Goal: Task Accomplishment & Management: Manage account settings

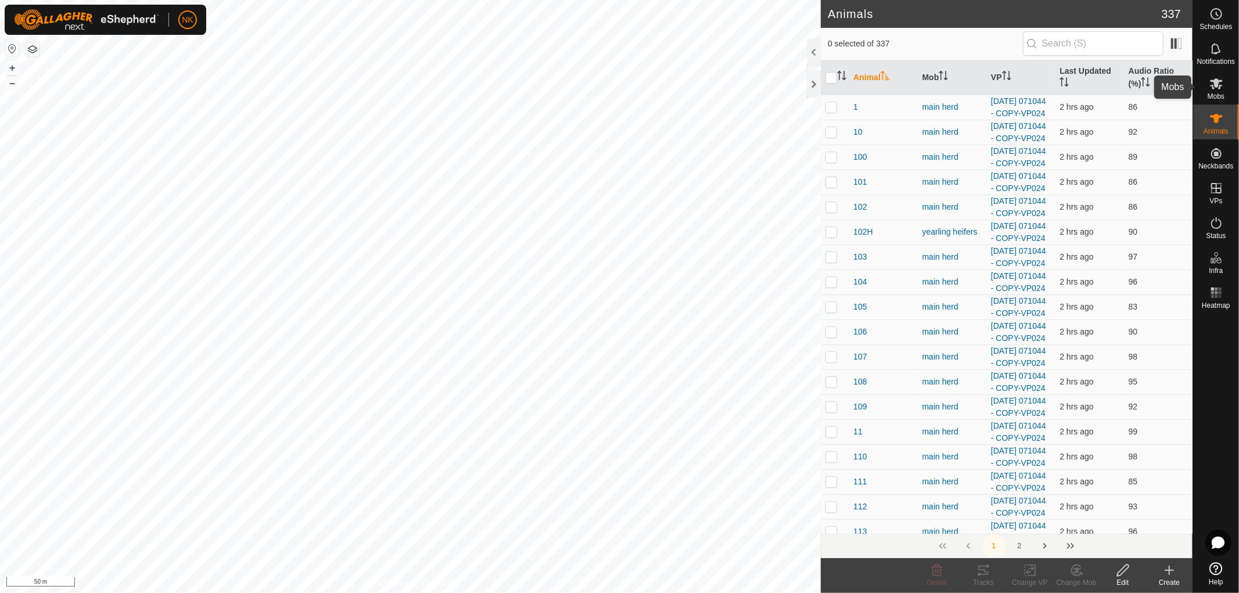
click at [1217, 98] on span "Mobs" at bounding box center [1215, 96] width 17 height 7
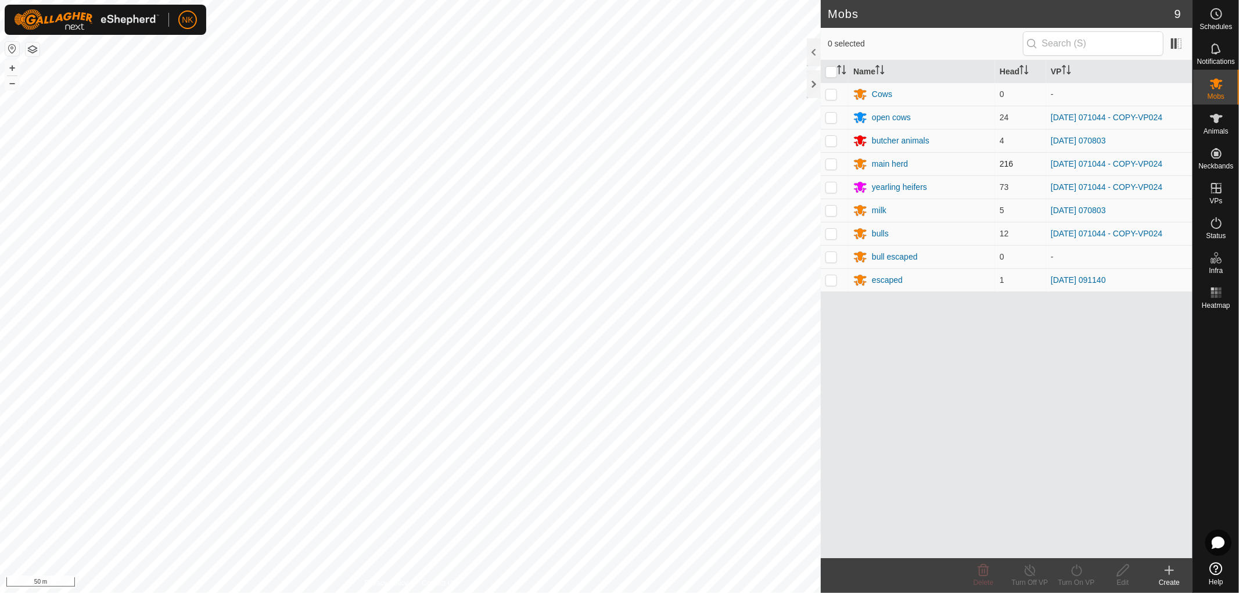
click at [831, 164] on p-checkbox at bounding box center [831, 163] width 12 height 9
click at [831, 166] on p-checkbox at bounding box center [831, 163] width 12 height 9
checkbox input "false"
click at [878, 161] on div "main herd" at bounding box center [890, 164] width 36 height 12
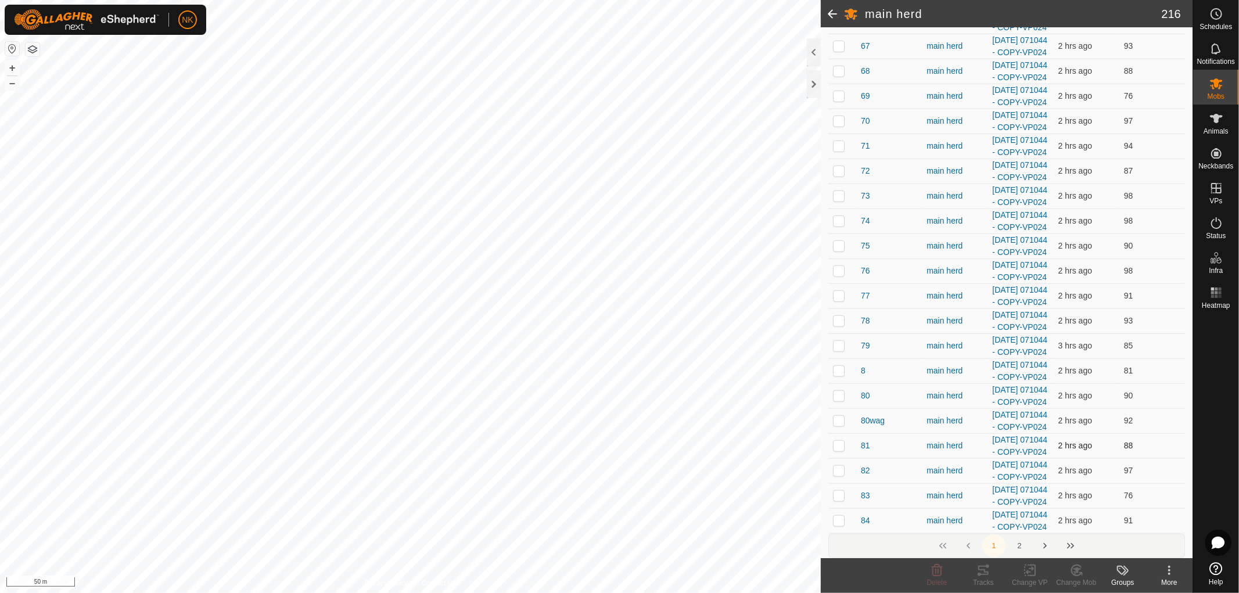
scroll to position [7096, 0]
click at [1013, 539] on button "2" at bounding box center [1019, 545] width 23 height 23
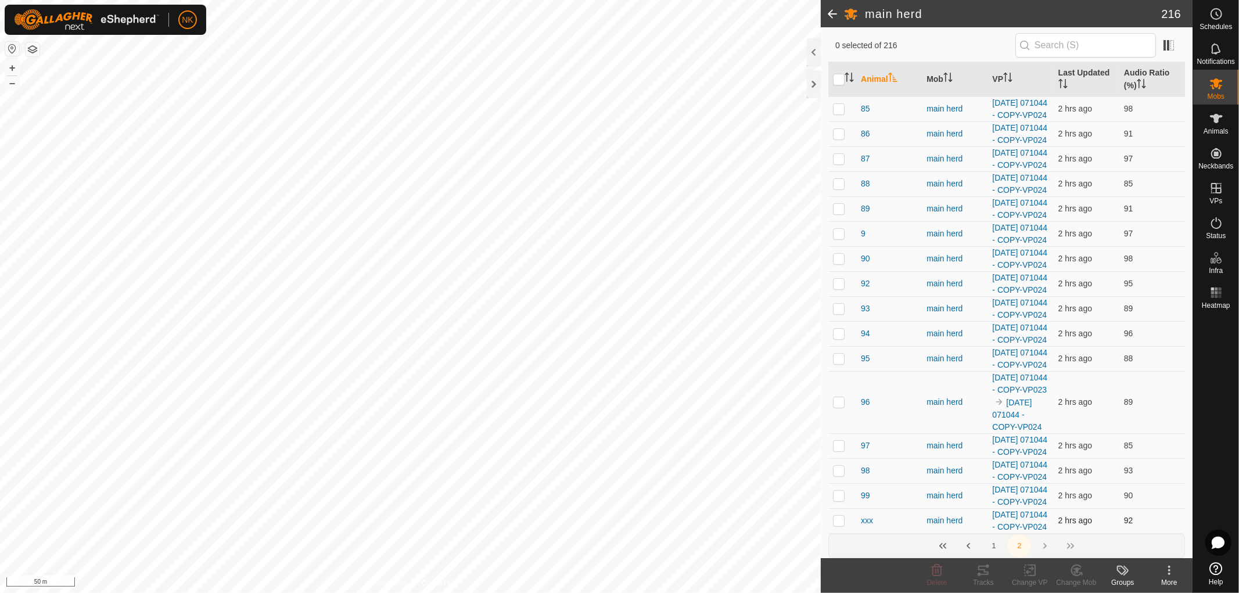
scroll to position [0, 0]
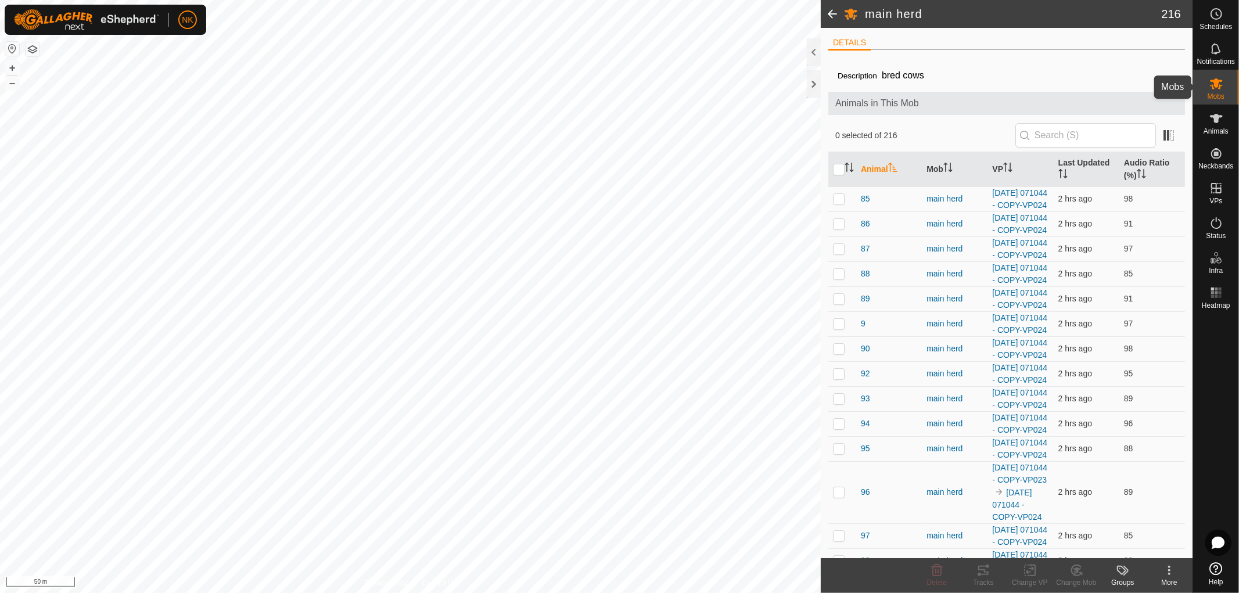
click at [1218, 97] on span "Mobs" at bounding box center [1215, 96] width 17 height 7
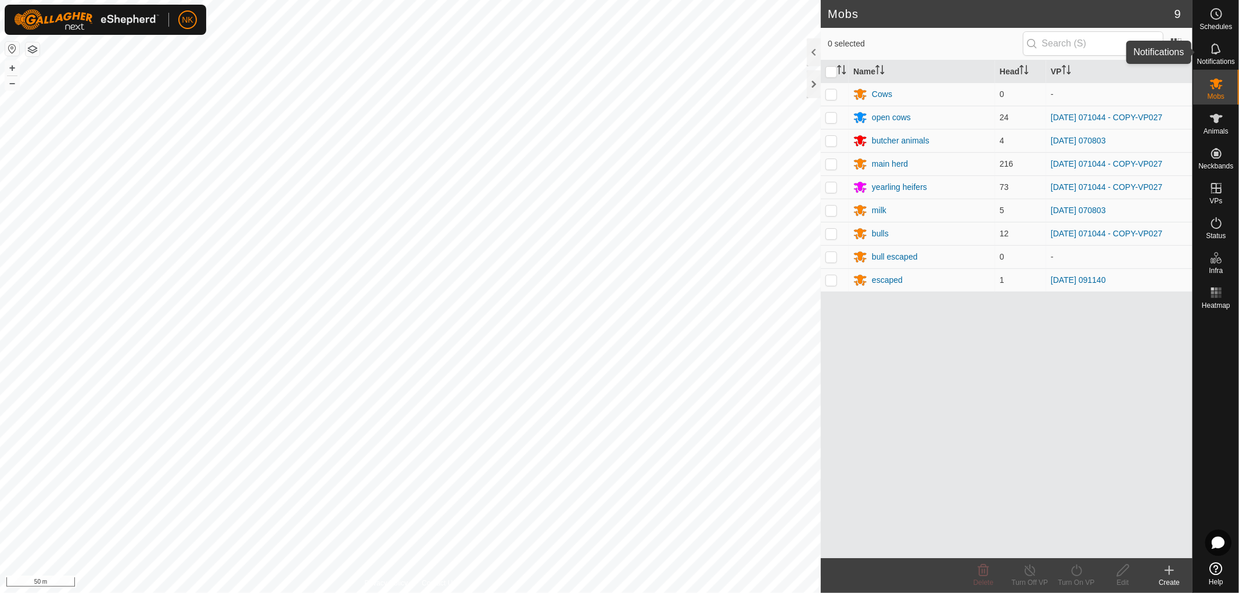
click at [1220, 59] on span "Notifications" at bounding box center [1216, 61] width 38 height 7
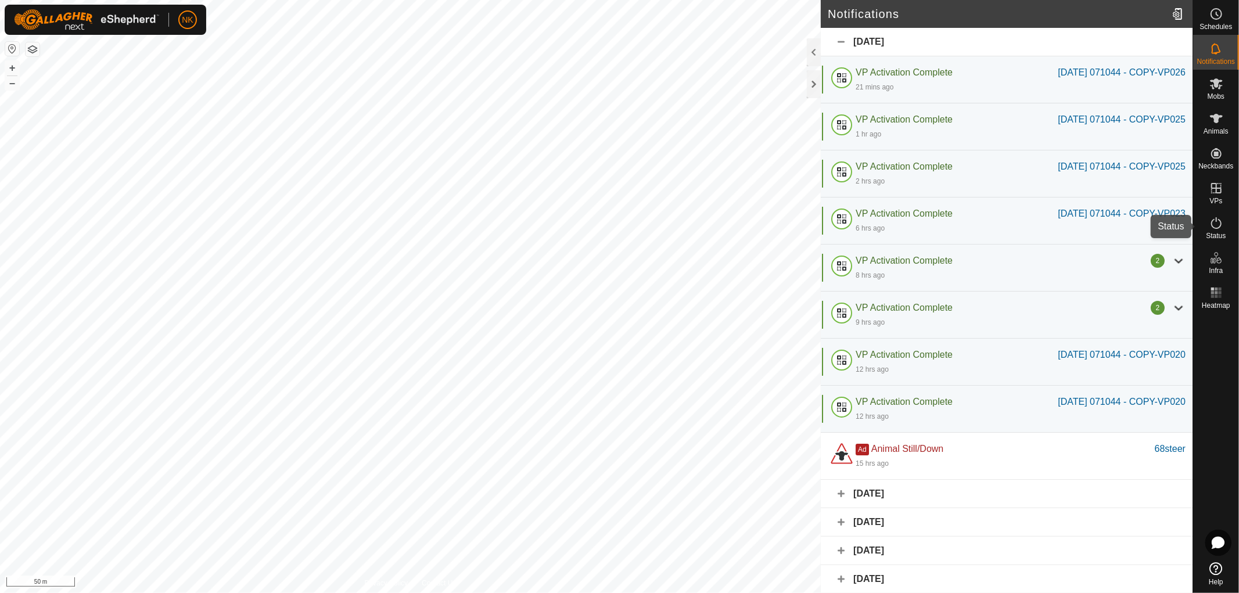
click at [1214, 227] on icon at bounding box center [1216, 223] width 14 height 14
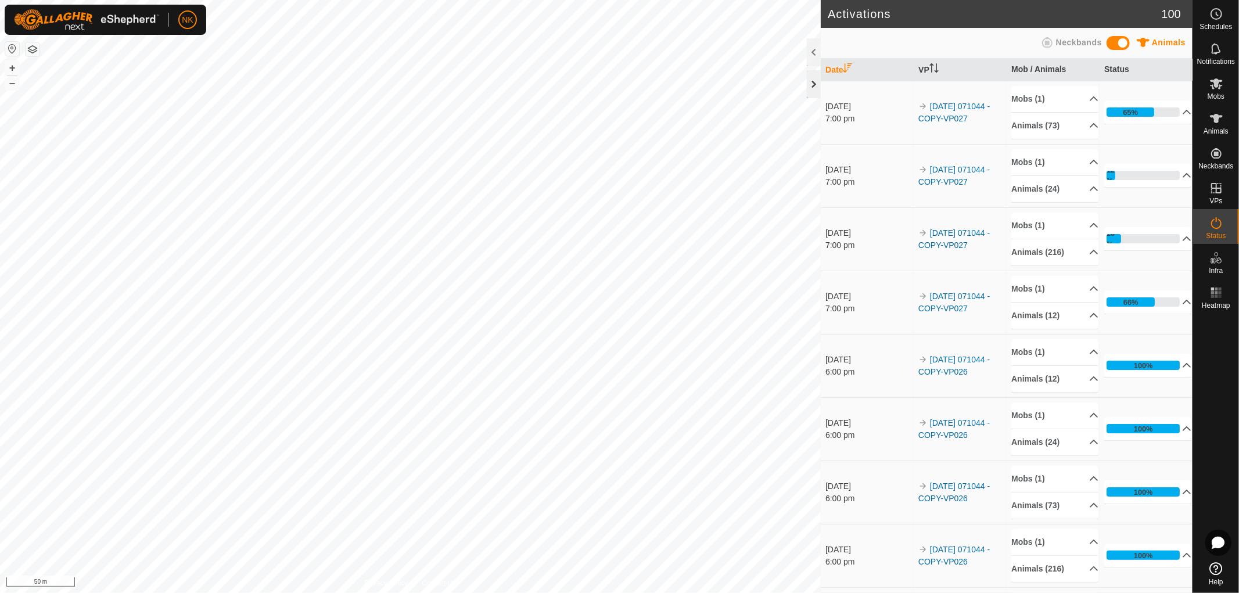
click at [812, 81] on div at bounding box center [814, 84] width 14 height 28
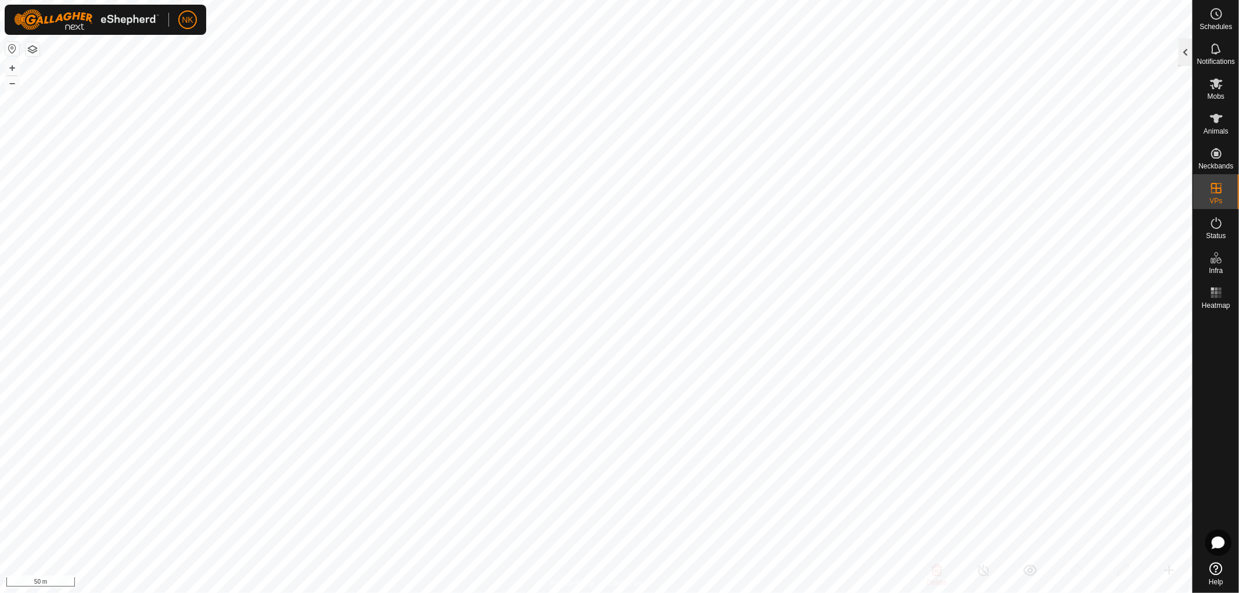
click at [1183, 51] on div at bounding box center [1185, 52] width 14 height 28
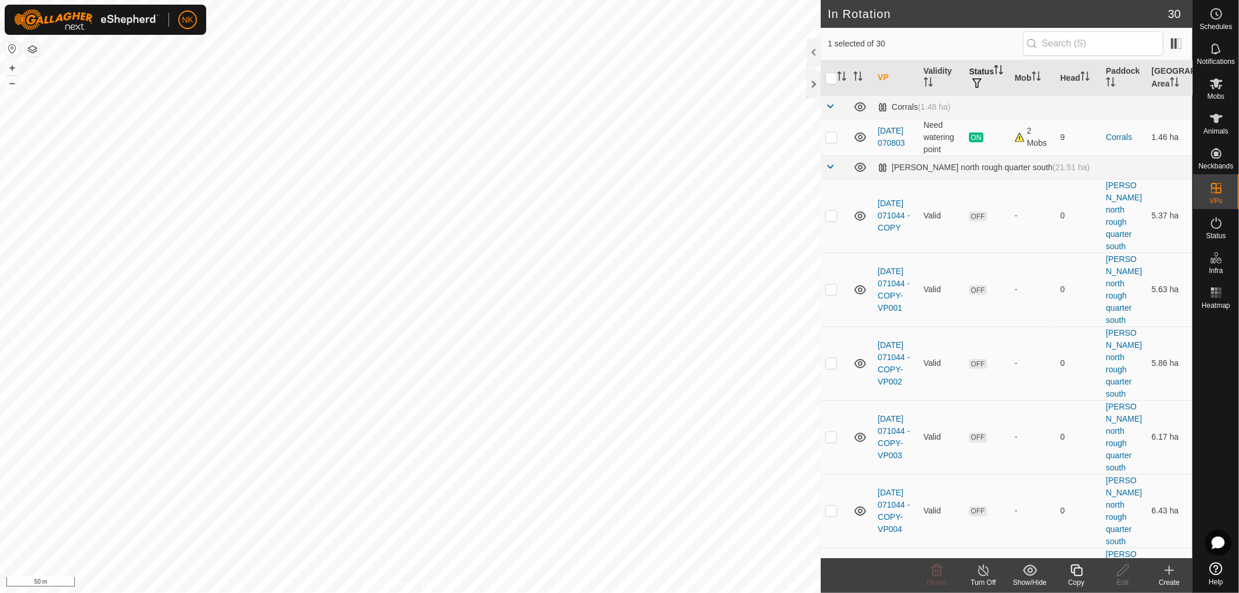
click at [979, 70] on th "Status" at bounding box center [987, 77] width 46 height 35
click at [976, 81] on button "button" at bounding box center [977, 84] width 16 height 12
click at [989, 147] on input "ON" at bounding box center [988, 145] width 12 height 12
checkbox input "true"
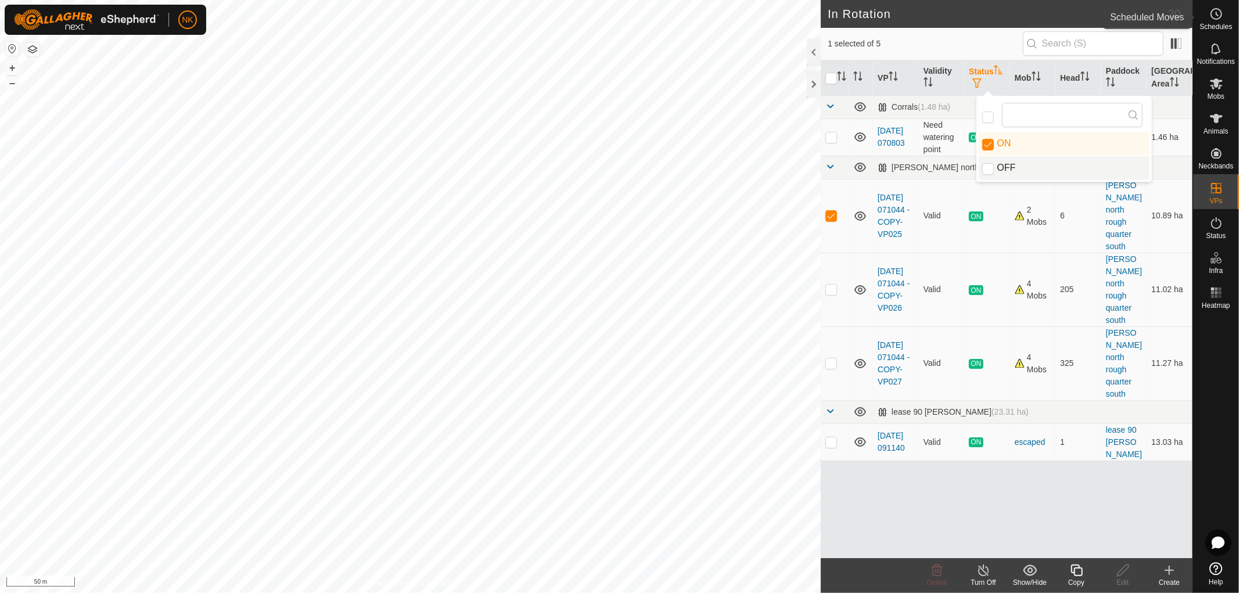
click at [1215, 24] on span "Schedules" at bounding box center [1215, 26] width 33 height 7
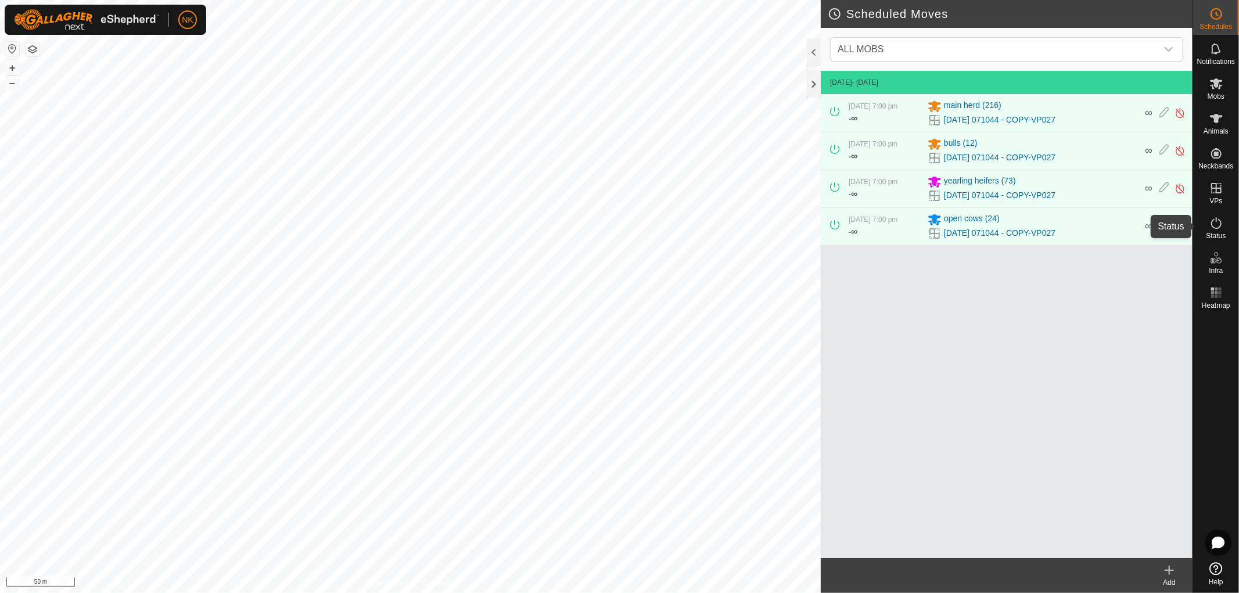
click at [1218, 227] on icon at bounding box center [1216, 223] width 10 height 12
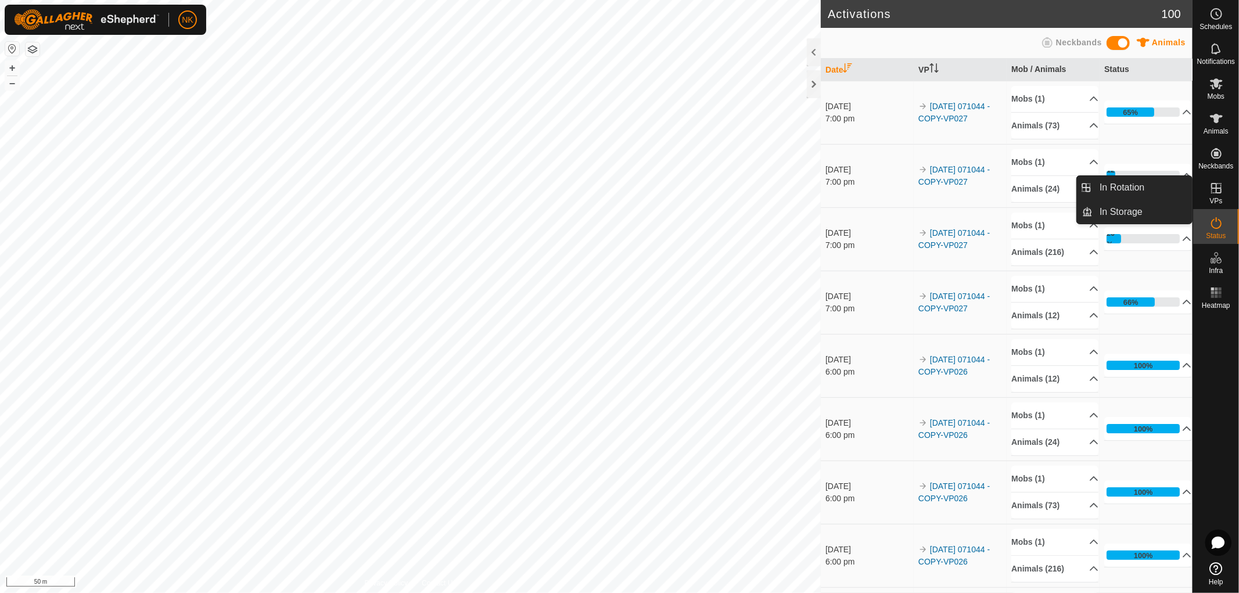
click at [1216, 198] on ul "In Rotation In Storage" at bounding box center [1180, 201] width 115 height 48
click at [1115, 186] on link "In Rotation" at bounding box center [1142, 187] width 99 height 23
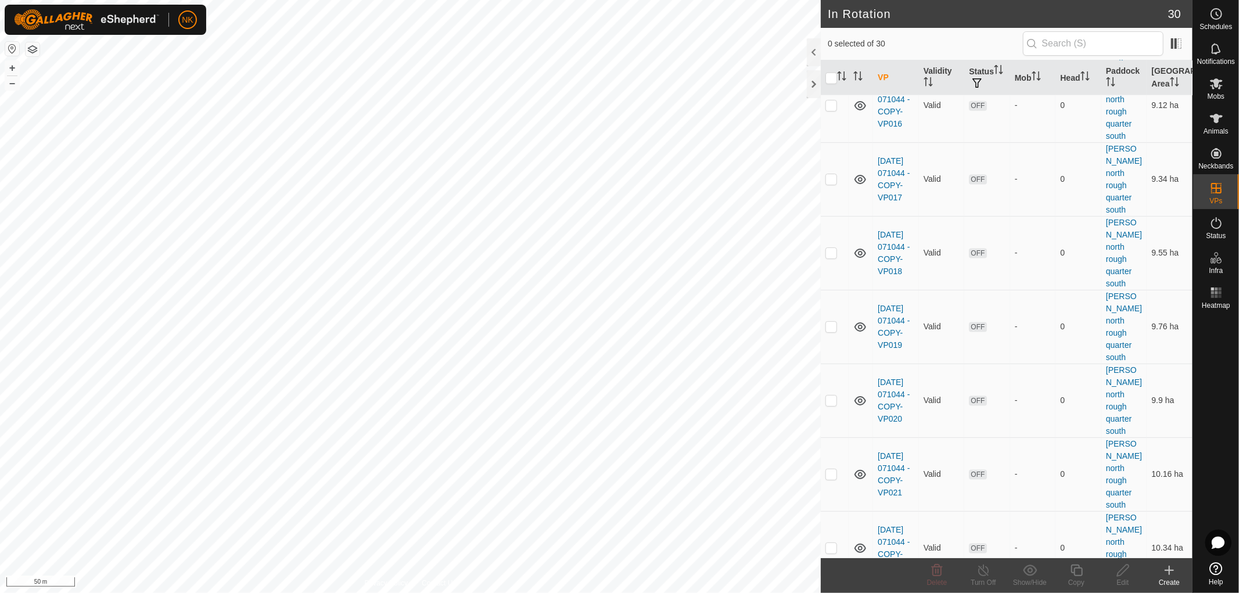
scroll to position [1406, 0]
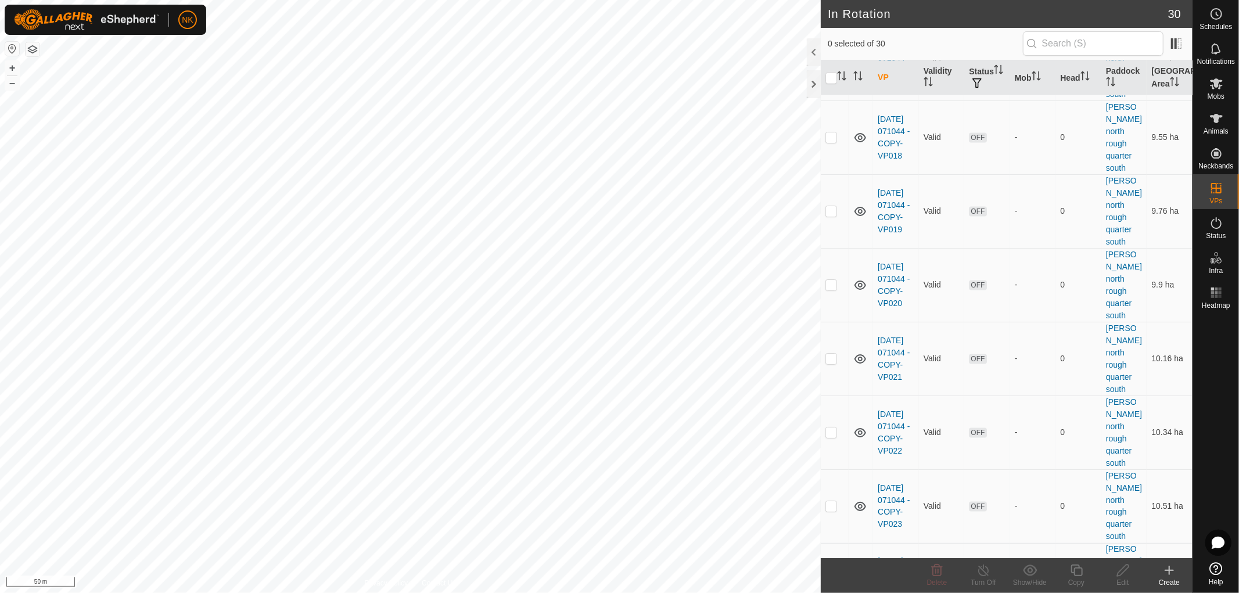
checkbox input "true"
click at [1081, 573] on icon at bounding box center [1076, 570] width 15 height 14
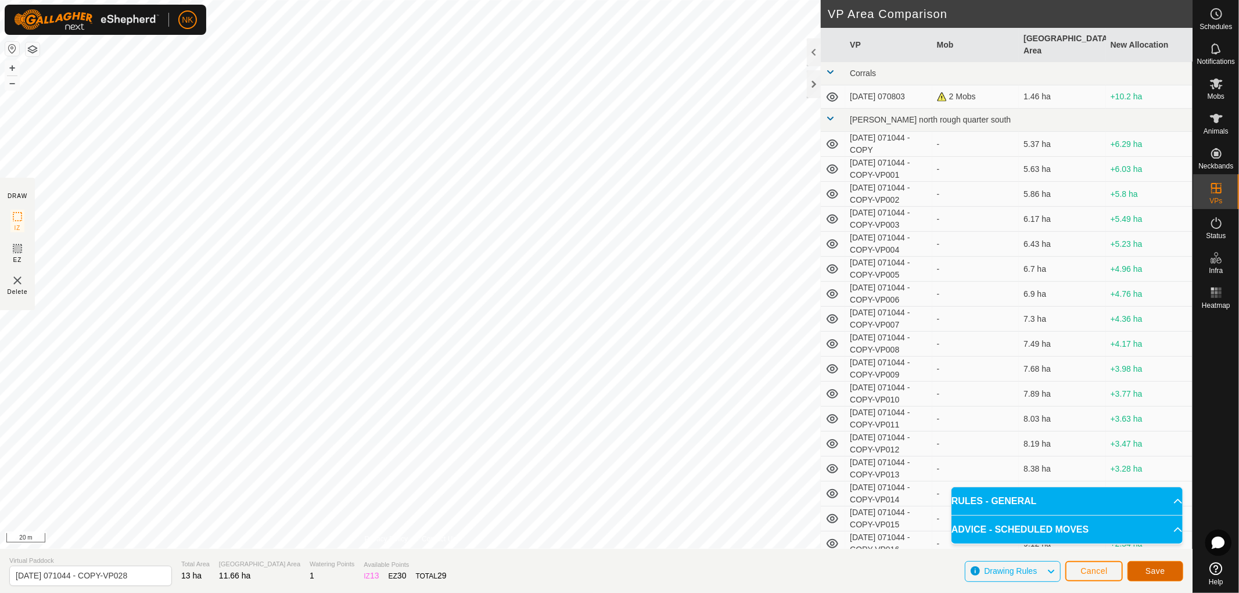
click at [1151, 568] on span "Save" at bounding box center [1155, 570] width 20 height 9
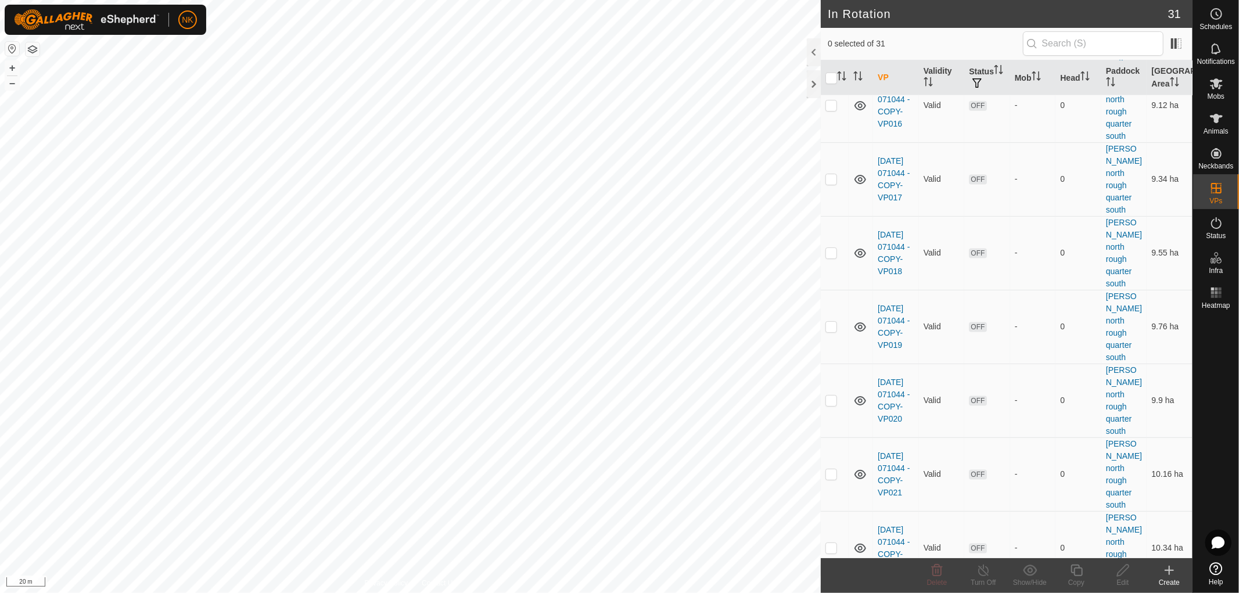
scroll to position [1468, 0]
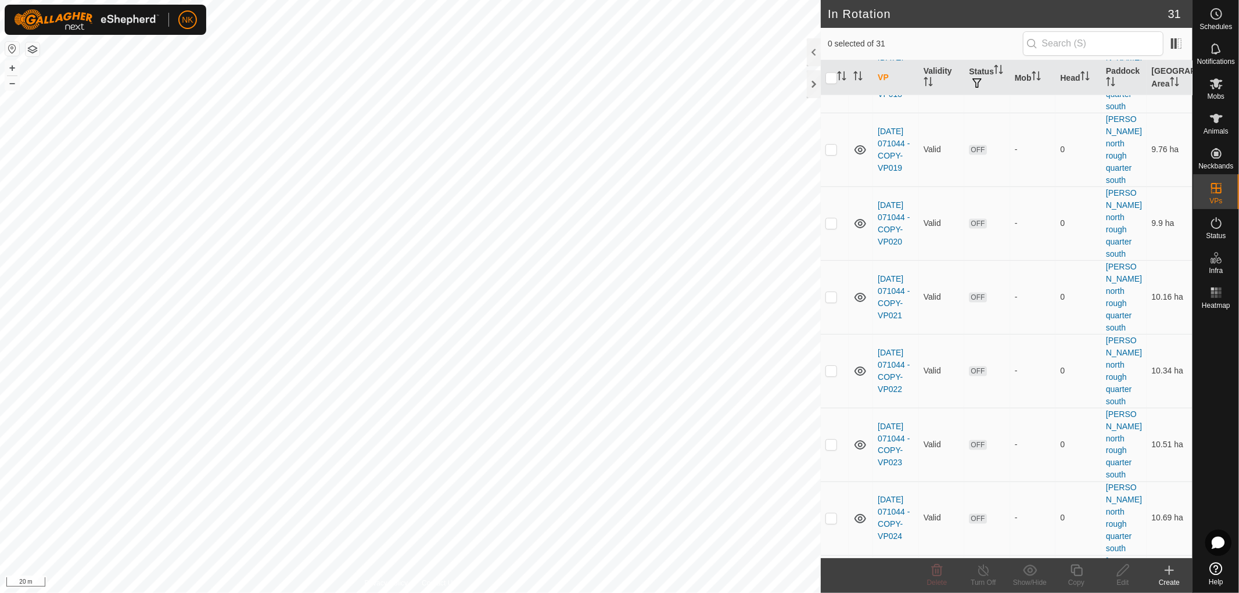
checkbox input "true"
click at [1078, 573] on icon at bounding box center [1076, 570] width 15 height 14
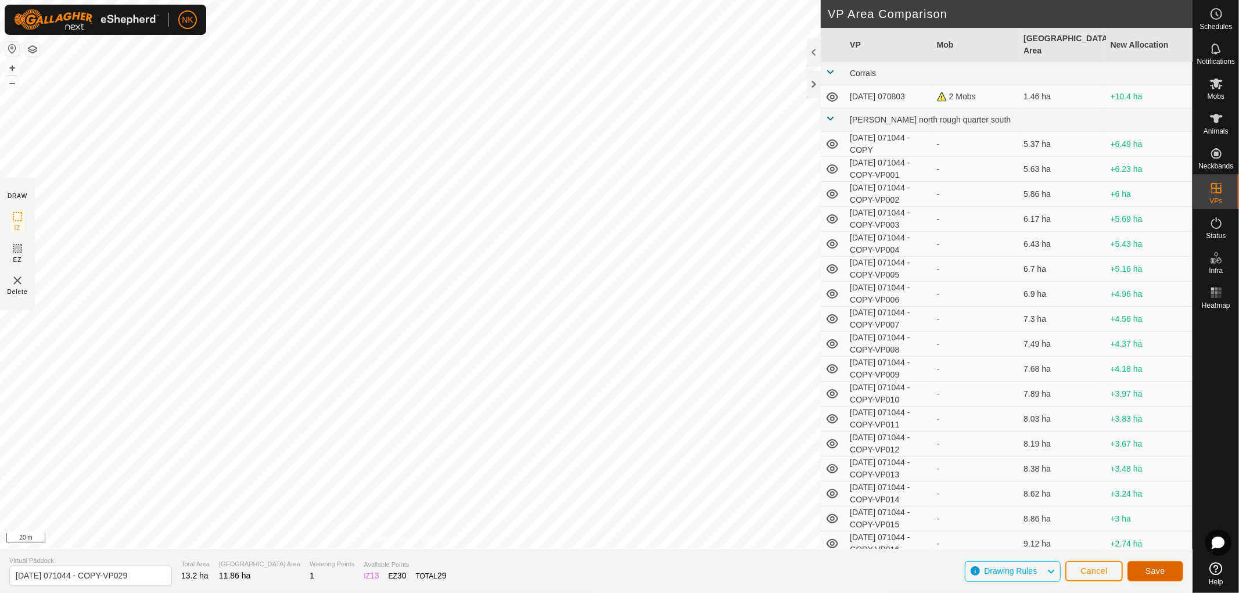
click at [1164, 571] on button "Save" at bounding box center [1155, 571] width 56 height 20
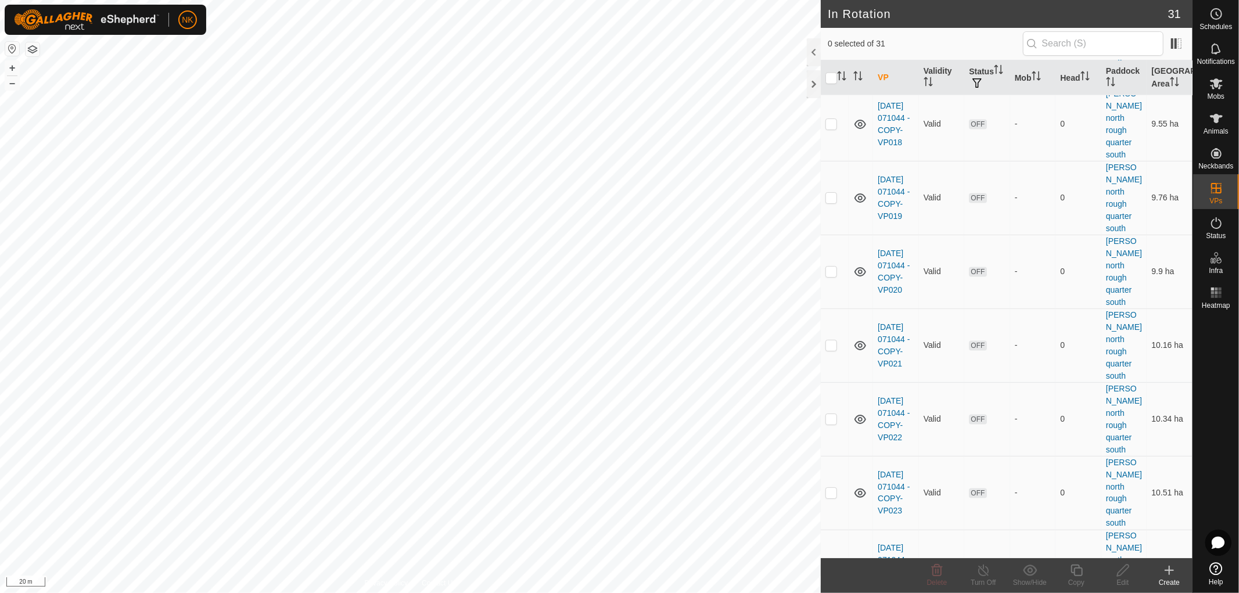
scroll to position [1468, 0]
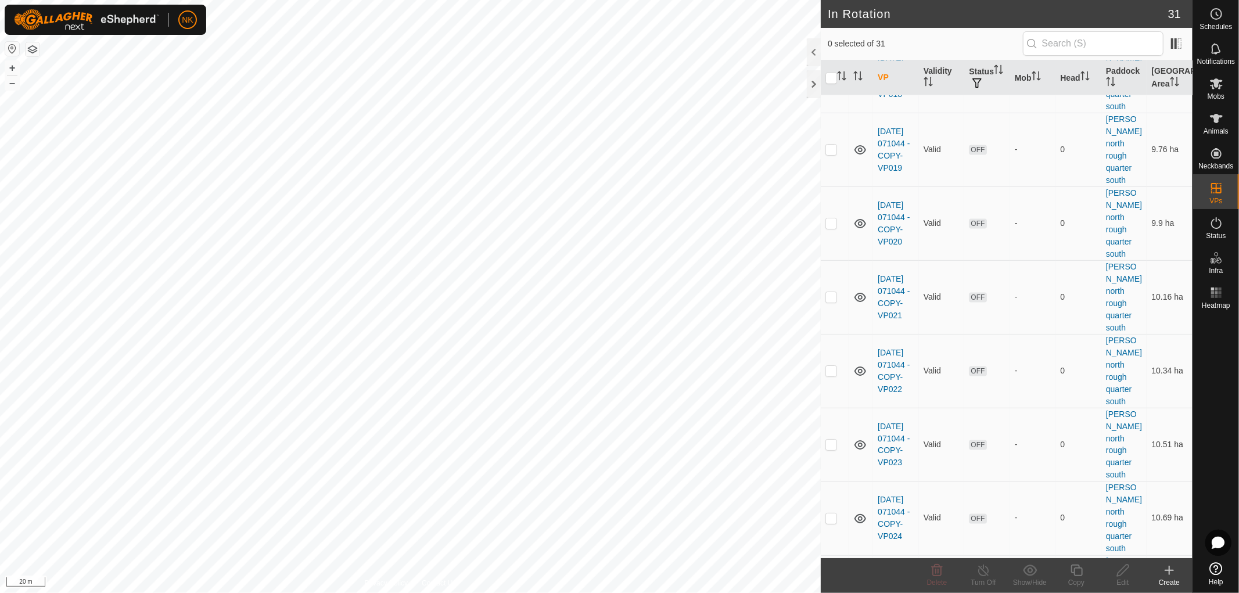
checkbox input "true"
click at [1073, 570] on icon at bounding box center [1076, 571] width 12 height 12
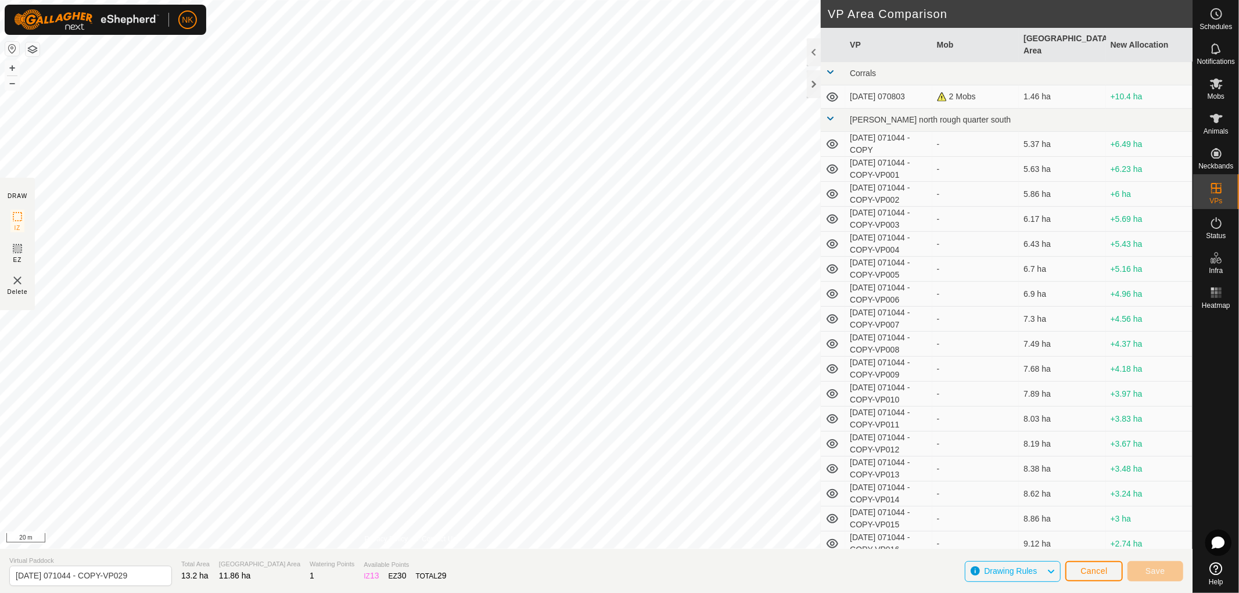
type input "[DATE] 071044 - COPY-VP030"
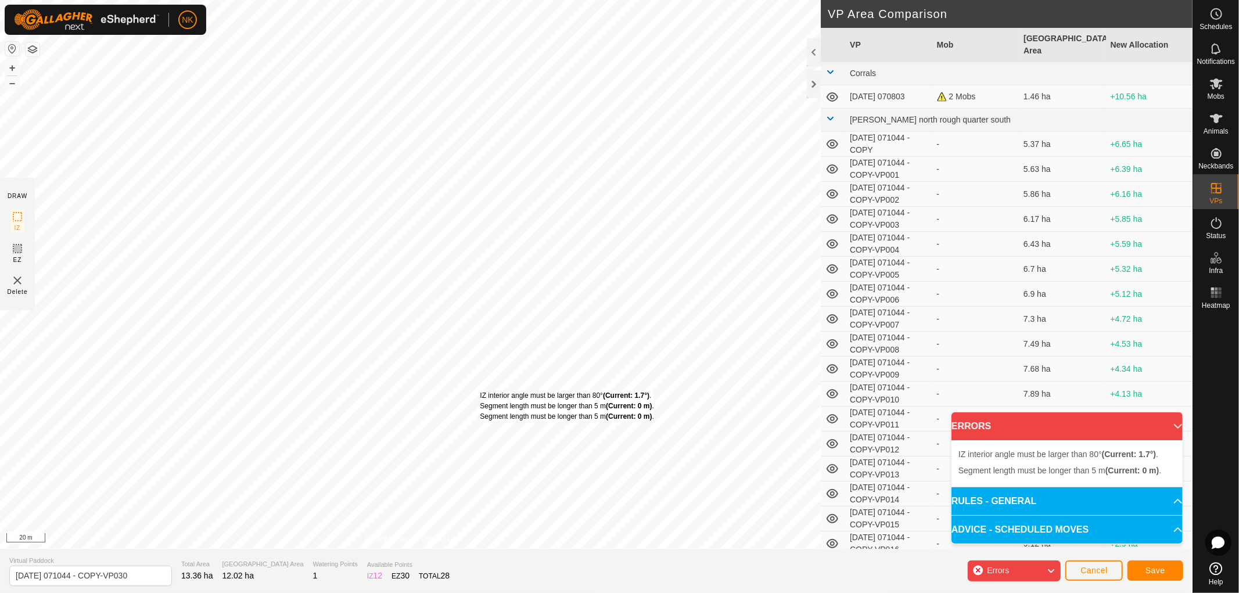
click at [480, 390] on div "IZ interior angle must be larger than 80° (Current: 1.7°) . Segment length must…" at bounding box center [410, 274] width 821 height 549
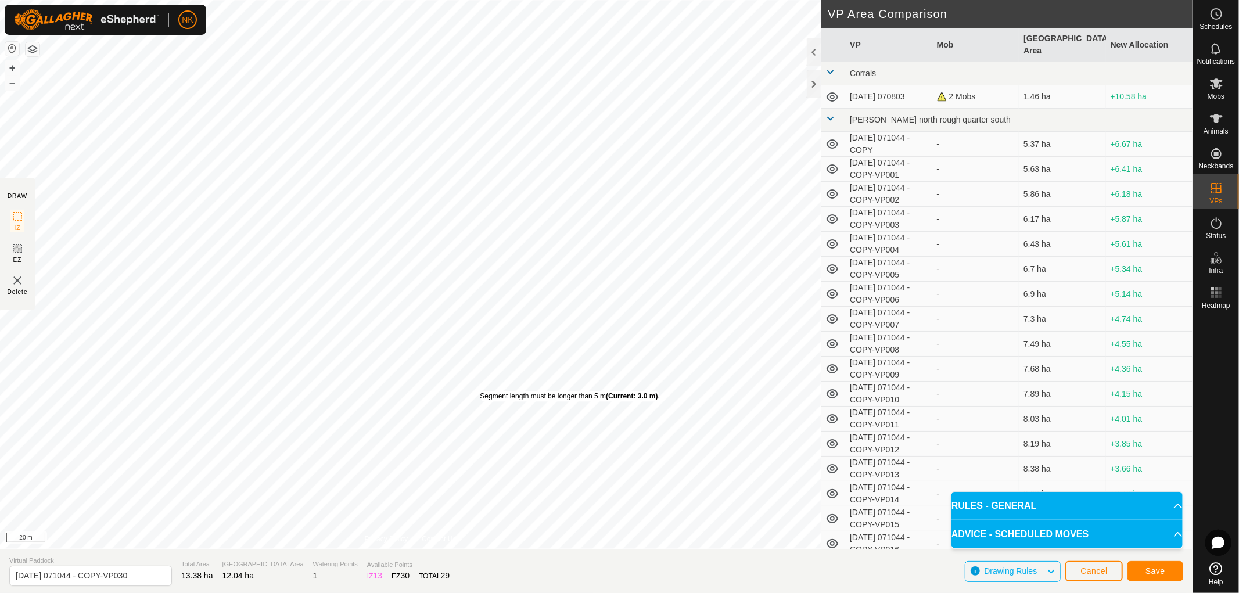
click at [480, 391] on div "Segment length must be longer than 5 m (Current: 3.0 m) ." at bounding box center [569, 396] width 179 height 10
click at [1164, 568] on span "Save" at bounding box center [1155, 570] width 20 height 9
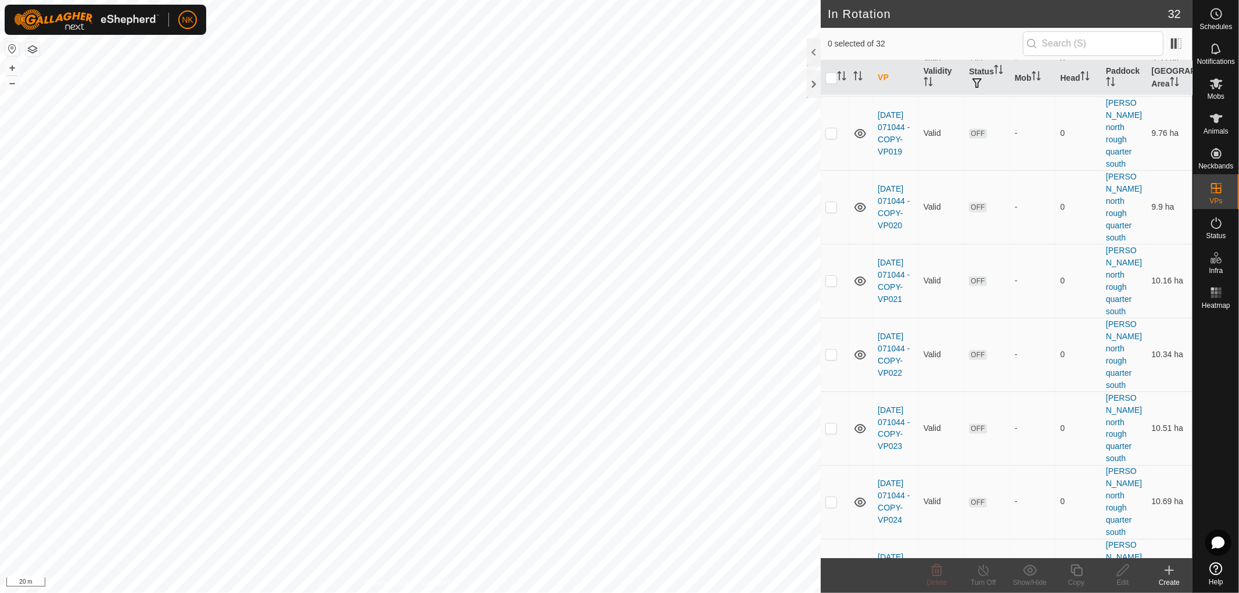
scroll to position [1529, 0]
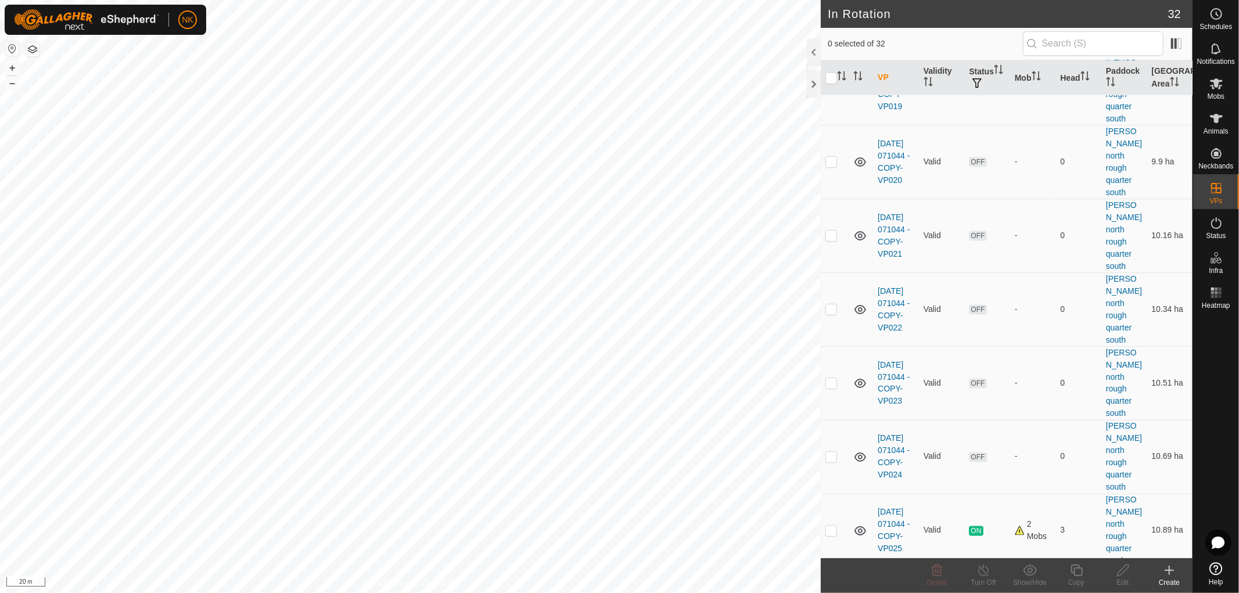
checkbox input "true"
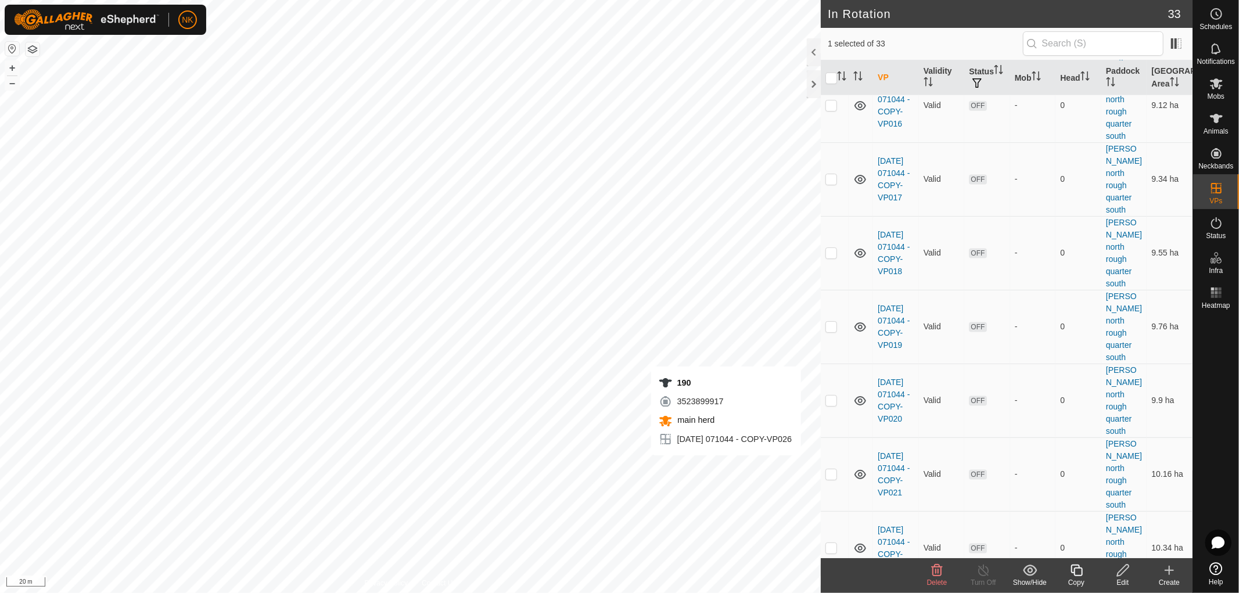
scroll to position [1591, 0]
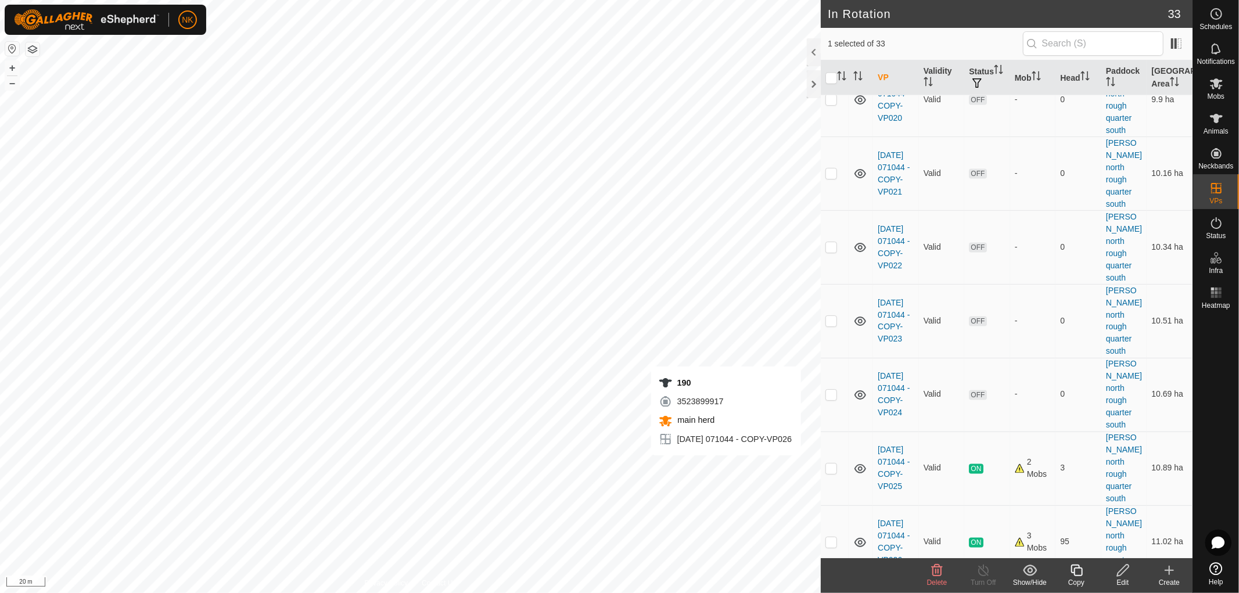
checkbox input "false"
checkbox input "true"
click at [1081, 579] on div "Copy" at bounding box center [1076, 582] width 46 height 10
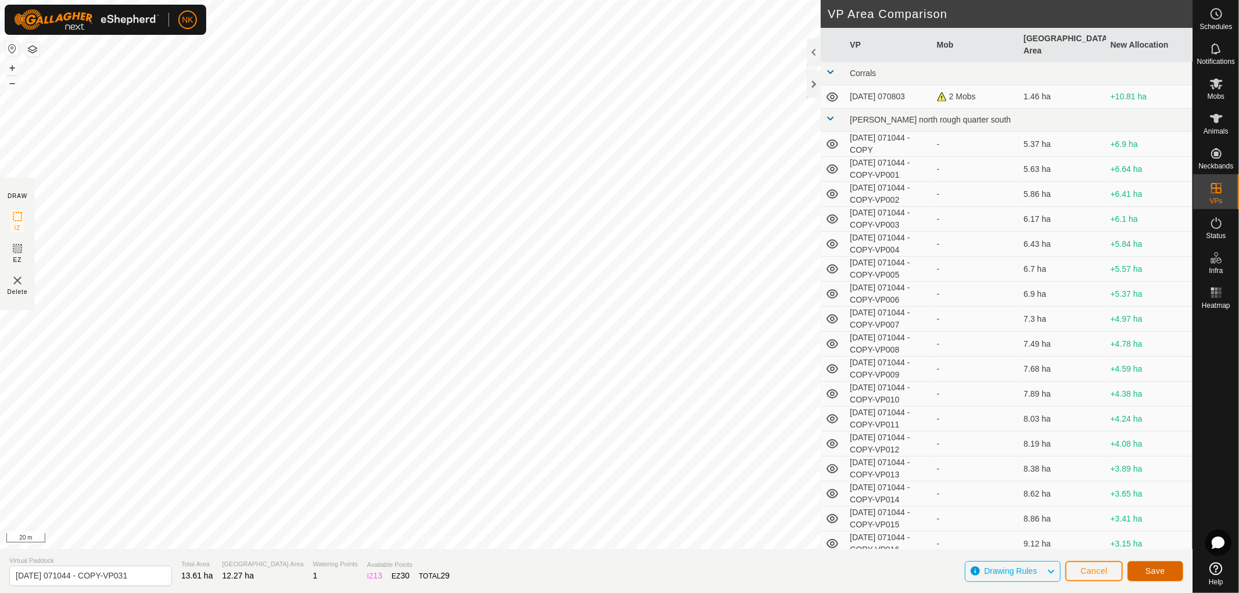
click at [1151, 577] on button "Save" at bounding box center [1155, 571] width 56 height 20
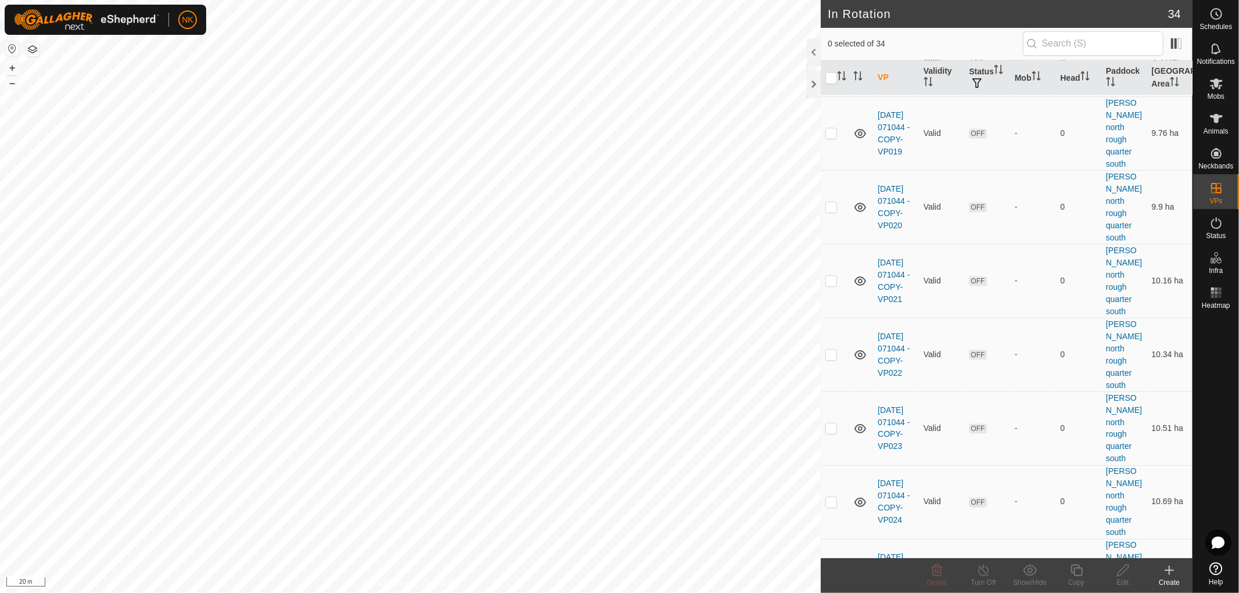
scroll to position [1652, 0]
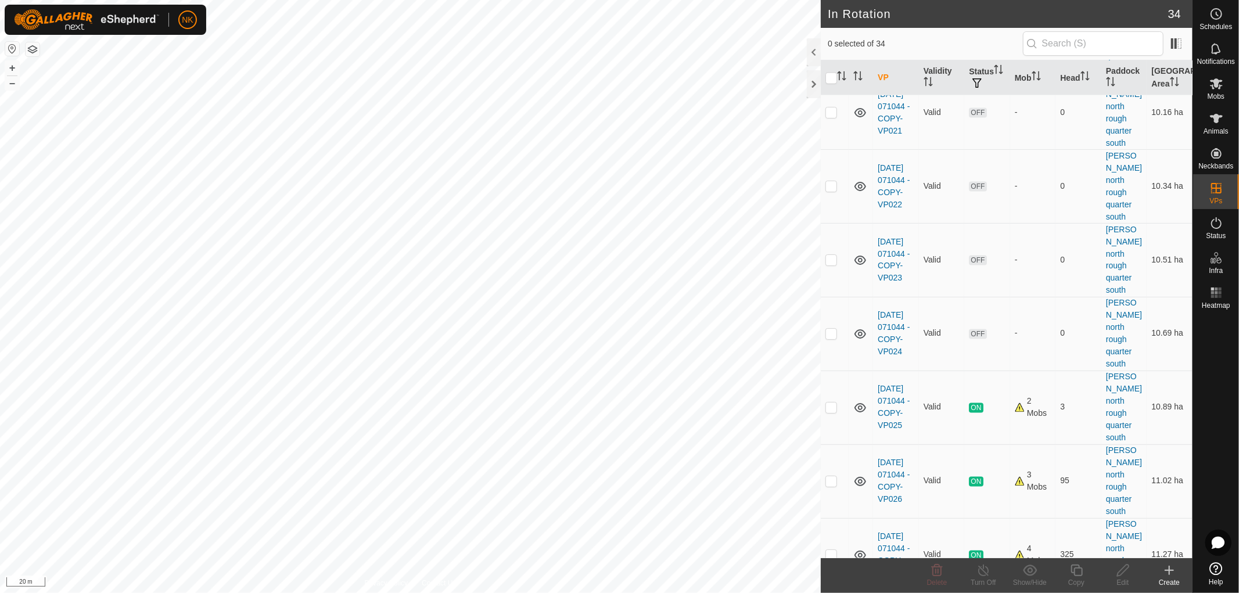
checkbox input "true"
click at [1083, 571] on icon at bounding box center [1076, 570] width 15 height 14
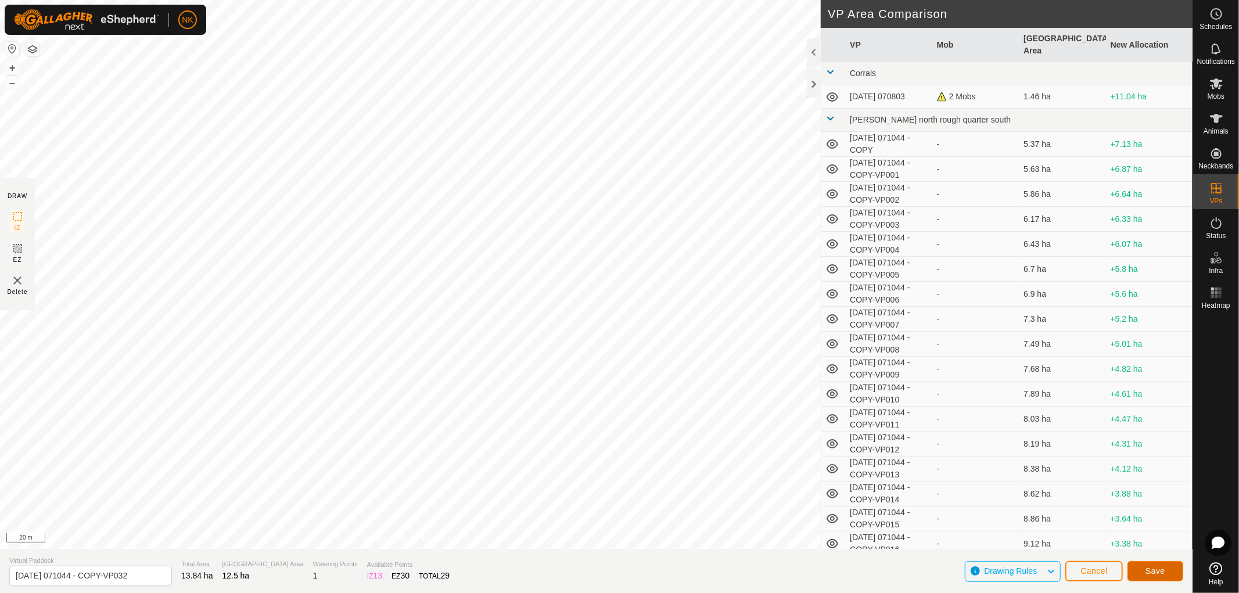
click at [1168, 576] on button "Save" at bounding box center [1155, 571] width 56 height 20
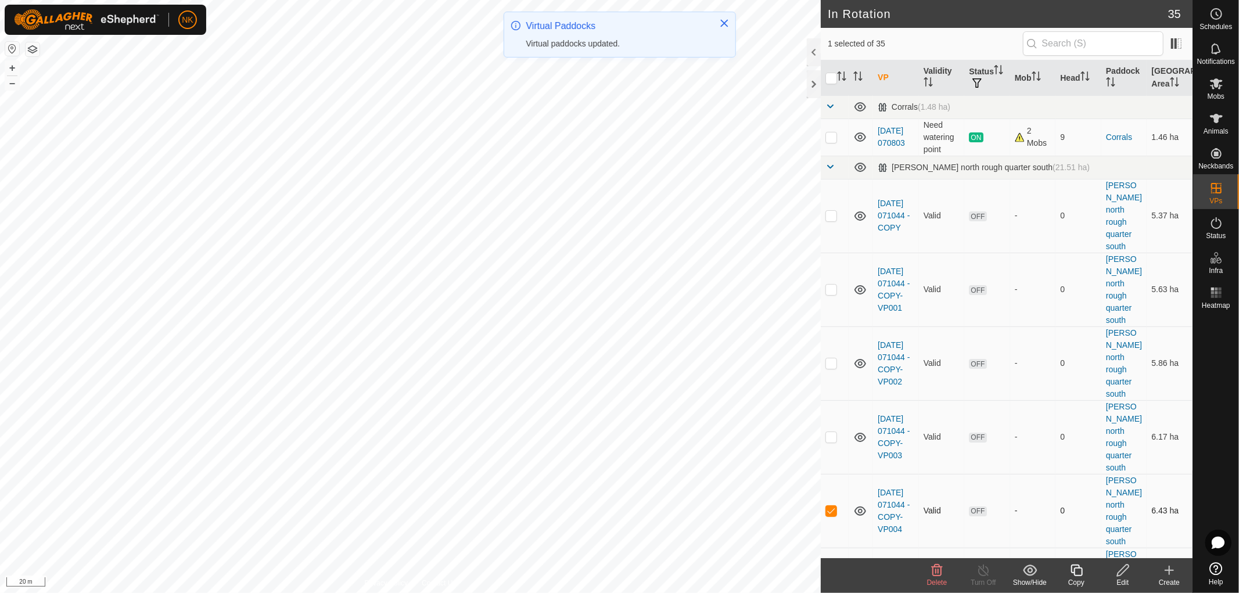
click at [835, 506] on p-checkbox at bounding box center [831, 510] width 12 height 9
checkbox input "false"
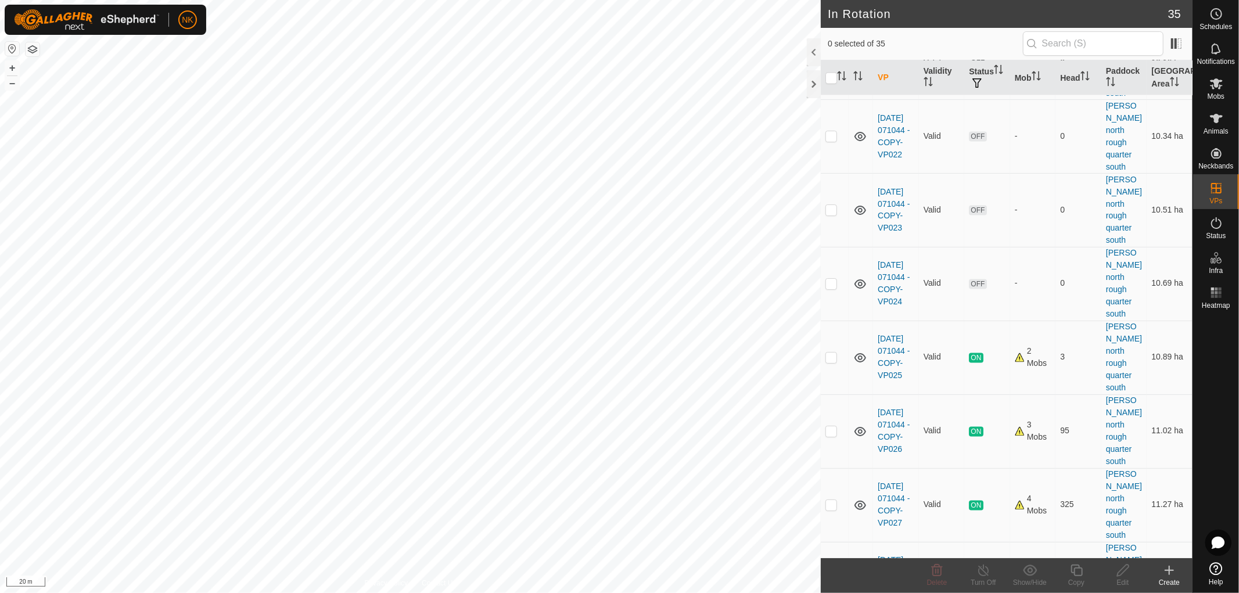
scroll to position [1714, 0]
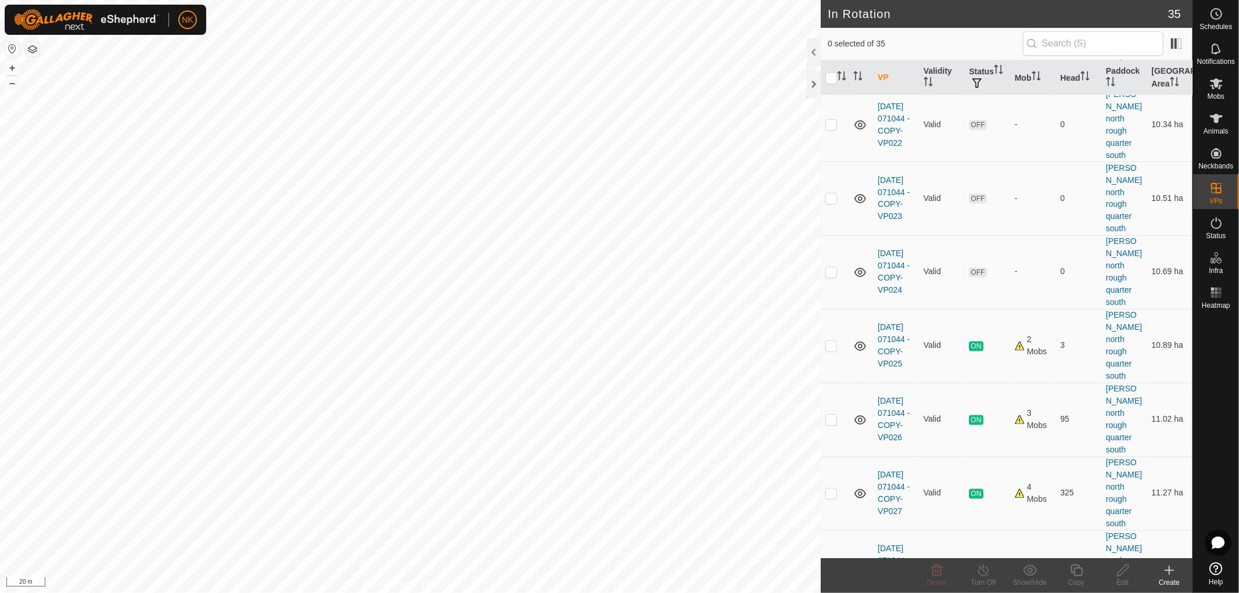
checkbox input "true"
click at [1069, 576] on icon at bounding box center [1076, 570] width 15 height 14
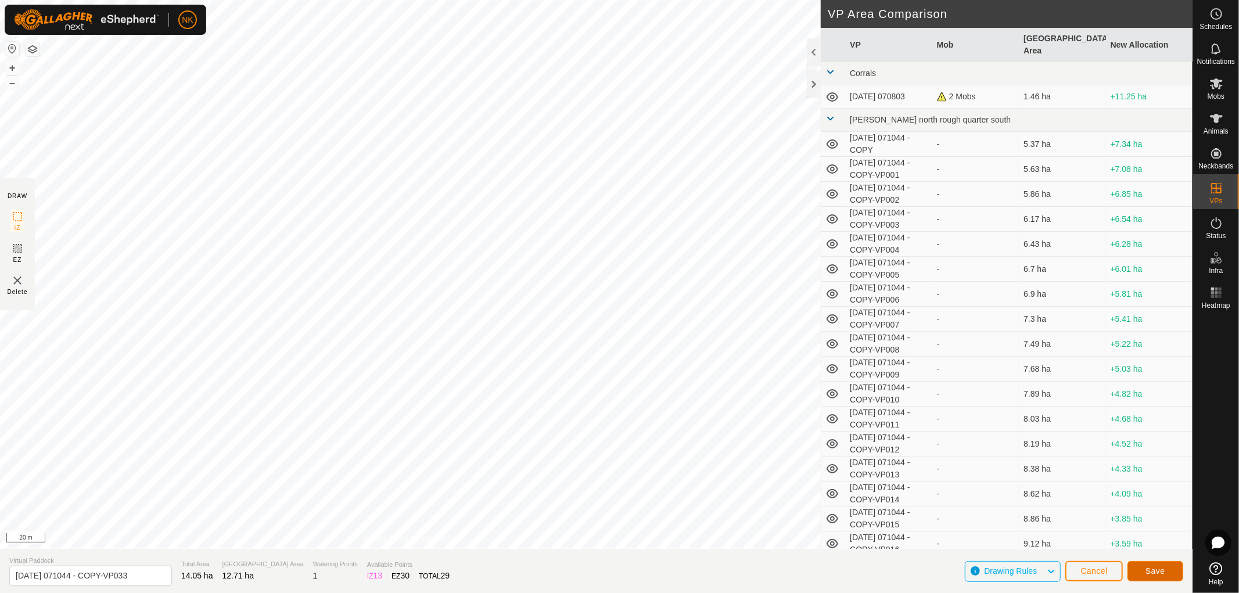
click at [1166, 571] on button "Save" at bounding box center [1155, 571] width 56 height 20
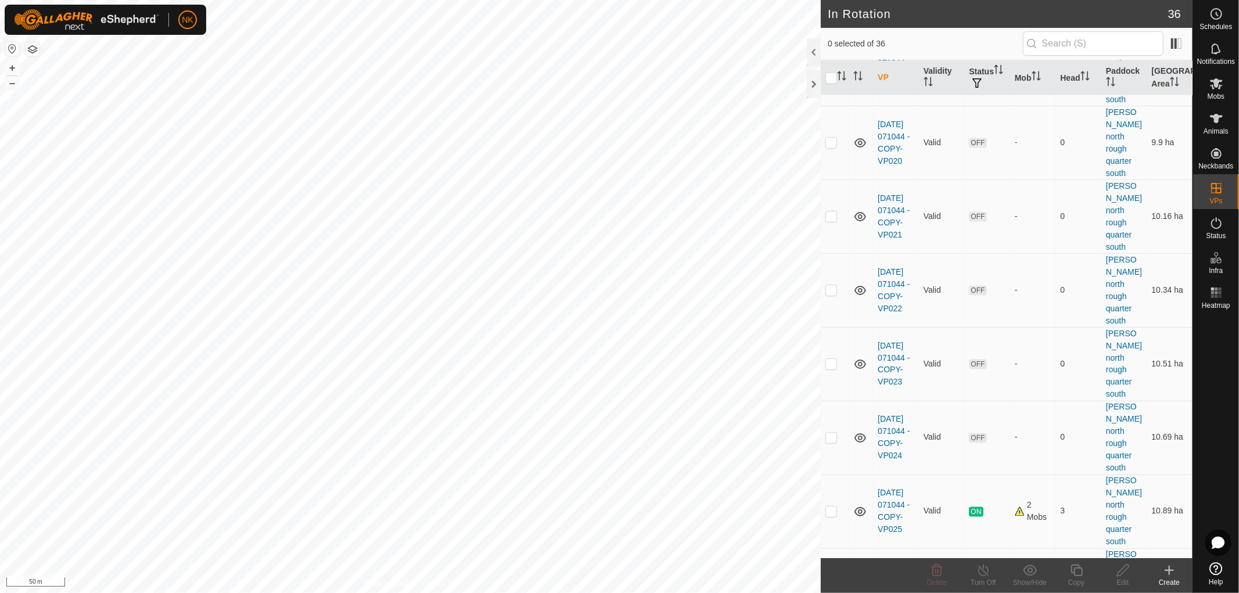
scroll to position [1775, 0]
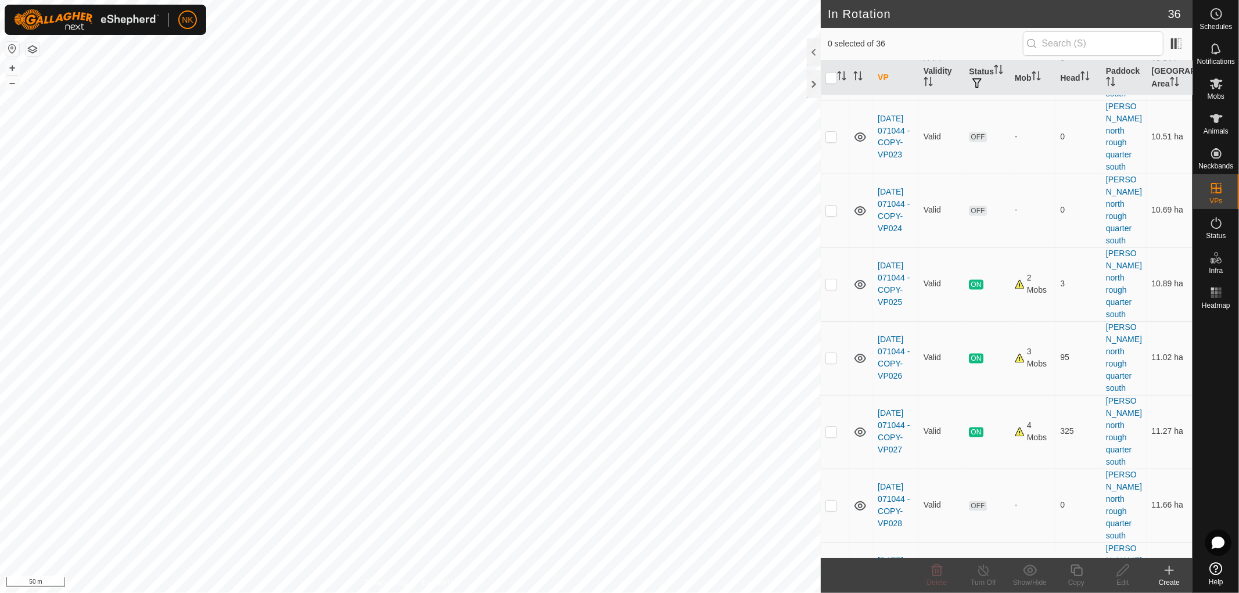
checkbox input "true"
click at [1083, 567] on icon at bounding box center [1076, 570] width 15 height 14
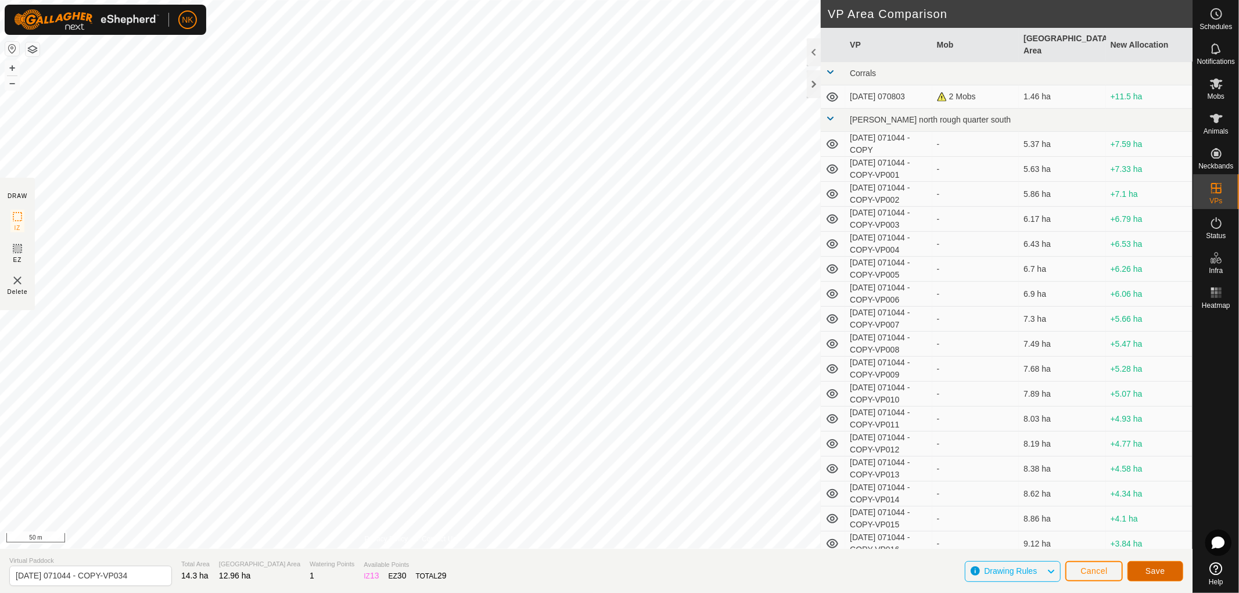
click at [1150, 571] on span "Save" at bounding box center [1155, 570] width 20 height 9
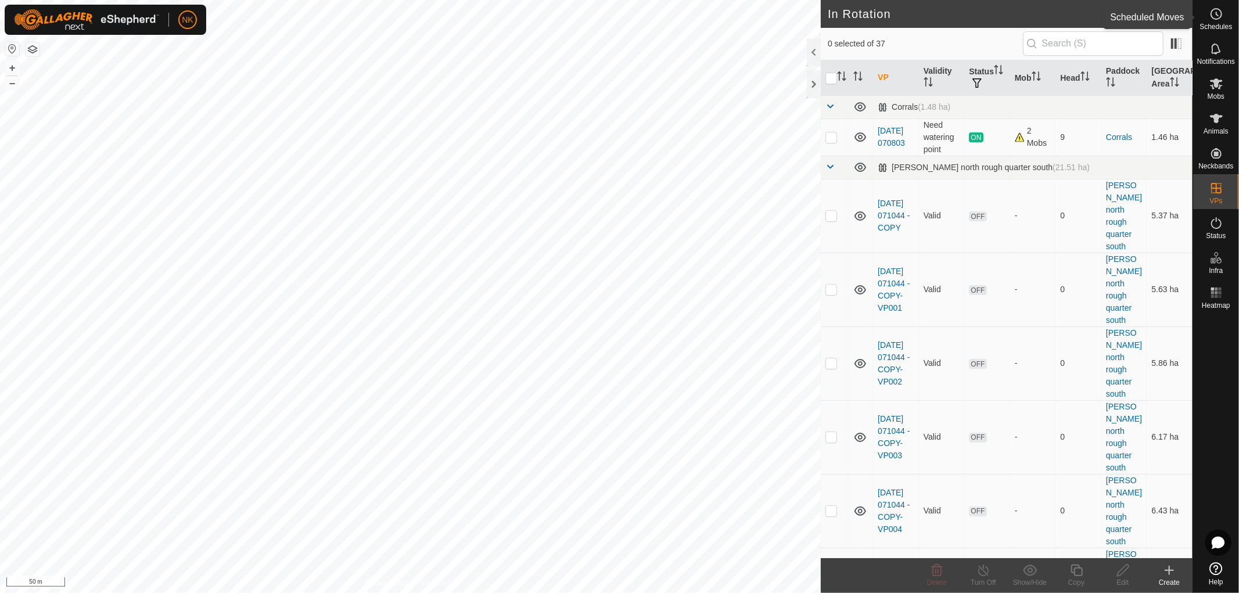
click at [1220, 21] on es-schedule-vp-svg-icon at bounding box center [1216, 14] width 21 height 19
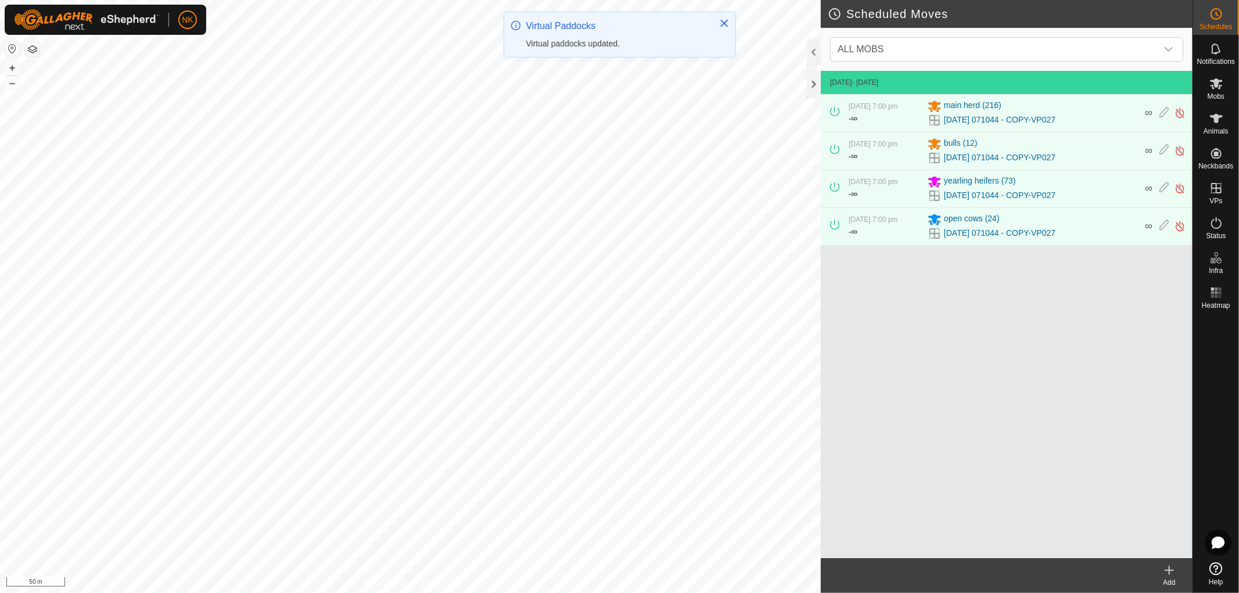
click at [1165, 577] on div "Add" at bounding box center [1169, 582] width 46 height 10
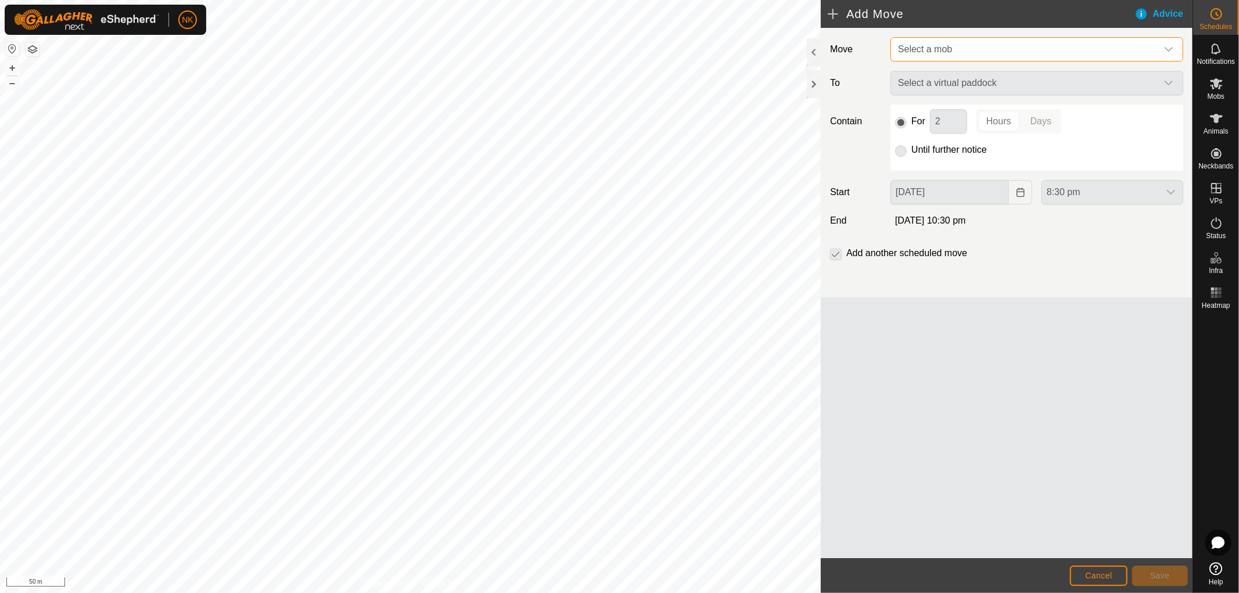
click at [1100, 45] on span "Select a mob" at bounding box center [1025, 49] width 264 height 23
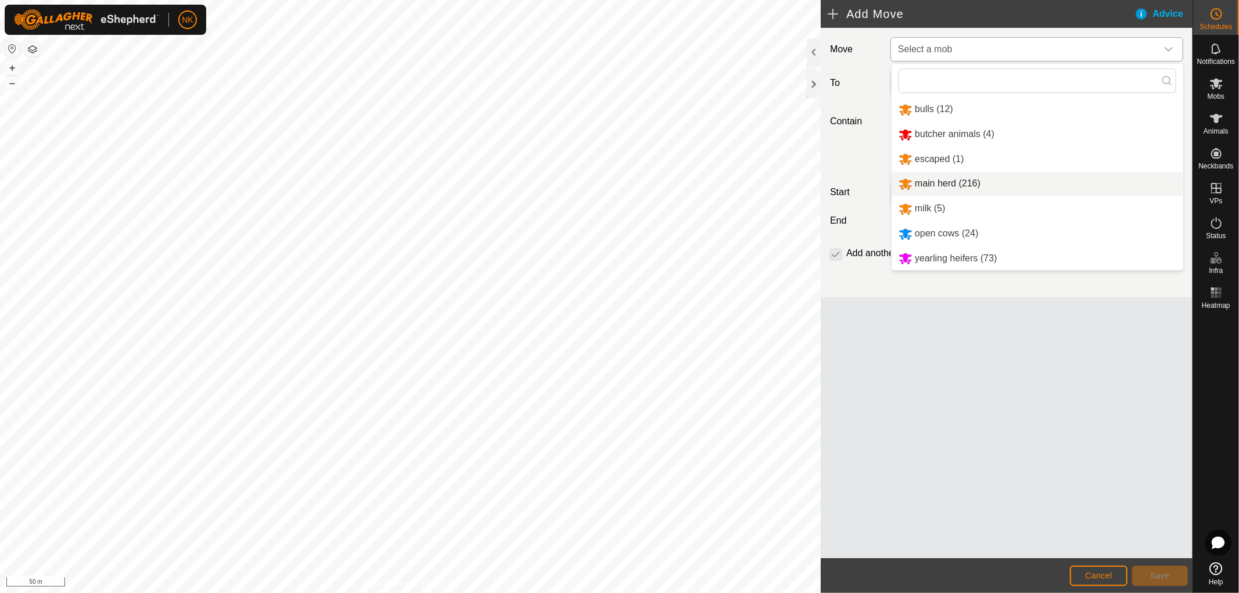
click at [966, 187] on li "main herd (216)" at bounding box center [1038, 184] width 292 height 24
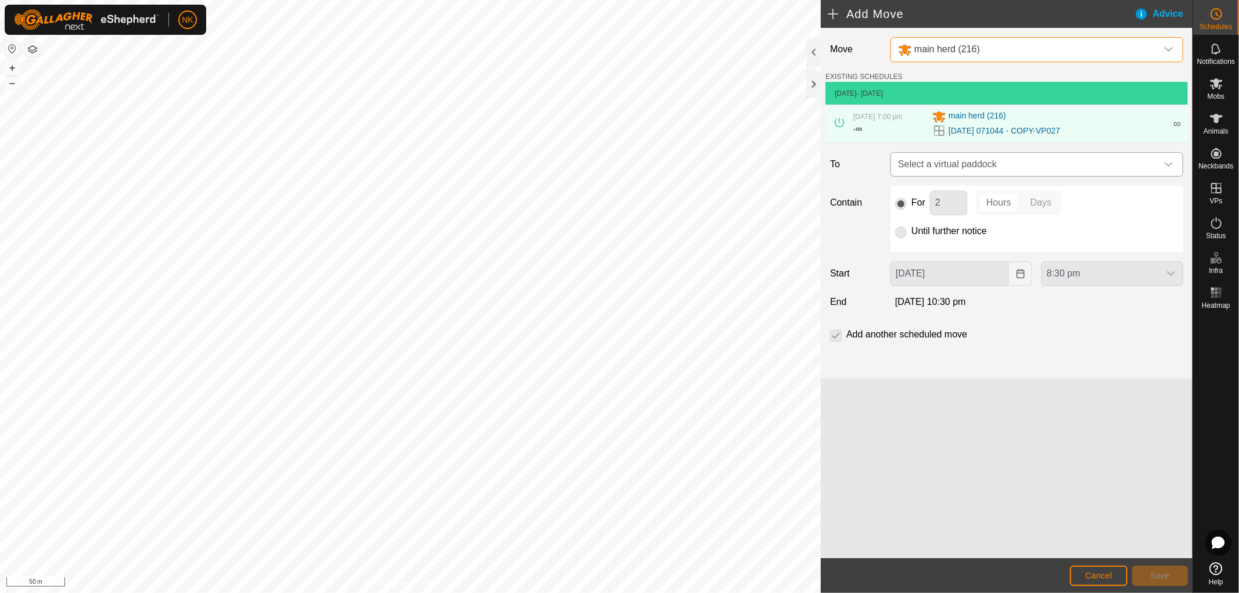
click at [1009, 163] on span "Select a virtual paddock" at bounding box center [1025, 164] width 264 height 23
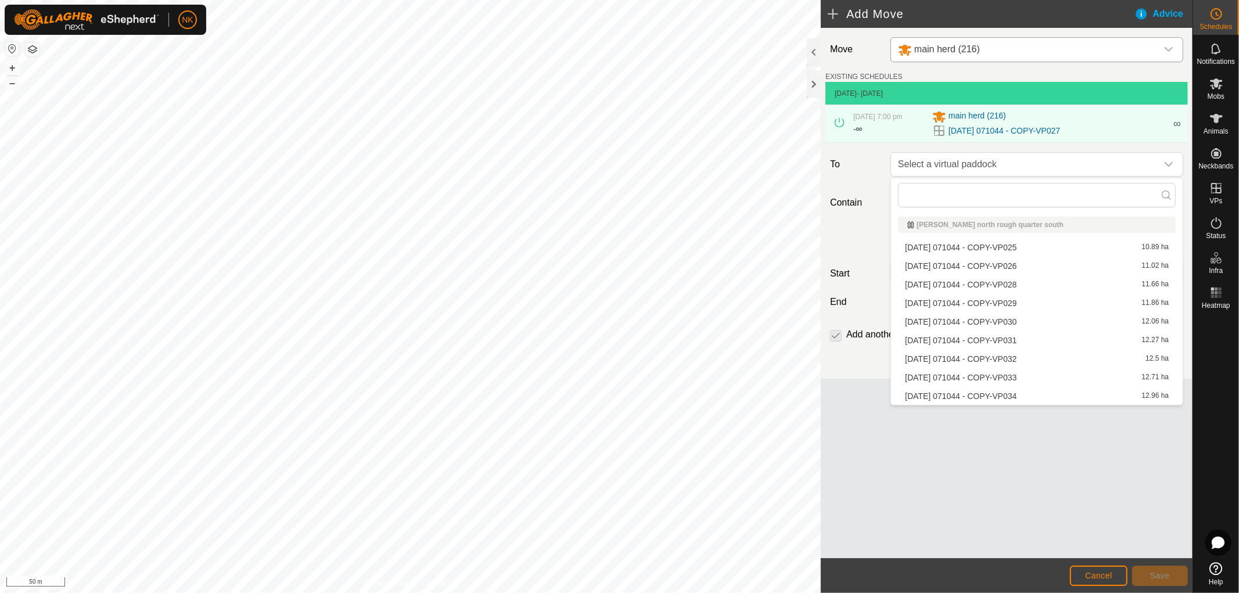
click at [968, 283] on li "2025-08-13 071044 - COPY-VP028 11.66 ha" at bounding box center [1037, 284] width 278 height 17
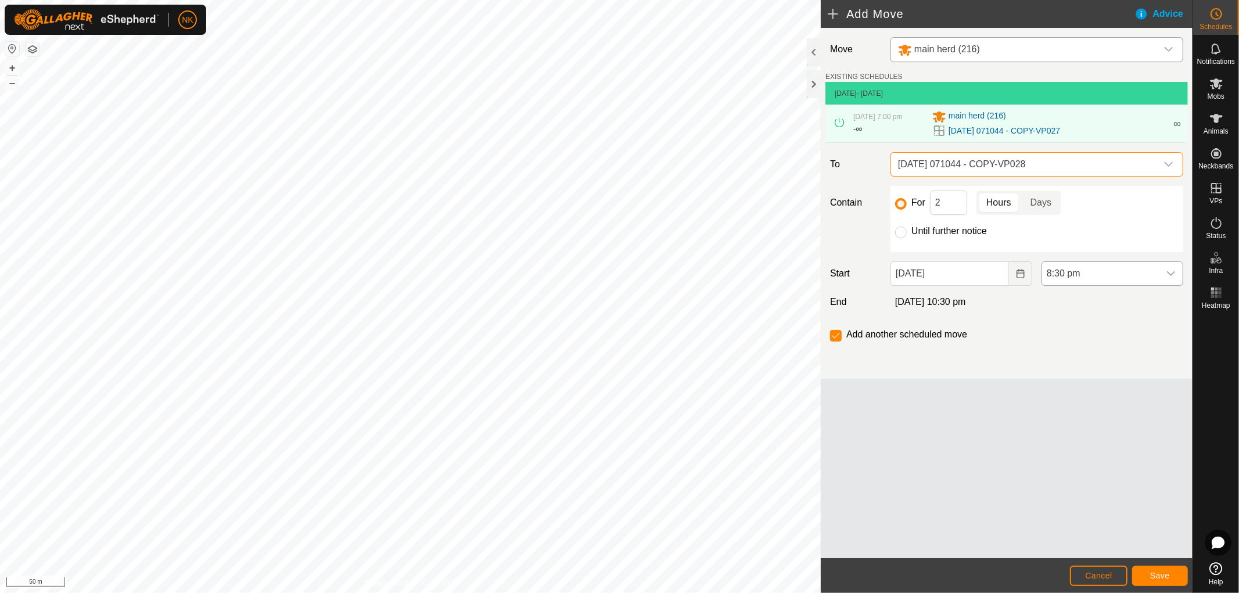
click at [1084, 275] on span "8:30 pm" at bounding box center [1100, 273] width 117 height 23
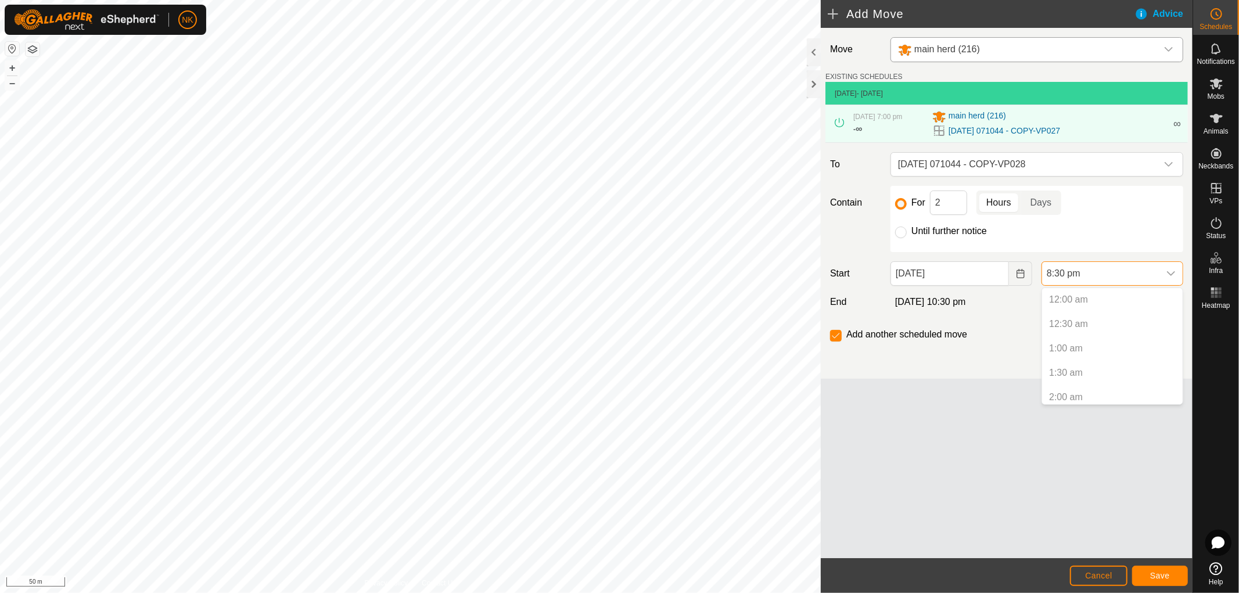
scroll to position [907, 0]
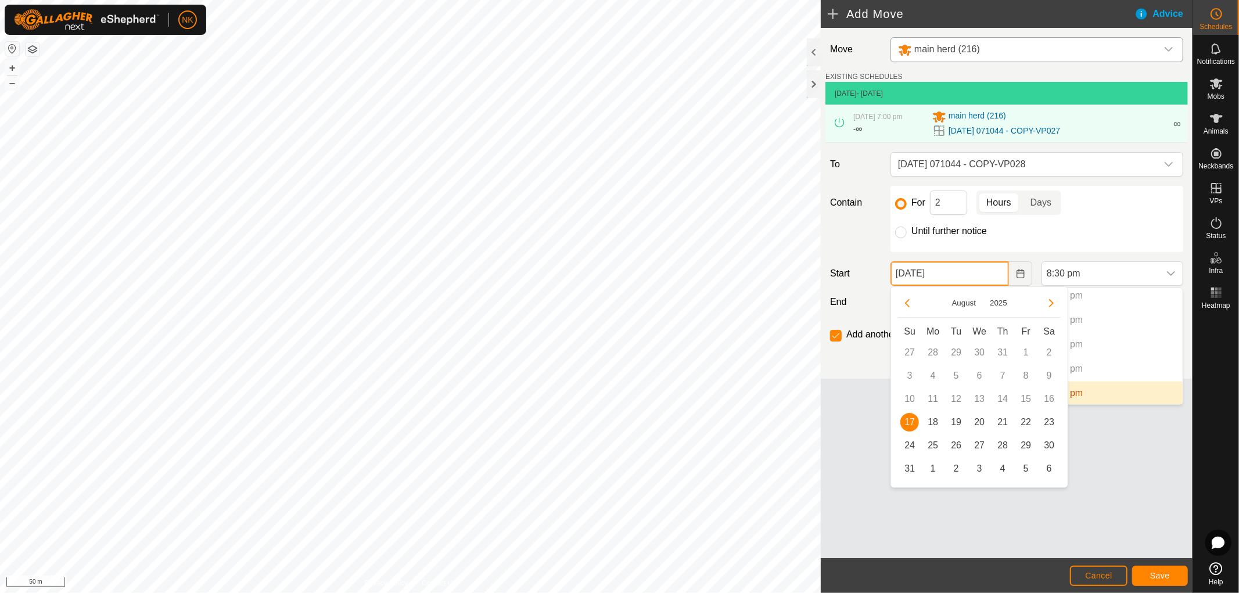
click at [963, 261] on input "17 Aug, 2025" at bounding box center [949, 273] width 118 height 24
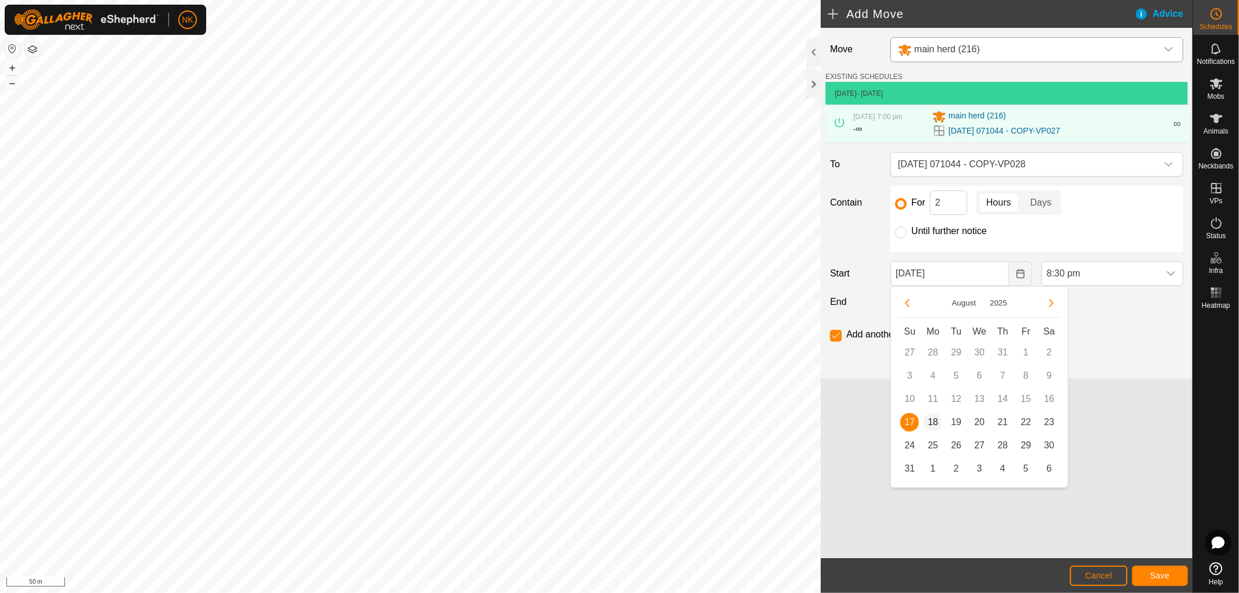
click at [933, 414] on span "18" at bounding box center [932, 422] width 19 height 19
type input "18 Aug, 2025"
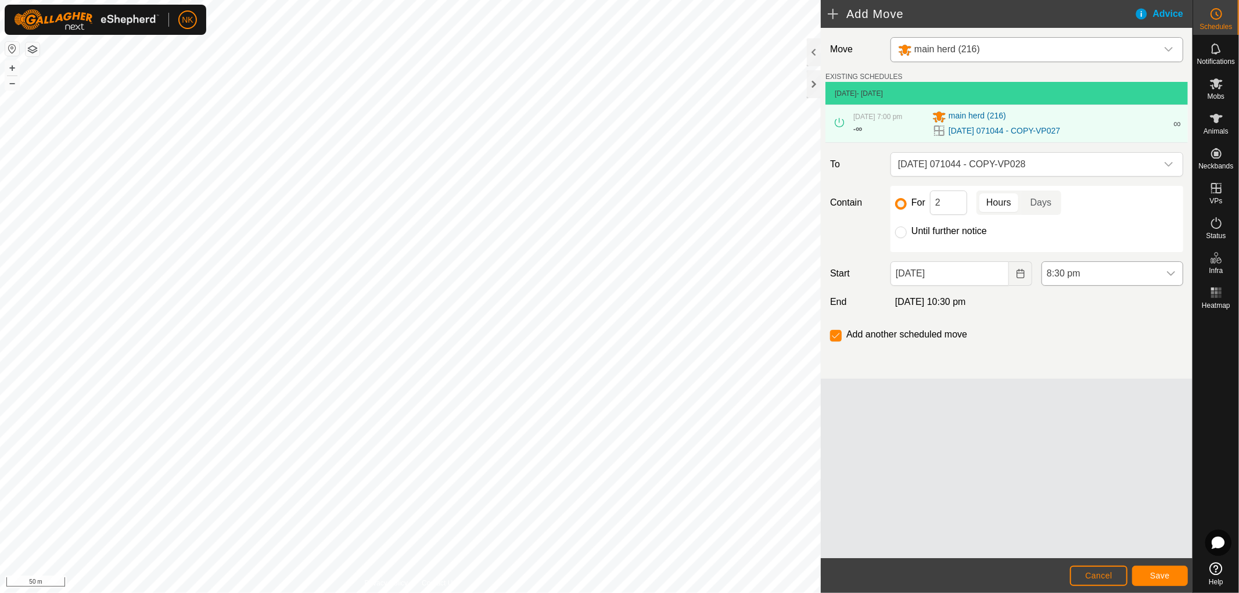
click at [1088, 272] on span "8:30 pm" at bounding box center [1100, 273] width 117 height 23
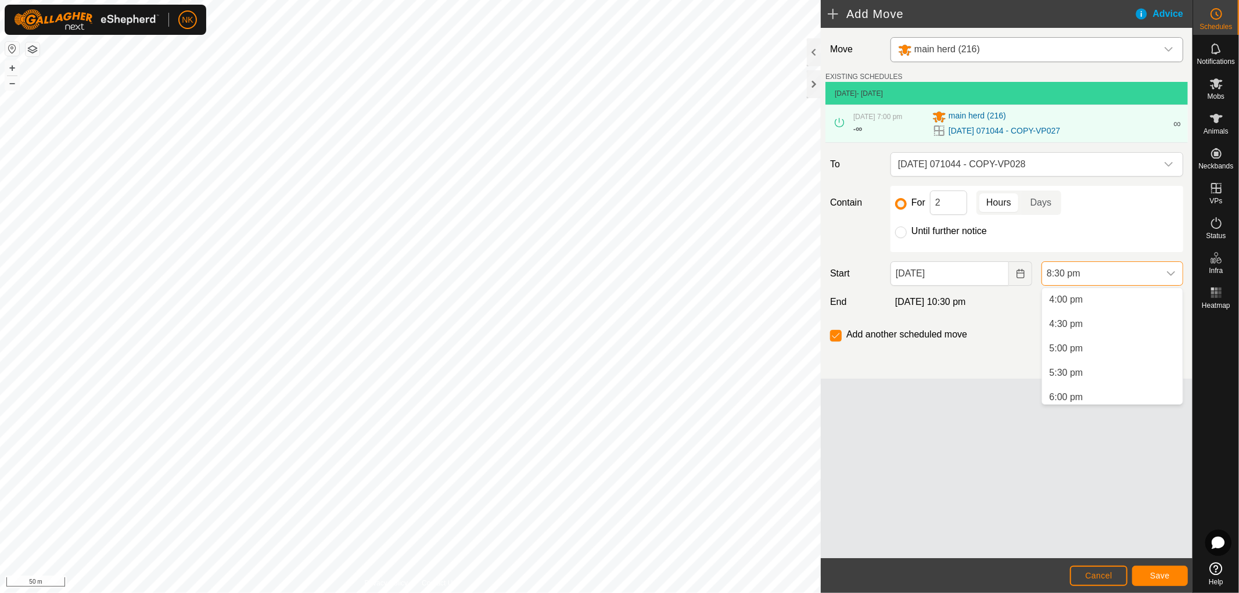
scroll to position [773, 0]
click at [1072, 358] on li "5:00 pm" at bounding box center [1112, 355] width 141 height 23
click at [1087, 279] on span "5:00 pm" at bounding box center [1100, 273] width 117 height 23
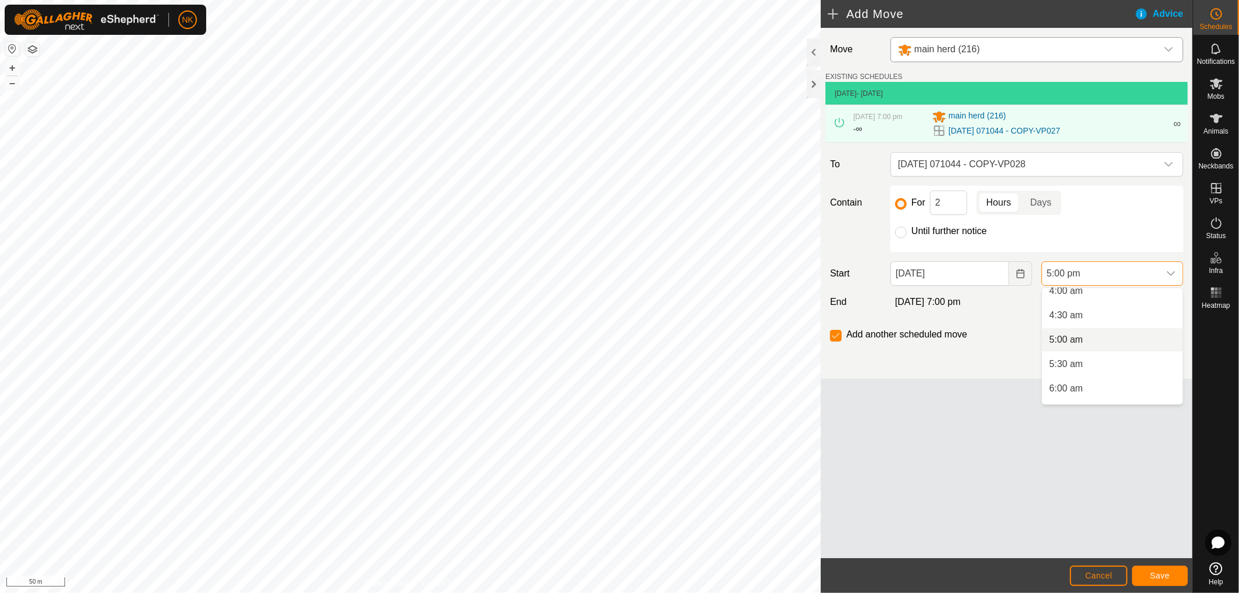
click at [1065, 343] on li "5:00 am" at bounding box center [1112, 339] width 141 height 23
click at [899, 206] on input "For" at bounding box center [901, 204] width 12 height 12
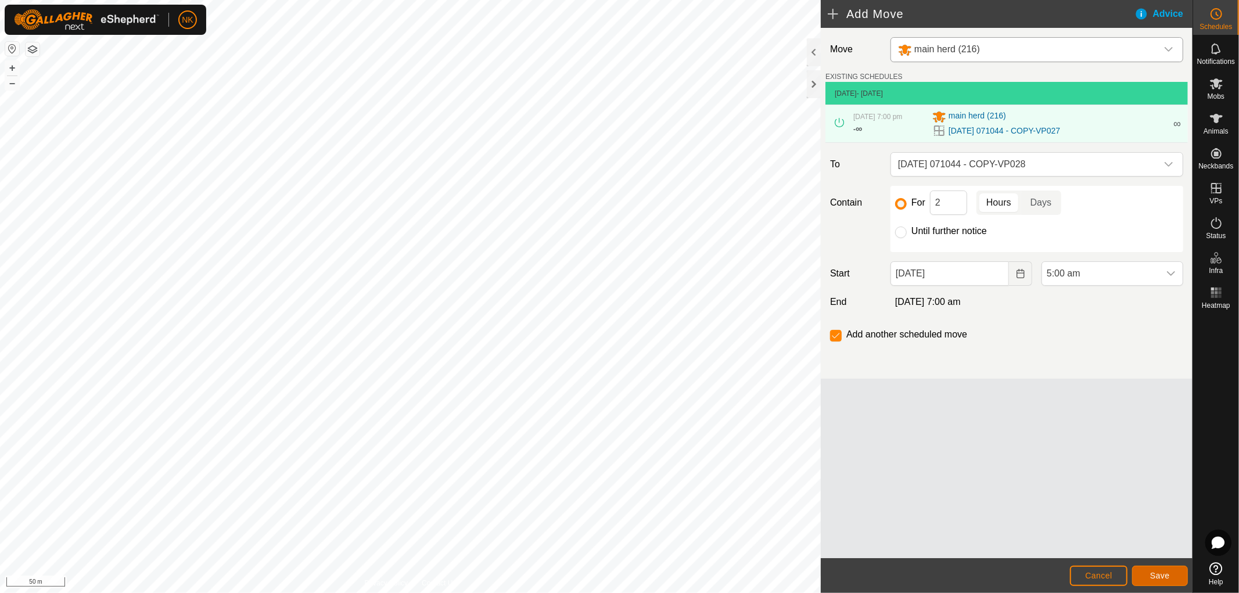
click at [1160, 576] on span "Save" at bounding box center [1160, 575] width 20 height 9
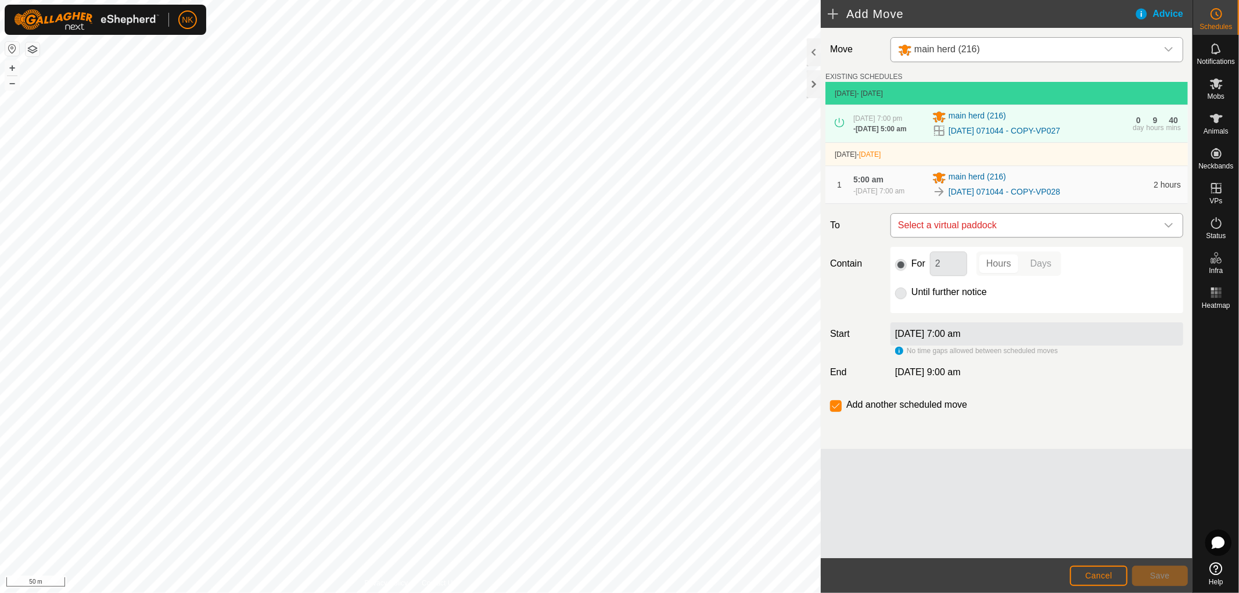
click at [1018, 235] on span "Select a virtual paddock" at bounding box center [1025, 225] width 264 height 23
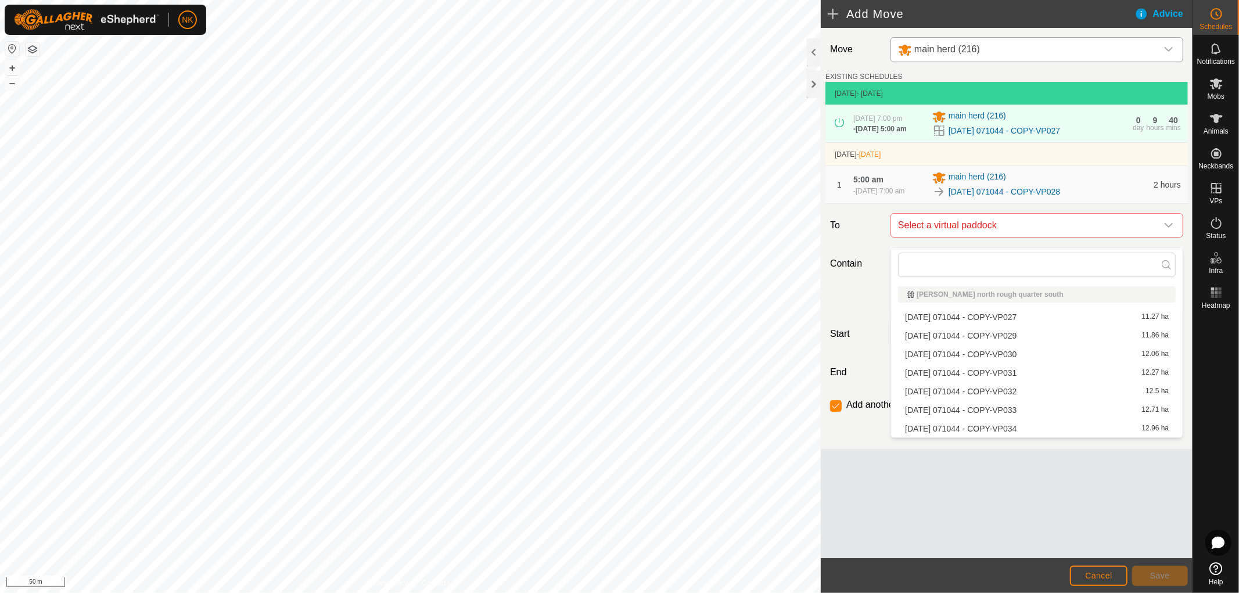
click at [994, 337] on li "2025-08-13 071044 - COPY-VP029 11.86 ha" at bounding box center [1037, 335] width 278 height 17
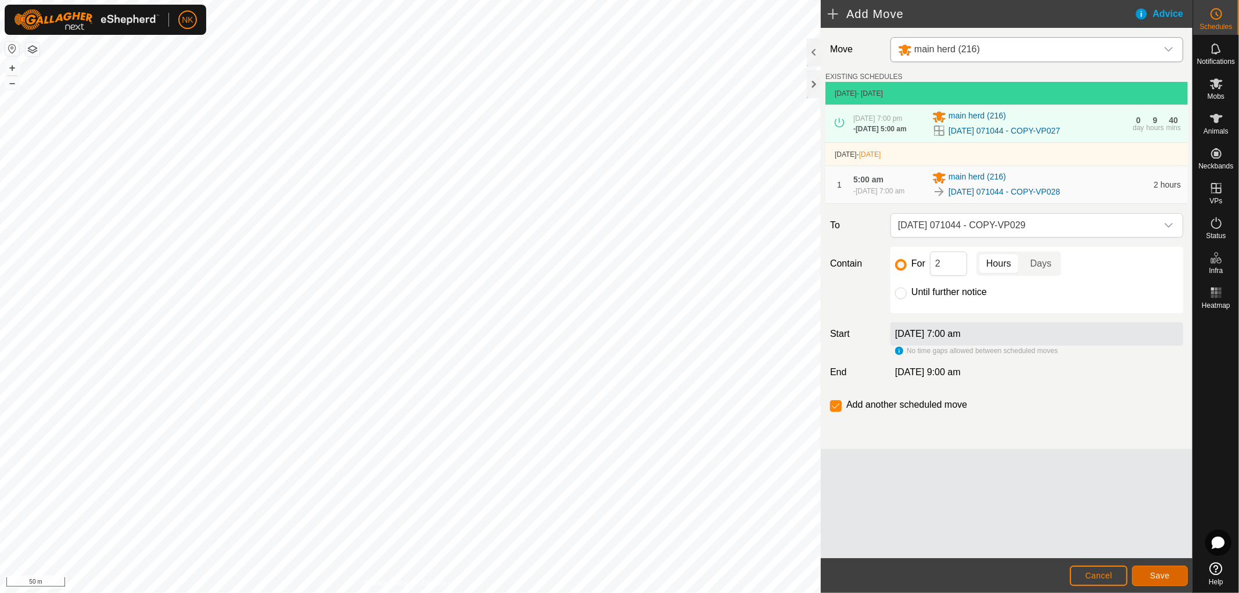
click at [1165, 570] on button "Save" at bounding box center [1160, 576] width 56 height 20
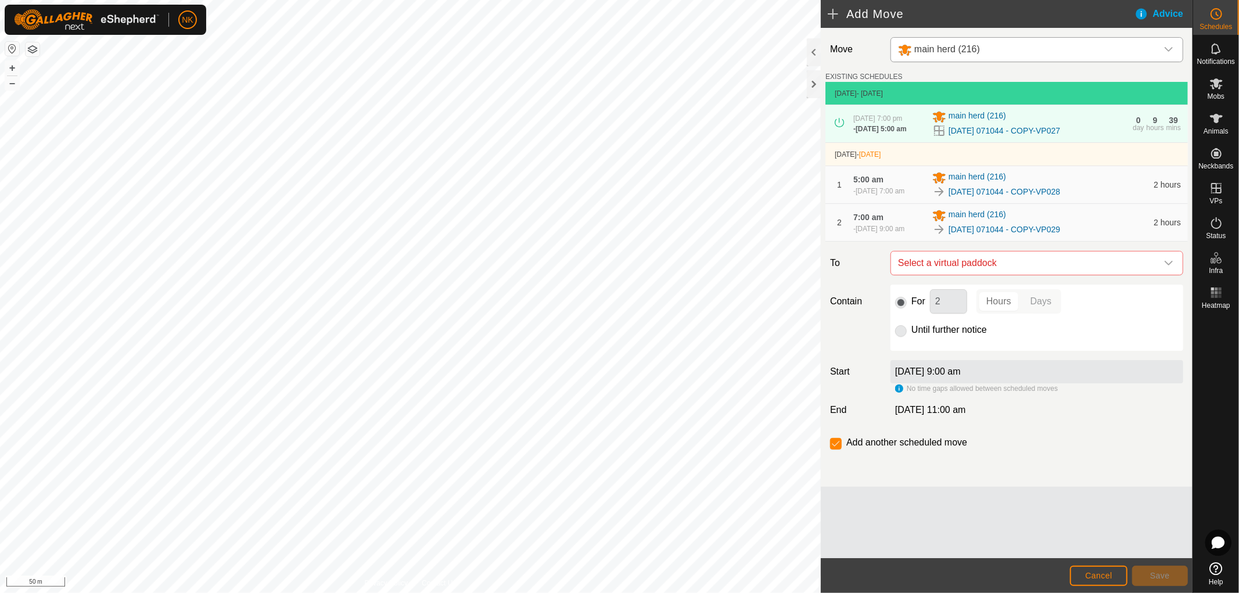
click at [1013, 275] on span "Select a virtual paddock" at bounding box center [1025, 262] width 264 height 23
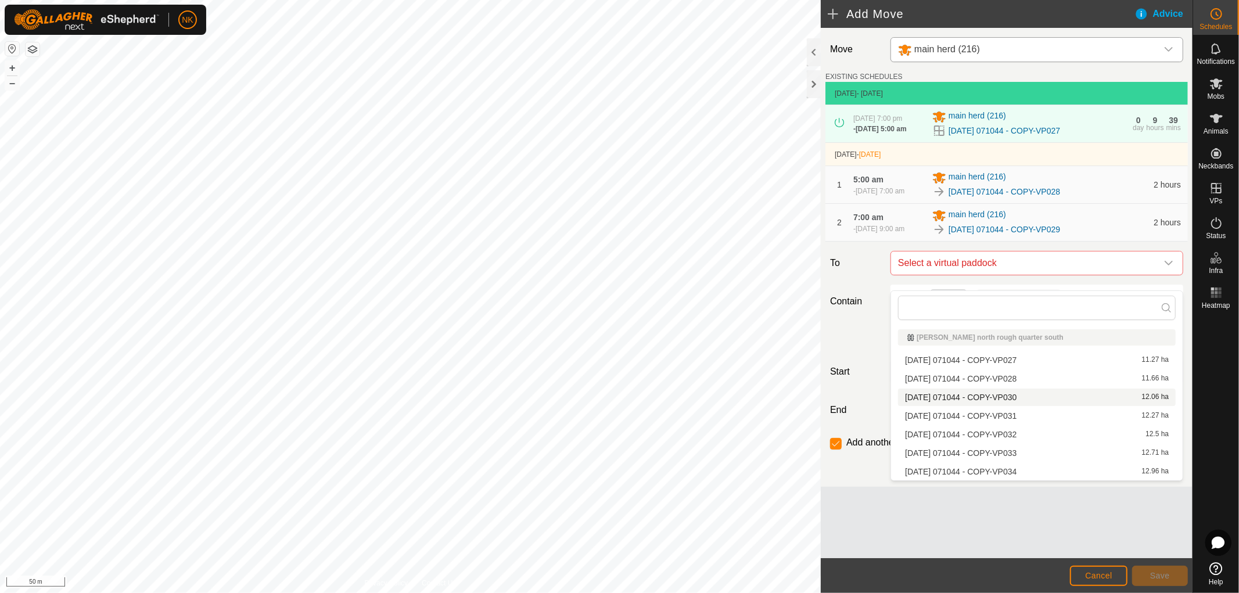
click at [1000, 398] on li "2025-08-13 071044 - COPY-VP030 12.06 ha" at bounding box center [1037, 397] width 278 height 17
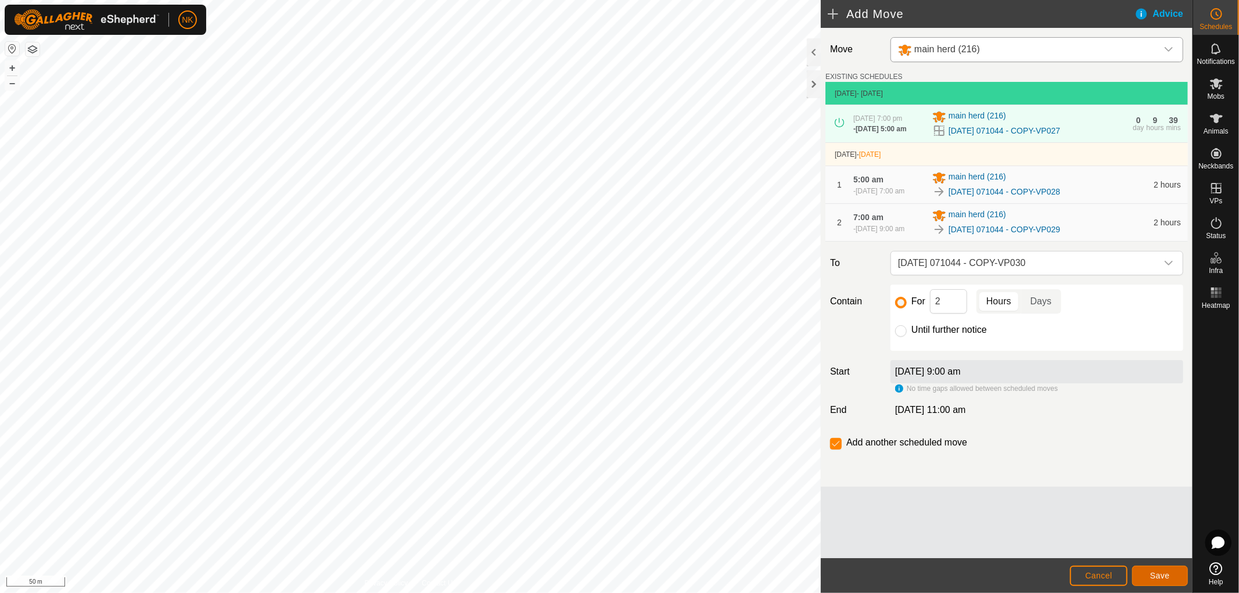
click at [1160, 574] on span "Save" at bounding box center [1160, 575] width 20 height 9
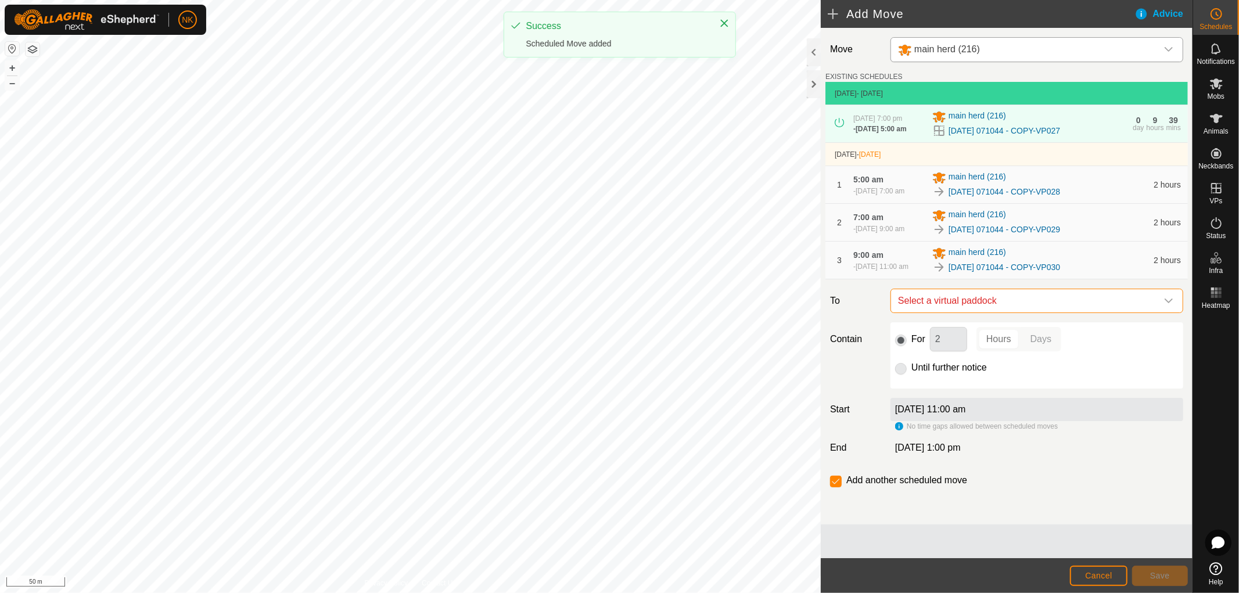
click at [1028, 312] on span "Select a virtual paddock" at bounding box center [1025, 300] width 264 height 23
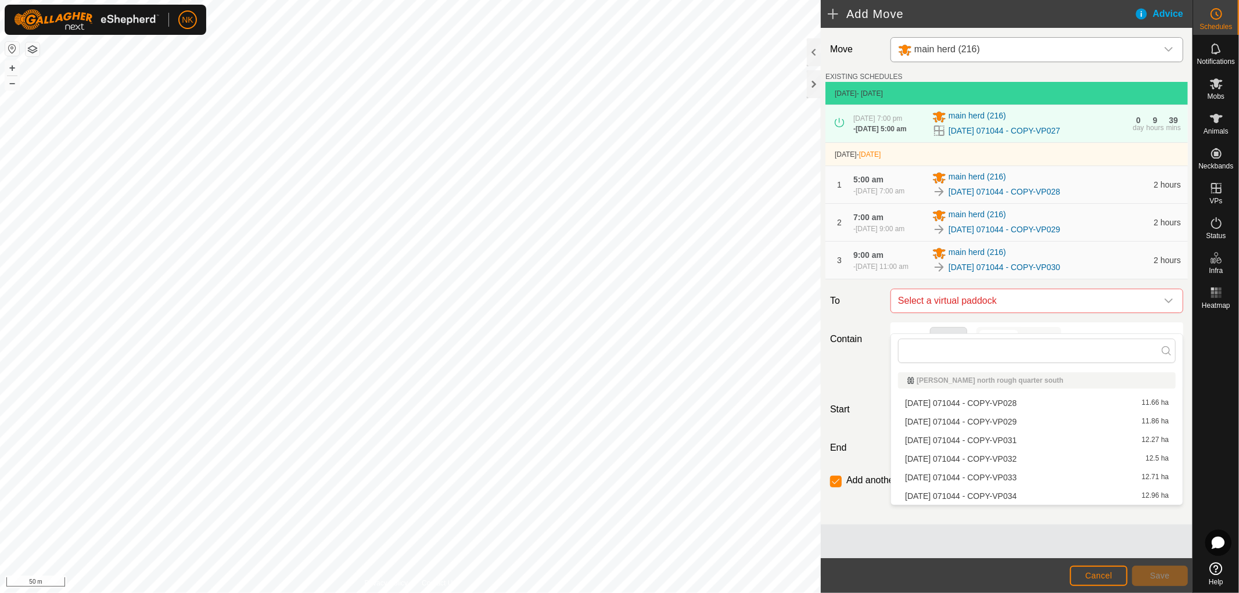
click at [1004, 438] on li "2025-08-13 071044 - COPY-VP031 12.27 ha" at bounding box center [1037, 440] width 278 height 17
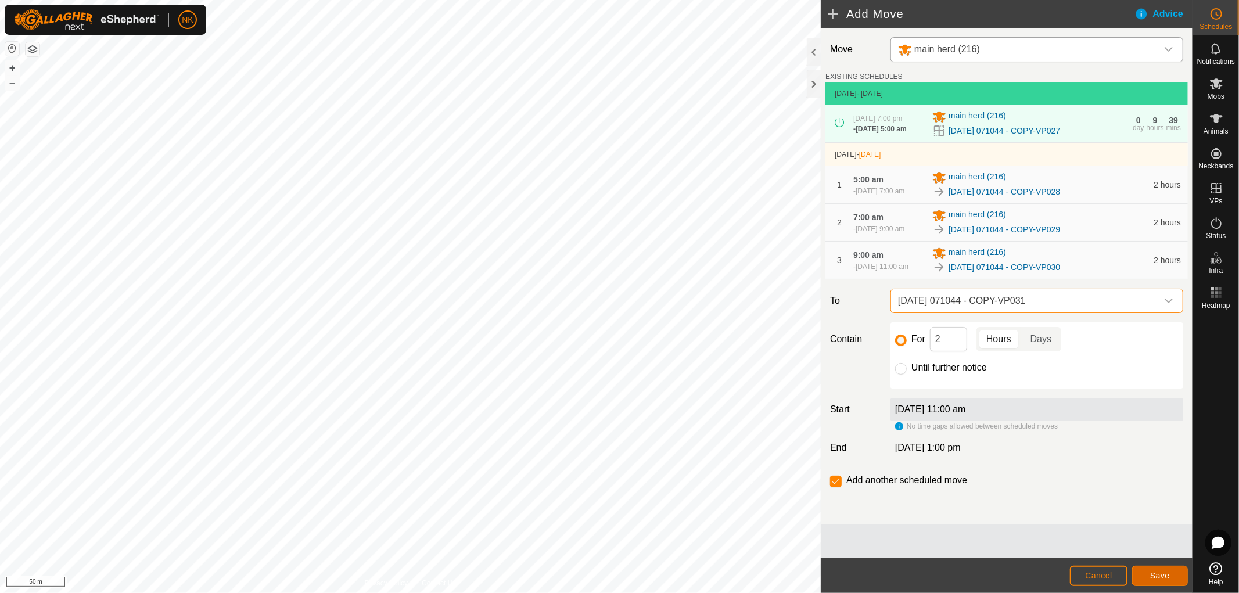
click at [1149, 575] on button "Save" at bounding box center [1160, 576] width 56 height 20
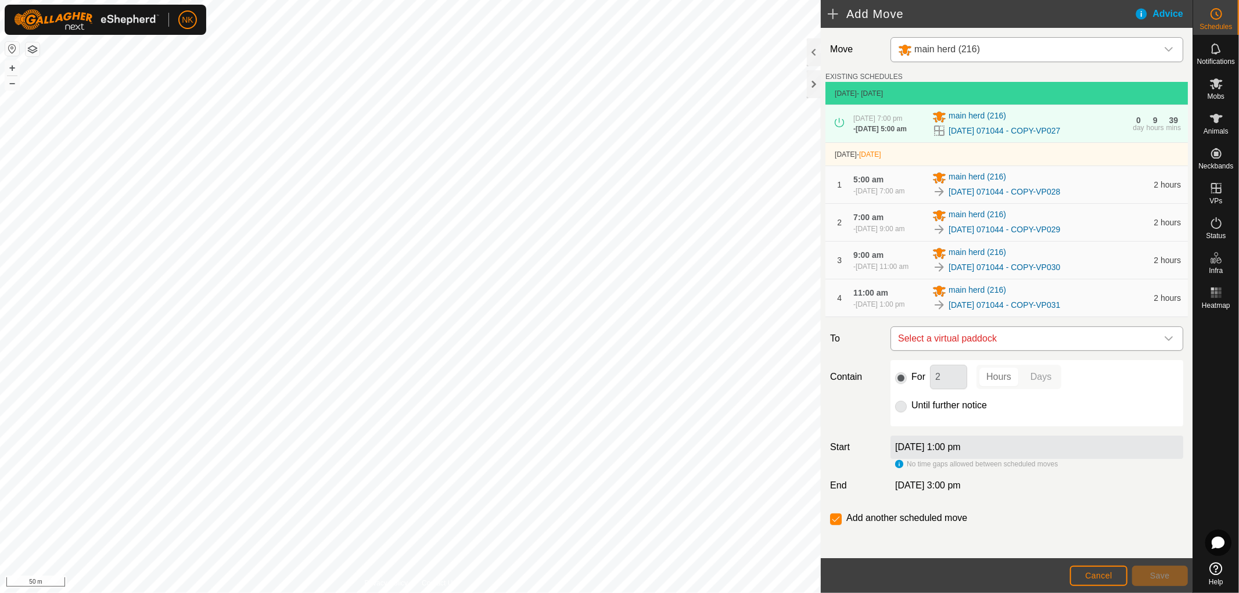
click at [1008, 350] on span "Select a virtual paddock" at bounding box center [1025, 338] width 264 height 23
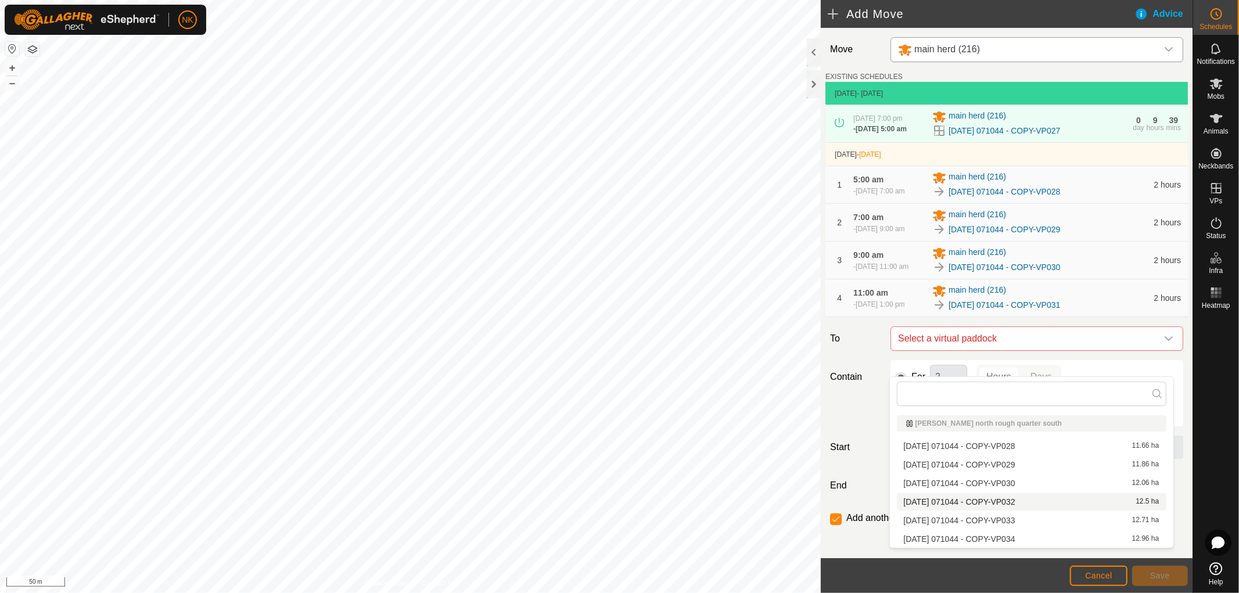
click at [1003, 508] on li "2025-08-13 071044 - COPY-VP032 12.5 ha" at bounding box center [1031, 501] width 269 height 17
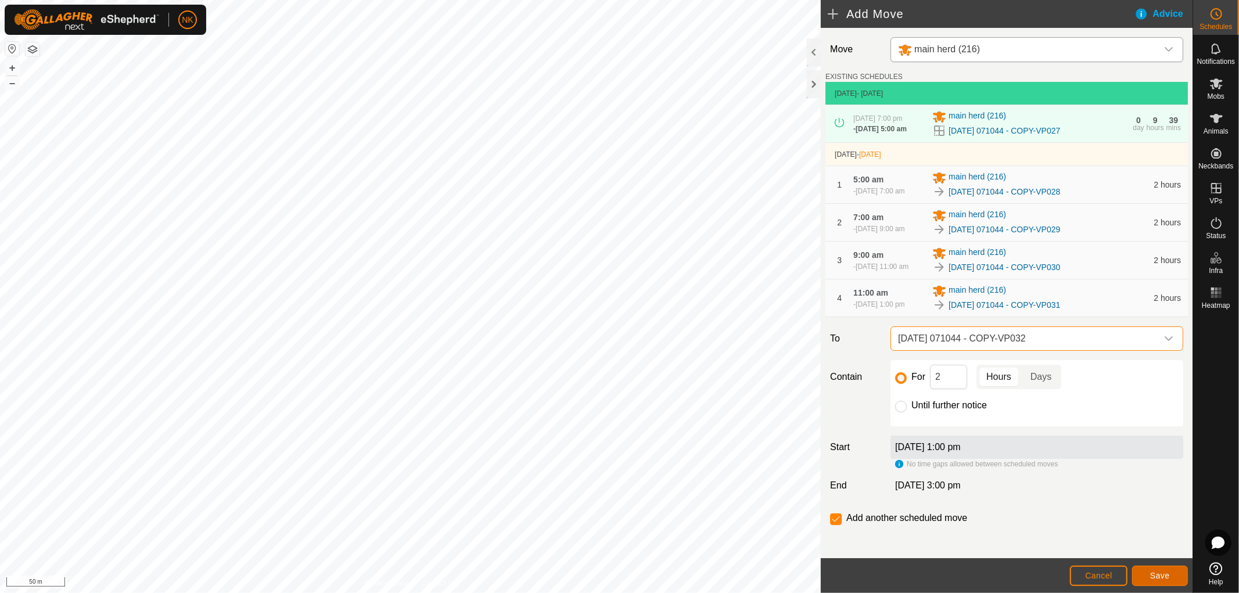
click at [1158, 576] on span "Save" at bounding box center [1160, 575] width 20 height 9
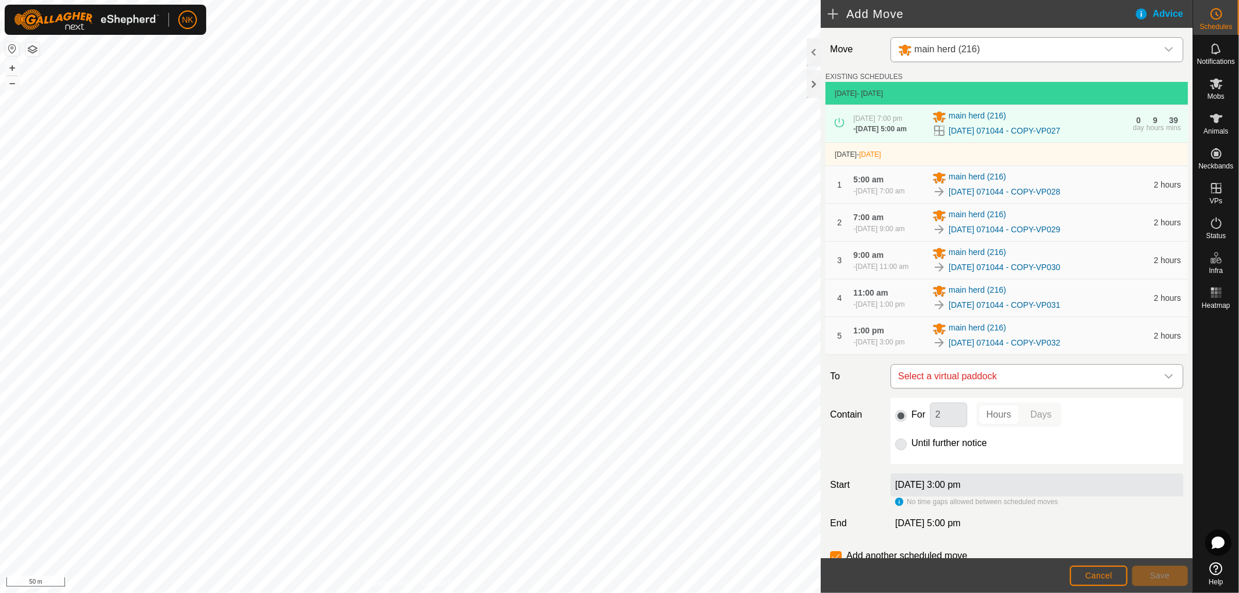
click at [972, 388] on span "Select a virtual paddock" at bounding box center [1025, 376] width 264 height 23
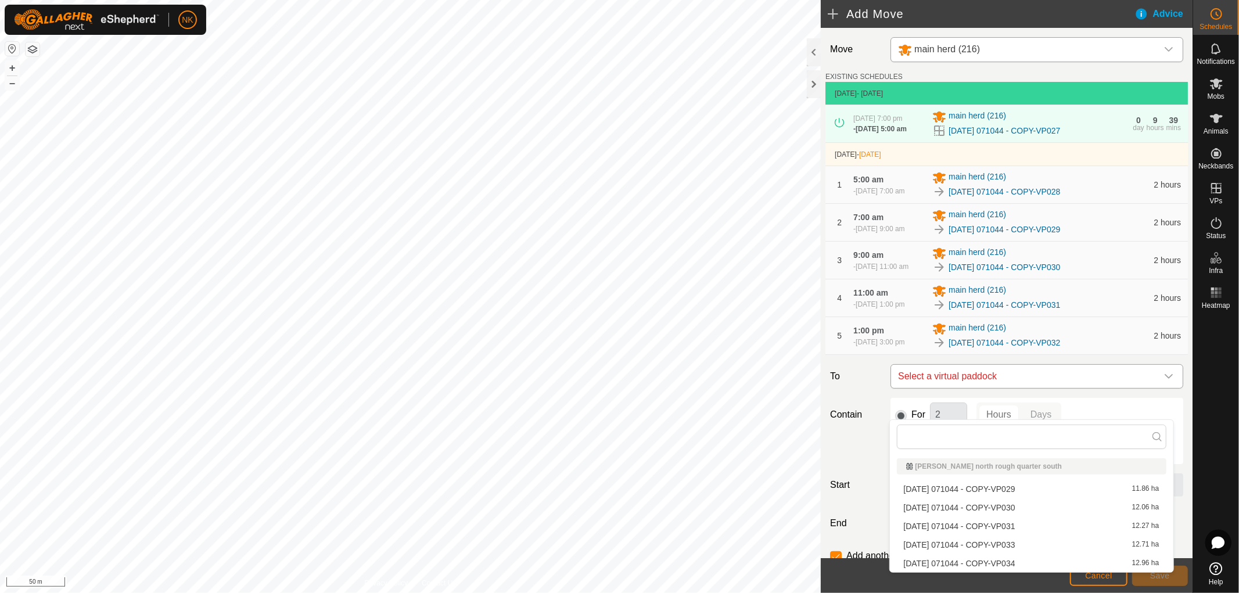
click at [972, 388] on span "Select a virtual paddock" at bounding box center [1025, 376] width 264 height 23
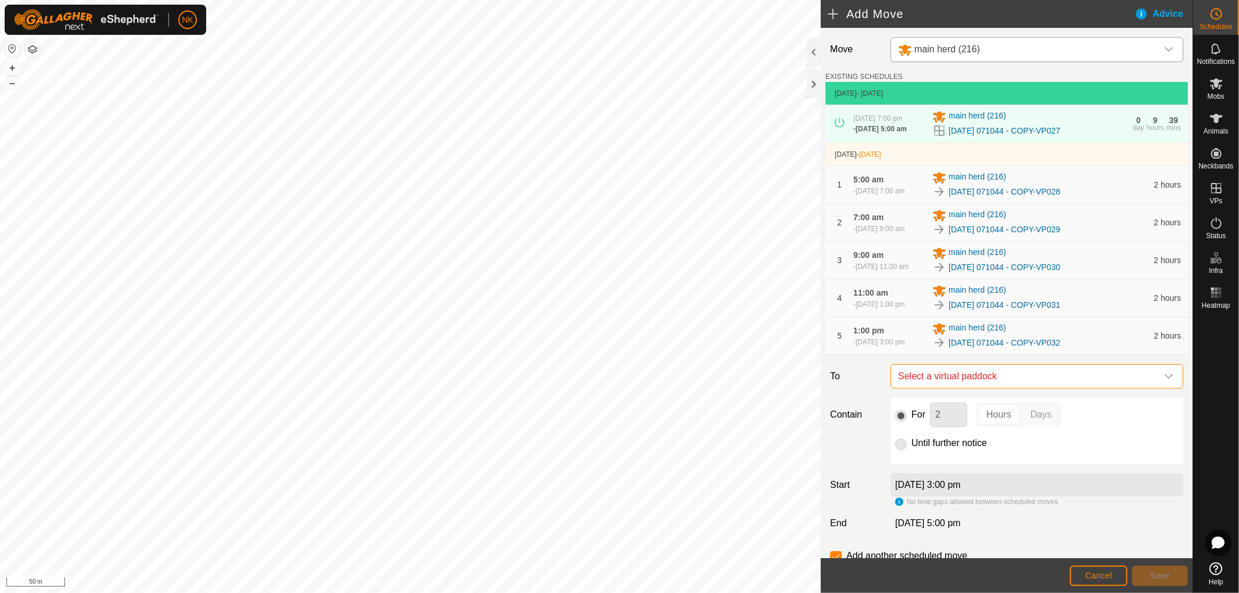
click at [972, 388] on span "Select a virtual paddock" at bounding box center [1025, 376] width 264 height 23
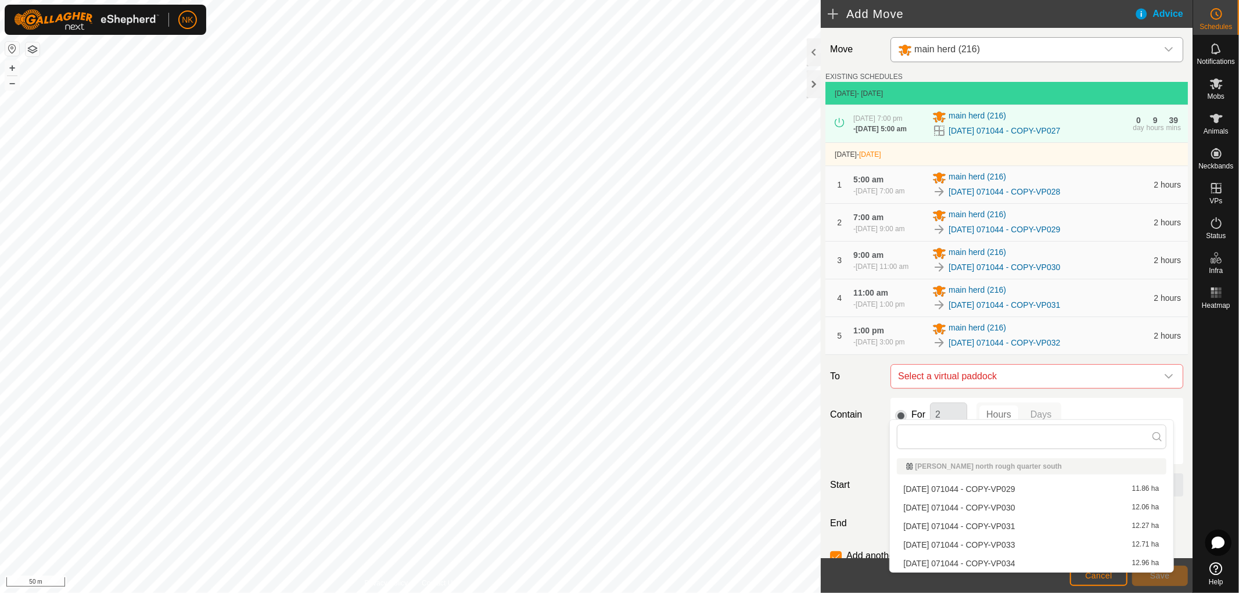
click at [1000, 549] on li "2025-08-13 071044 - COPY-VP033 12.71 ha" at bounding box center [1031, 544] width 269 height 17
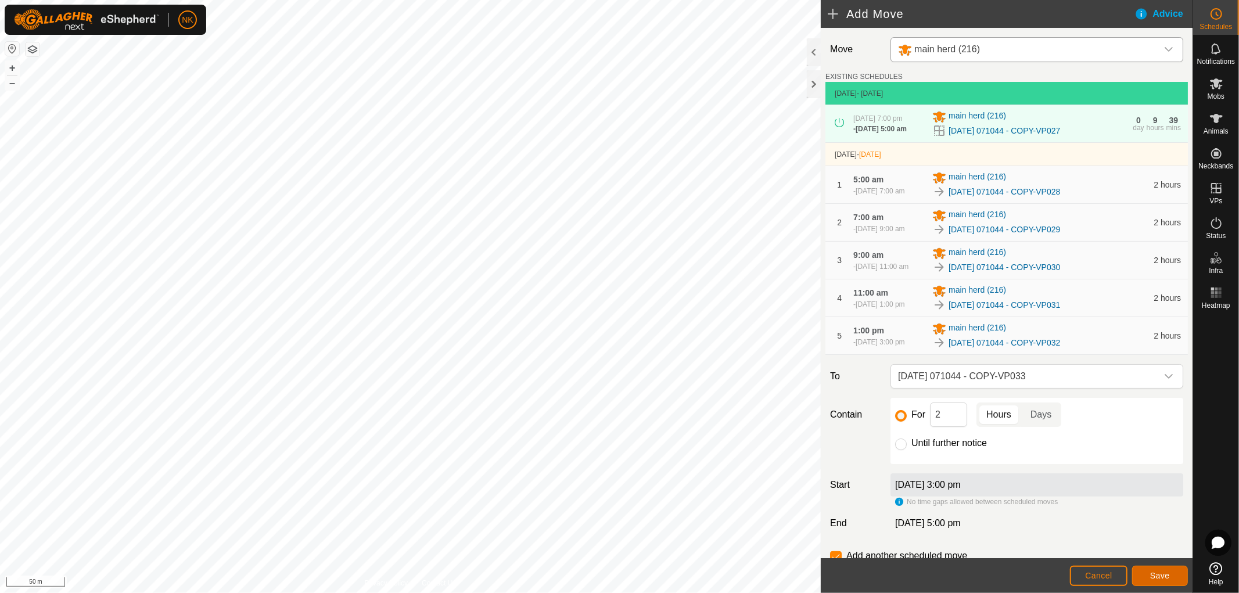
click at [1156, 581] on button "Save" at bounding box center [1160, 576] width 56 height 20
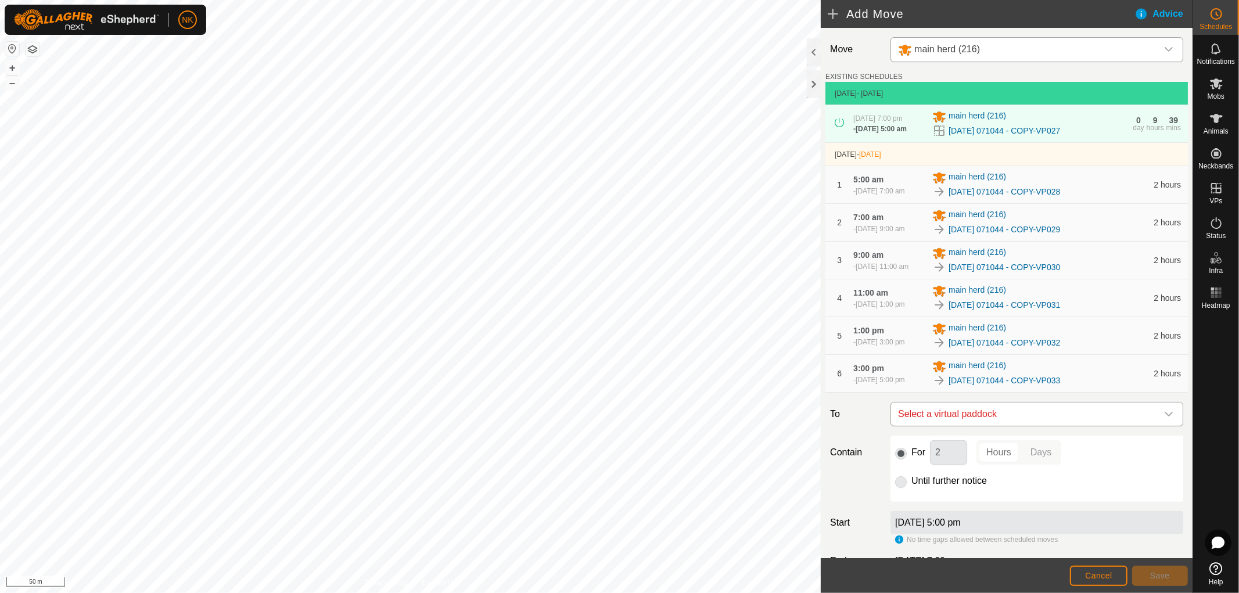
scroll to position [64, 0]
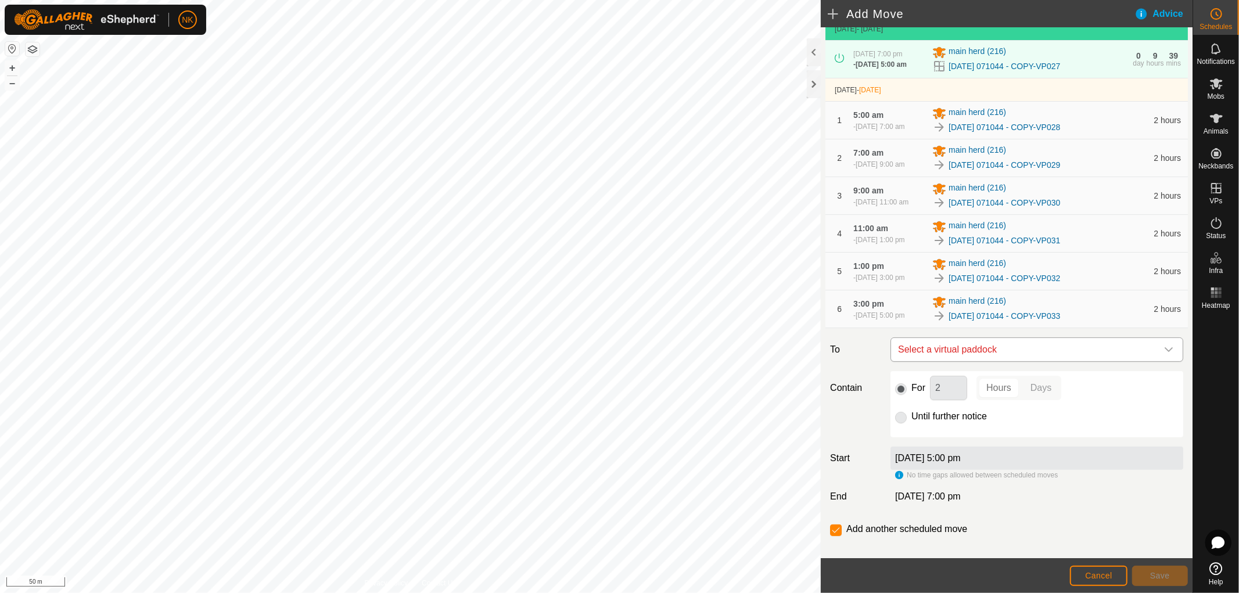
click at [1007, 361] on span "Select a virtual paddock" at bounding box center [1025, 349] width 264 height 23
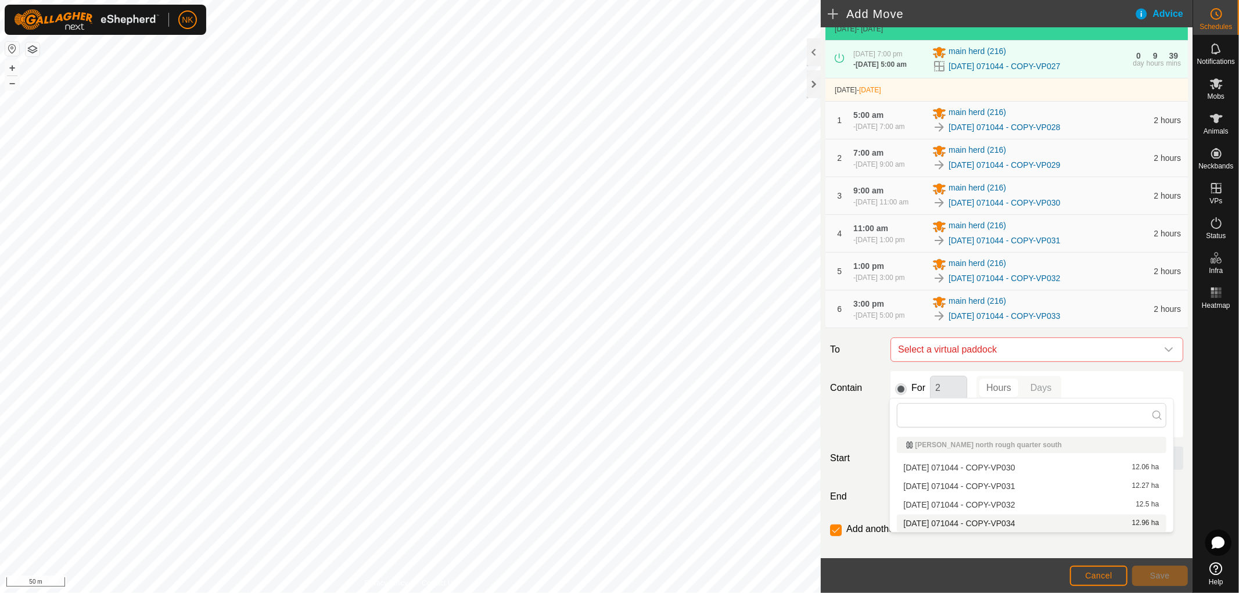
click at [999, 519] on li "2025-08-13 071044 - COPY-VP034 12.96 ha" at bounding box center [1031, 523] width 269 height 17
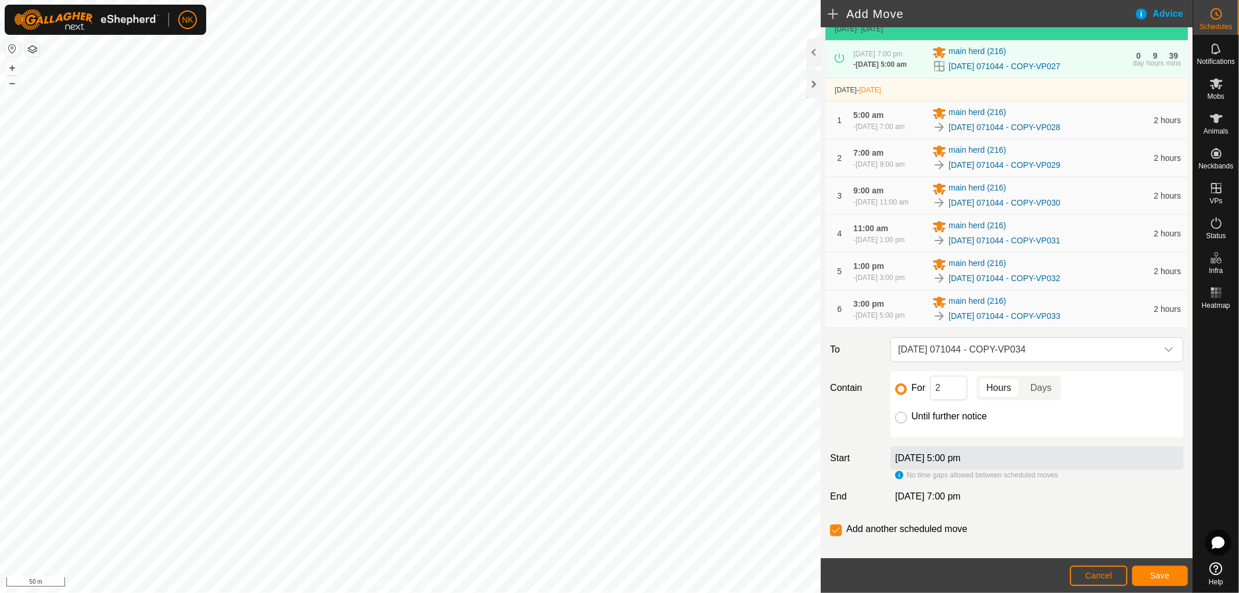
click at [901, 423] on input "Until further notice" at bounding box center [901, 418] width 12 height 12
radio input "true"
checkbox input "false"
click at [1158, 578] on span "Save" at bounding box center [1160, 575] width 20 height 9
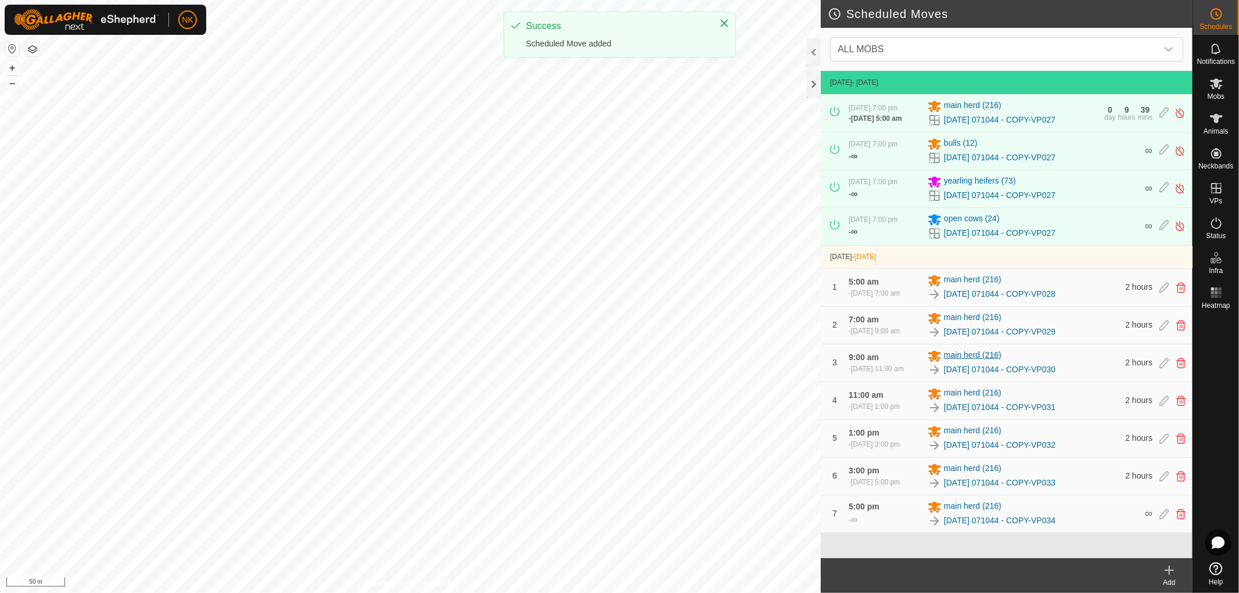
scroll to position [9, 0]
click at [1165, 571] on icon at bounding box center [1169, 570] width 14 height 14
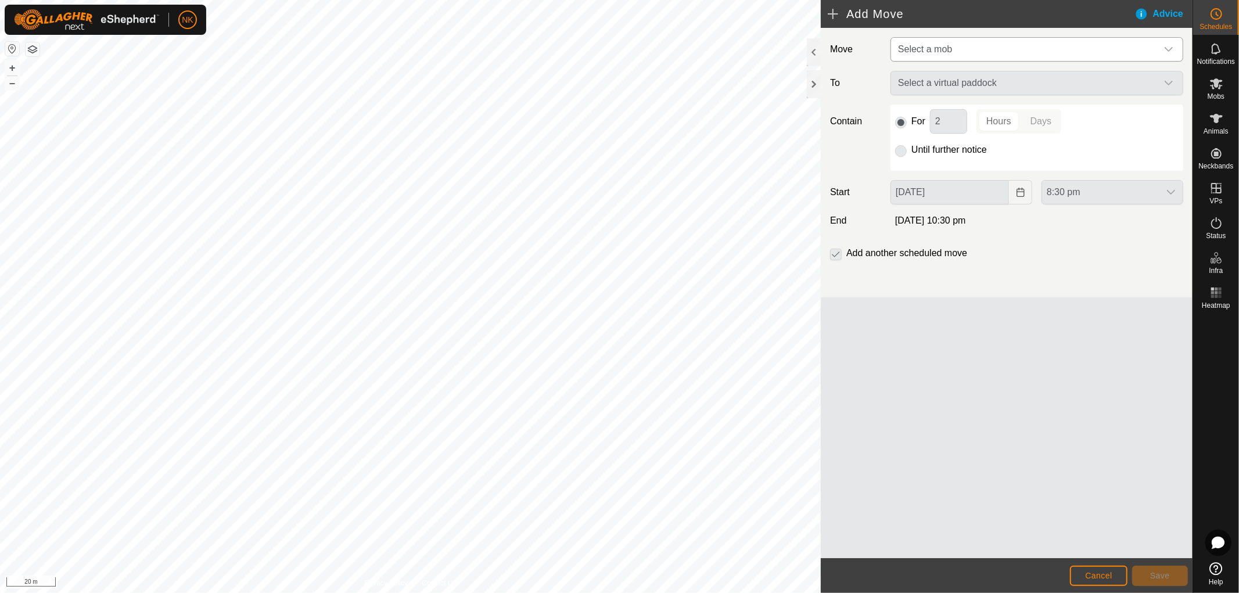
click at [1011, 50] on span "Select a mob" at bounding box center [1025, 49] width 264 height 23
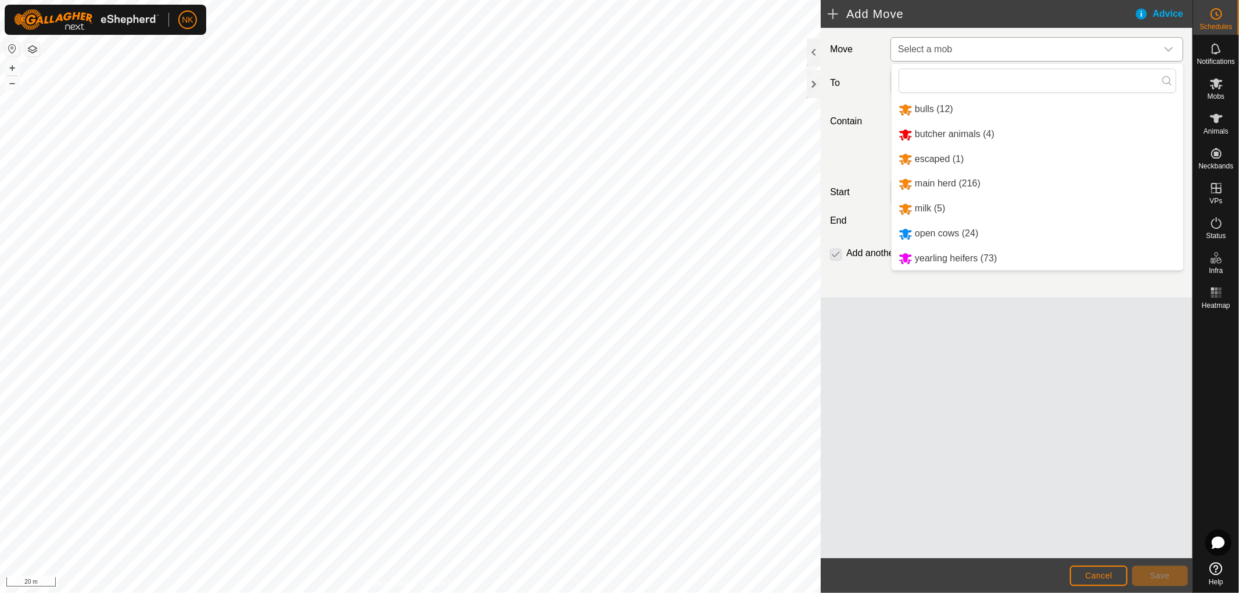
click at [937, 113] on li "bulls (12)" at bounding box center [1038, 110] width 292 height 24
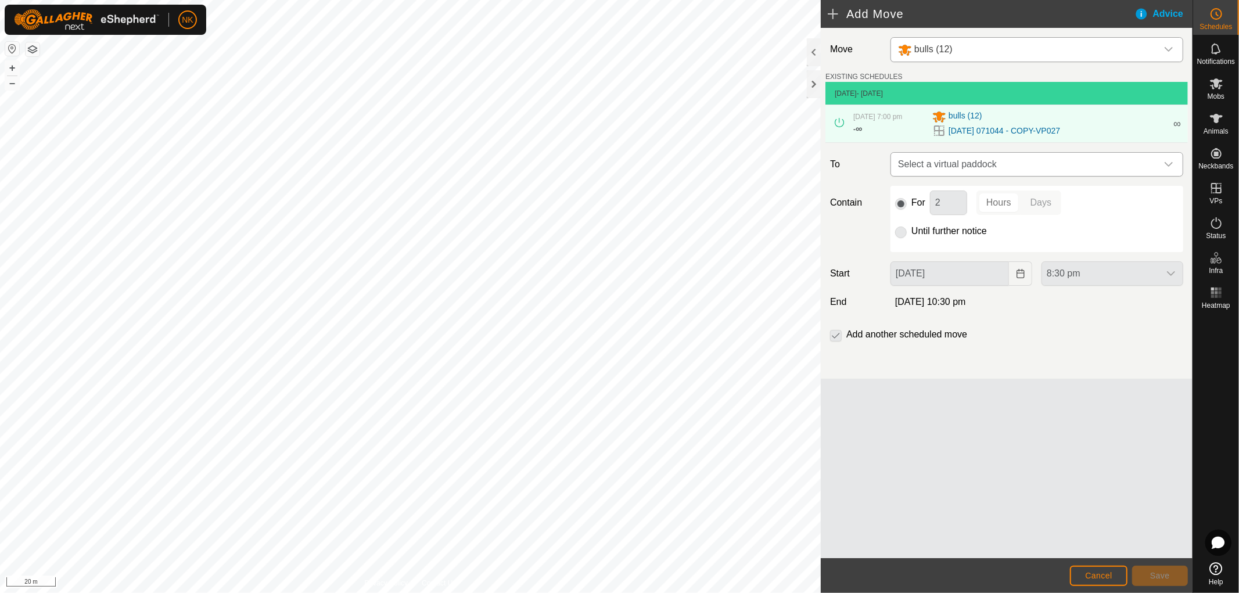
click at [1172, 164] on icon "dropdown trigger" at bounding box center [1168, 164] width 9 height 9
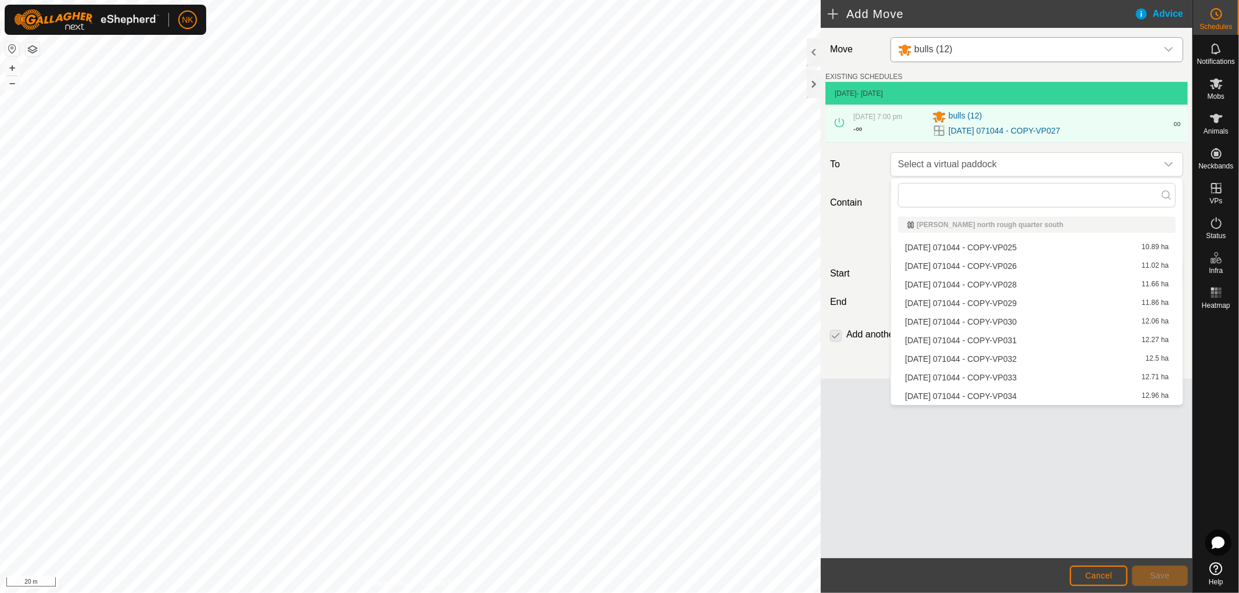
click at [1016, 286] on li "2025-08-13 071044 - COPY-VP028 11.66 ha" at bounding box center [1037, 284] width 278 height 17
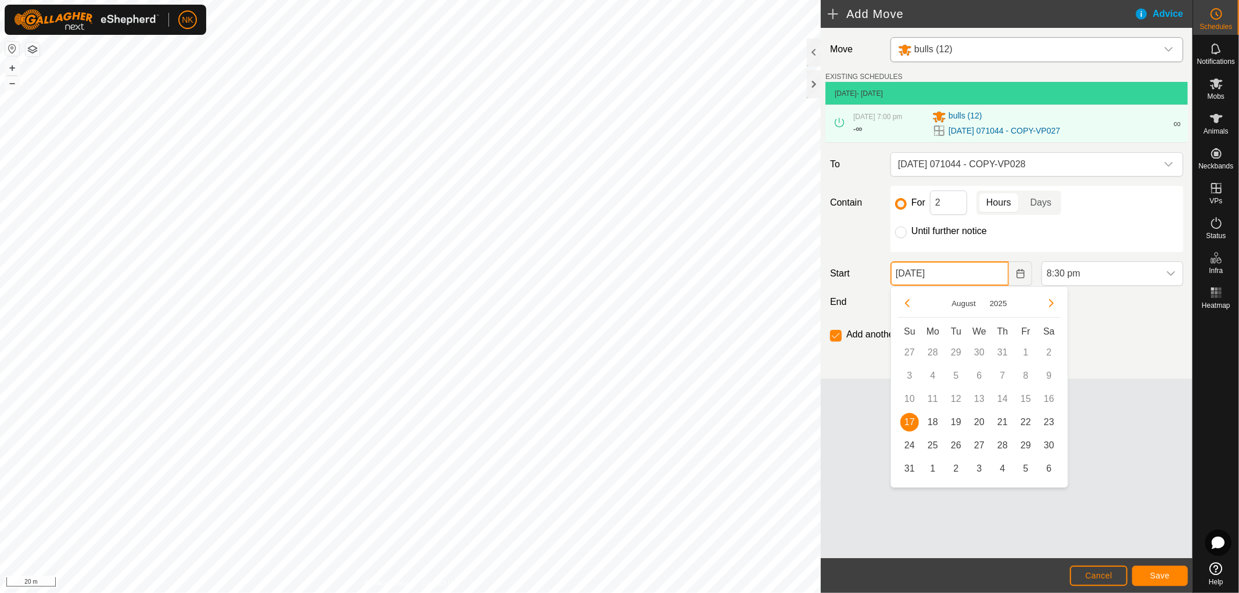
click at [990, 281] on input "17 Aug, 2025" at bounding box center [949, 273] width 118 height 24
click at [935, 425] on span "18" at bounding box center [932, 422] width 19 height 19
type input "18 Aug, 2025"
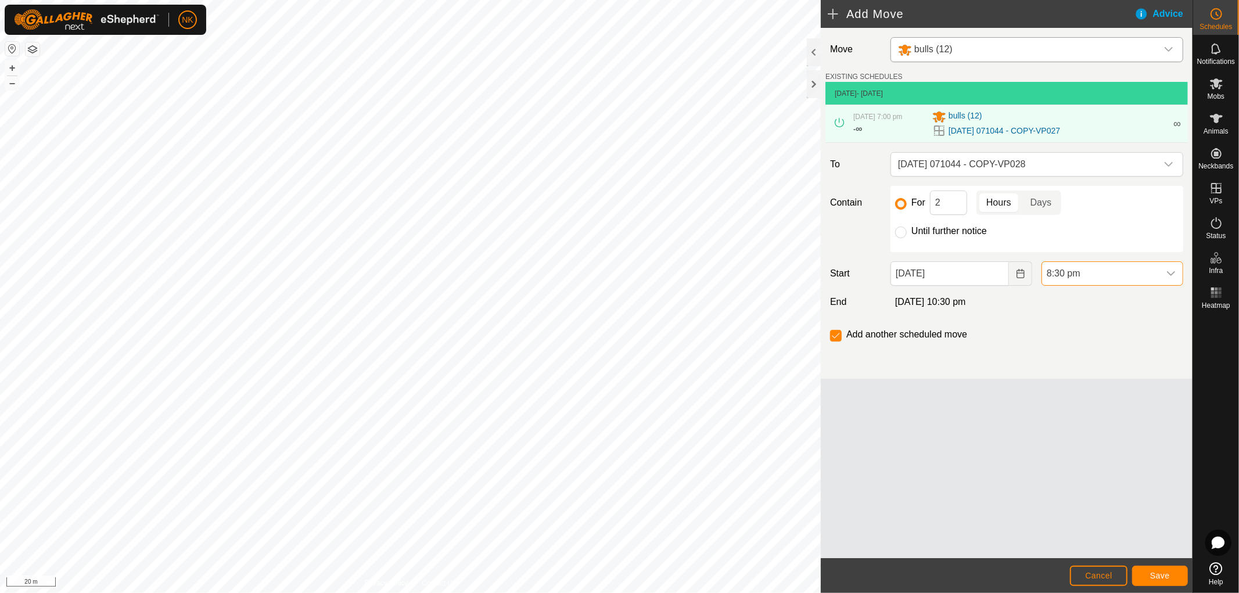
click at [1093, 278] on span "8:30 pm" at bounding box center [1100, 273] width 117 height 23
click at [1066, 355] on li "5:00 am" at bounding box center [1112, 351] width 141 height 23
click at [1162, 573] on span "Save" at bounding box center [1160, 575] width 20 height 9
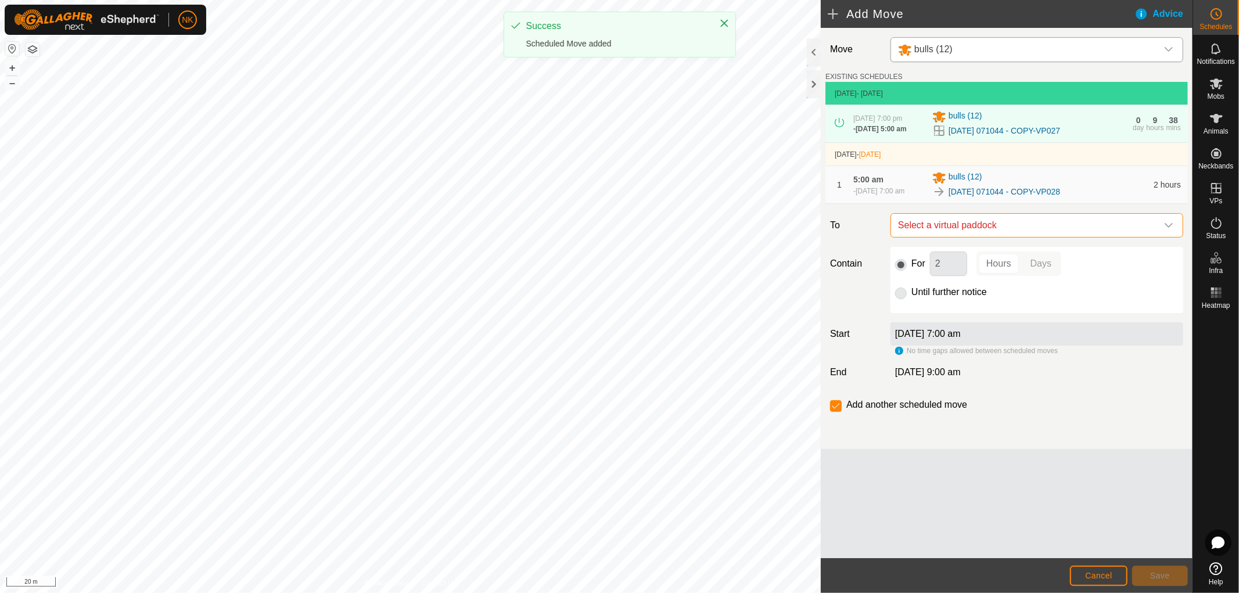
click at [1048, 237] on span "Select a virtual paddock" at bounding box center [1025, 225] width 264 height 23
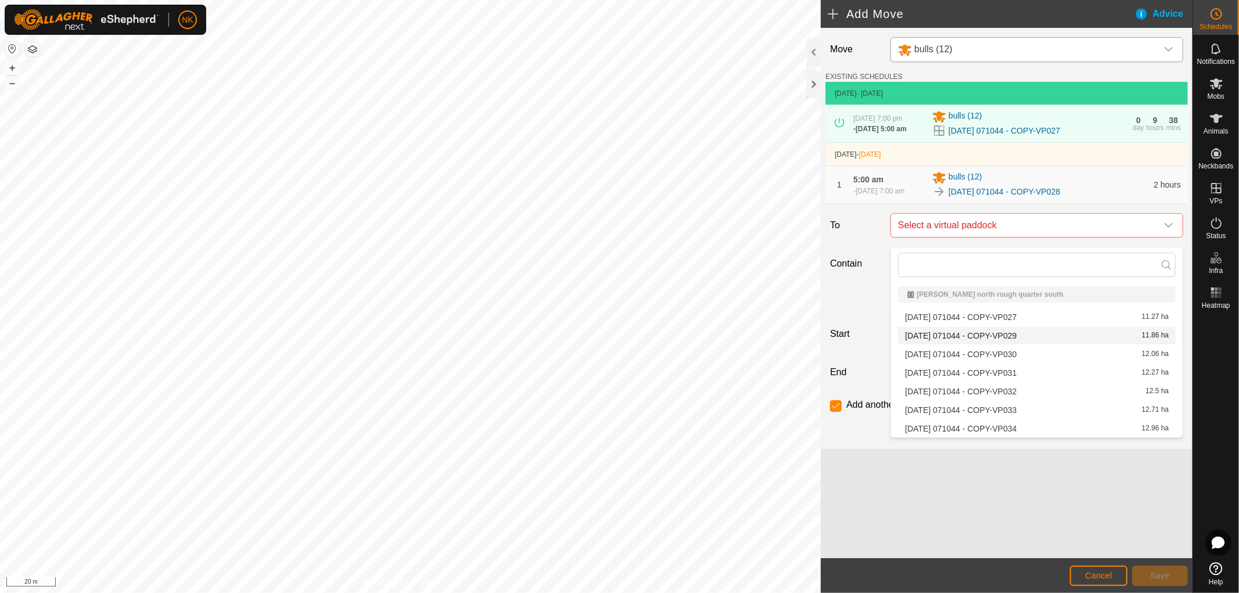
click at [1018, 337] on li "2025-08-13 071044 - COPY-VP029 11.86 ha" at bounding box center [1037, 335] width 278 height 17
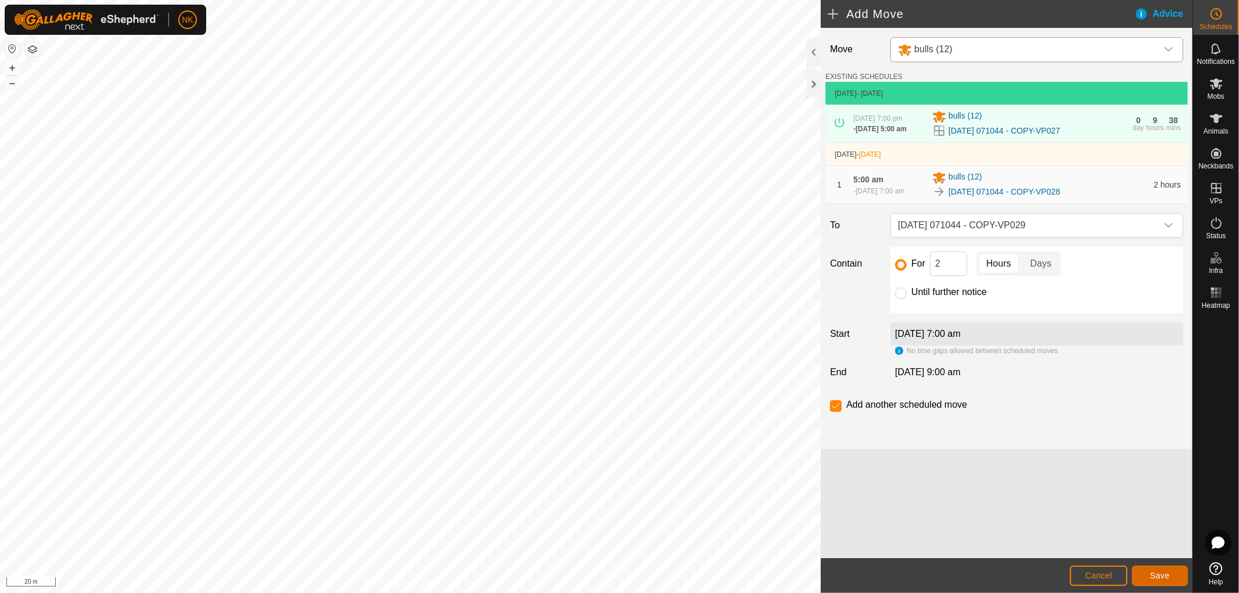
click at [1170, 576] on button "Save" at bounding box center [1160, 576] width 56 height 20
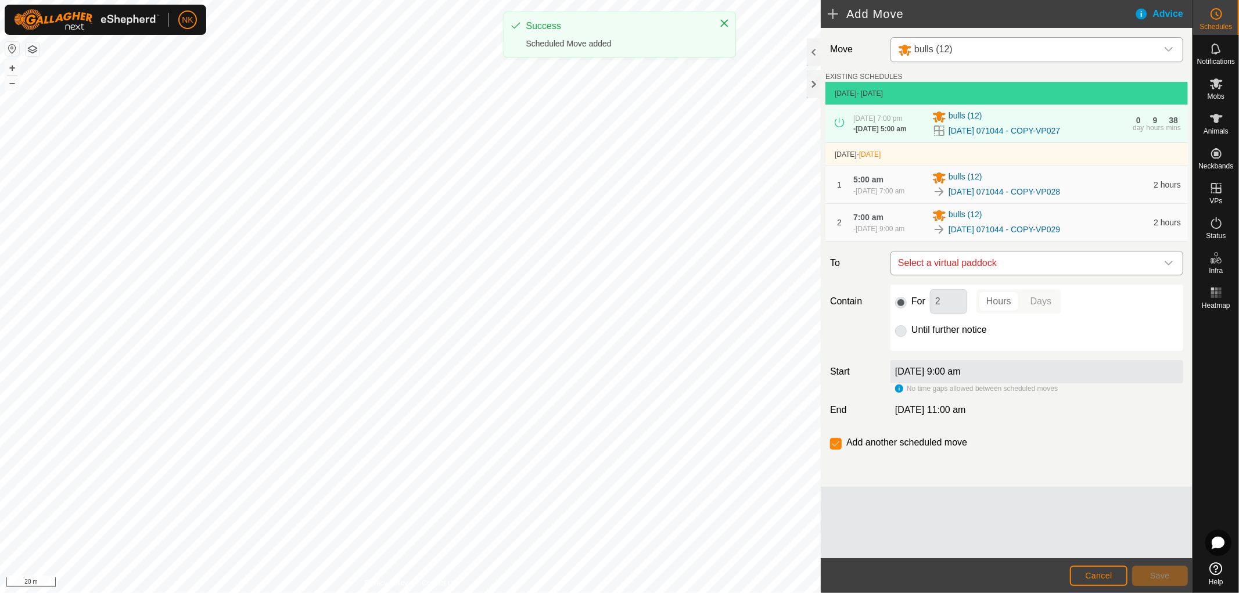
click at [1060, 275] on span "Select a virtual paddock" at bounding box center [1025, 262] width 264 height 23
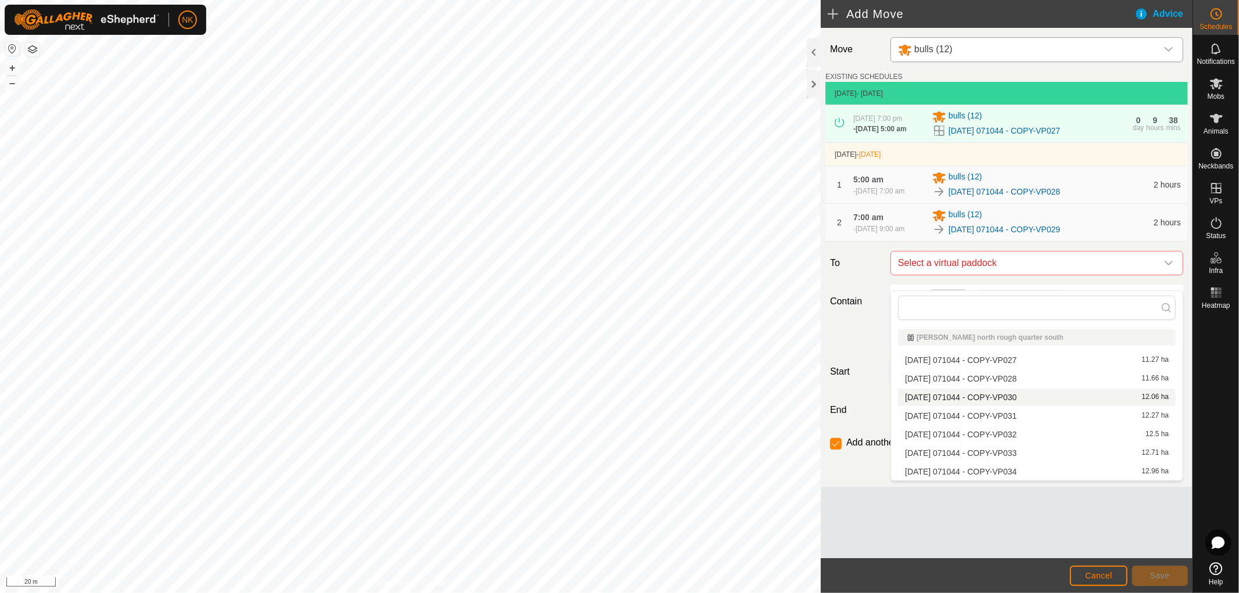
click at [991, 399] on li "2025-08-13 071044 - COPY-VP030 12.06 ha" at bounding box center [1037, 397] width 278 height 17
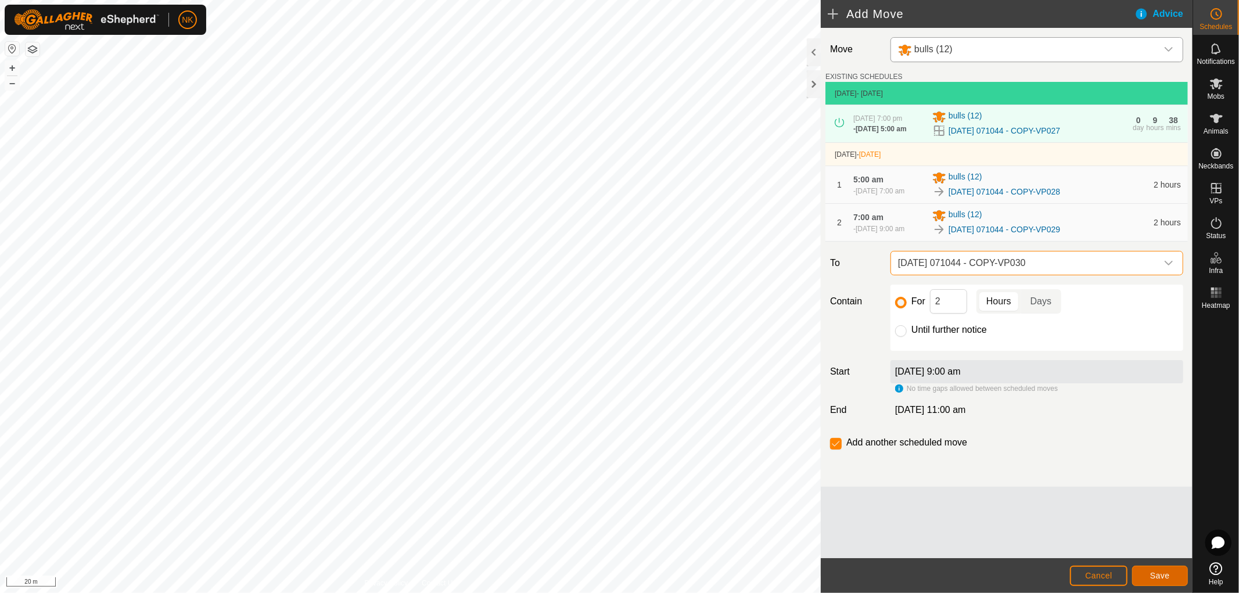
click at [1164, 577] on span "Save" at bounding box center [1160, 575] width 20 height 9
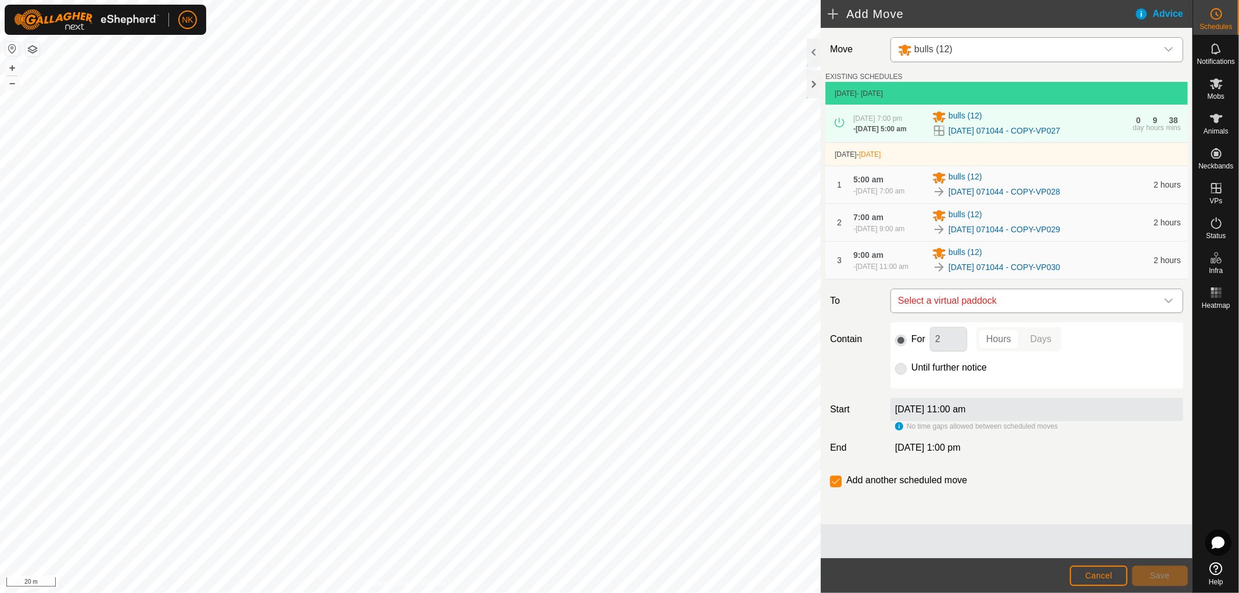
click at [1044, 312] on span "Select a virtual paddock" at bounding box center [1025, 300] width 264 height 23
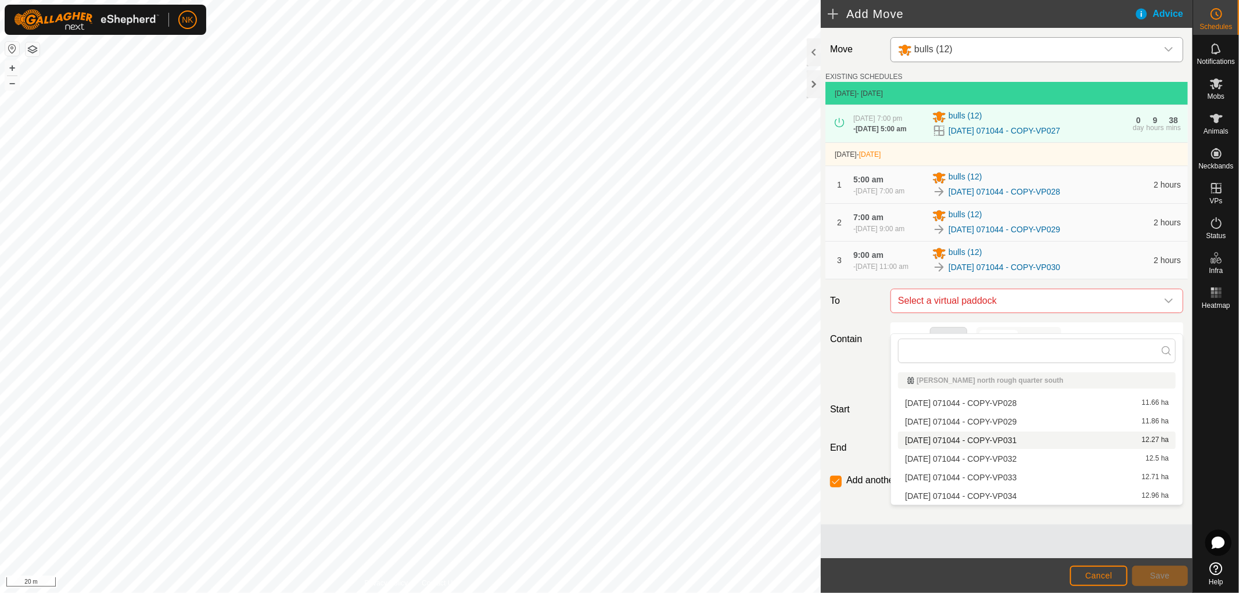
click at [1019, 437] on li "2025-08-13 071044 - COPY-VP031 12.27 ha" at bounding box center [1037, 440] width 278 height 17
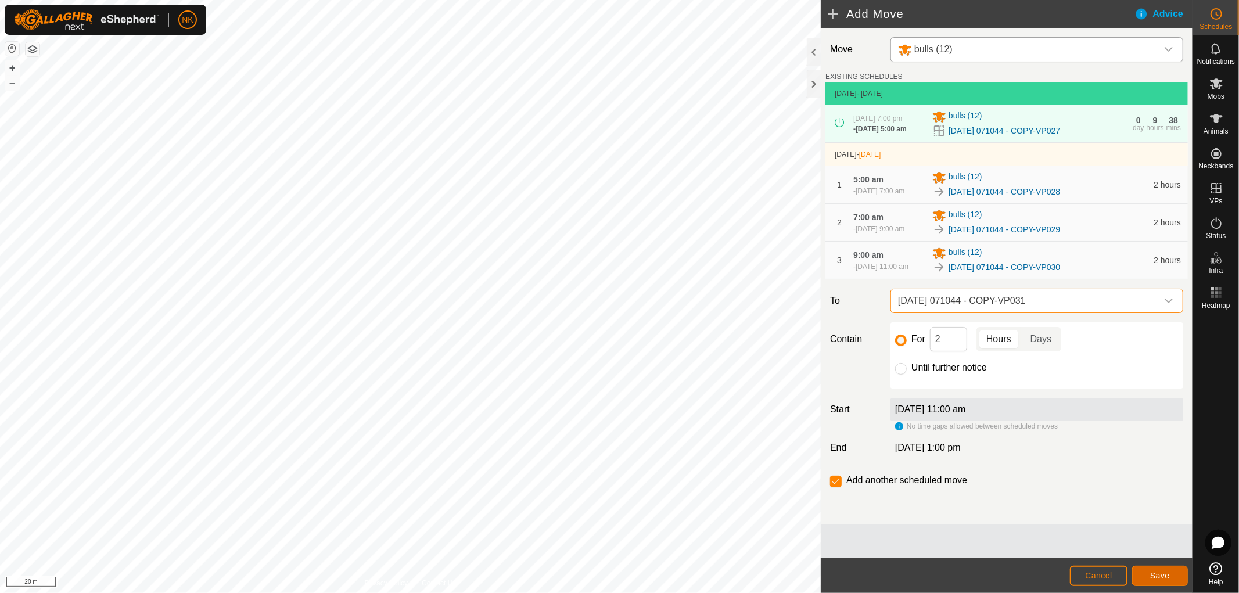
click at [1153, 570] on button "Save" at bounding box center [1160, 576] width 56 height 20
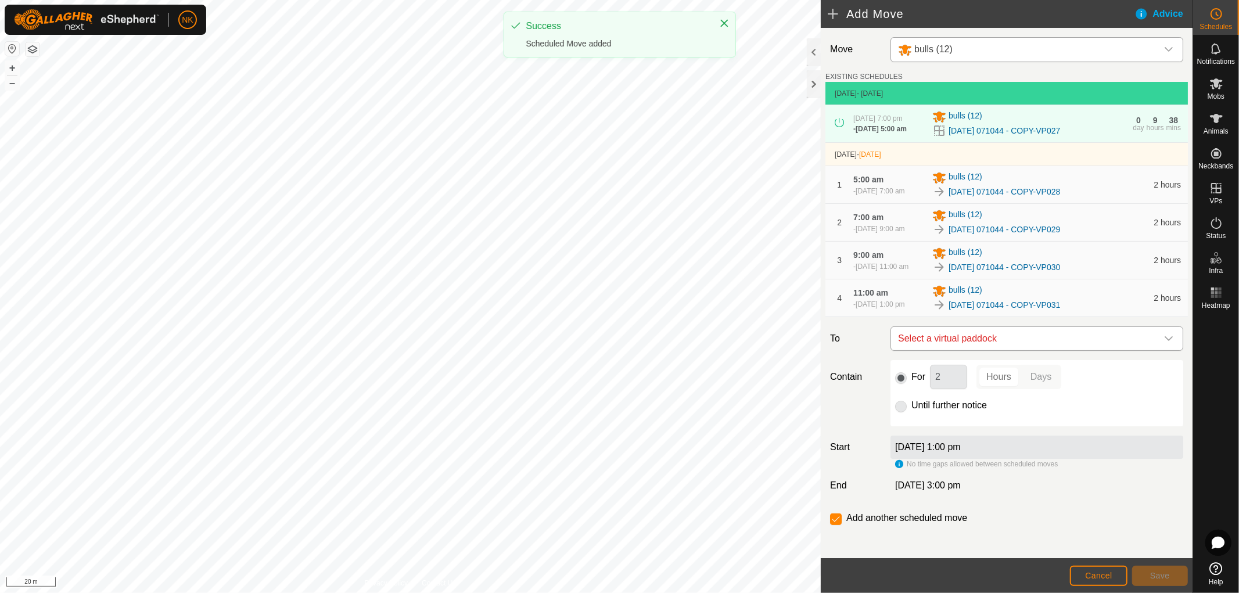
click at [1036, 350] on span "Select a virtual paddock" at bounding box center [1025, 338] width 264 height 23
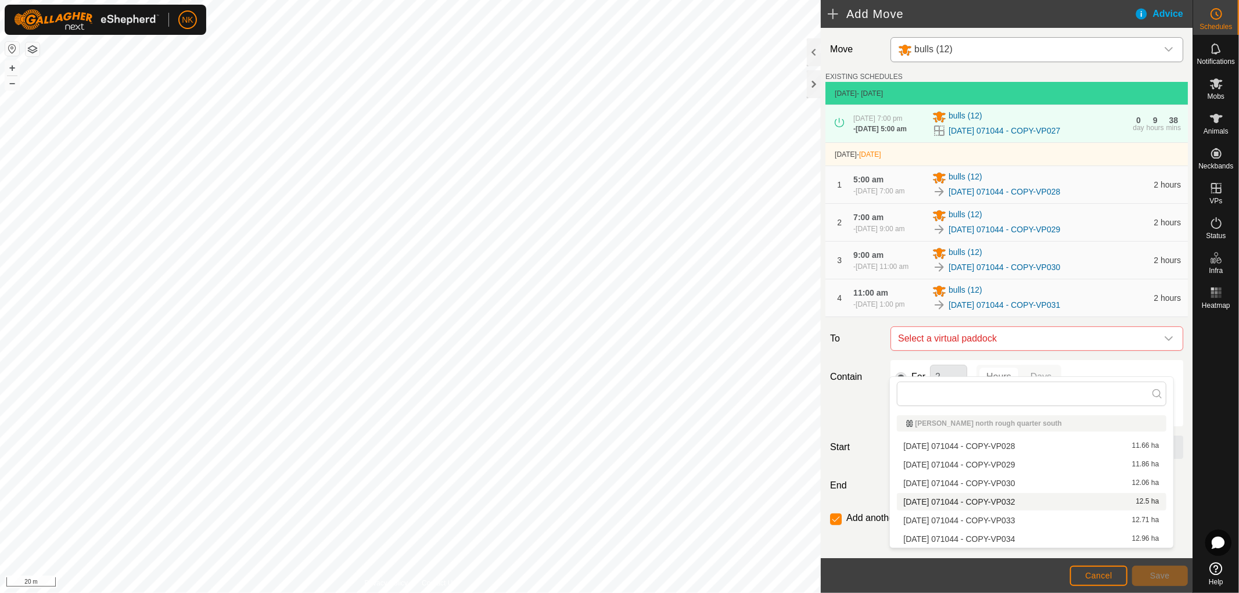
click at [1005, 501] on li "2025-08-13 071044 - COPY-VP032 12.5 ha" at bounding box center [1031, 501] width 269 height 17
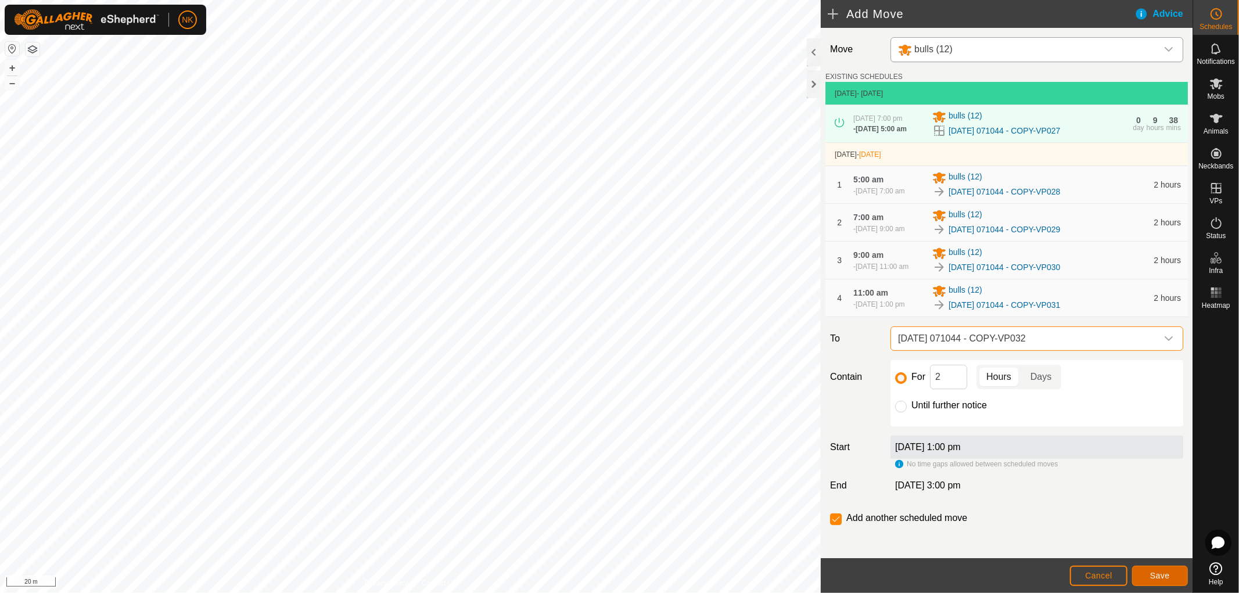
click at [1160, 567] on button "Save" at bounding box center [1160, 576] width 56 height 20
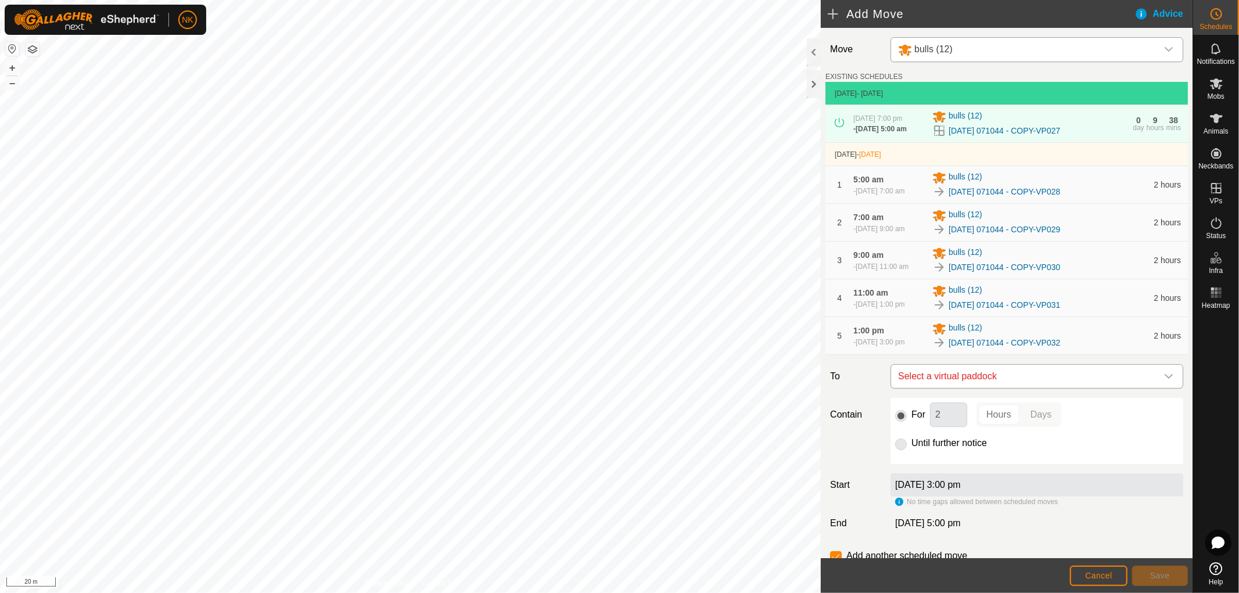
click at [1066, 388] on span "Select a virtual paddock" at bounding box center [1025, 376] width 264 height 23
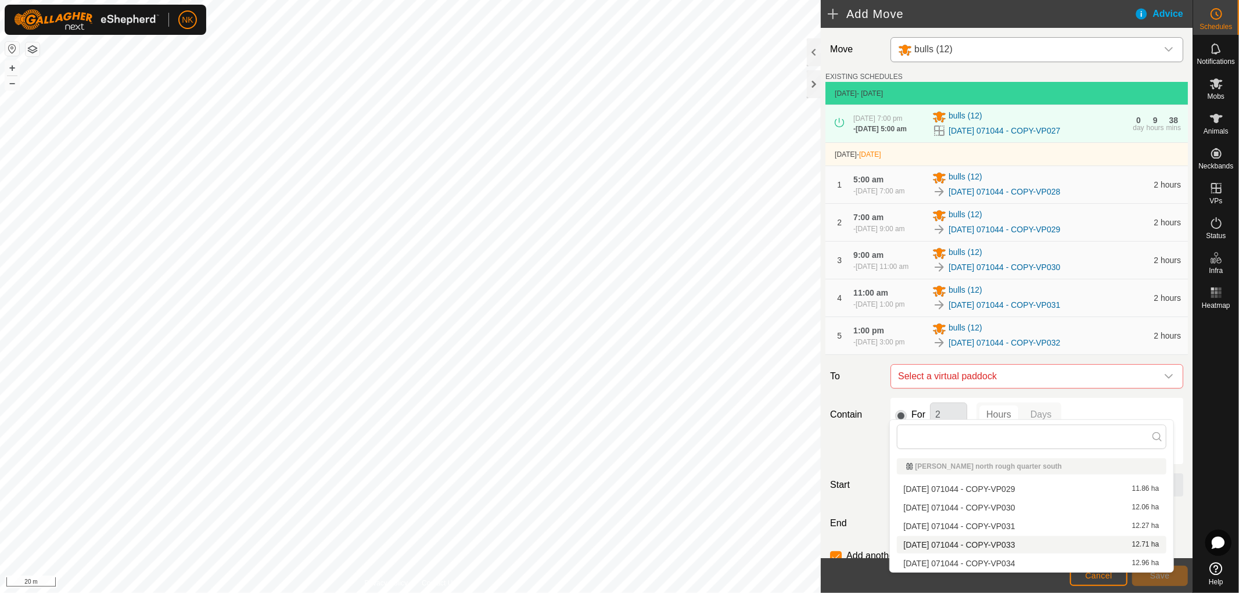
click at [1007, 543] on li "2025-08-13 071044 - COPY-VP033 12.71 ha" at bounding box center [1031, 544] width 269 height 17
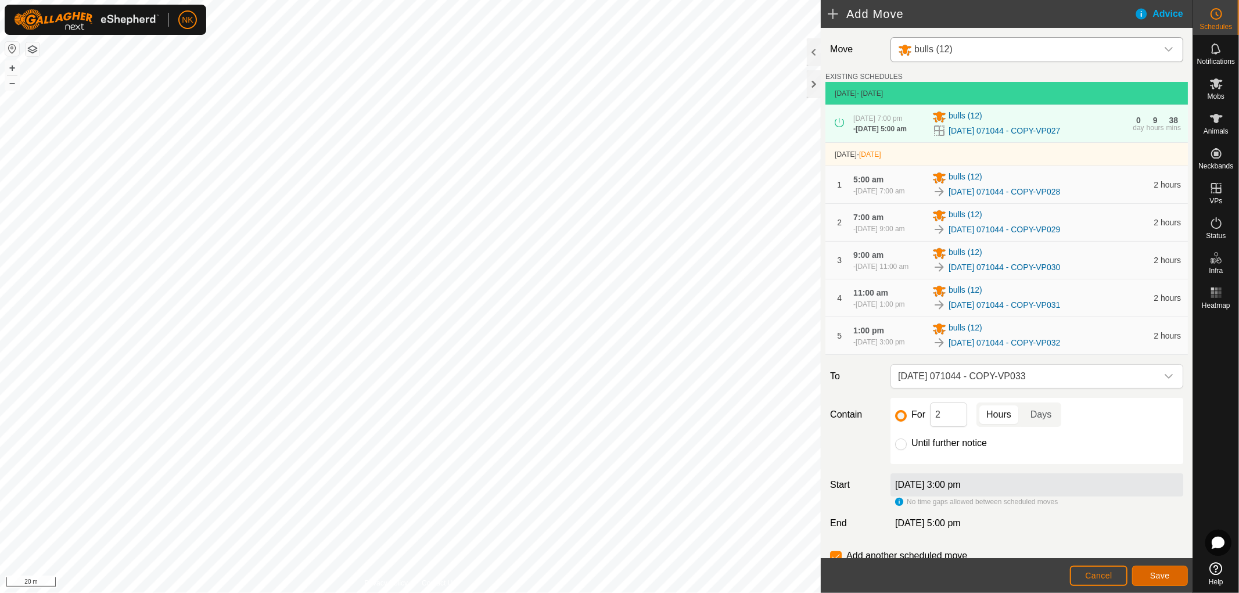
click at [1150, 576] on span "Save" at bounding box center [1160, 575] width 20 height 9
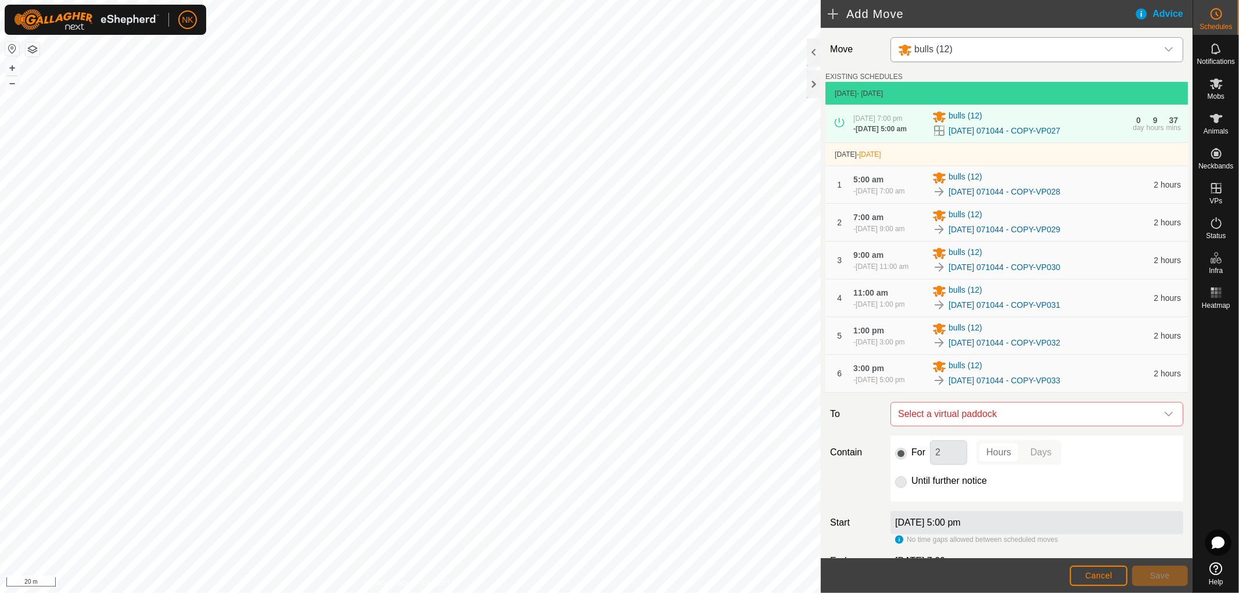
click at [1061, 426] on span "Select a virtual paddock" at bounding box center [1025, 413] width 264 height 23
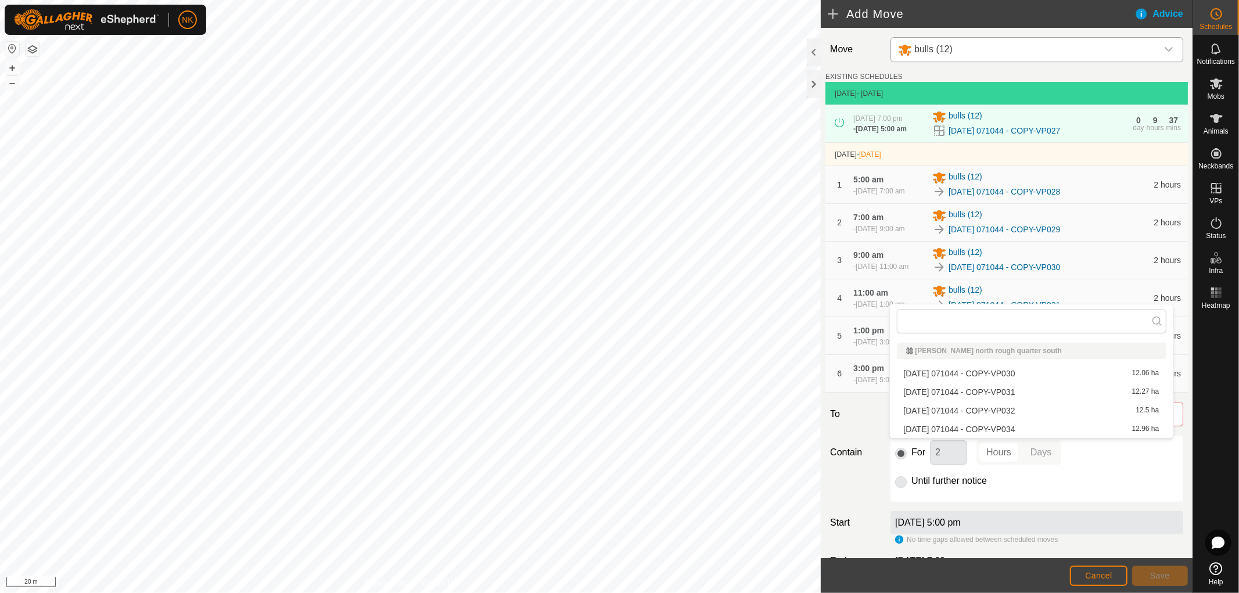
click at [1022, 426] on li "2025-08-13 071044 - COPY-VP034 12.96 ha" at bounding box center [1031, 428] width 269 height 17
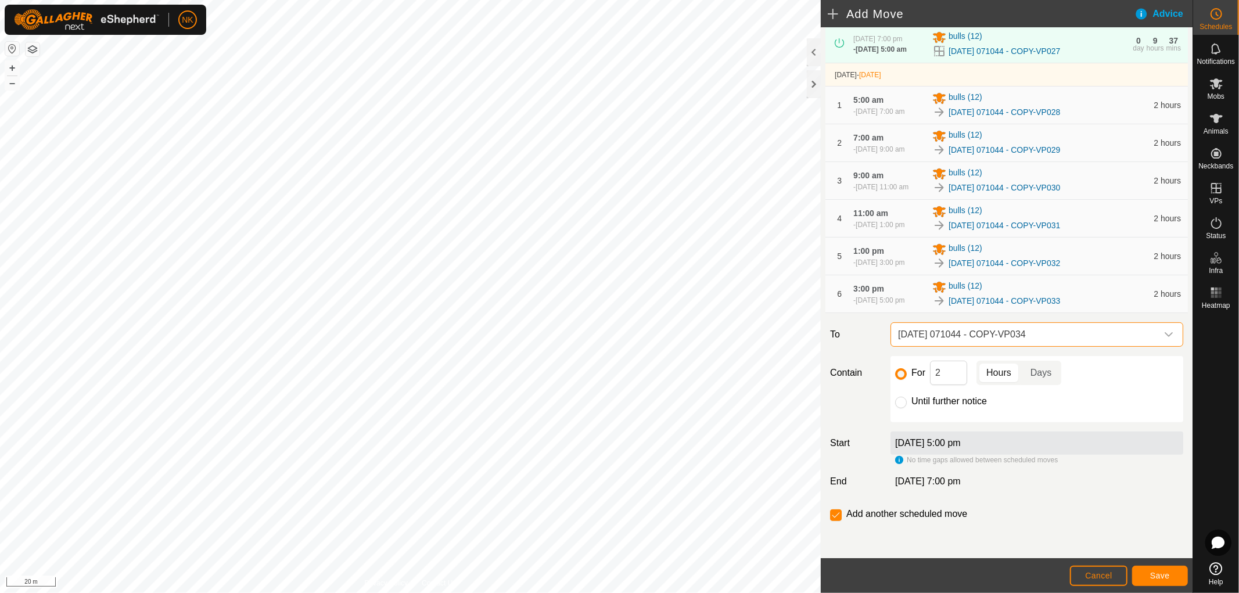
scroll to position [114, 0]
click at [900, 397] on div at bounding box center [901, 403] width 12 height 12
click at [901, 404] on input "Until further notice" at bounding box center [901, 403] width 12 height 12
radio input "true"
checkbox input "false"
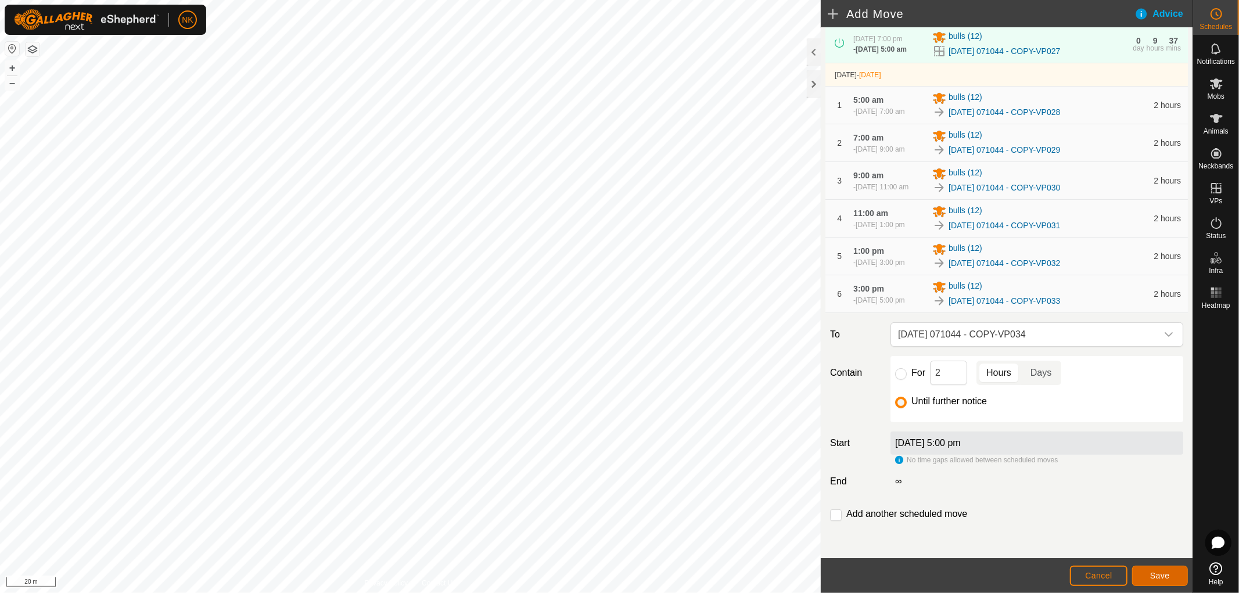
click at [1164, 581] on button "Save" at bounding box center [1160, 576] width 56 height 20
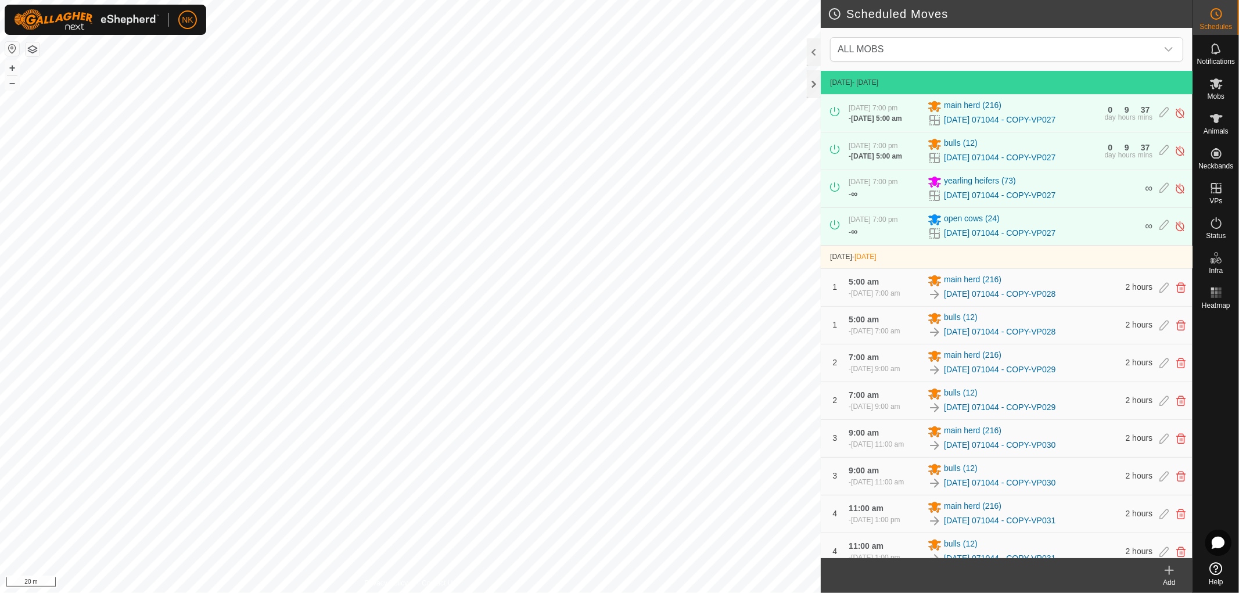
click at [1169, 571] on icon at bounding box center [1169, 570] width 14 height 14
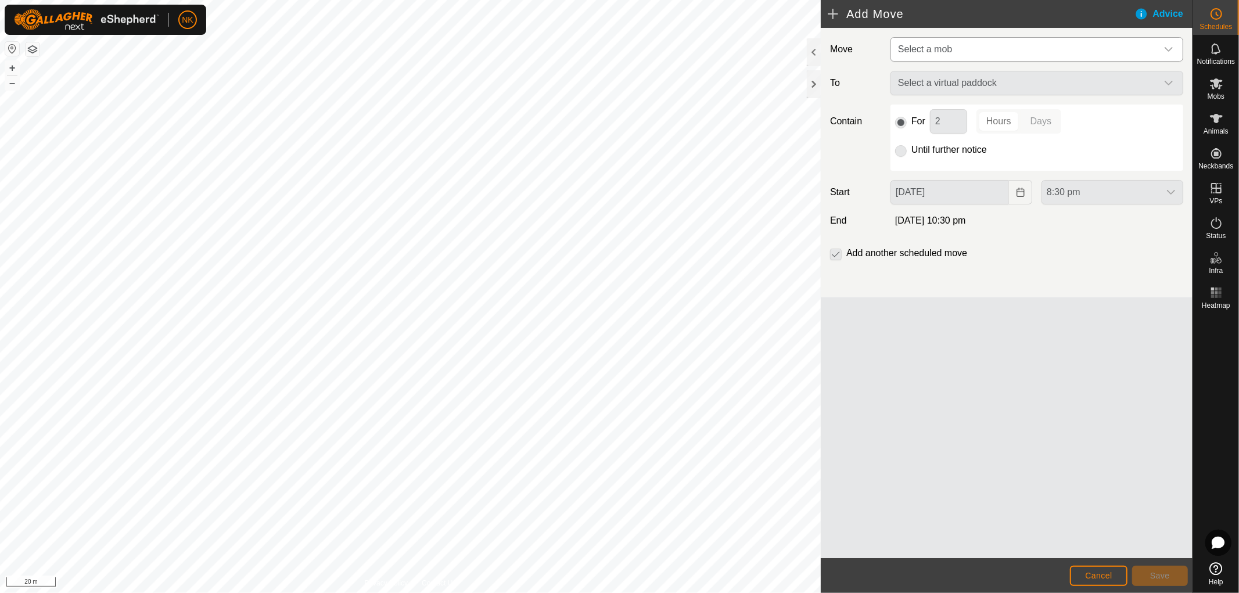
click at [1034, 50] on span "Select a mob" at bounding box center [1025, 49] width 264 height 23
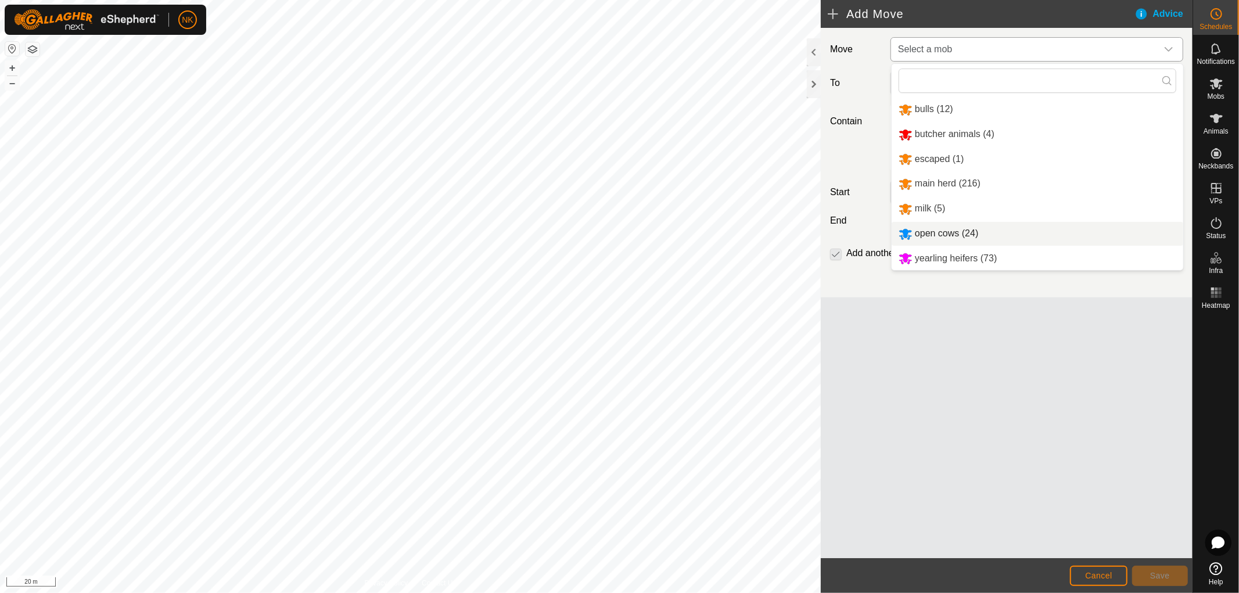
click at [939, 229] on li "open cows (24)" at bounding box center [1038, 234] width 292 height 24
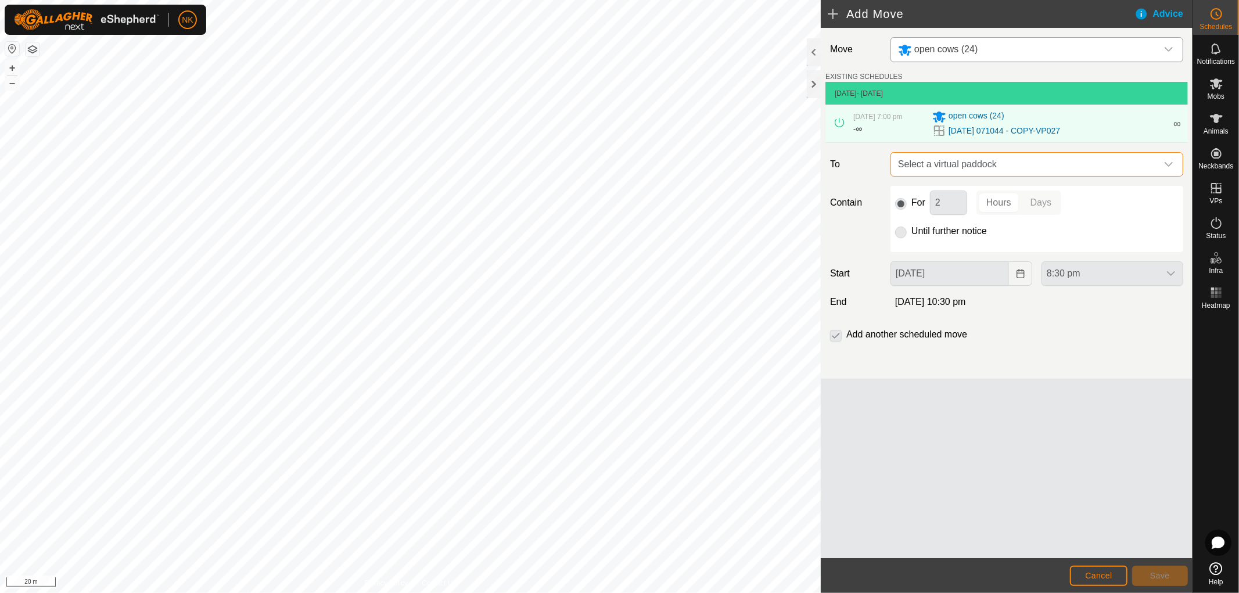
click at [1038, 161] on span "Select a virtual paddock" at bounding box center [1025, 164] width 264 height 23
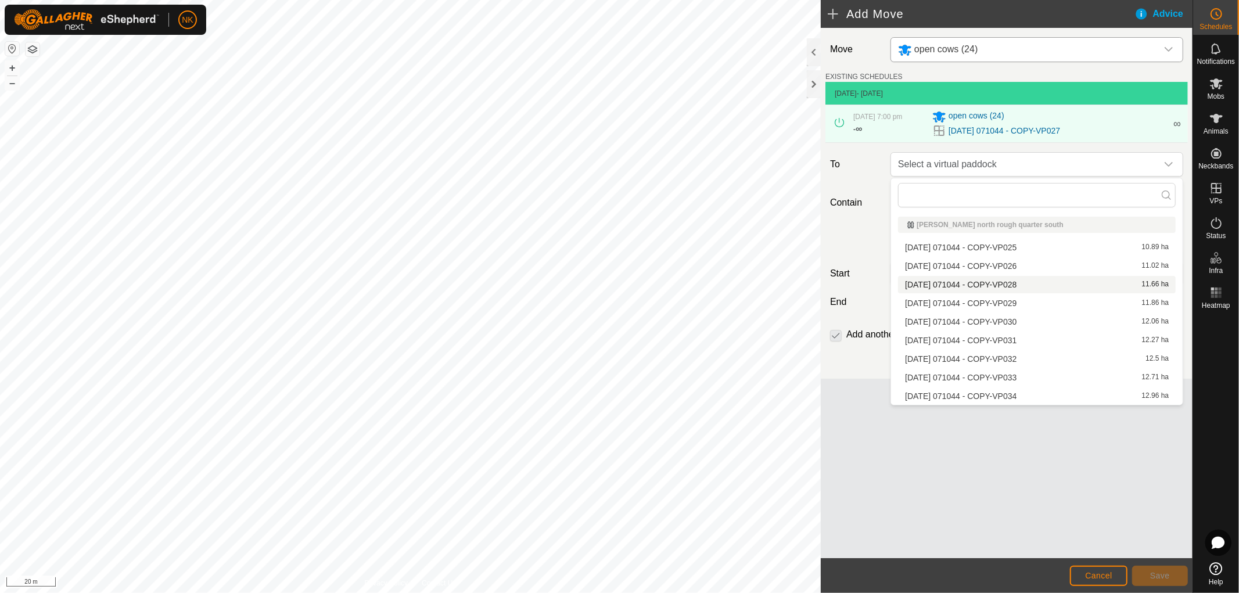
click at [979, 293] on li "2025-08-13 071044 - COPY-VP028 11.66 ha" at bounding box center [1037, 284] width 278 height 17
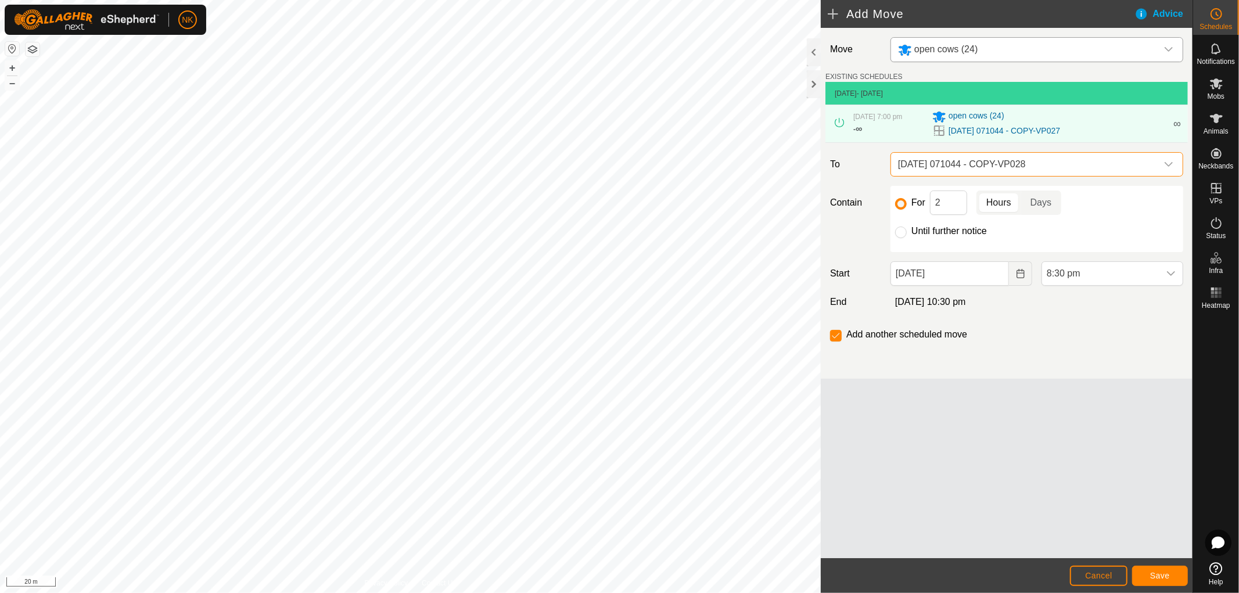
click at [1036, 158] on span "[DATE] 071044 - COPY-VP028" at bounding box center [1025, 164] width 264 height 23
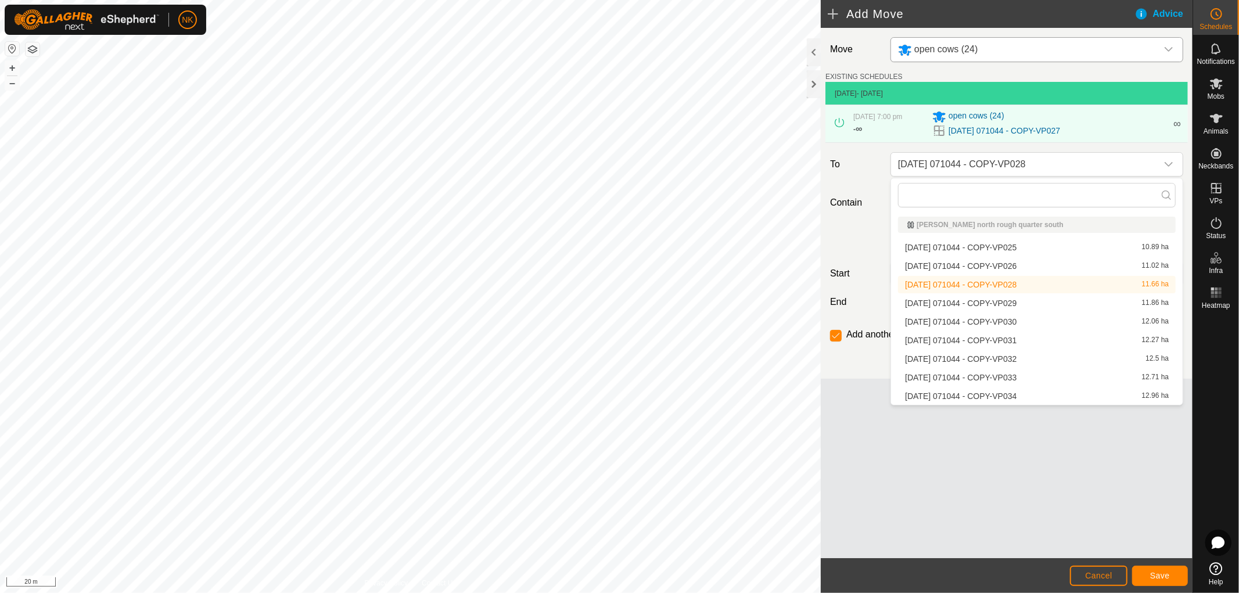
click at [993, 286] on li "2025-08-13 071044 - COPY-VP028 11.66 ha" at bounding box center [1037, 284] width 278 height 17
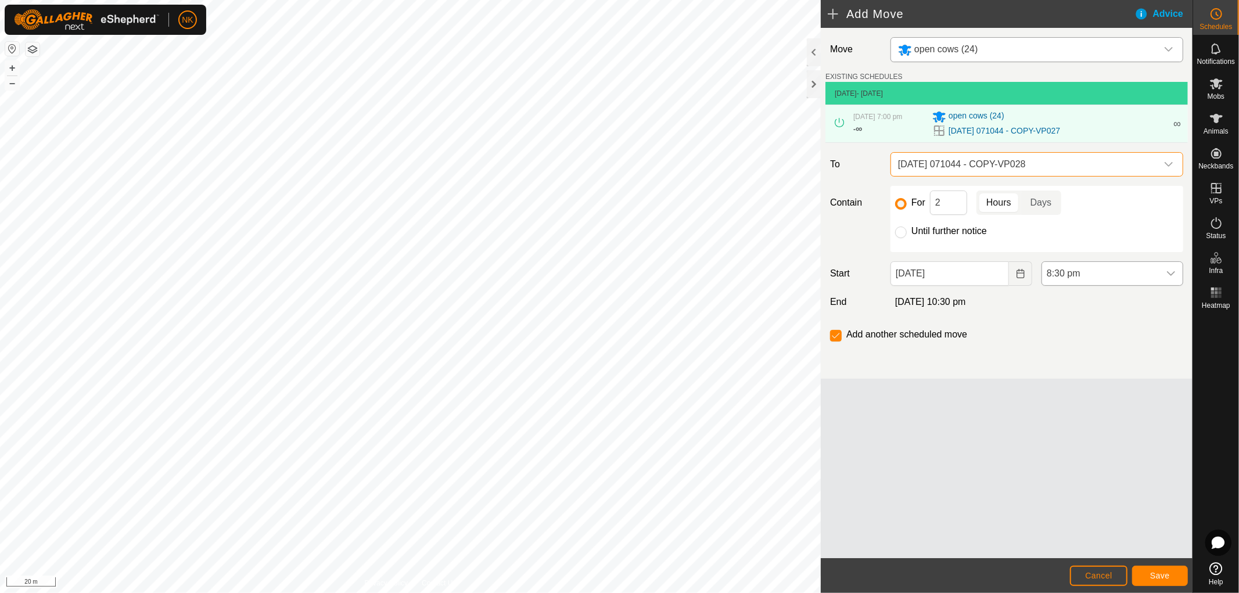
click at [1098, 275] on span "8:30 pm" at bounding box center [1100, 273] width 117 height 23
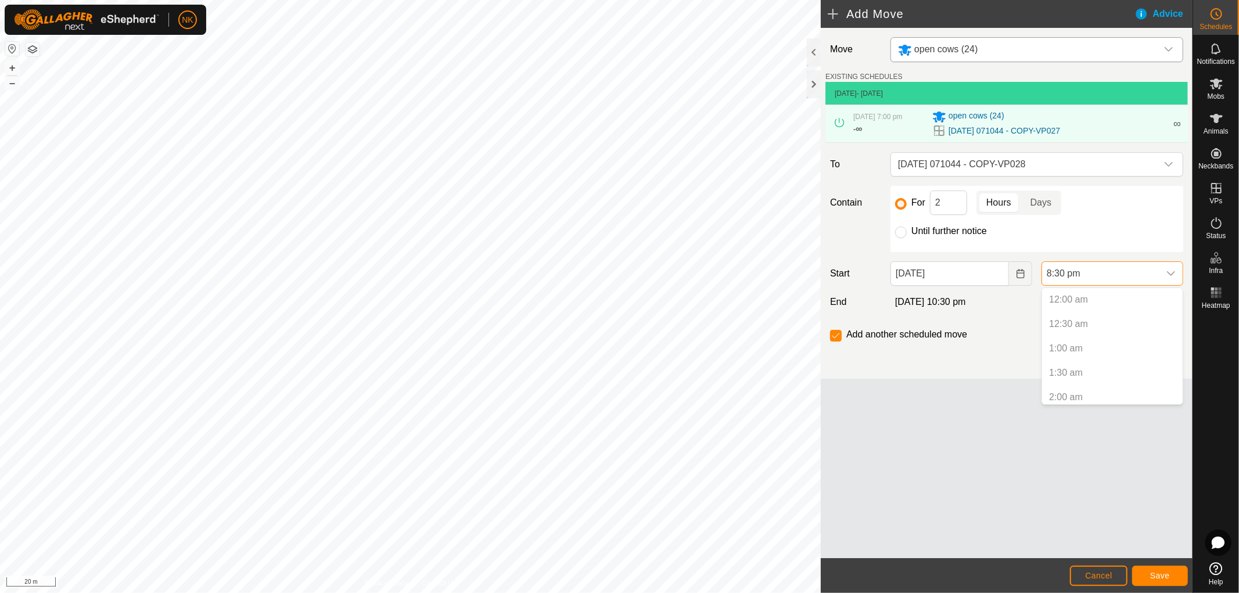
scroll to position [907, 0]
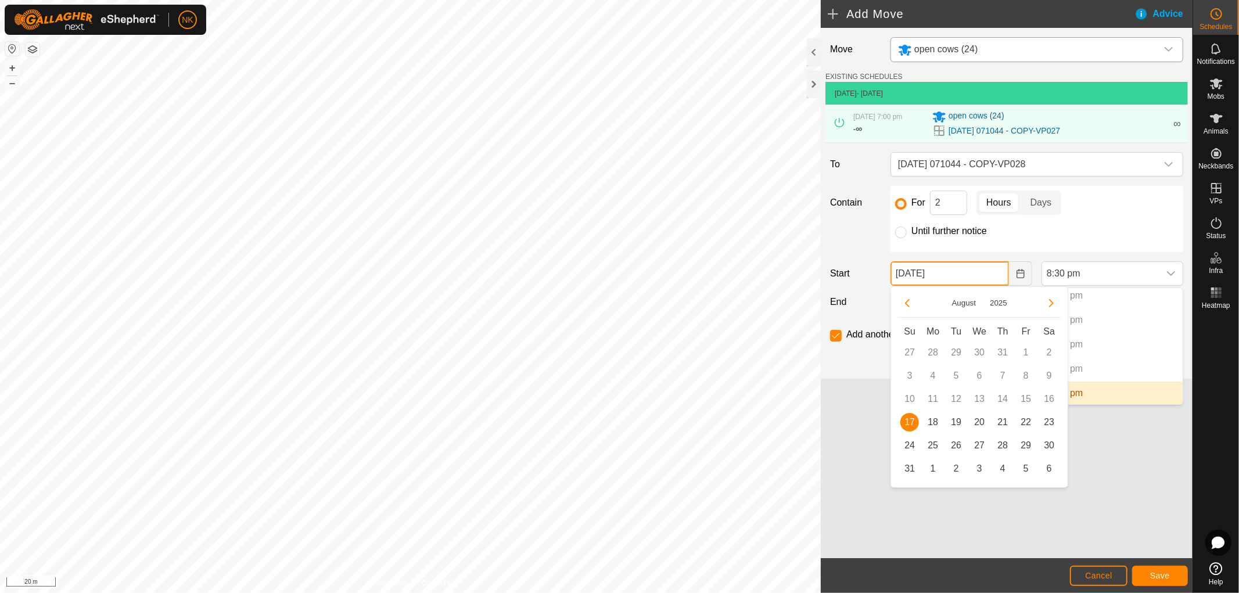
click at [995, 272] on input "17 Aug, 2025" at bounding box center [949, 273] width 118 height 24
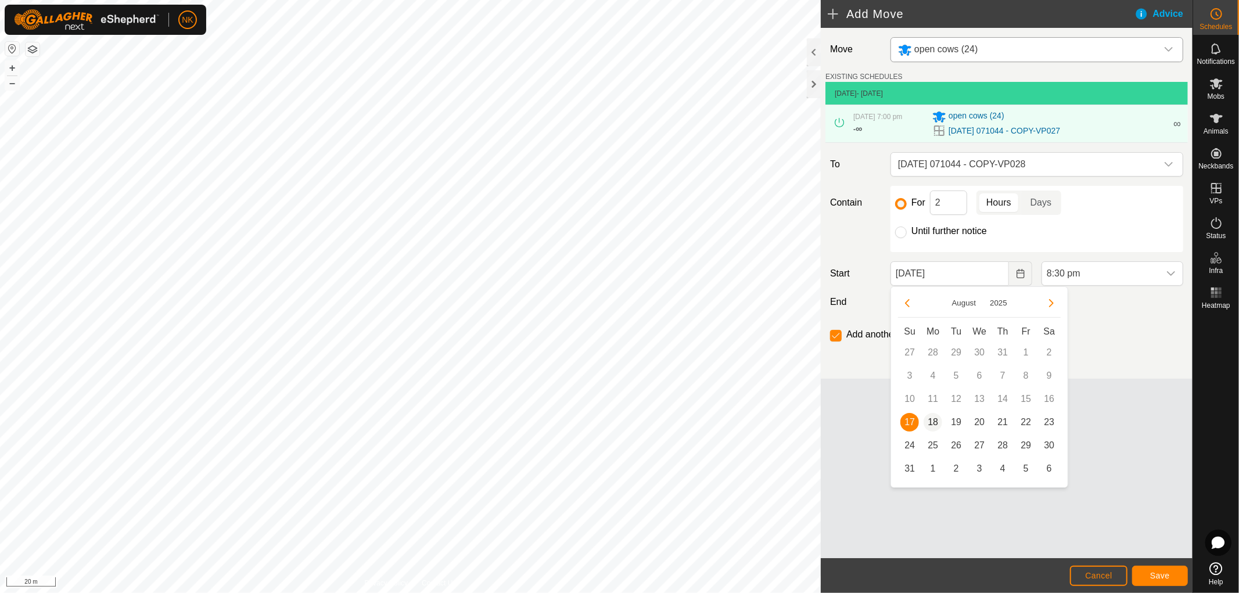
click at [937, 422] on span "18" at bounding box center [932, 422] width 19 height 19
type input "18 Aug, 2025"
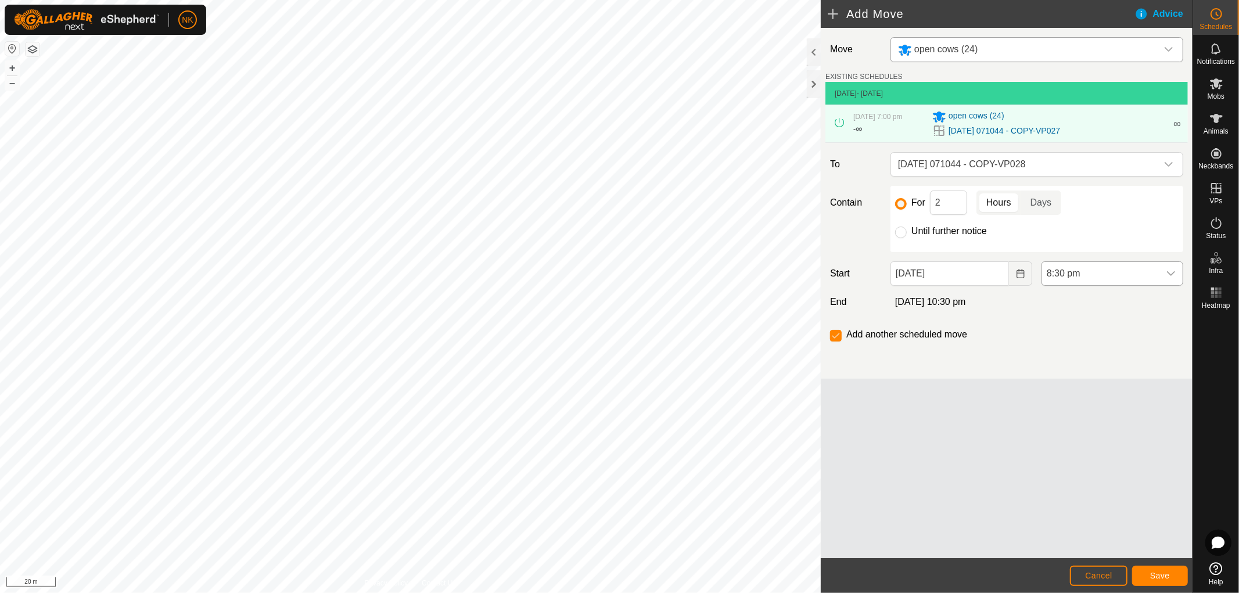
click at [1104, 275] on span "8:30 pm" at bounding box center [1100, 273] width 117 height 23
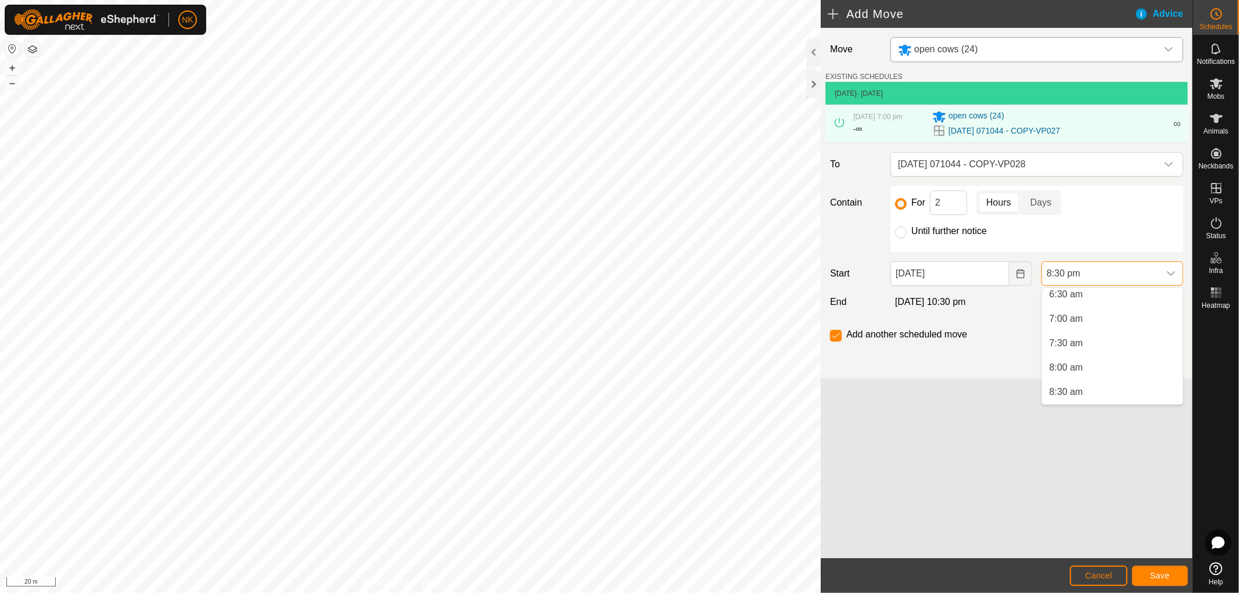
scroll to position [192, 0]
click at [1077, 344] on li "5:00 am" at bounding box center [1112, 351] width 141 height 23
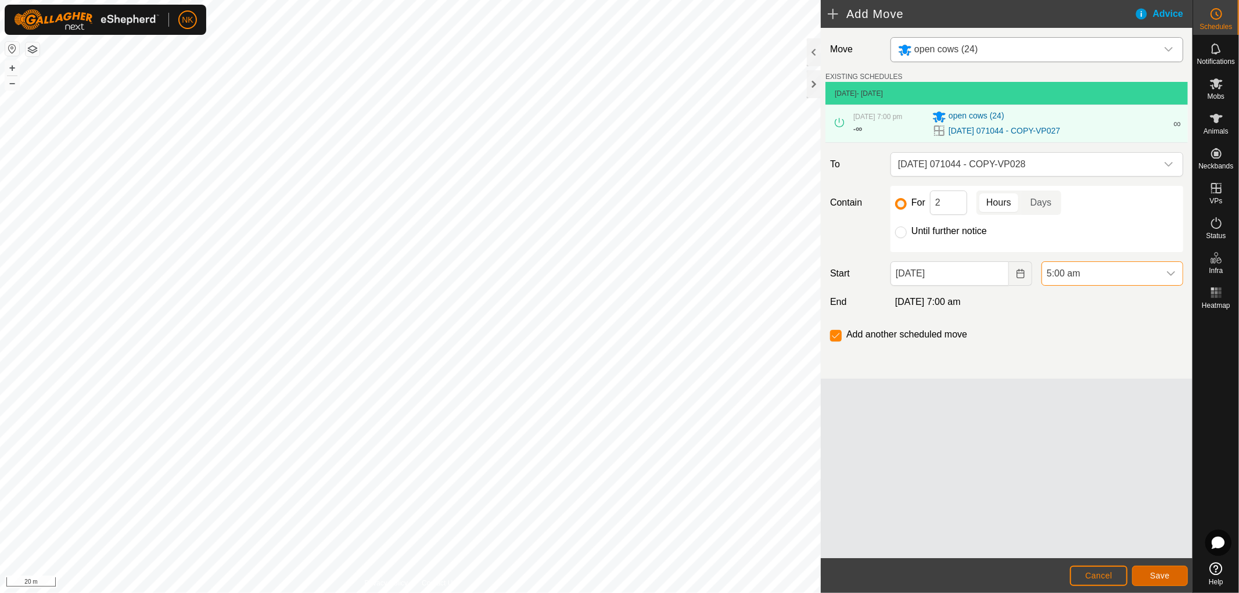
click at [1158, 579] on span "Save" at bounding box center [1160, 575] width 20 height 9
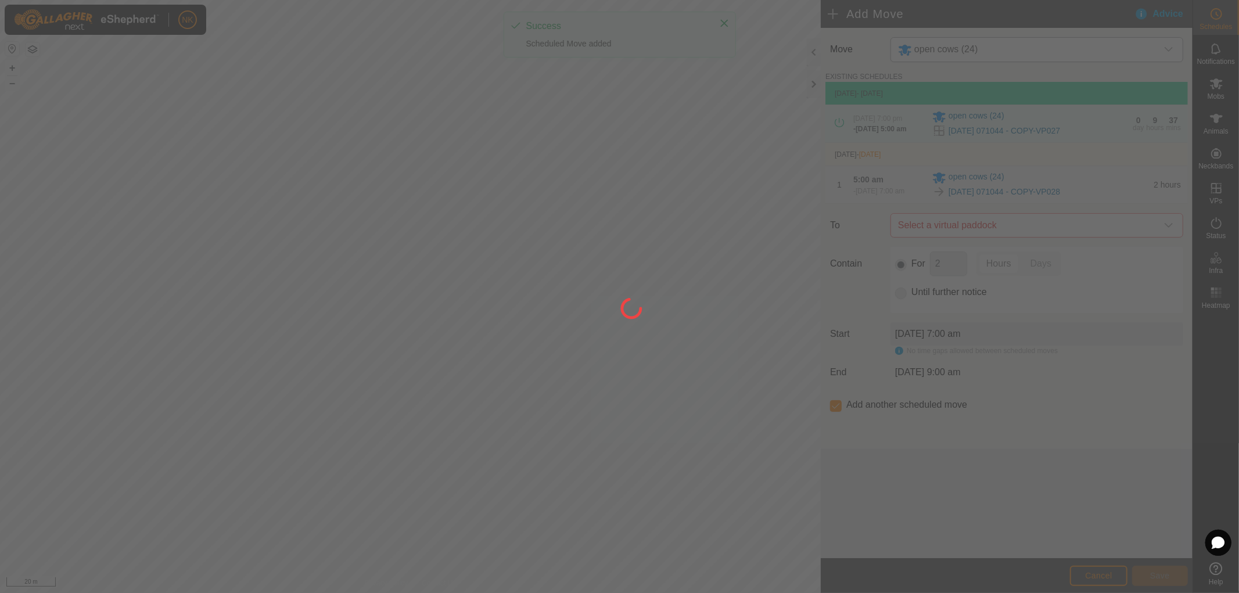
click at [1070, 236] on div at bounding box center [619, 296] width 1239 height 593
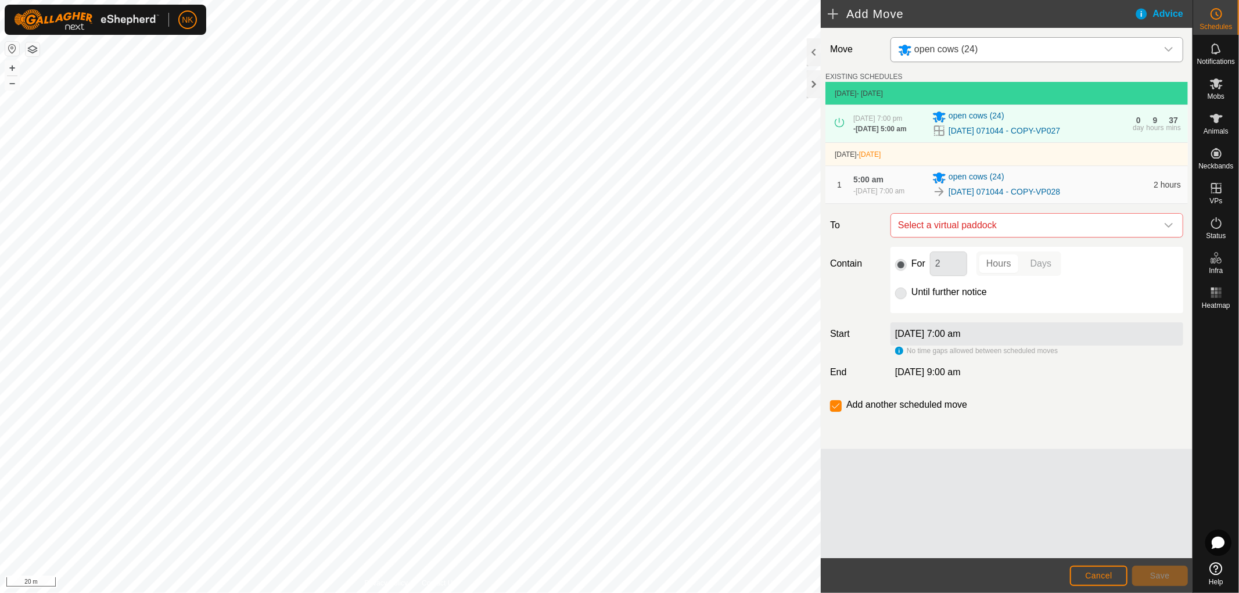
click at [1070, 236] on span "Select a virtual paddock" at bounding box center [1025, 225] width 264 height 23
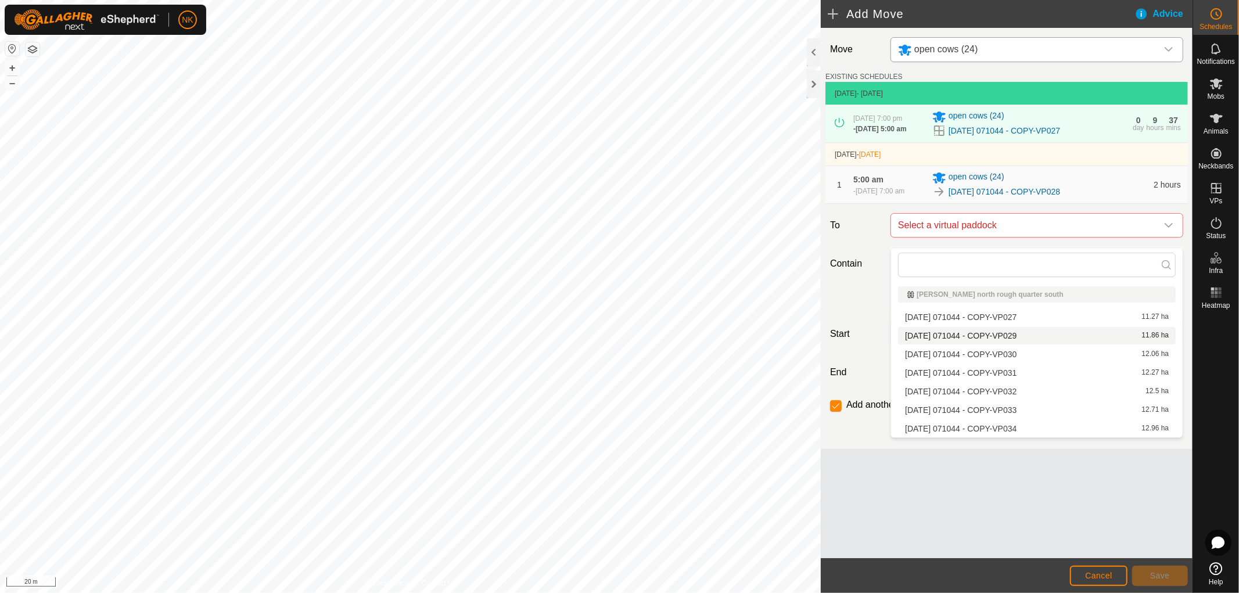
click at [1012, 333] on li "2025-08-13 071044 - COPY-VP029 11.86 ha" at bounding box center [1037, 335] width 278 height 17
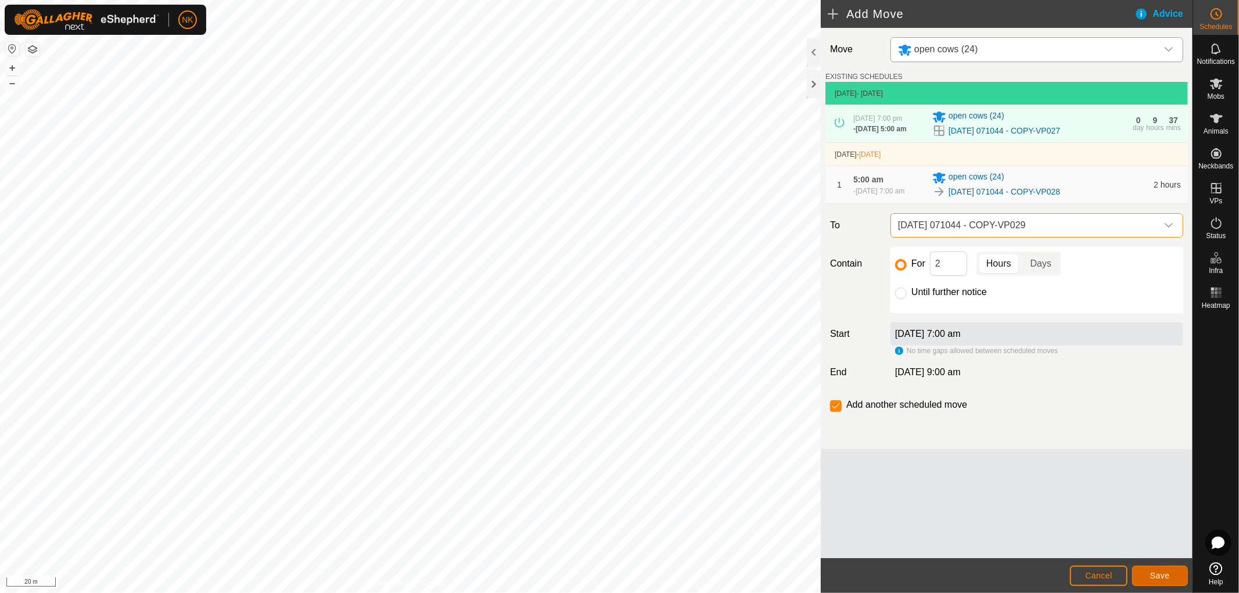
click at [1170, 573] on button "Save" at bounding box center [1160, 576] width 56 height 20
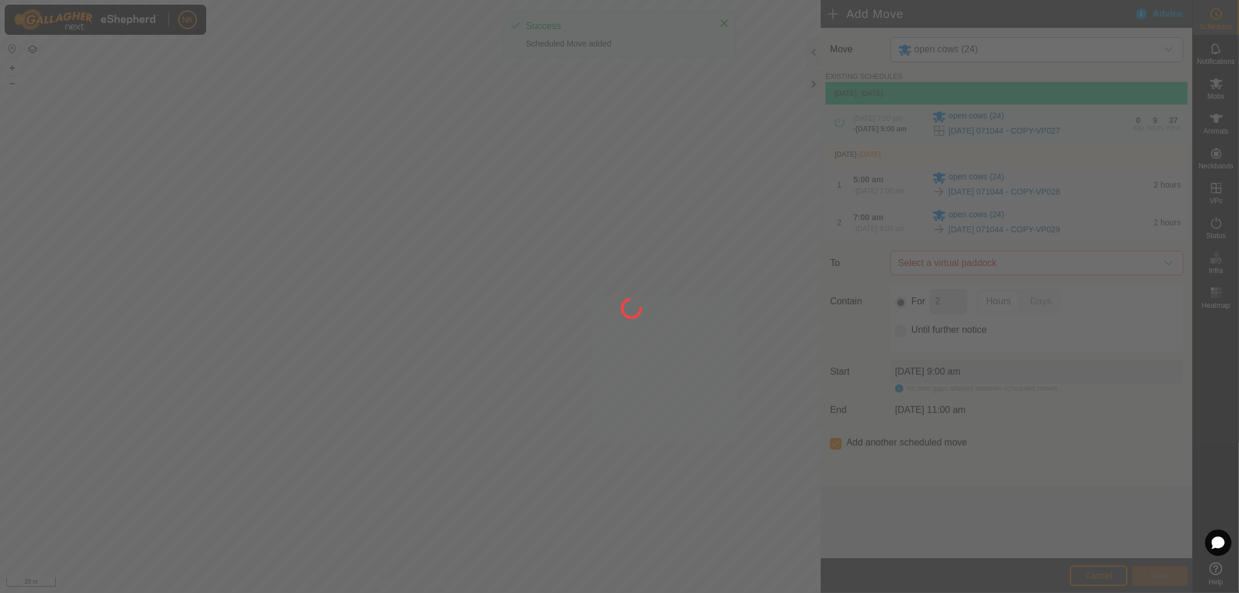
click at [1056, 280] on div at bounding box center [619, 296] width 1239 height 593
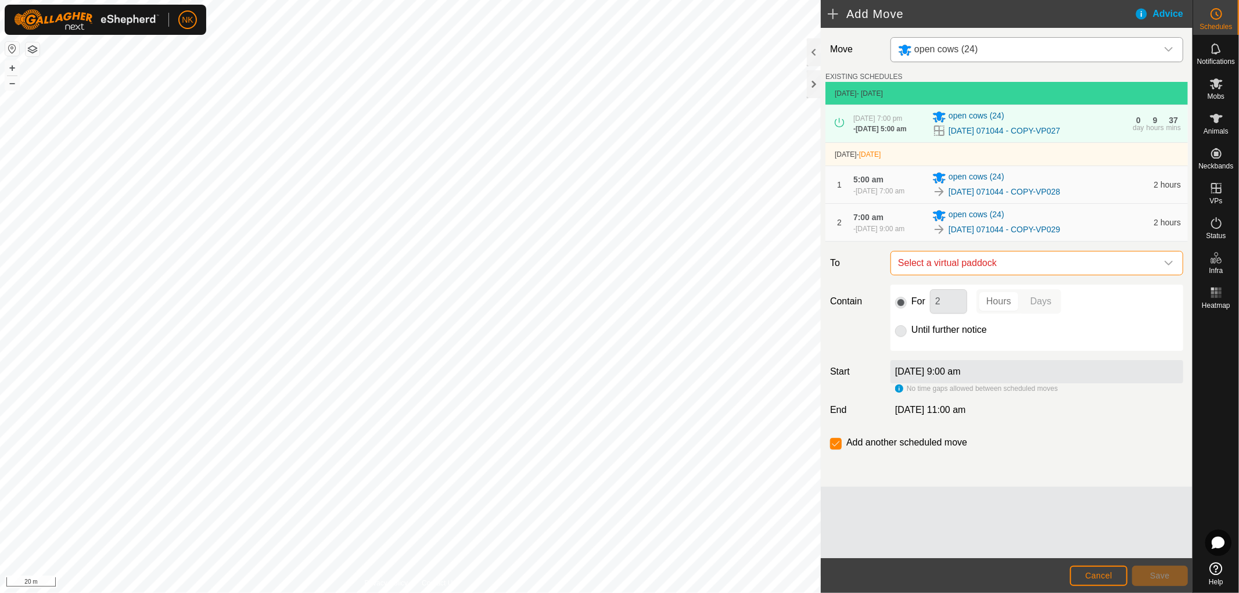
click at [1062, 275] on span "Select a virtual paddock" at bounding box center [1025, 262] width 264 height 23
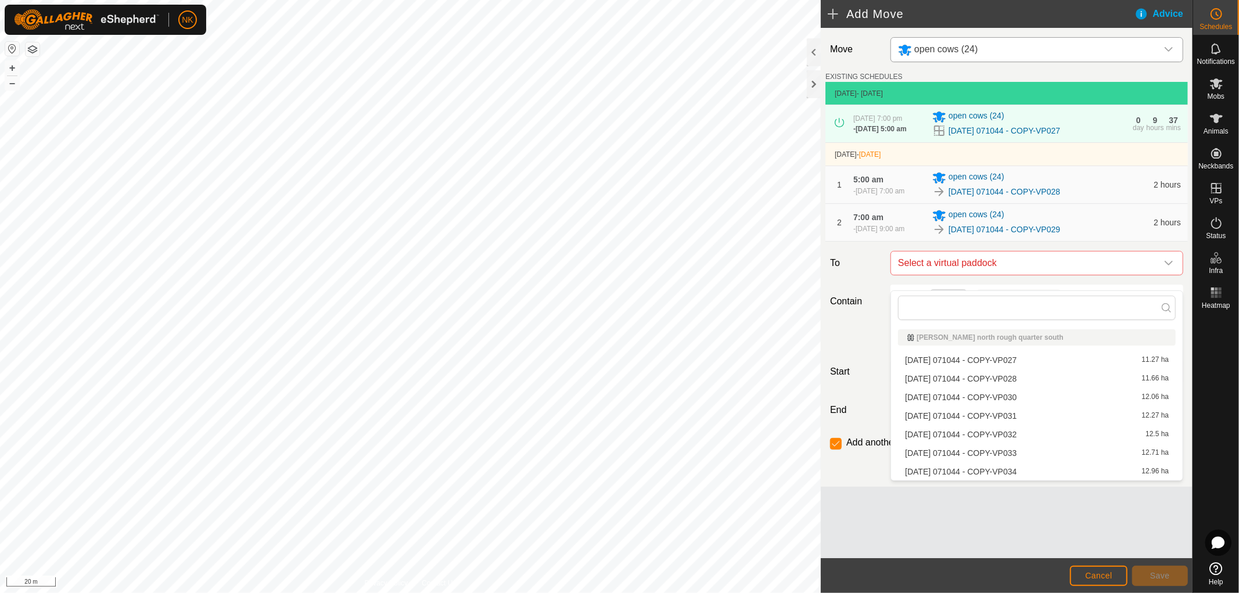
click at [1001, 401] on li "2025-08-13 071044 - COPY-VP030 12.06 ha" at bounding box center [1037, 397] width 278 height 17
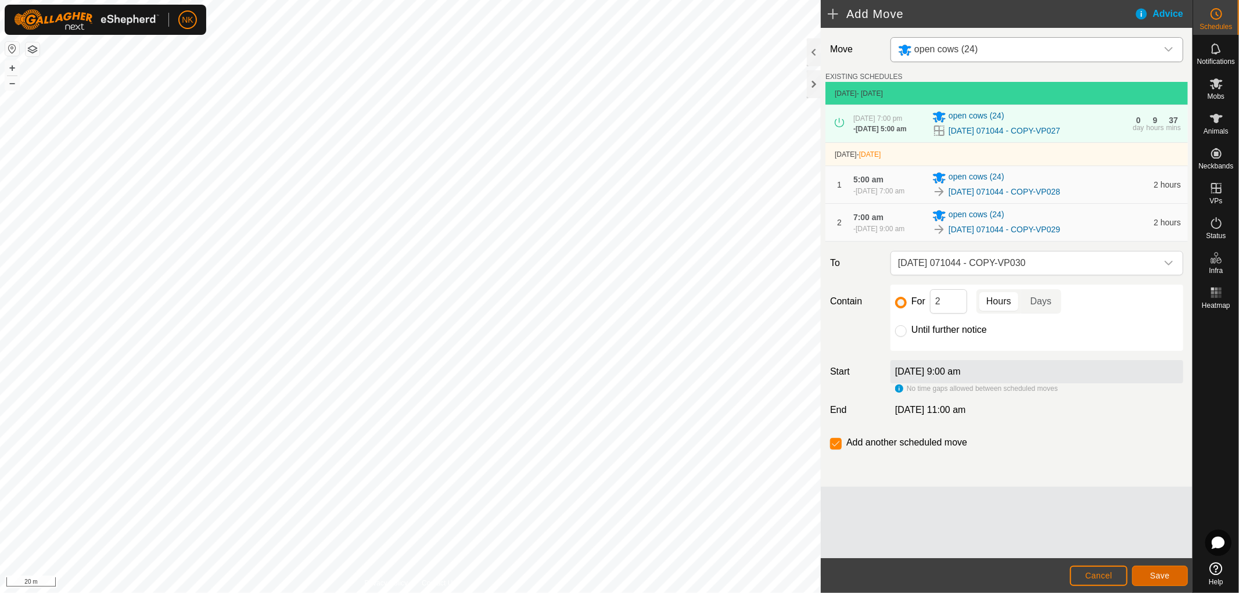
click at [1152, 568] on button "Save" at bounding box center [1160, 576] width 56 height 20
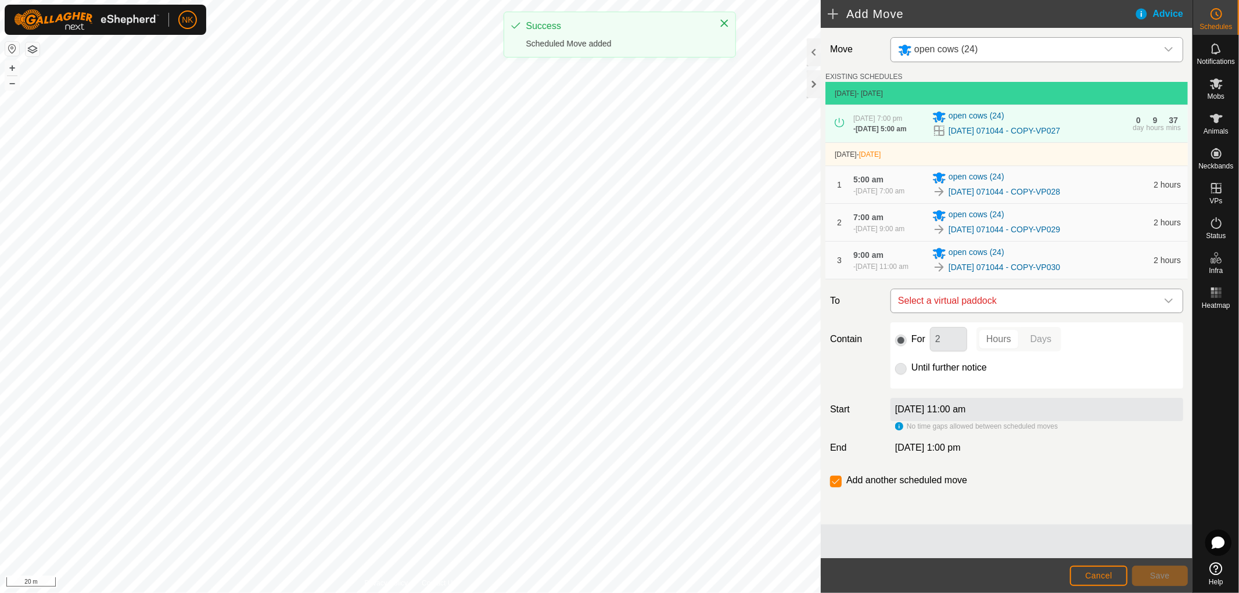
click at [1026, 312] on span "Select a virtual paddock" at bounding box center [1025, 300] width 264 height 23
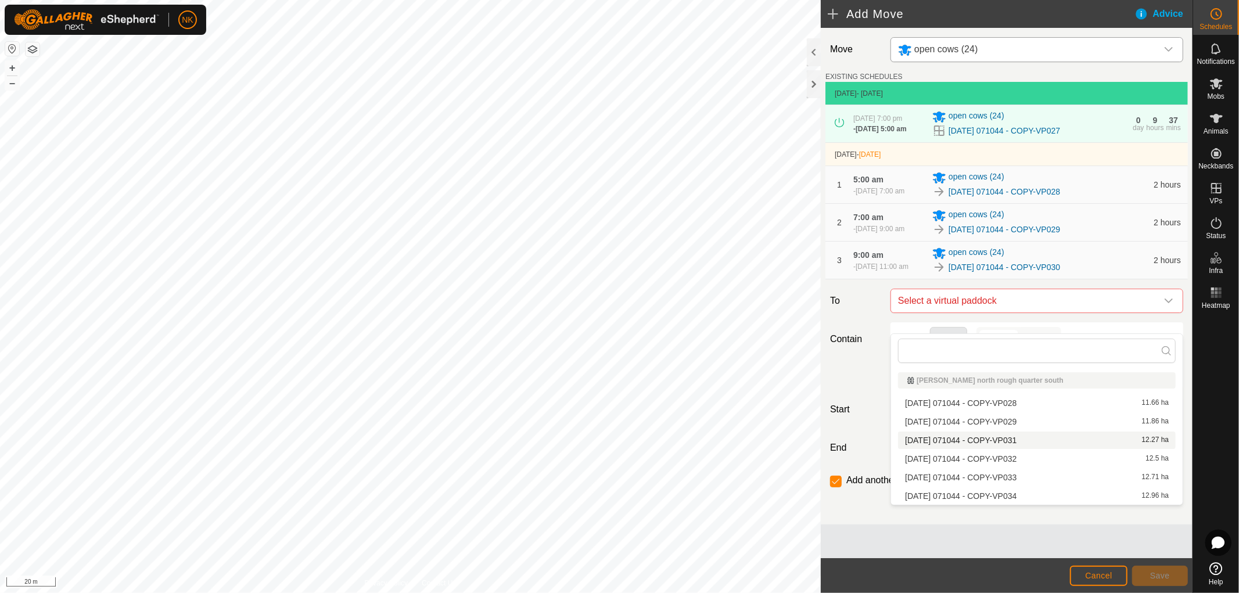
click at [1015, 441] on li "2025-08-13 071044 - COPY-VP031 12.27 ha" at bounding box center [1037, 440] width 278 height 17
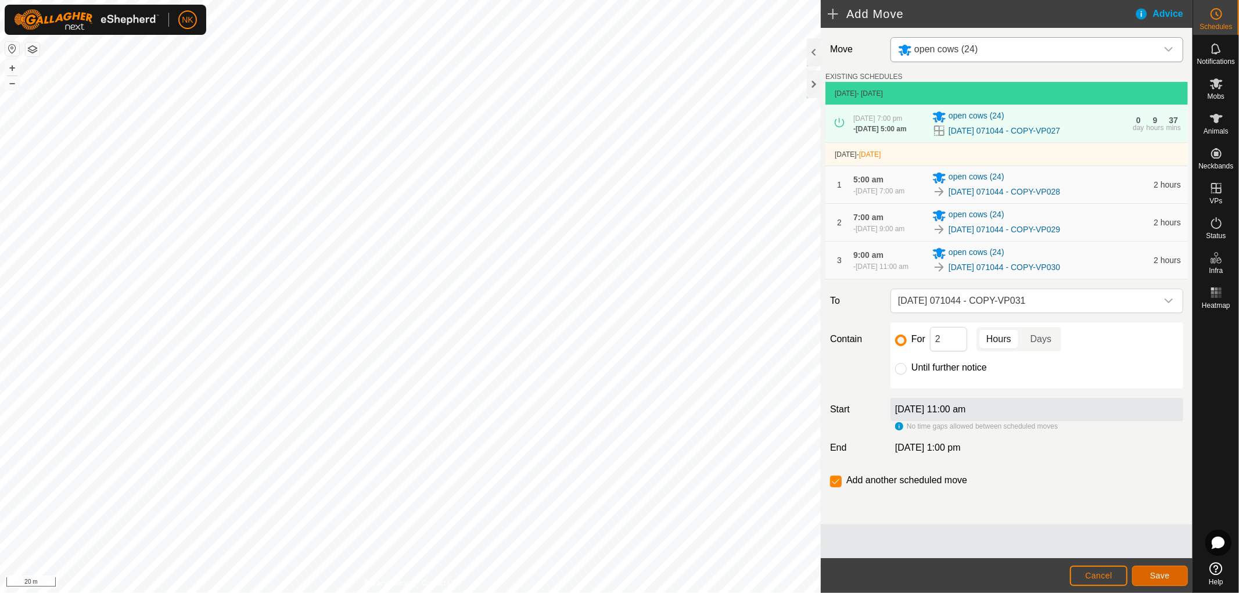
click at [1164, 576] on span "Save" at bounding box center [1160, 575] width 20 height 9
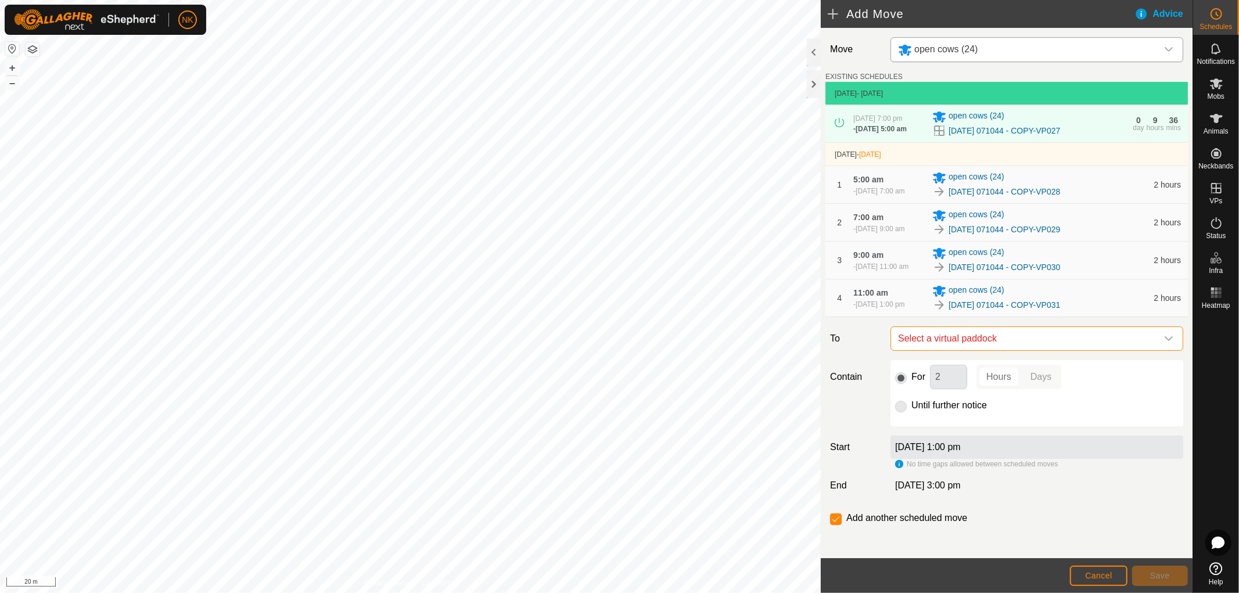
click at [1034, 350] on span "Select a virtual paddock" at bounding box center [1025, 338] width 264 height 23
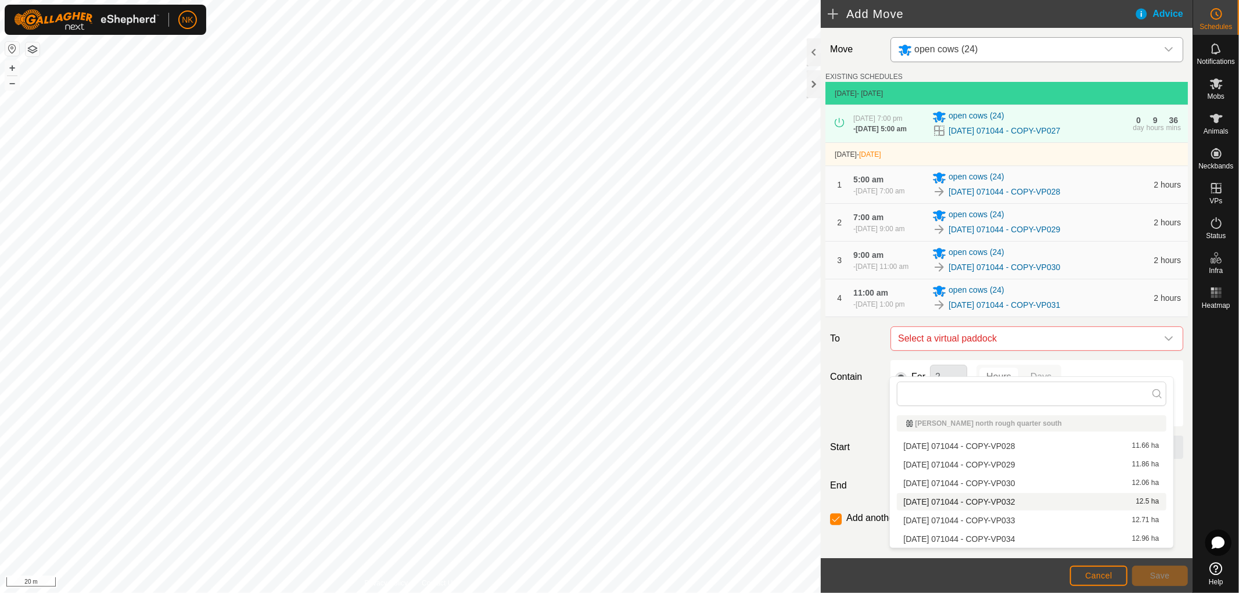
click at [1009, 500] on li "2025-08-13 071044 - COPY-VP032 12.5 ha" at bounding box center [1031, 501] width 269 height 17
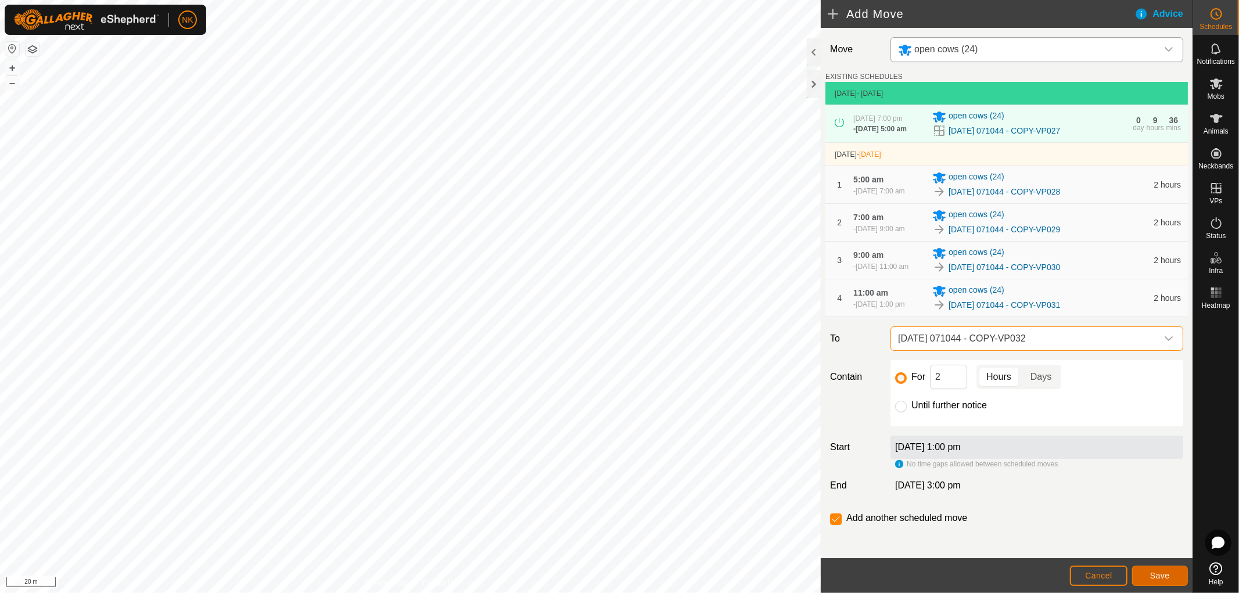
click at [1162, 576] on span "Save" at bounding box center [1160, 575] width 20 height 9
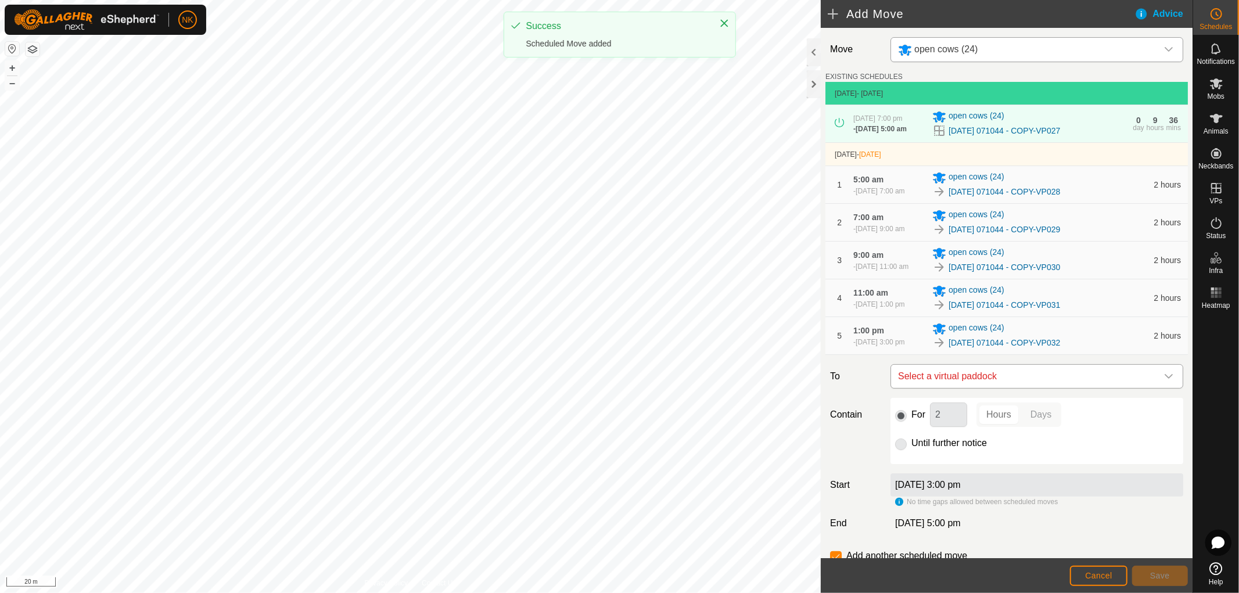
click at [1013, 388] on span "Select a virtual paddock" at bounding box center [1025, 376] width 264 height 23
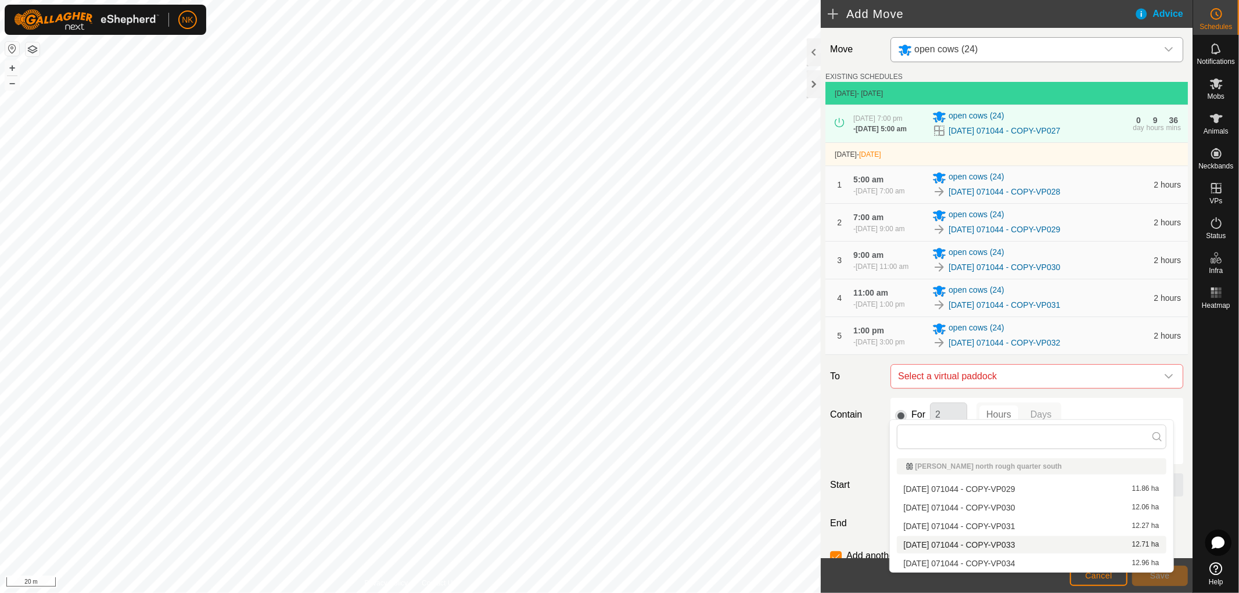
click at [999, 541] on li "2025-08-13 071044 - COPY-VP033 12.71 ha" at bounding box center [1031, 544] width 269 height 17
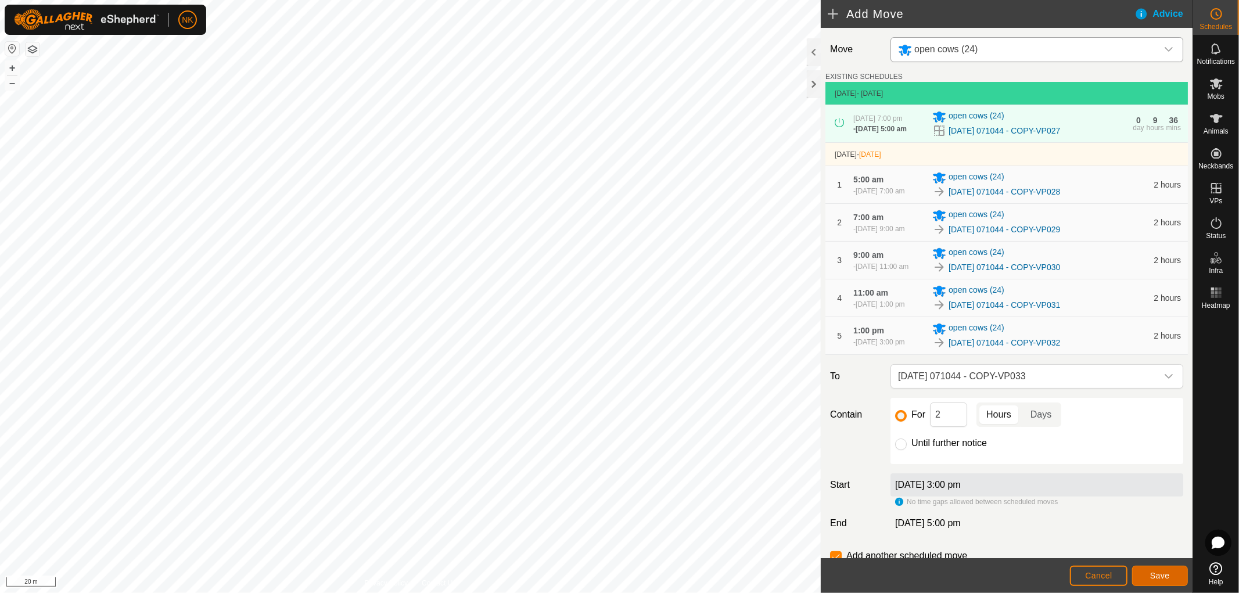
click at [1159, 574] on span "Save" at bounding box center [1160, 575] width 20 height 9
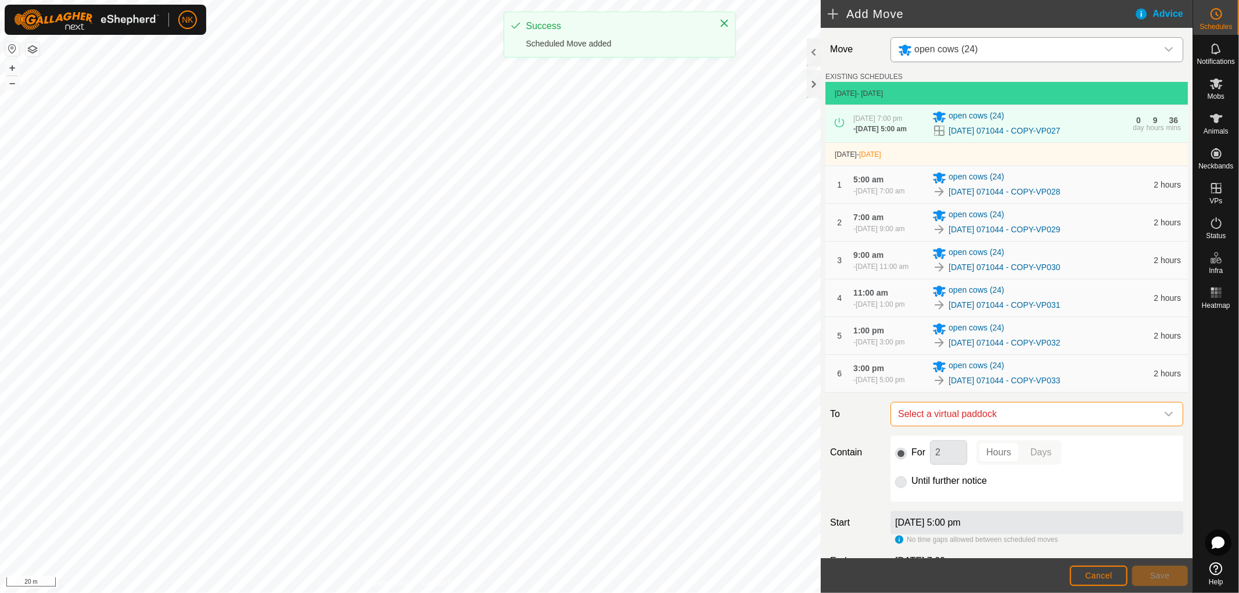
click at [1058, 426] on span "Select a virtual paddock" at bounding box center [1025, 413] width 264 height 23
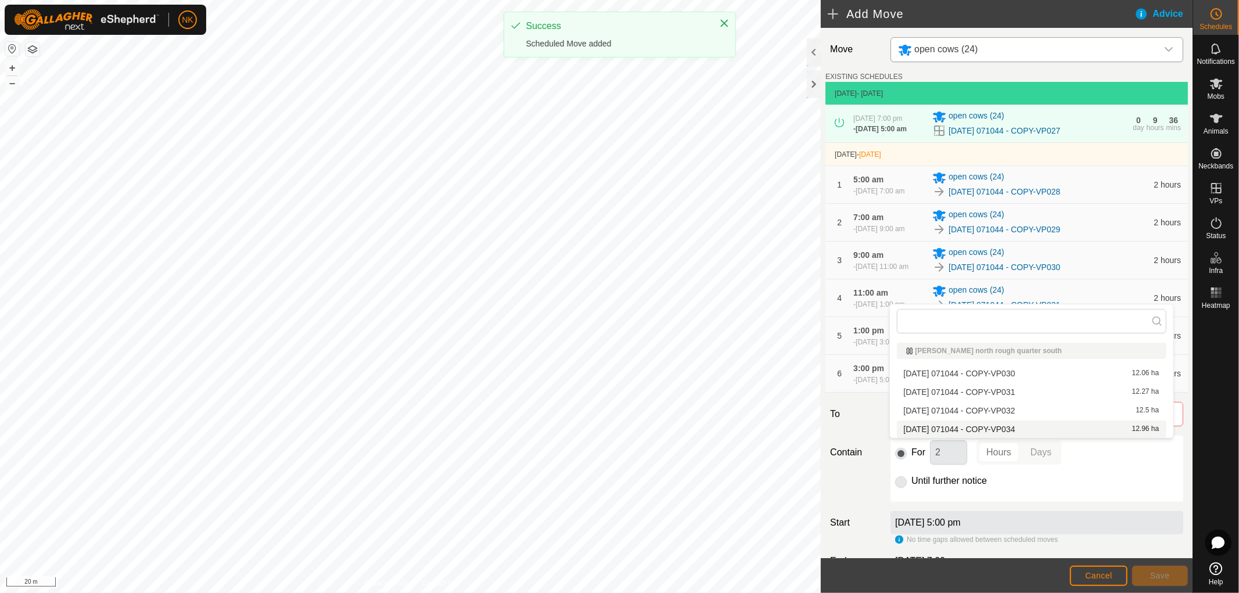
click at [1019, 430] on li "2025-08-13 071044 - COPY-VP034 12.96 ha" at bounding box center [1031, 428] width 269 height 17
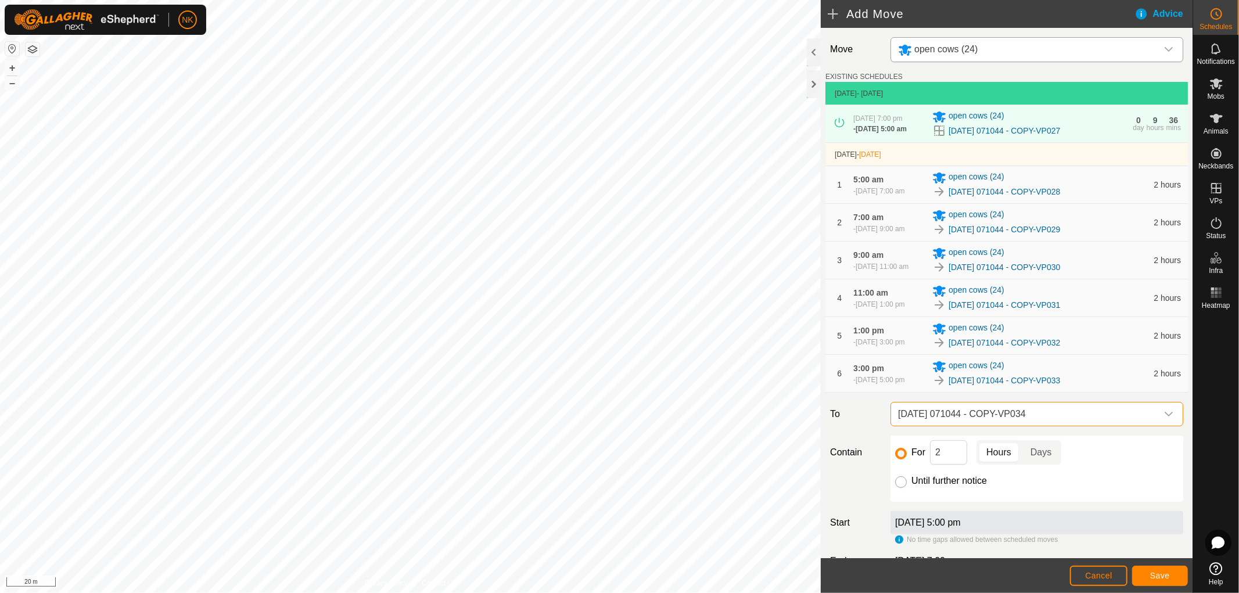
click at [899, 488] on input "Until further notice" at bounding box center [901, 482] width 12 height 12
radio input "true"
checkbox input "false"
click at [1159, 574] on span "Save" at bounding box center [1160, 575] width 20 height 9
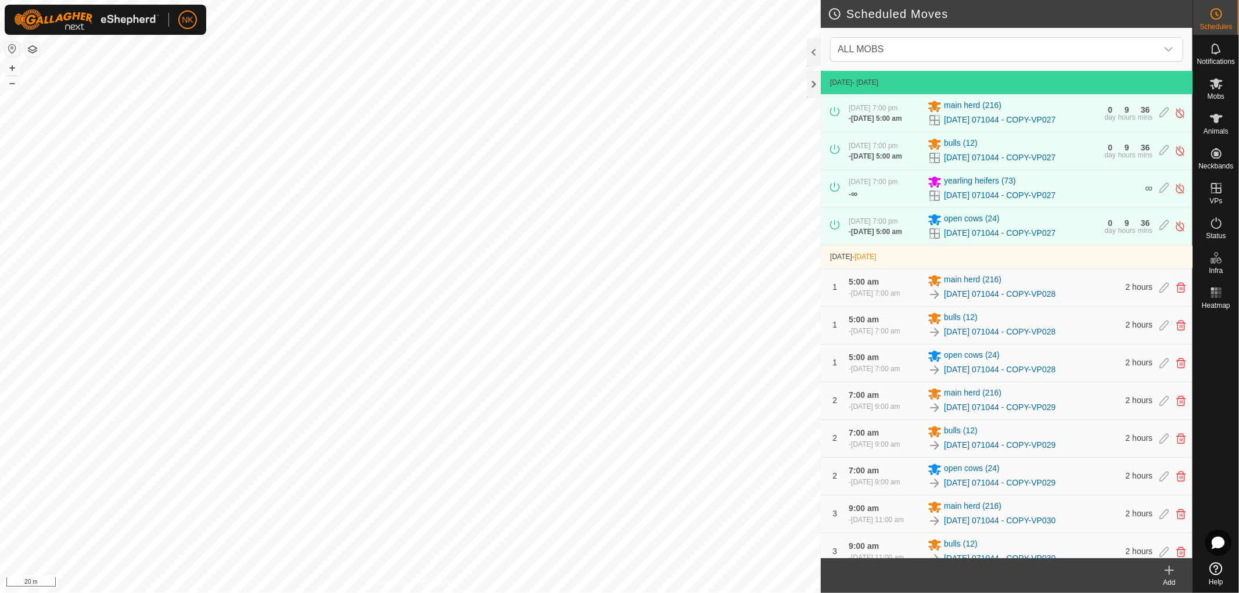
click at [1173, 572] on icon at bounding box center [1169, 570] width 14 height 14
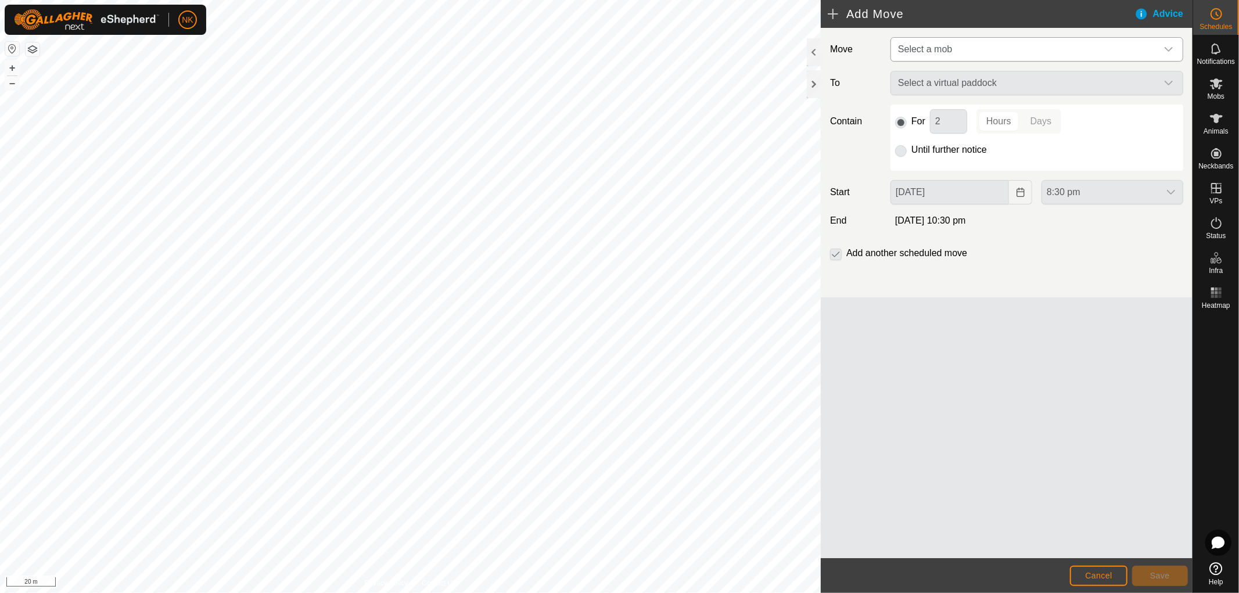
click at [993, 45] on span "Select a mob" at bounding box center [1025, 49] width 264 height 23
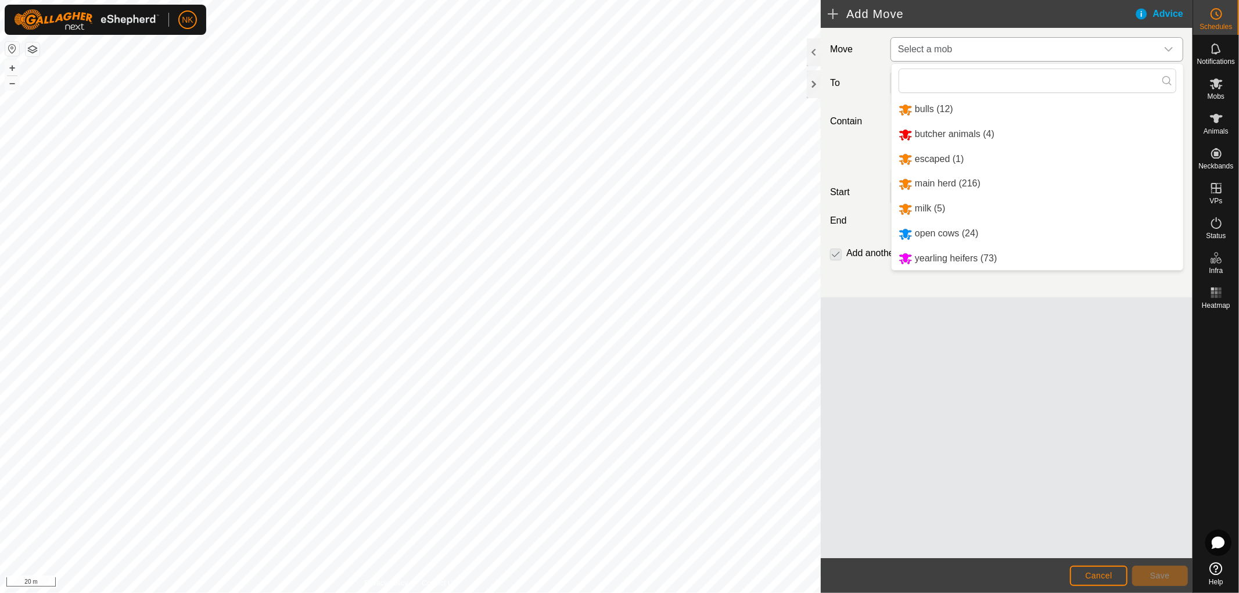
click at [935, 252] on li "yearling heifers (73)" at bounding box center [1038, 259] width 292 height 24
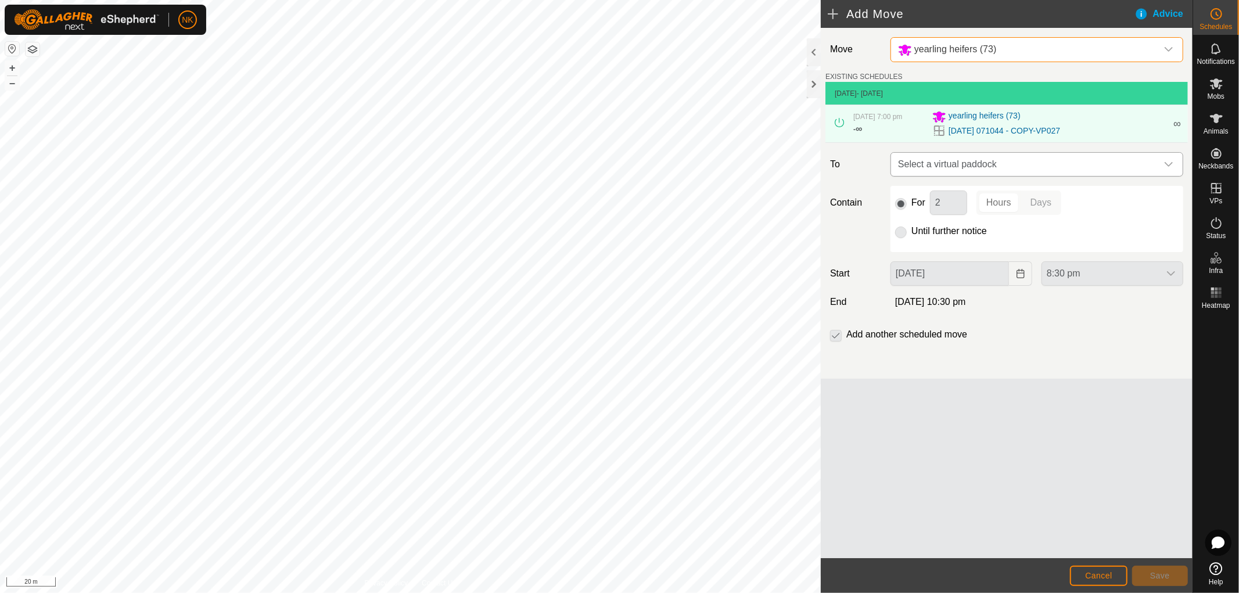
click at [1024, 166] on span "Select a virtual paddock" at bounding box center [1025, 164] width 264 height 23
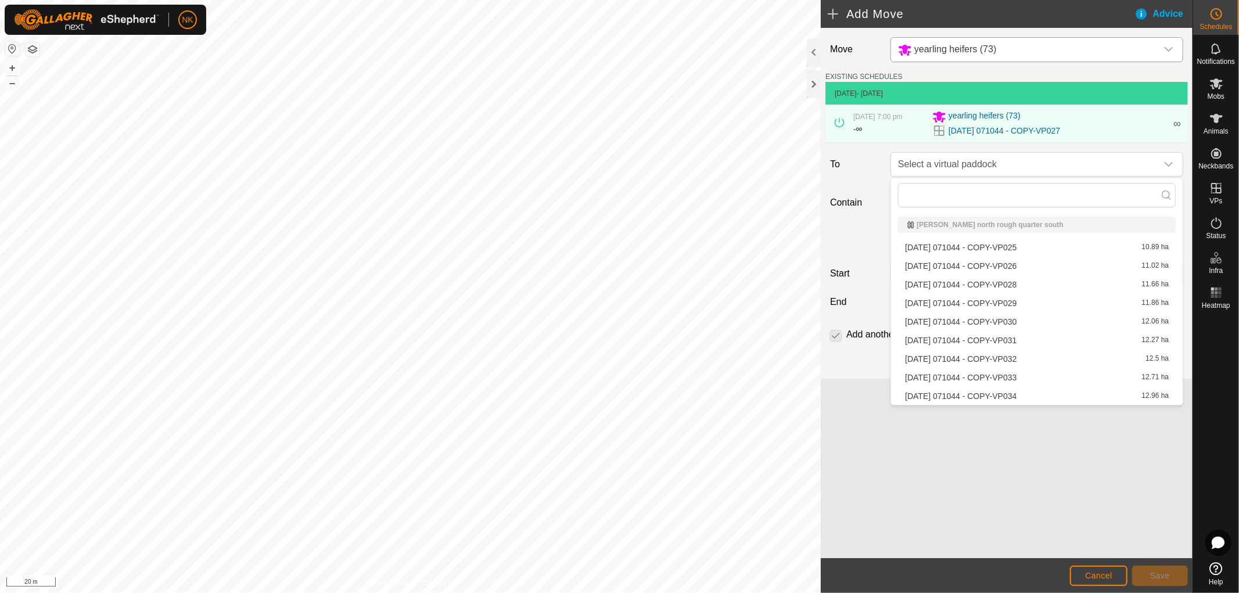
click at [980, 296] on li "2025-08-13 071044 - COPY-VP029 11.86 ha" at bounding box center [1037, 302] width 278 height 17
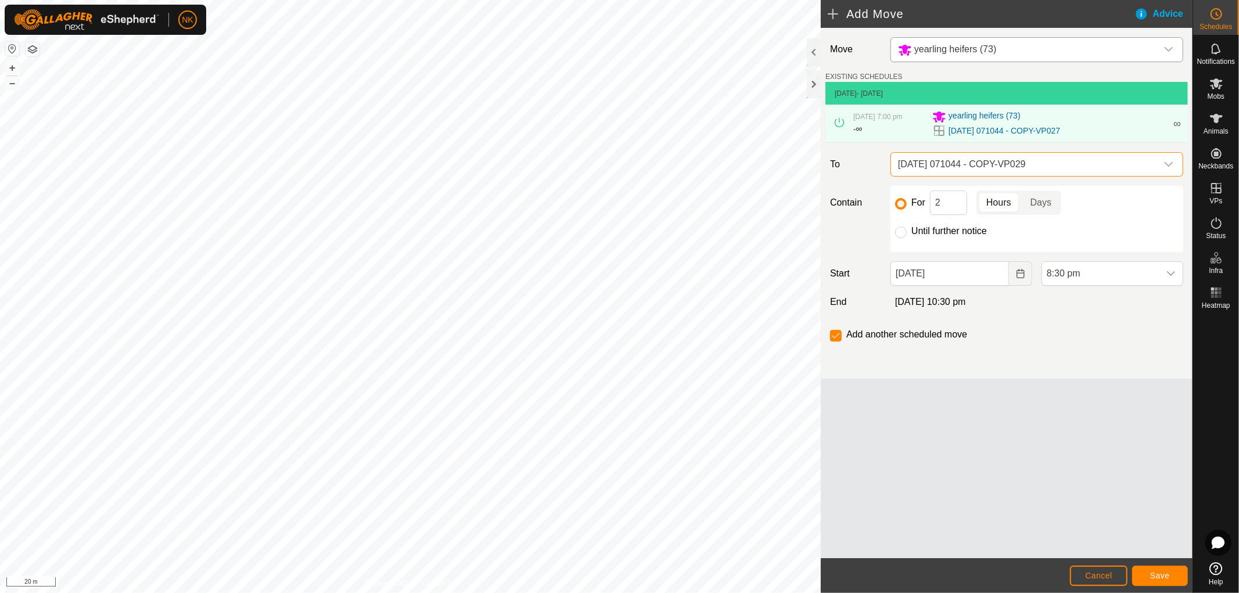
click at [1015, 158] on span "[DATE] 071044 - COPY-VP029" at bounding box center [1025, 164] width 264 height 23
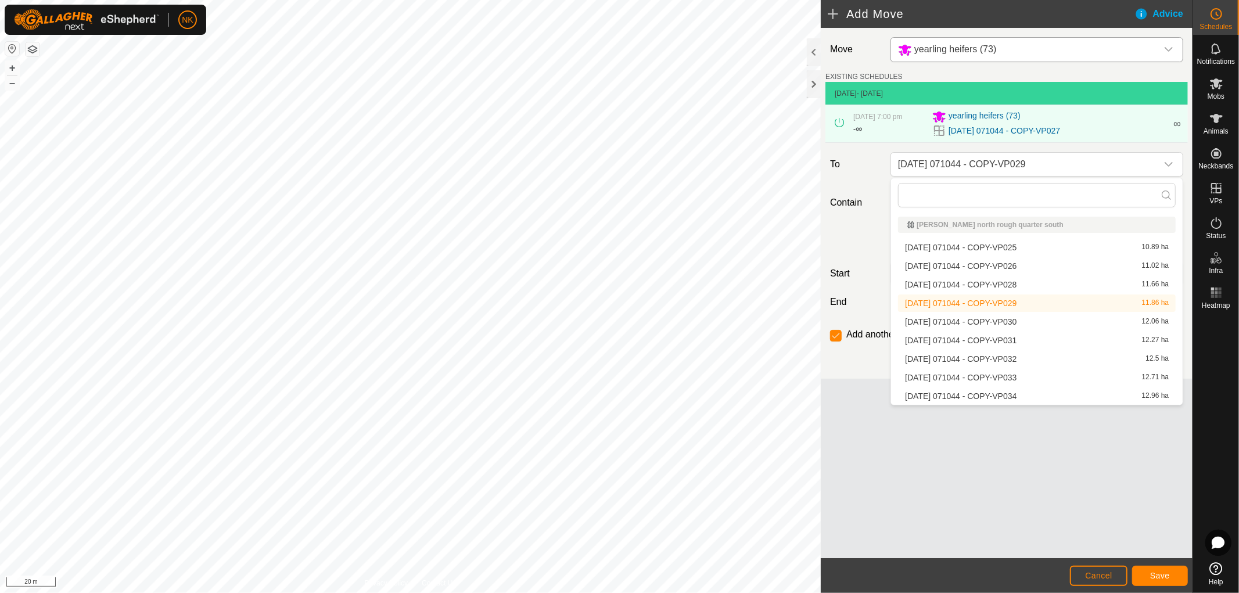
click at [982, 286] on li "2025-08-13 071044 - COPY-VP028 11.66 ha" at bounding box center [1037, 284] width 278 height 17
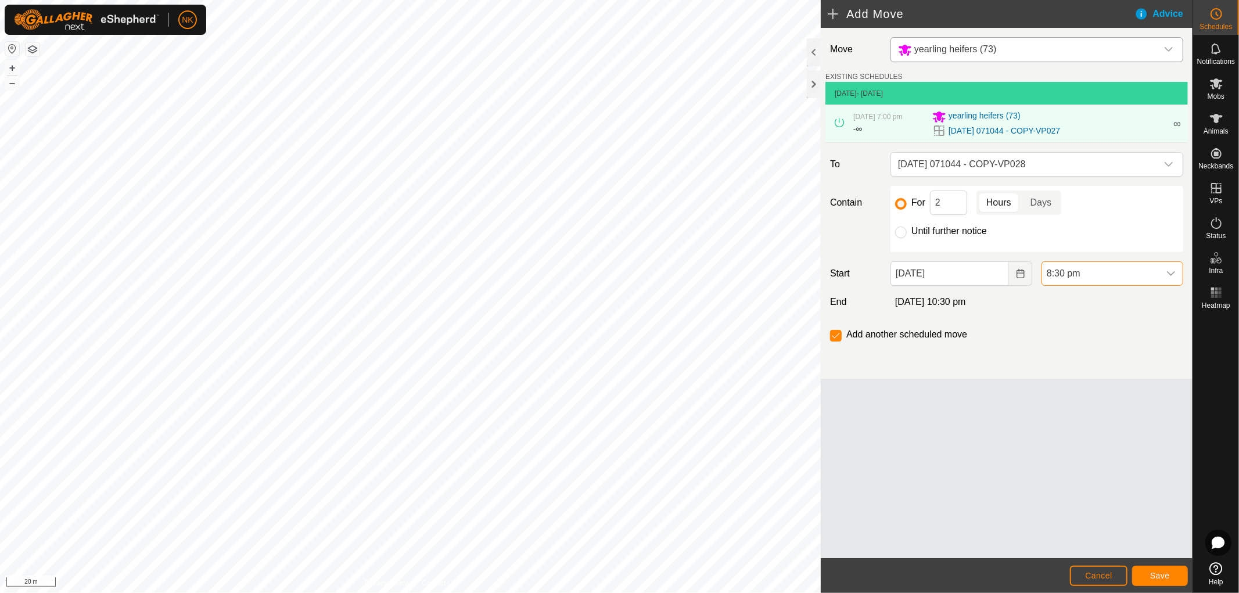
click at [1070, 272] on span "8:30 pm" at bounding box center [1100, 273] width 117 height 23
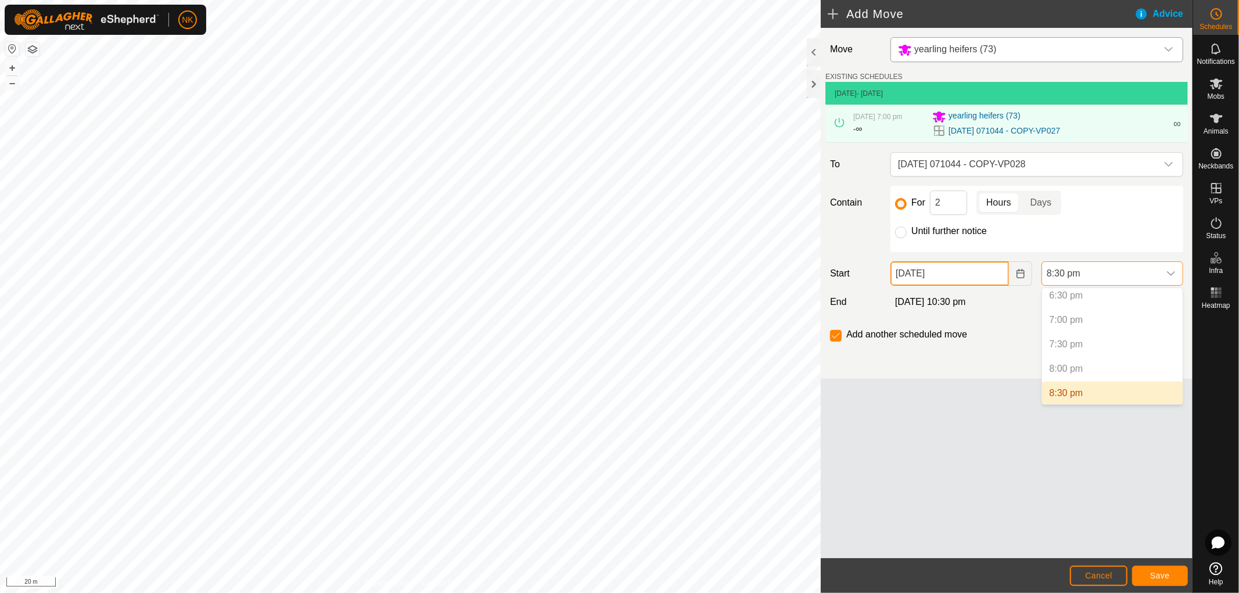
click at [980, 275] on input "17 Aug, 2025" at bounding box center [949, 273] width 118 height 24
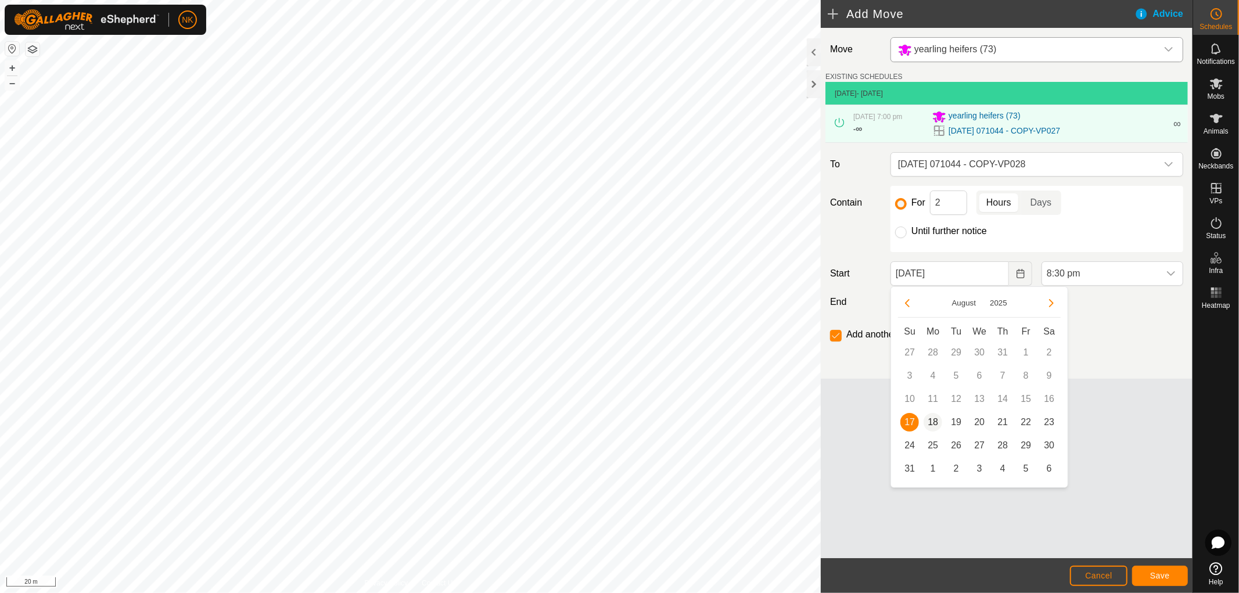
click at [930, 425] on span "18" at bounding box center [932, 422] width 19 height 19
type input "18 Aug, 2025"
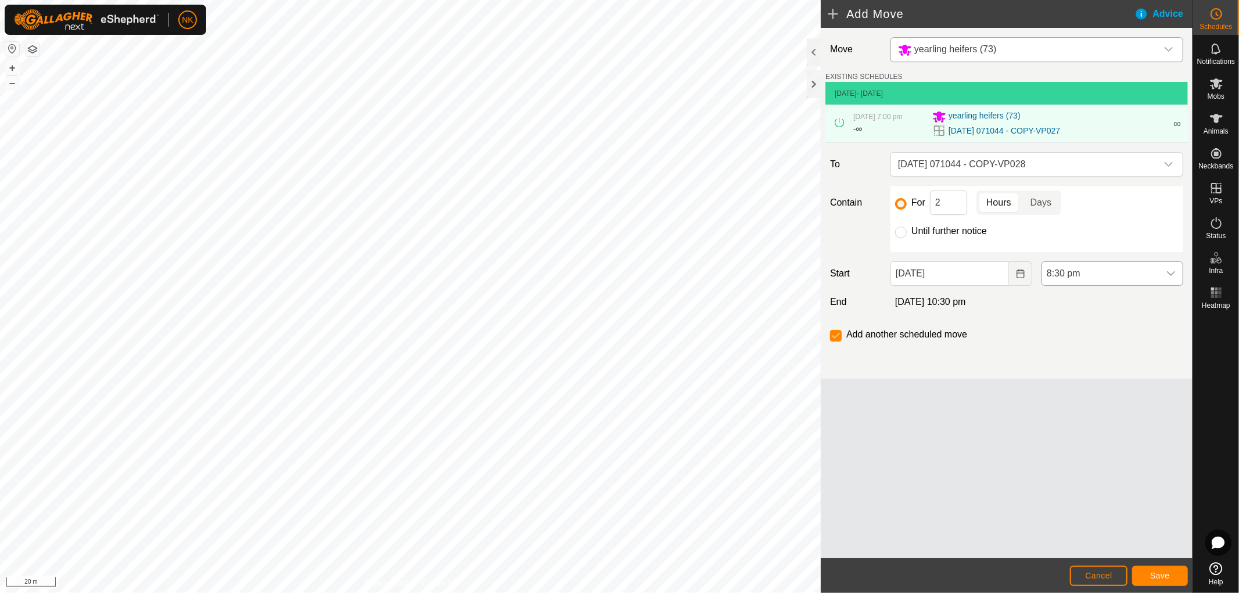
click at [1083, 272] on span "8:30 pm" at bounding box center [1100, 273] width 117 height 23
click at [1059, 347] on li "5:00 am" at bounding box center [1112, 351] width 141 height 23
click at [1164, 570] on button "Save" at bounding box center [1160, 576] width 56 height 20
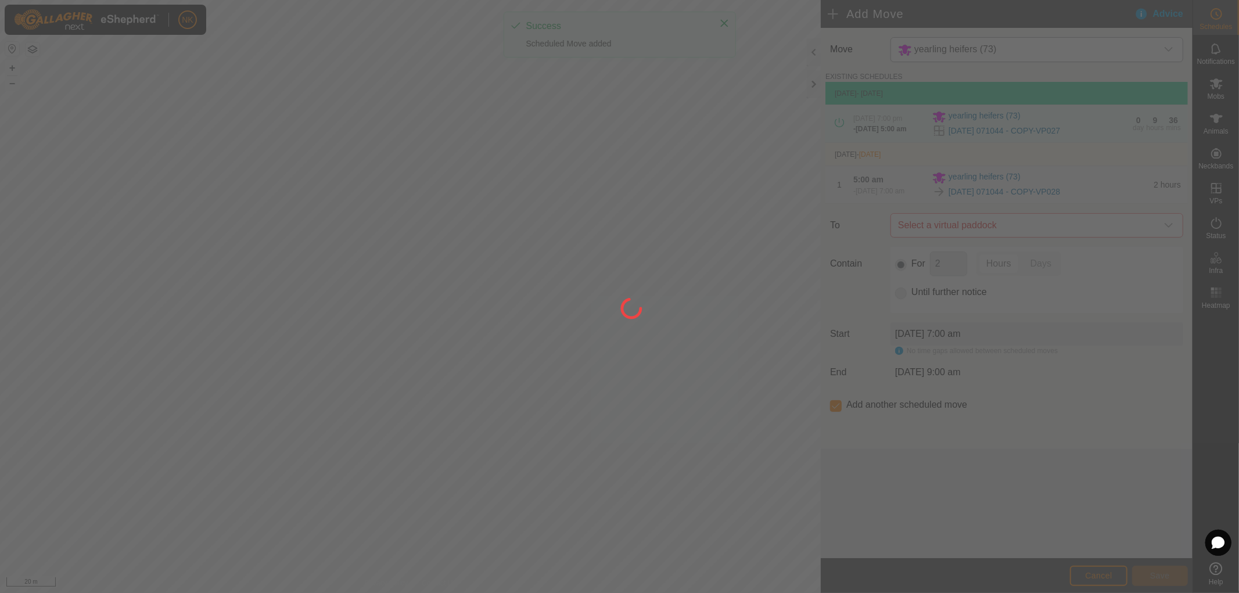
click at [1025, 236] on div at bounding box center [619, 296] width 1239 height 593
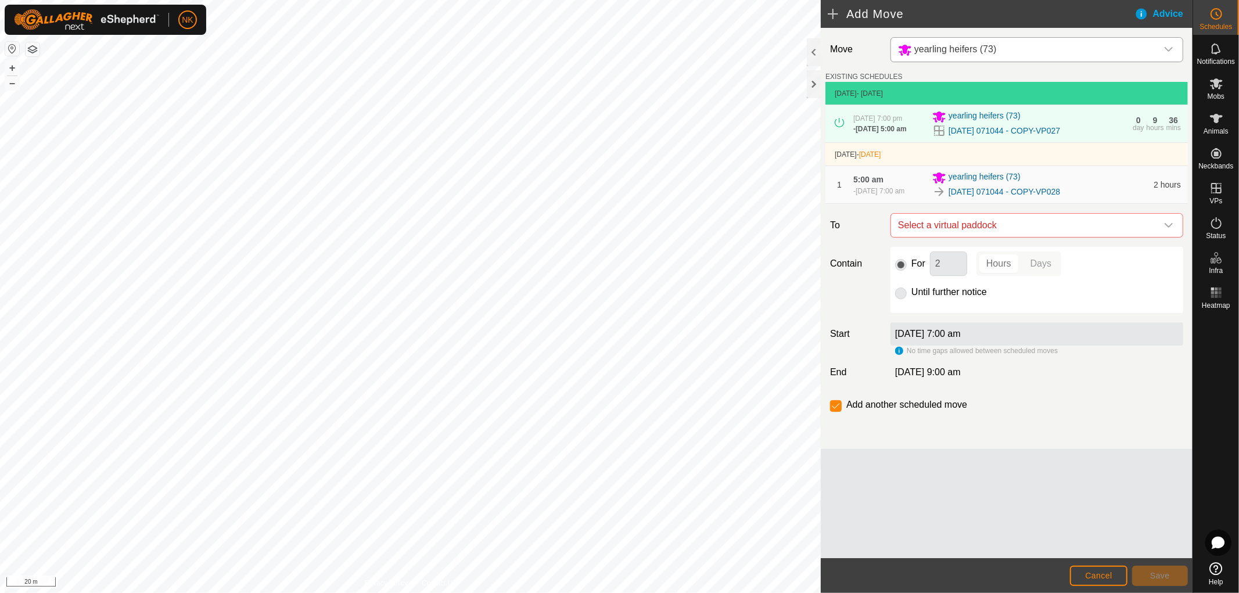
click at [1025, 236] on span "Select a virtual paddock" at bounding box center [1025, 225] width 264 height 23
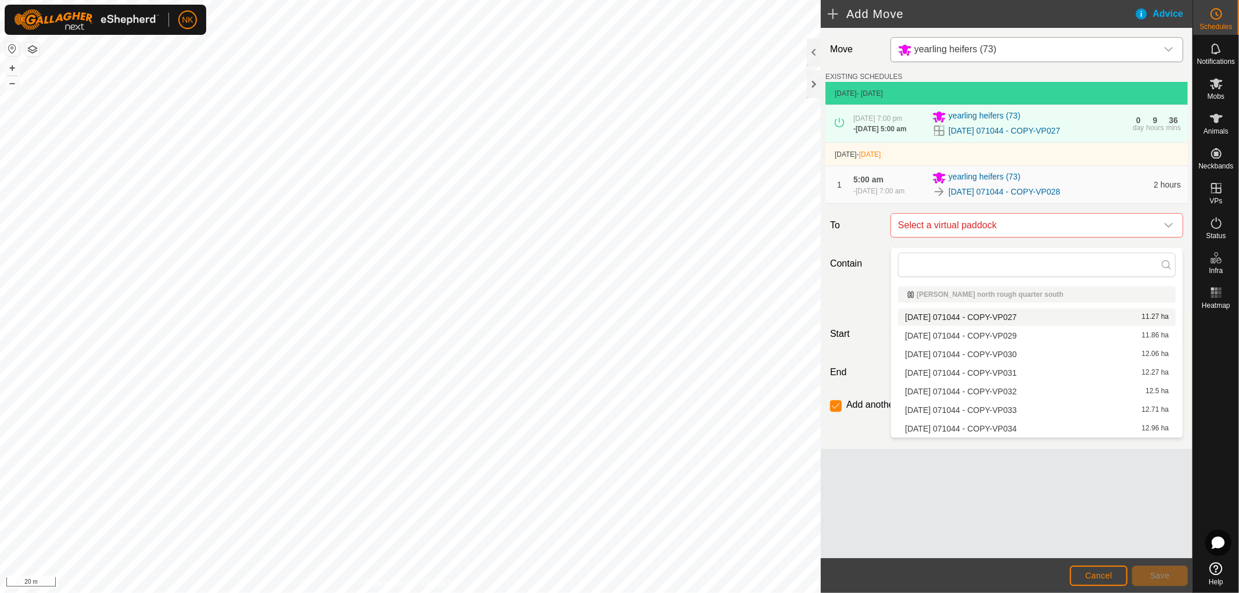
click at [1000, 324] on li "2025-08-13 071044 - COPY-VP027 11.27 ha" at bounding box center [1037, 316] width 278 height 17
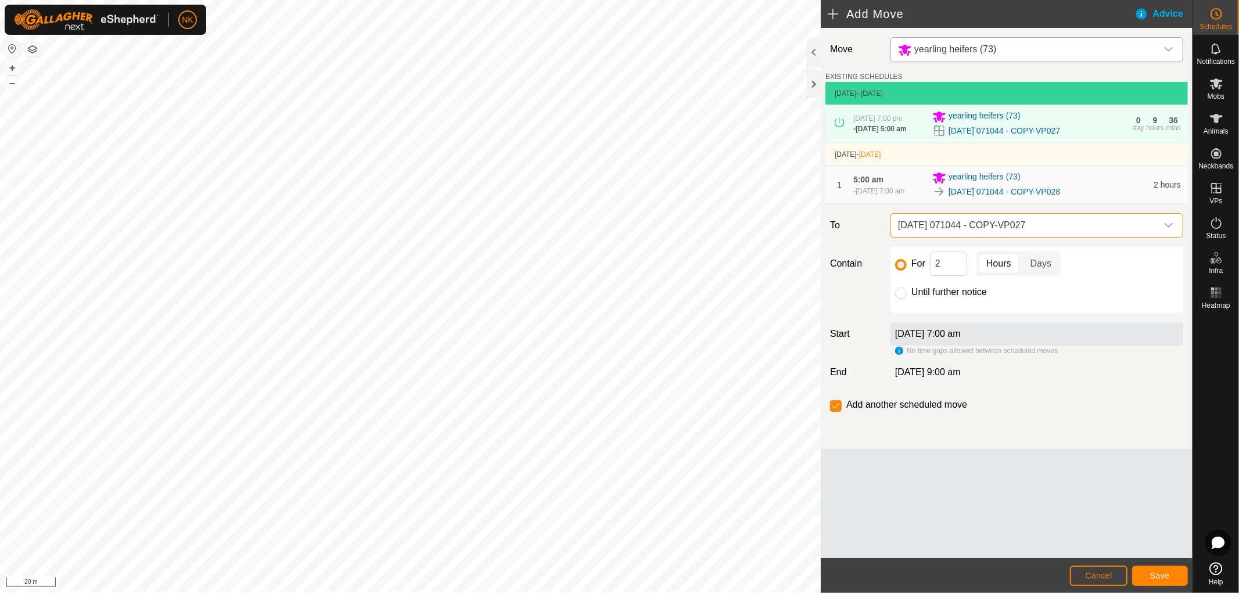
click at [1019, 233] on span "[DATE] 071044 - COPY-VP027" at bounding box center [1025, 225] width 264 height 23
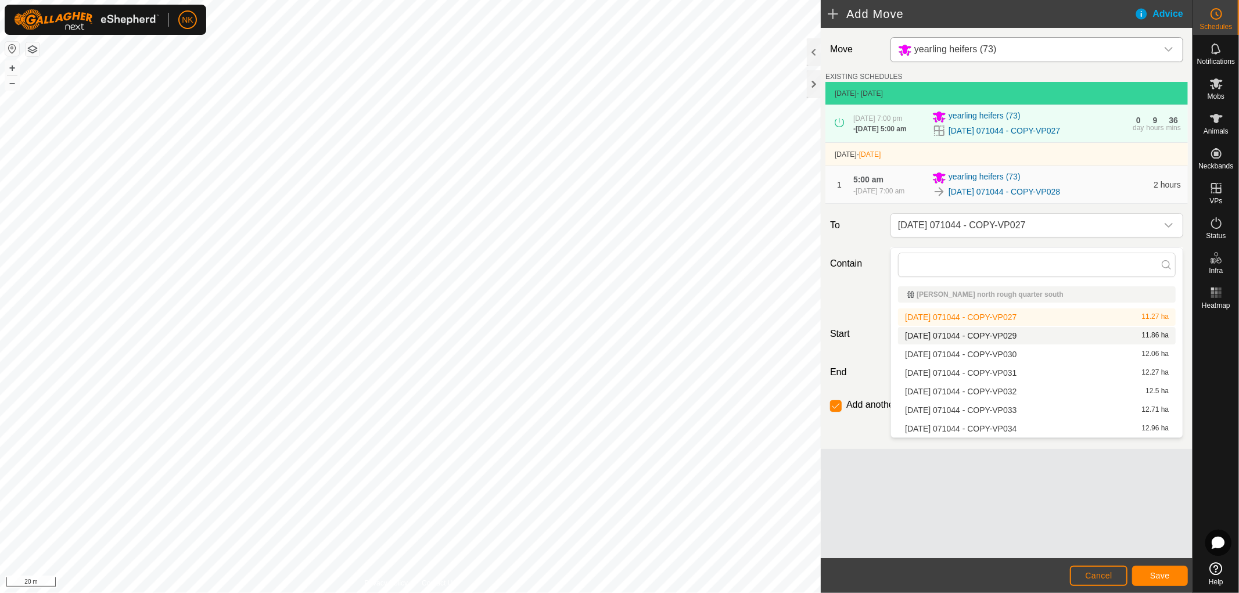
click at [1002, 340] on li "2025-08-13 071044 - COPY-VP029 11.86 ha" at bounding box center [1037, 335] width 278 height 17
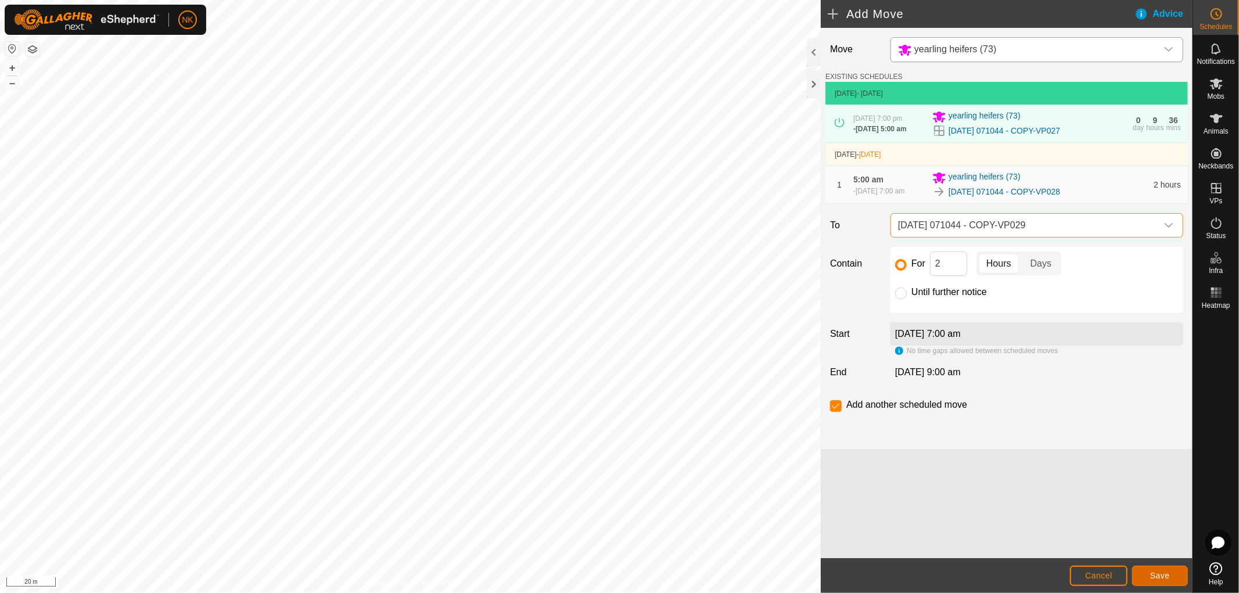
click at [1157, 567] on button "Save" at bounding box center [1160, 576] width 56 height 20
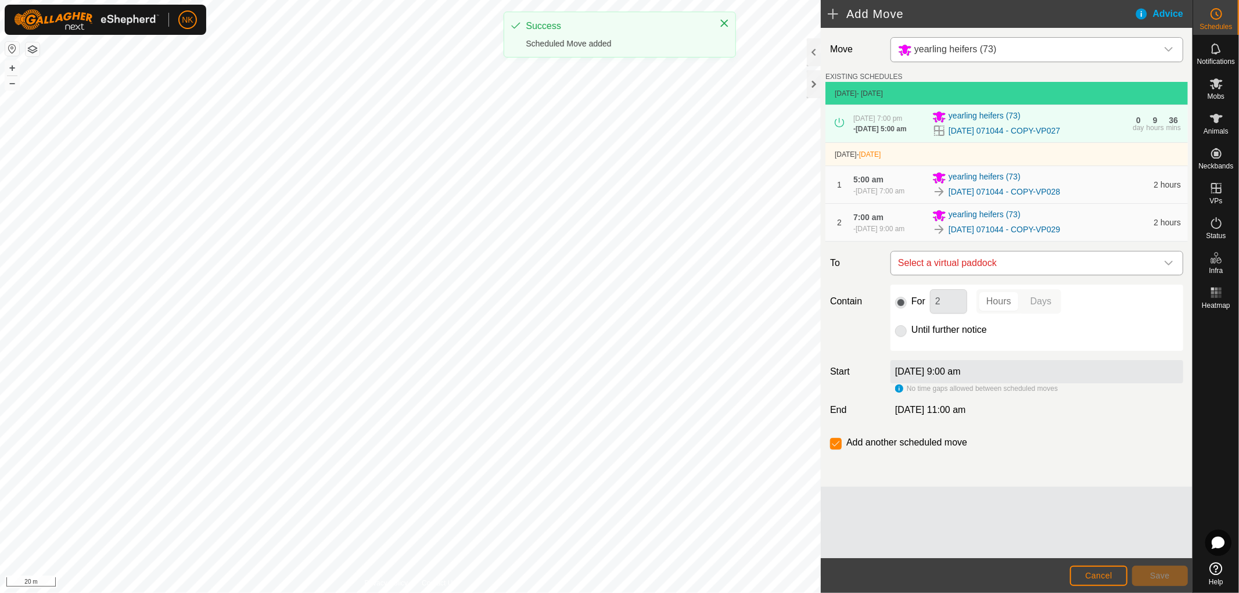
click at [1075, 268] on span "Select a virtual paddock" at bounding box center [1025, 262] width 264 height 23
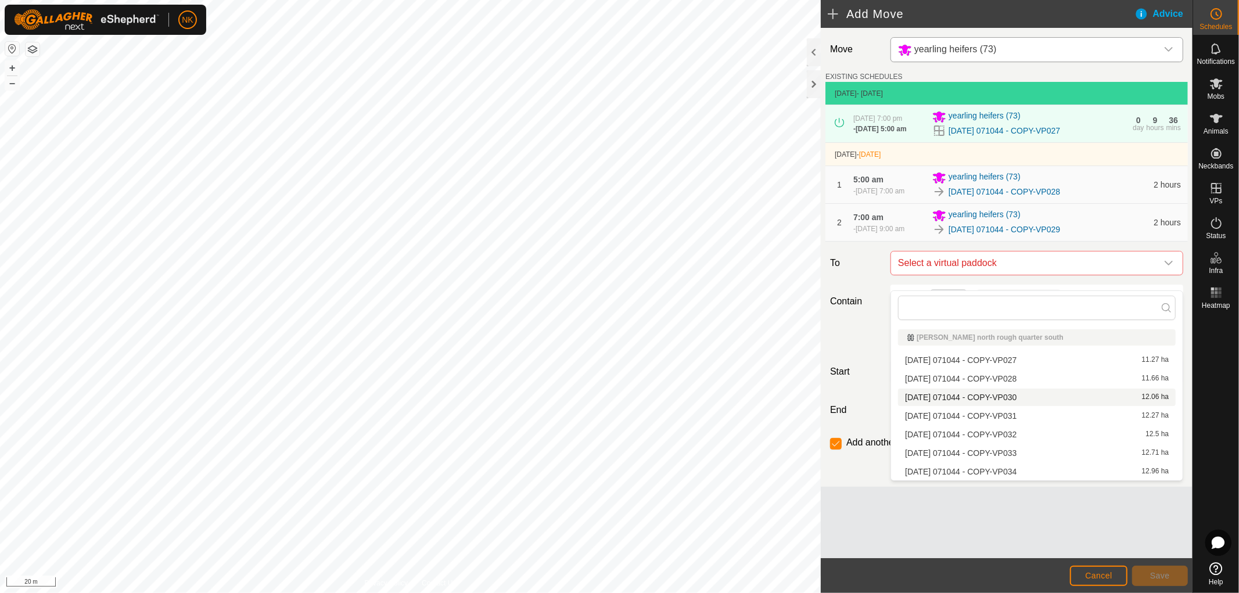
click at [1005, 397] on li "2025-08-13 071044 - COPY-VP030 12.06 ha" at bounding box center [1037, 397] width 278 height 17
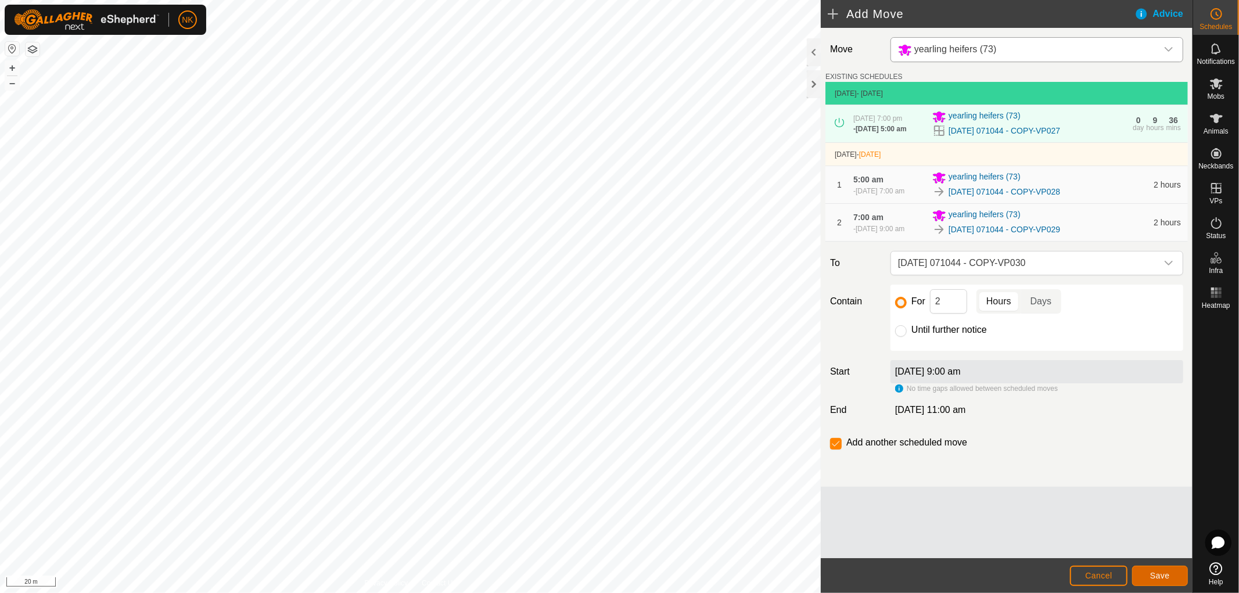
click at [1158, 574] on span "Save" at bounding box center [1160, 575] width 20 height 9
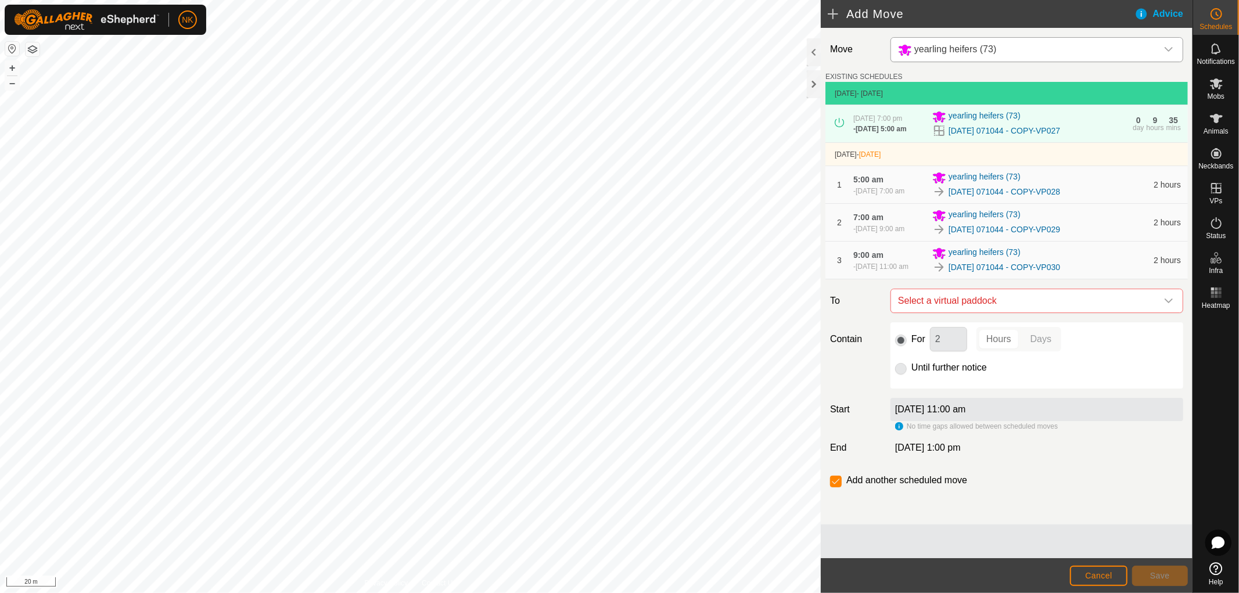
click at [1004, 312] on span "Select a virtual paddock" at bounding box center [1025, 300] width 264 height 23
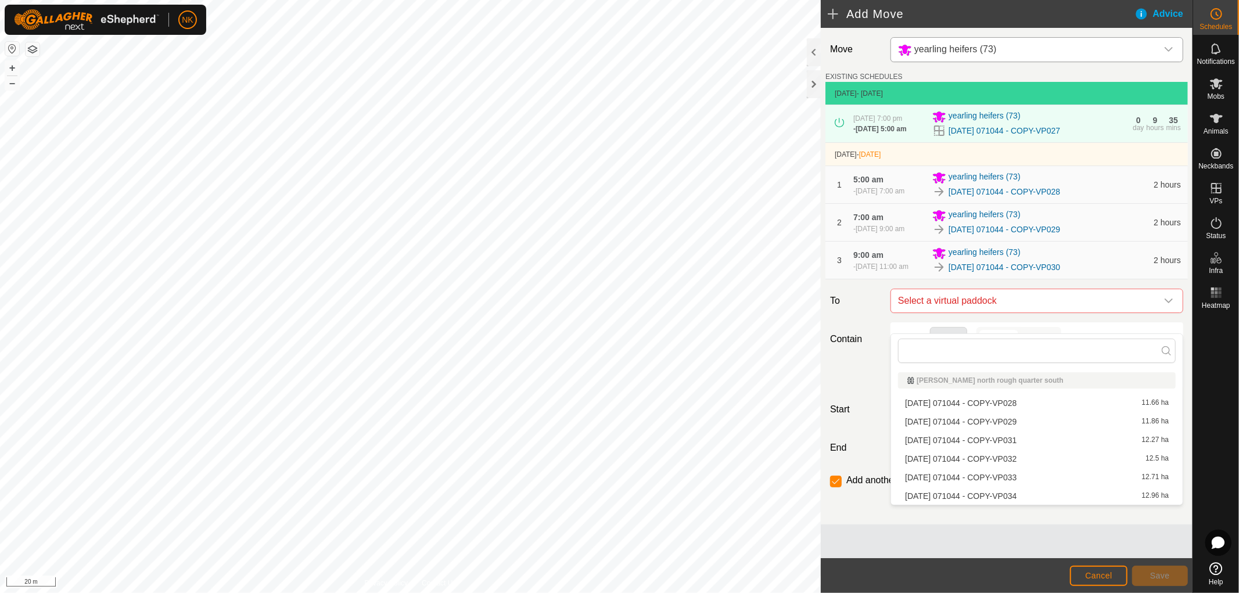
click at [1005, 440] on li "2025-08-13 071044 - COPY-VP031 12.27 ha" at bounding box center [1037, 440] width 278 height 17
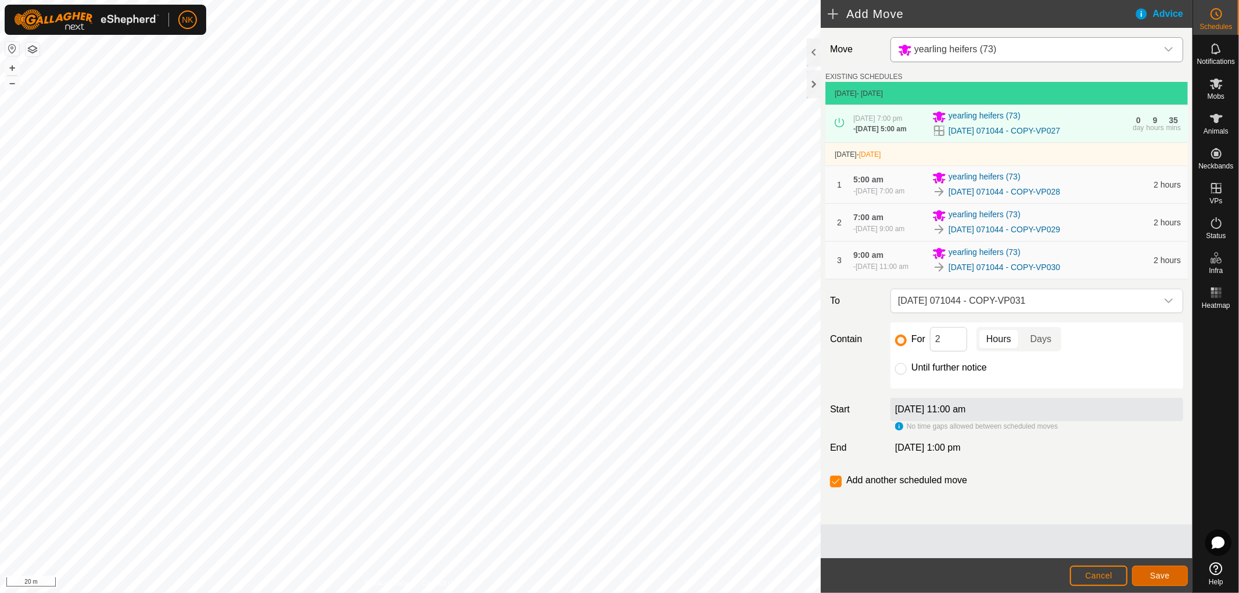
click at [1151, 573] on span "Save" at bounding box center [1160, 575] width 20 height 9
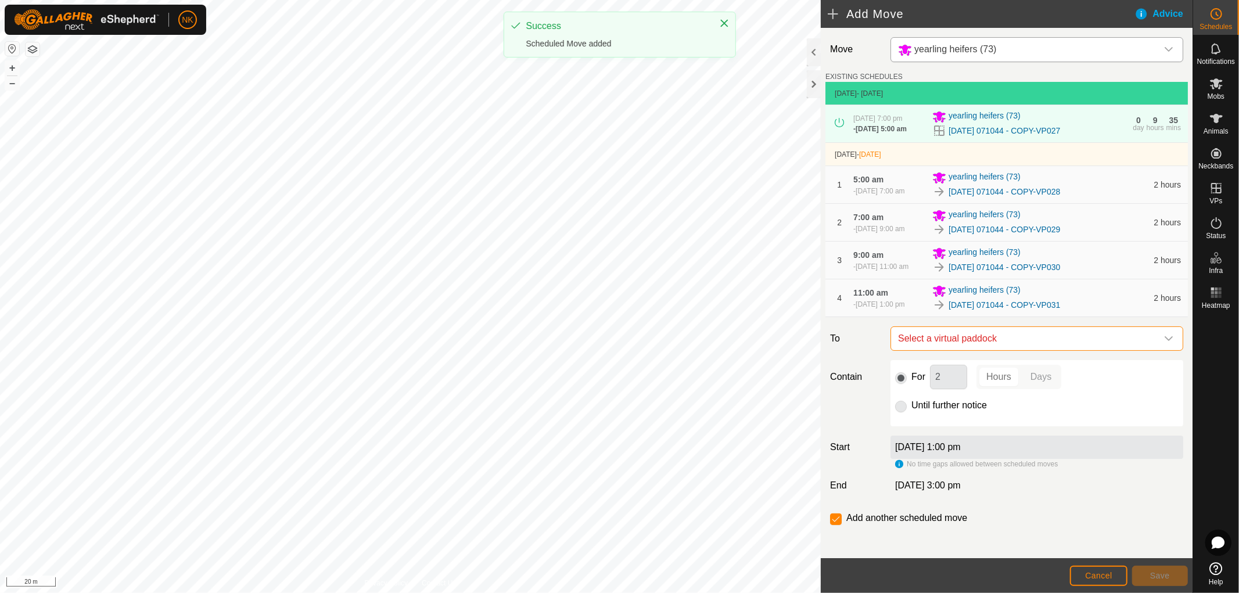
click at [995, 350] on span "Select a virtual paddock" at bounding box center [1025, 338] width 264 height 23
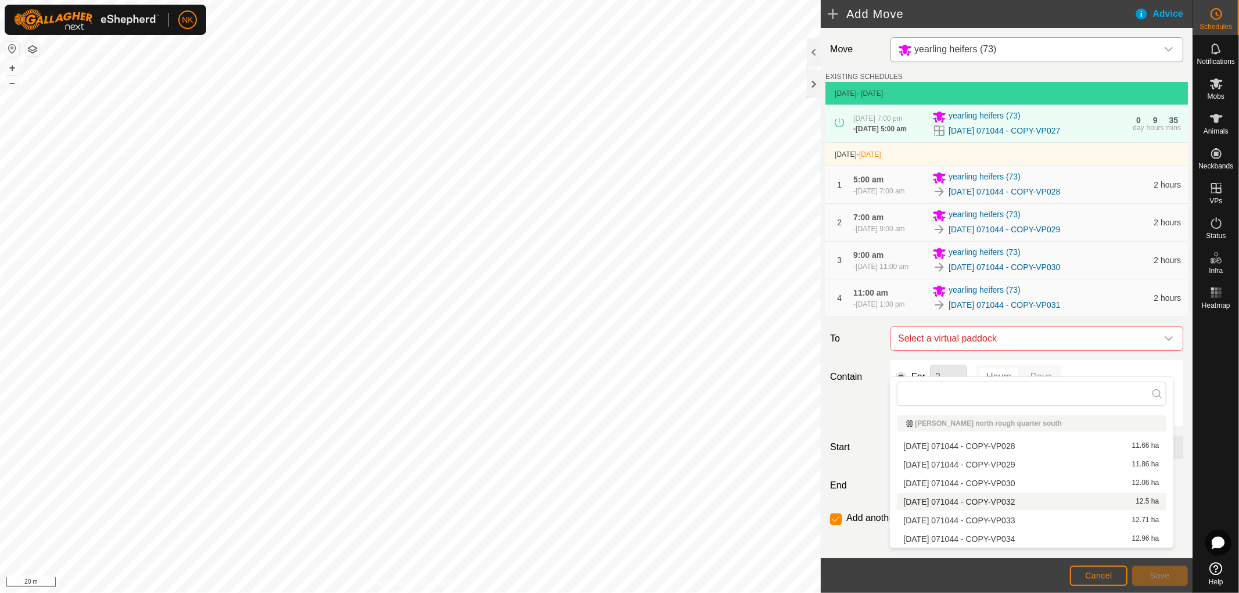
click at [1006, 502] on li "2025-08-13 071044 - COPY-VP032 12.5 ha" at bounding box center [1031, 501] width 269 height 17
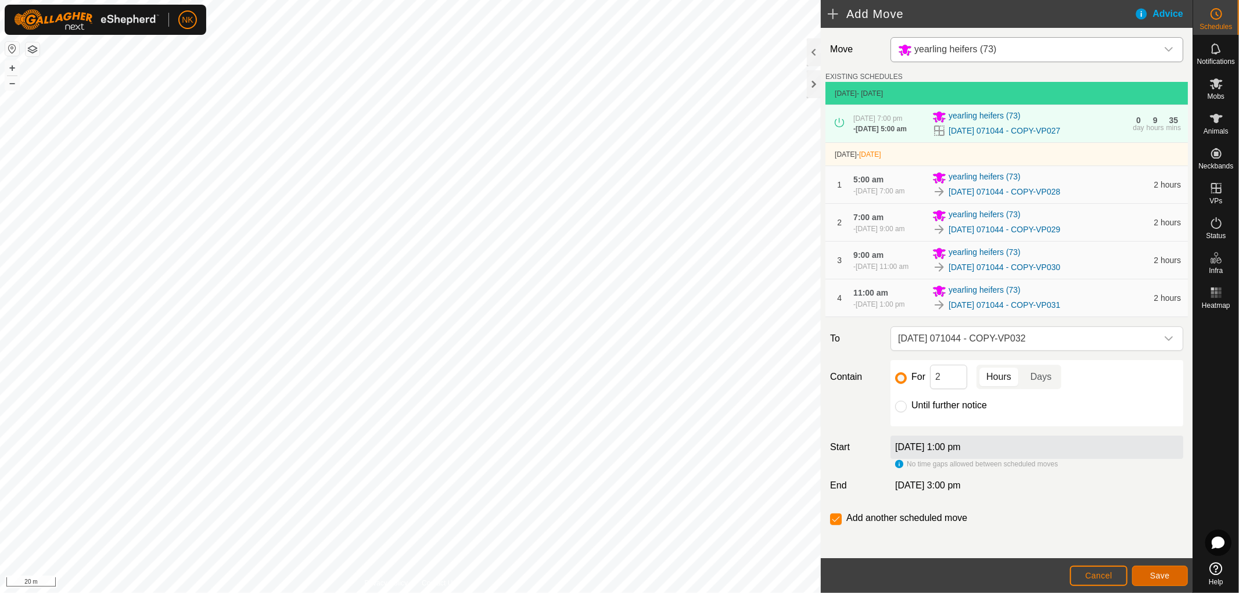
click at [1163, 567] on button "Save" at bounding box center [1160, 576] width 56 height 20
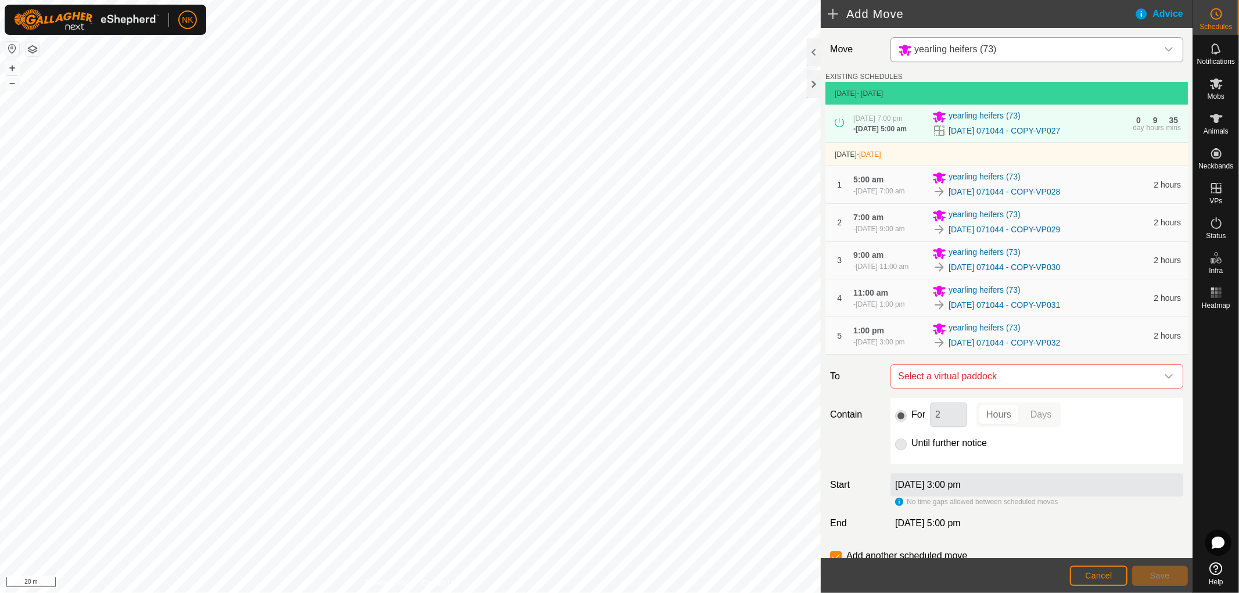
click at [993, 388] on span "Select a virtual paddock" at bounding box center [1025, 376] width 264 height 23
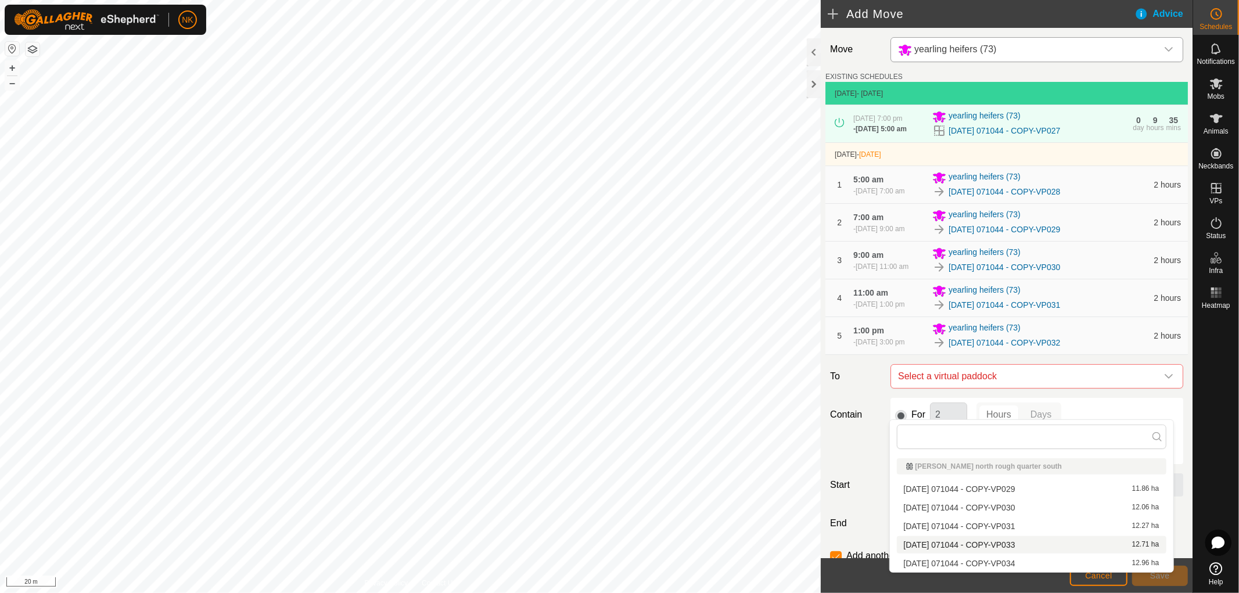
click at [1007, 544] on li "2025-08-13 071044 - COPY-VP033 12.71 ha" at bounding box center [1031, 544] width 269 height 17
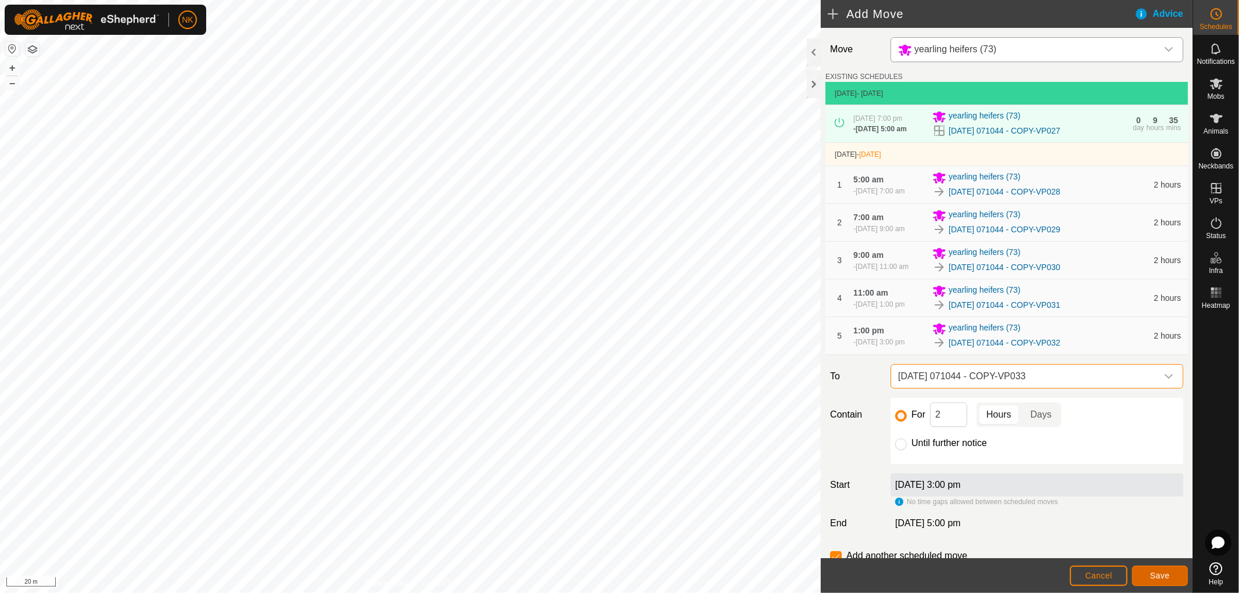
click at [1146, 567] on button "Save" at bounding box center [1160, 576] width 56 height 20
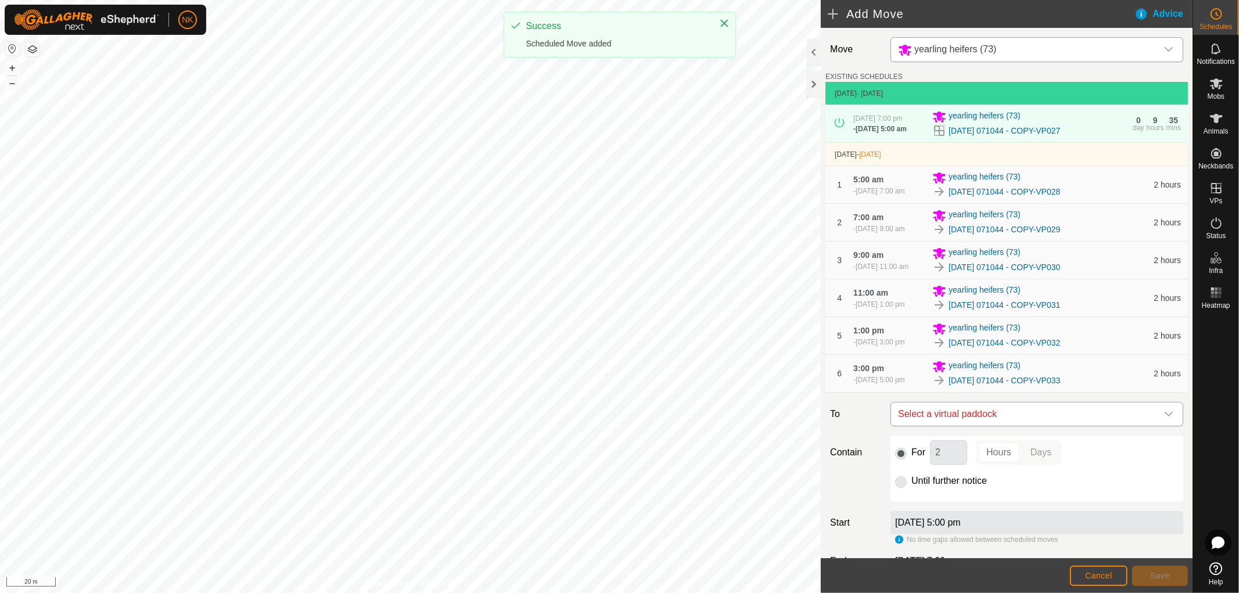
click at [1020, 426] on span "Select a virtual paddock" at bounding box center [1025, 413] width 264 height 23
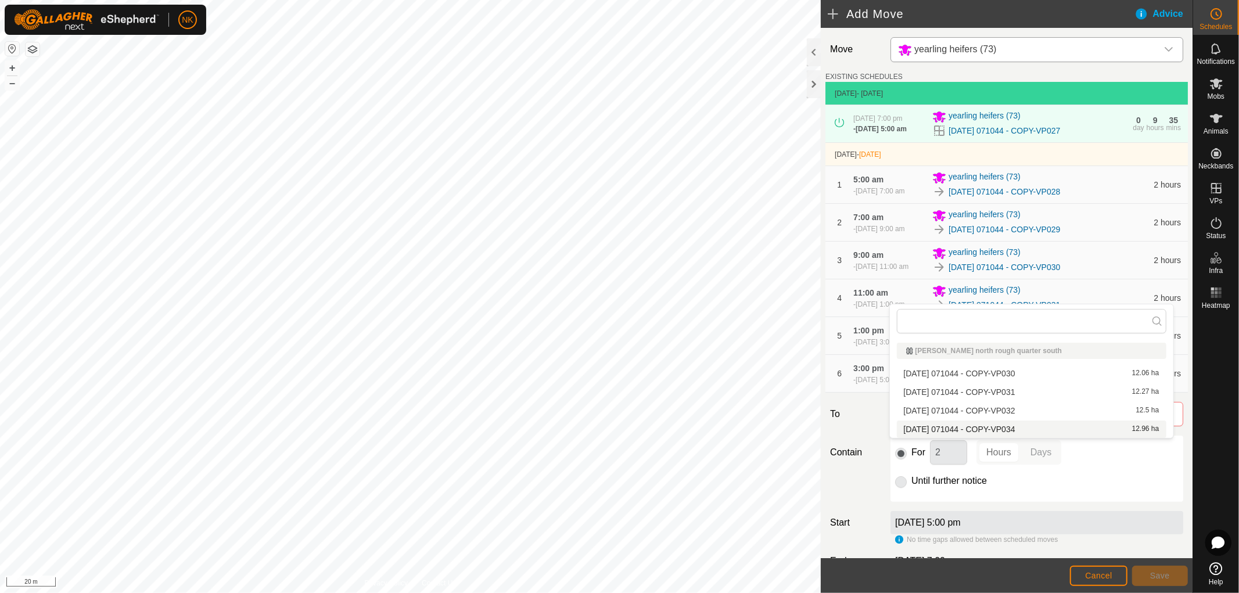
click at [1029, 424] on li "2025-08-13 071044 - COPY-VP034 12.96 ha" at bounding box center [1031, 428] width 269 height 17
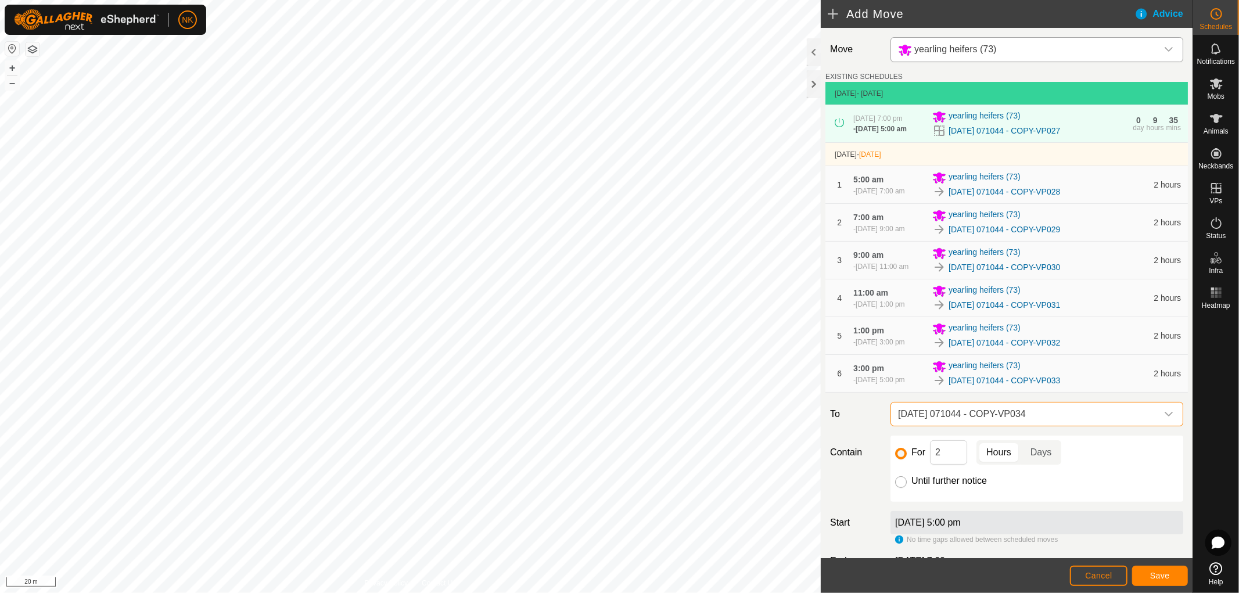
click at [899, 488] on input "Until further notice" at bounding box center [901, 482] width 12 height 12
radio input "true"
checkbox input "false"
click at [1158, 576] on span "Save" at bounding box center [1160, 575] width 20 height 9
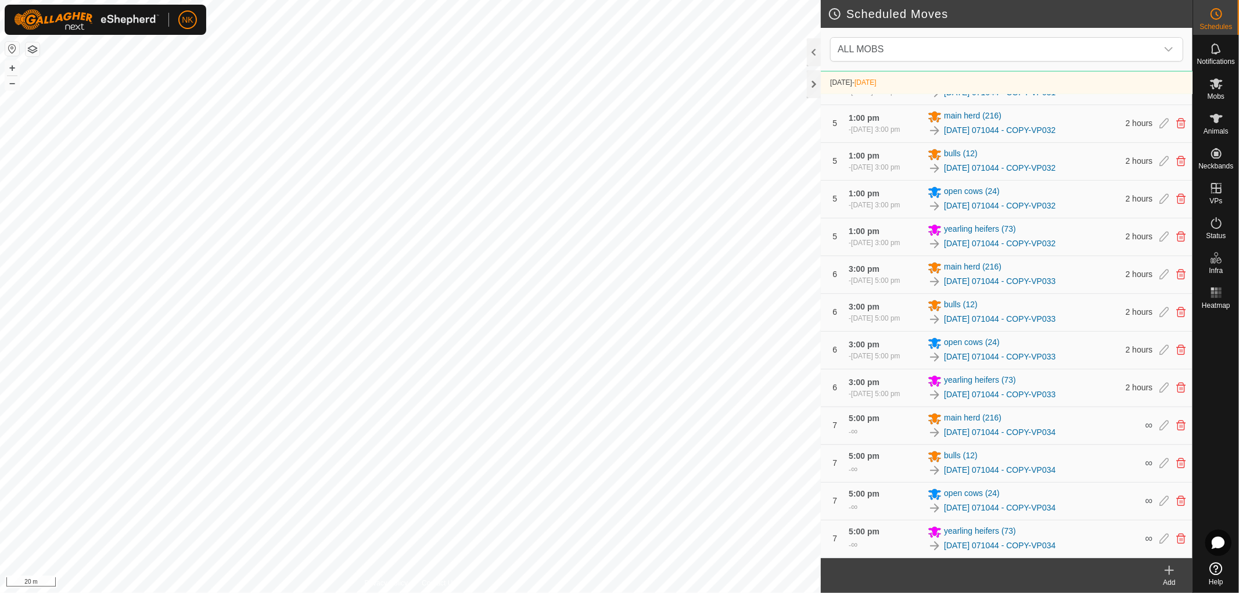
scroll to position [908, 0]
click at [1216, 227] on icon at bounding box center [1216, 223] width 14 height 14
click at [1221, 232] on span "Status" at bounding box center [1216, 235] width 20 height 7
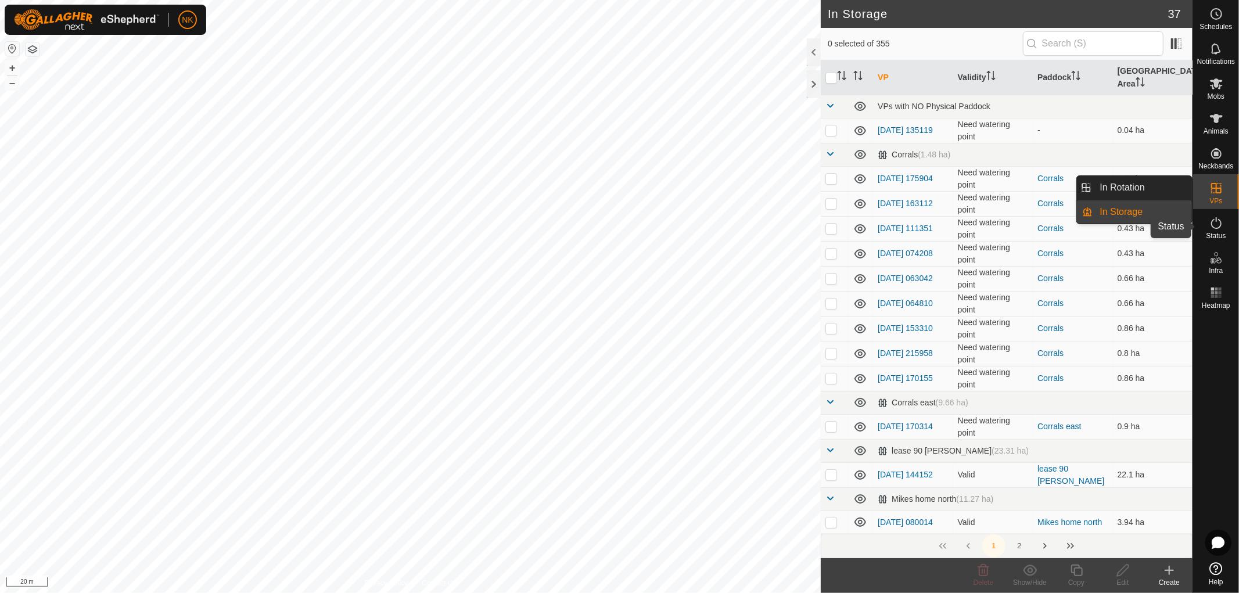
click at [1216, 231] on es-activation-svg-icon at bounding box center [1216, 223] width 21 height 19
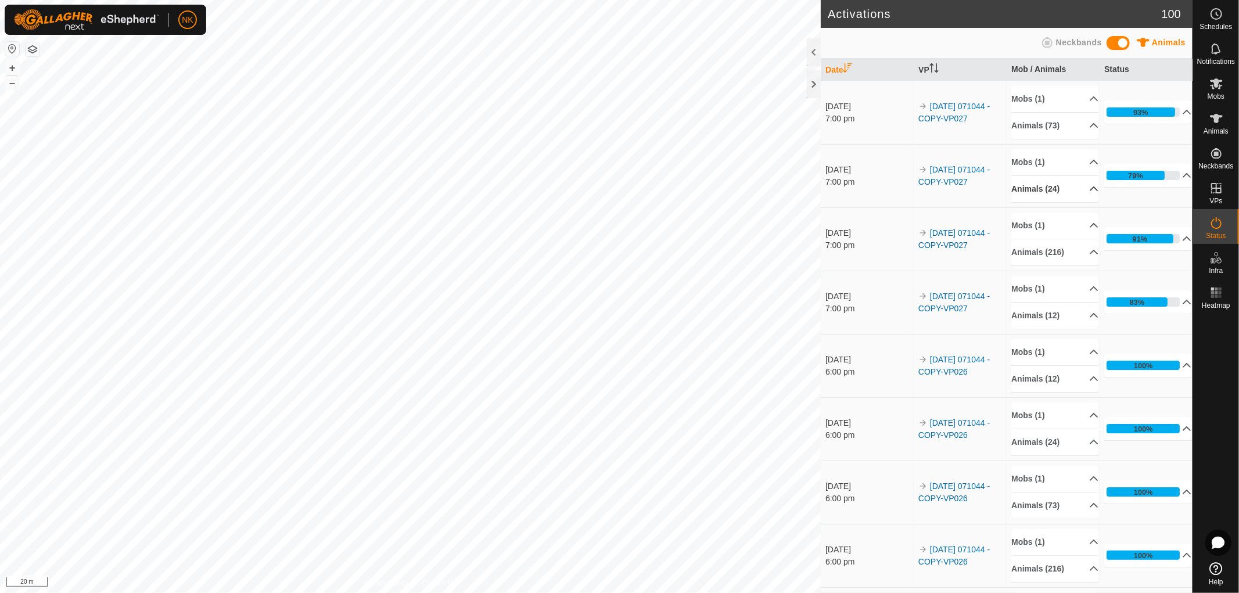
click at [1048, 192] on p-accordion-header "Animals (24)" at bounding box center [1054, 189] width 87 height 26
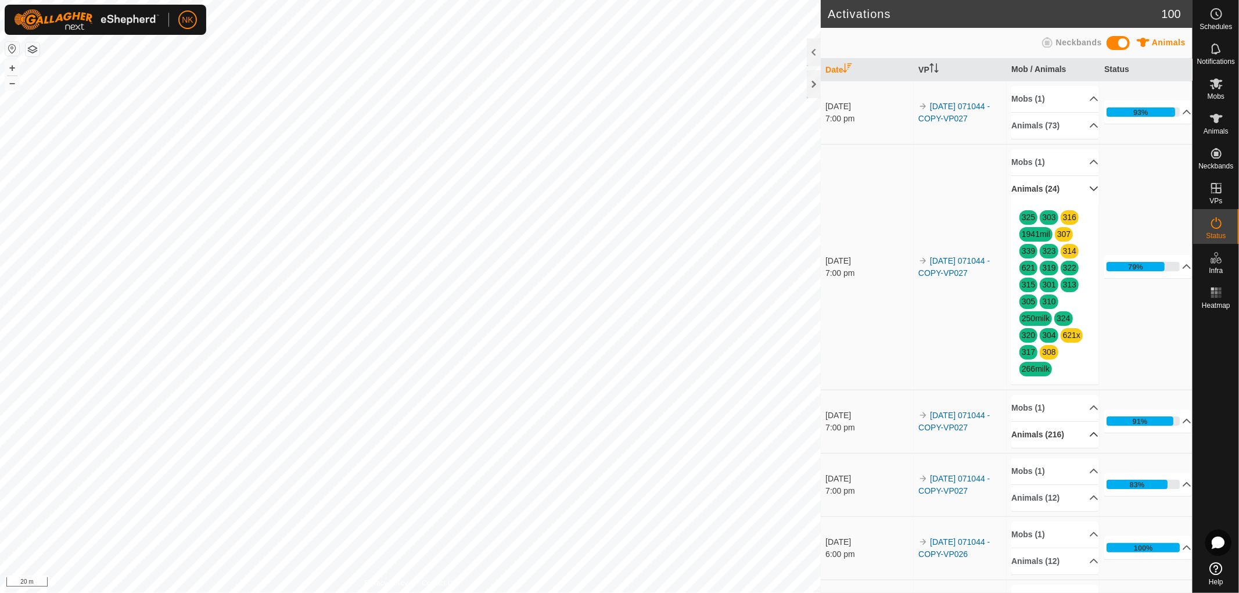
click at [1048, 427] on p-accordion-header "Animals (216)" at bounding box center [1054, 435] width 87 height 26
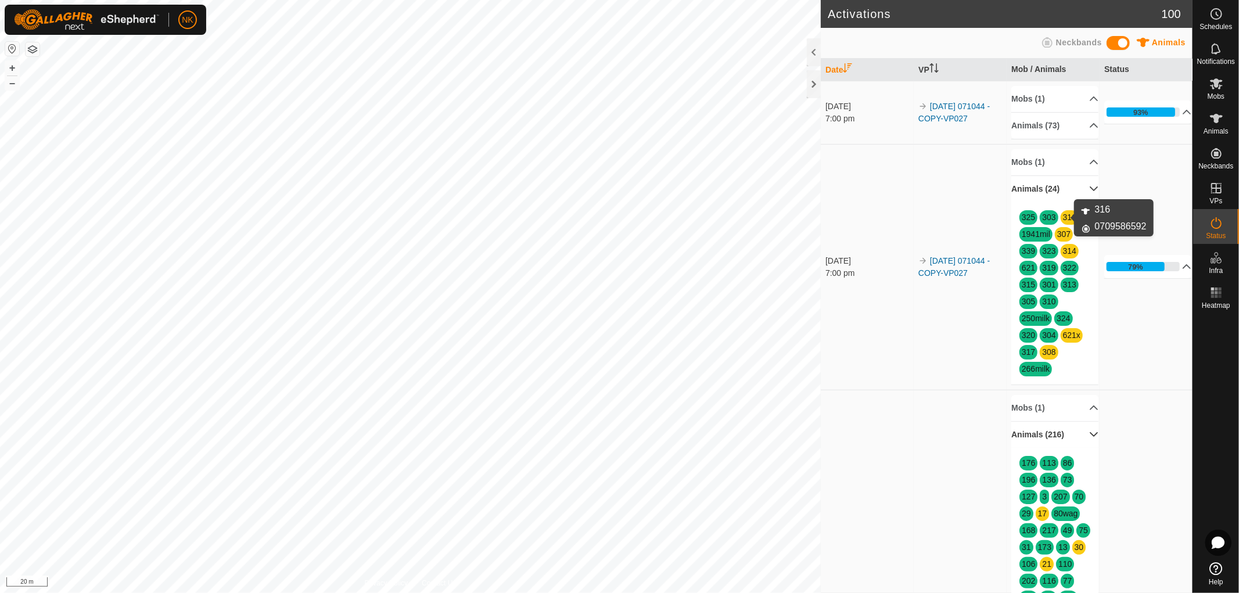
click at [1063, 218] on link "316" at bounding box center [1069, 217] width 13 height 9
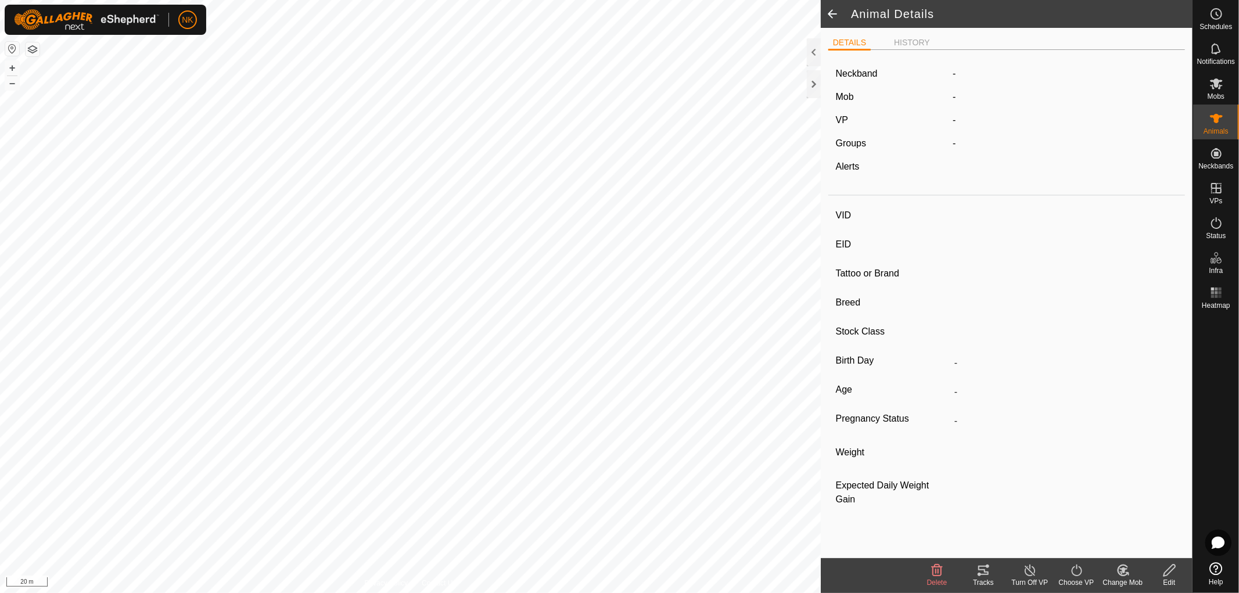
type input "316"
type input "-"
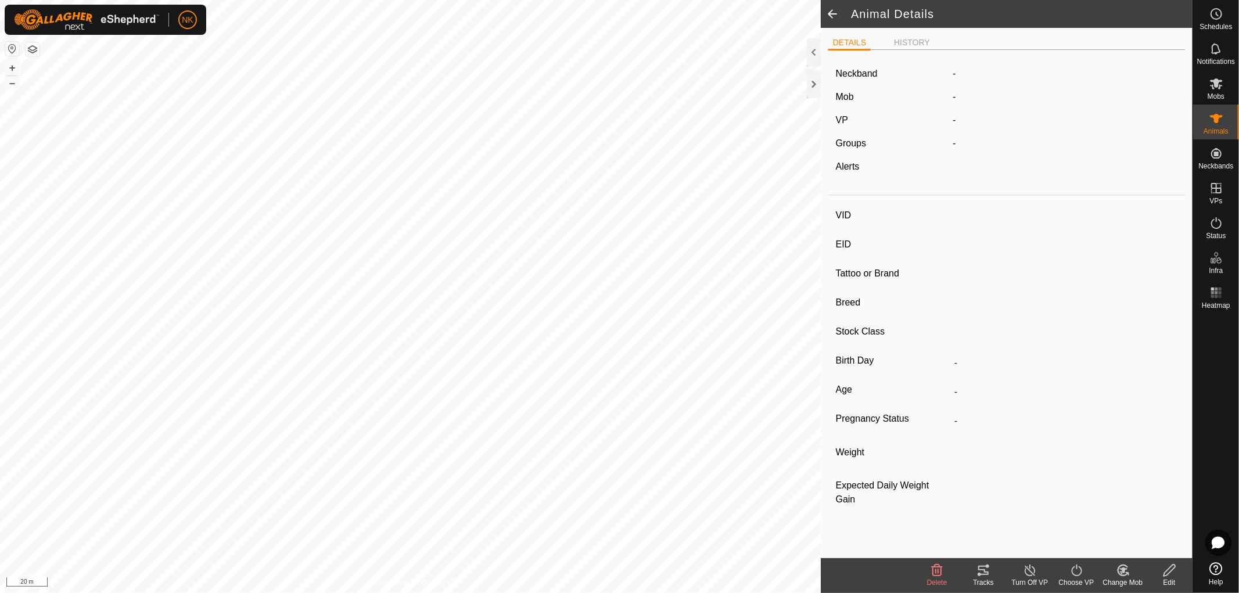
type input "-"
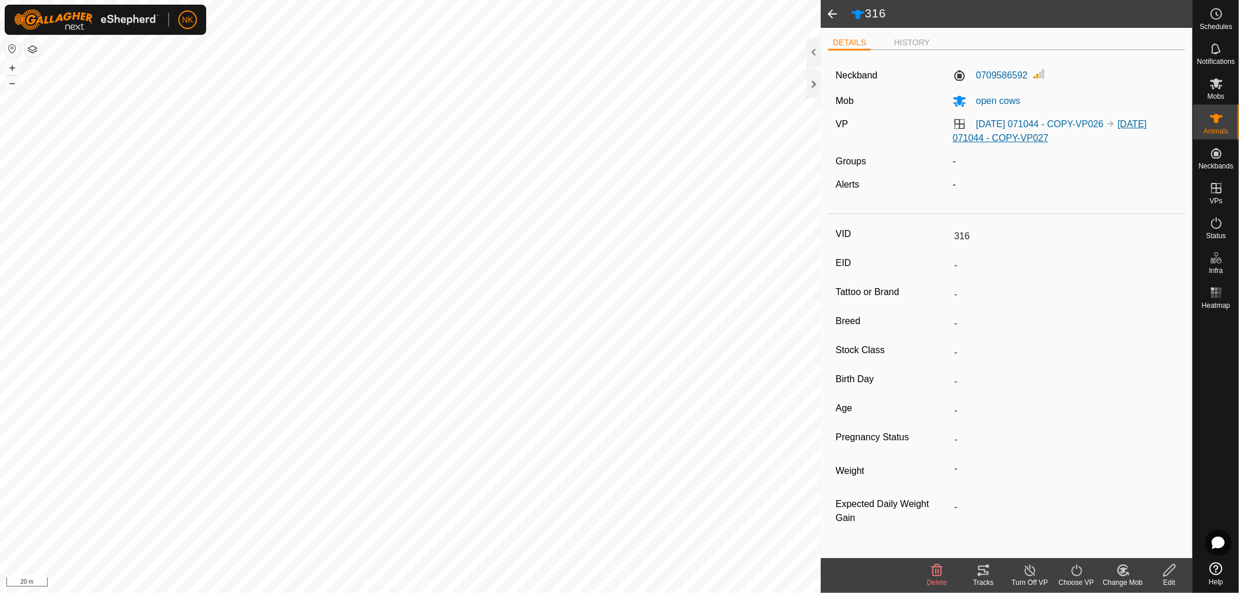
click at [1036, 138] on link "[DATE] 071044 - COPY-VP027" at bounding box center [1049, 131] width 194 height 24
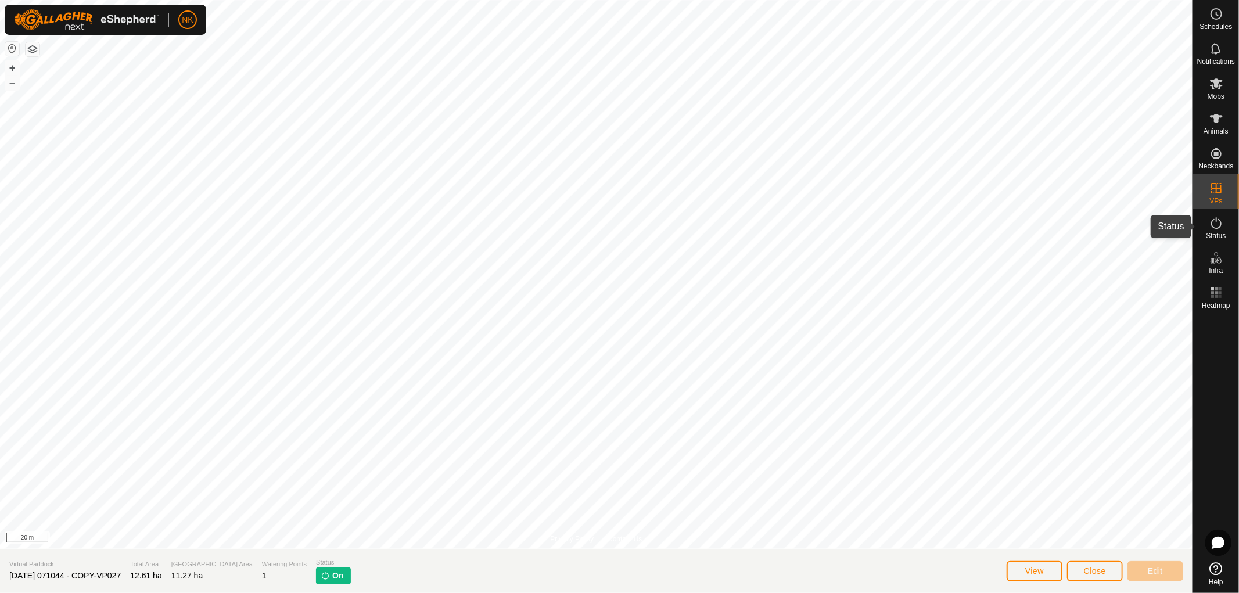
click at [1221, 228] on icon at bounding box center [1216, 223] width 14 height 14
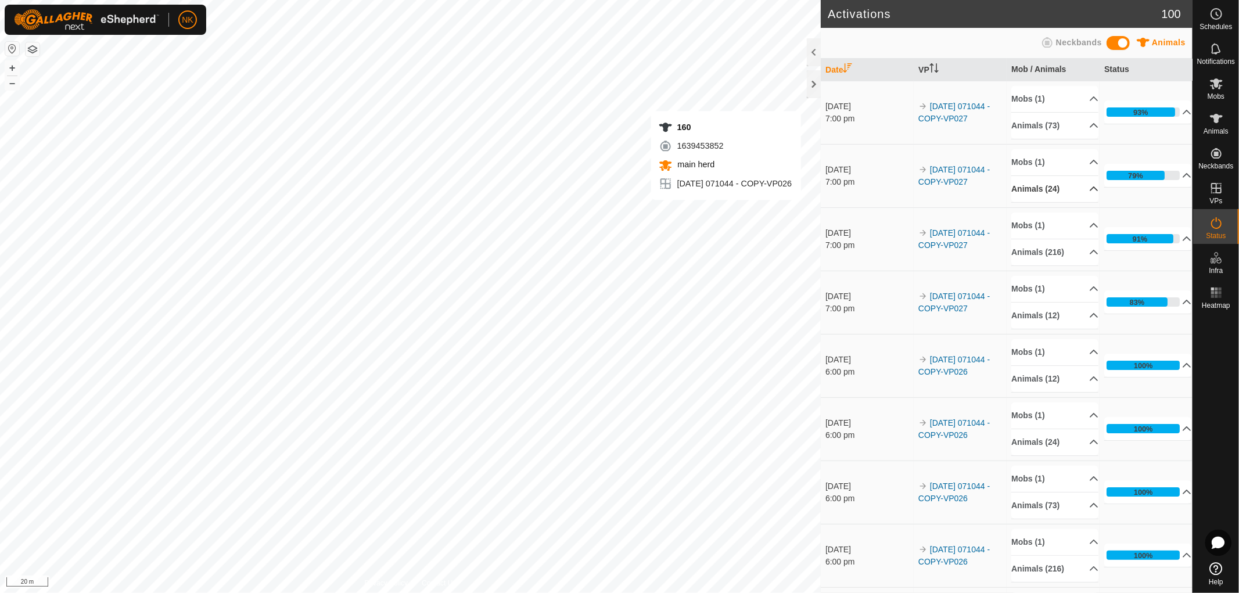
click at [1050, 187] on p-accordion-header "Animals (24)" at bounding box center [1054, 189] width 87 height 26
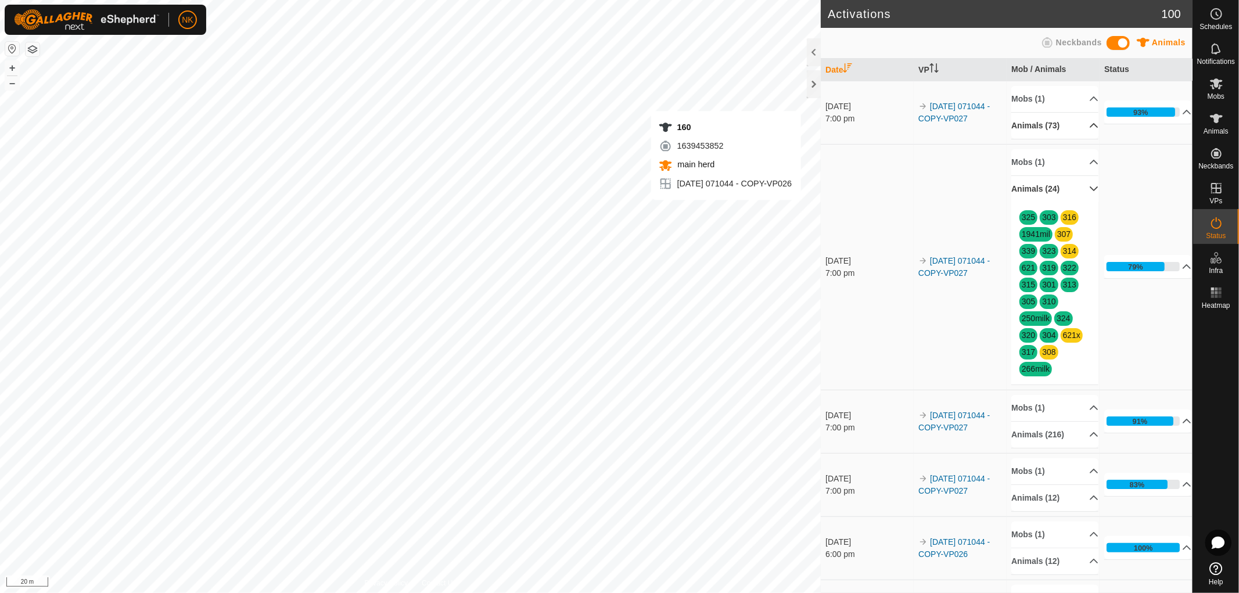
click at [1055, 123] on p-accordion-header "Animals (73)" at bounding box center [1054, 126] width 87 height 26
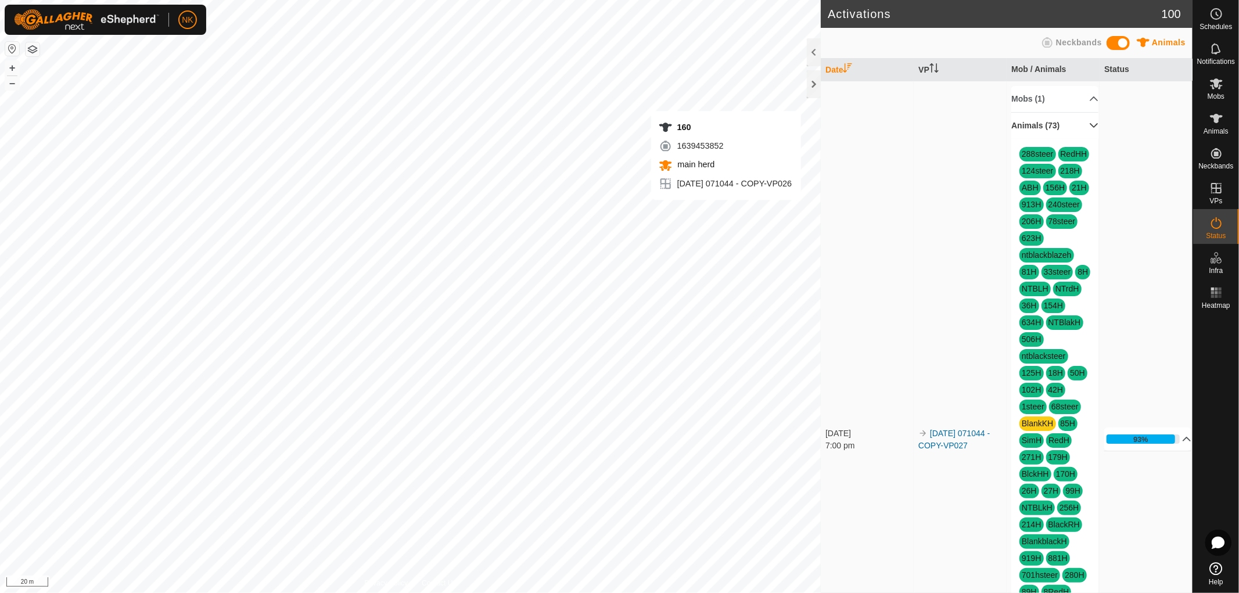
click at [1079, 125] on p-accordion-header "Animals (73)" at bounding box center [1054, 126] width 87 height 26
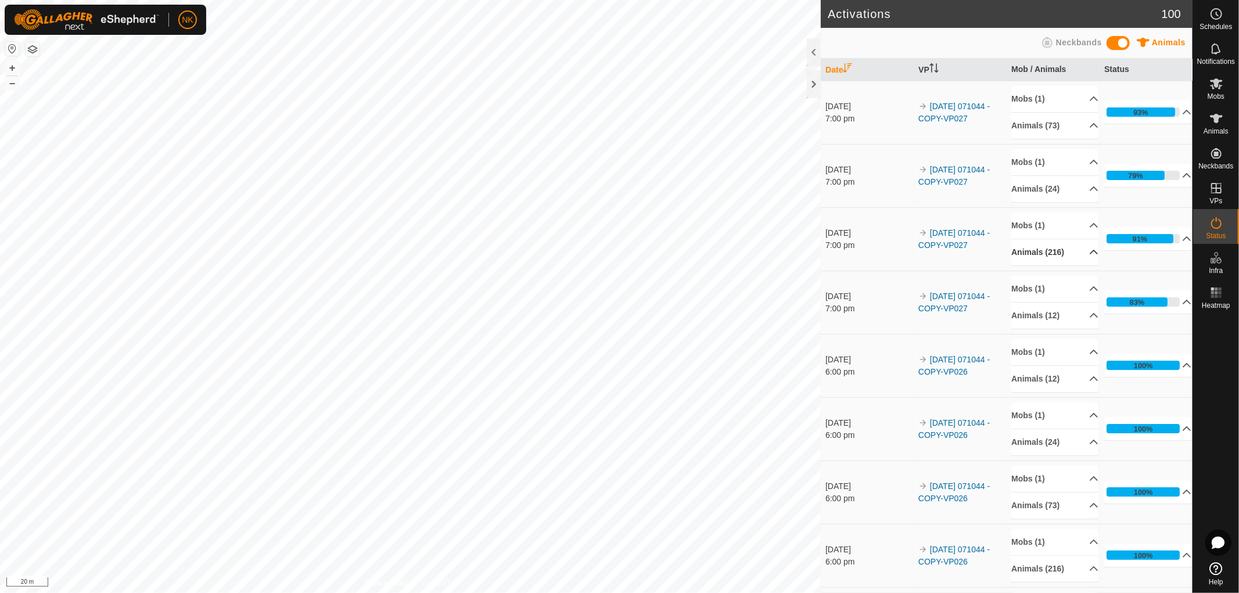
click at [1066, 257] on p-accordion-header "Animals (216)" at bounding box center [1054, 252] width 87 height 26
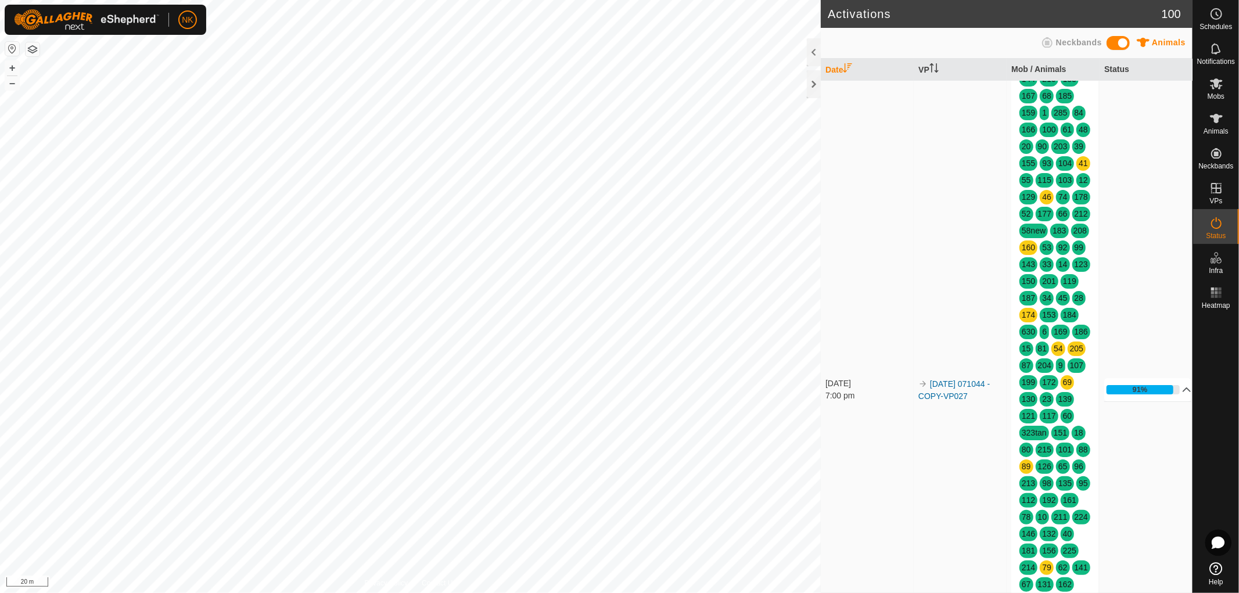
scroll to position [581, 0]
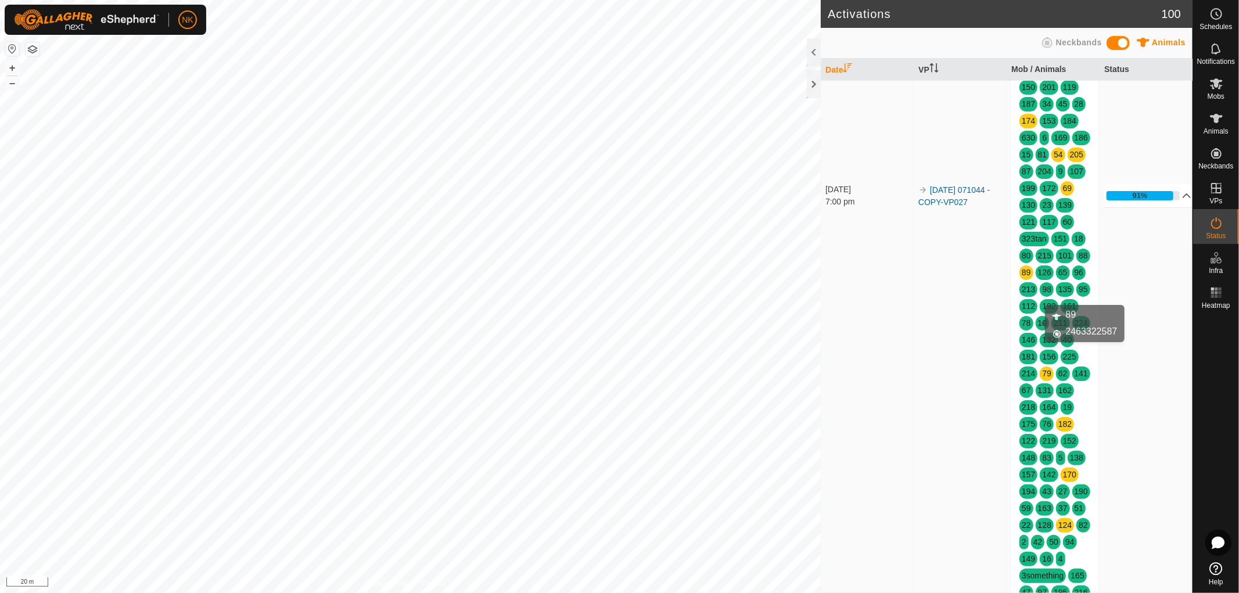
click at [1031, 277] on link "89" at bounding box center [1026, 272] width 9 height 9
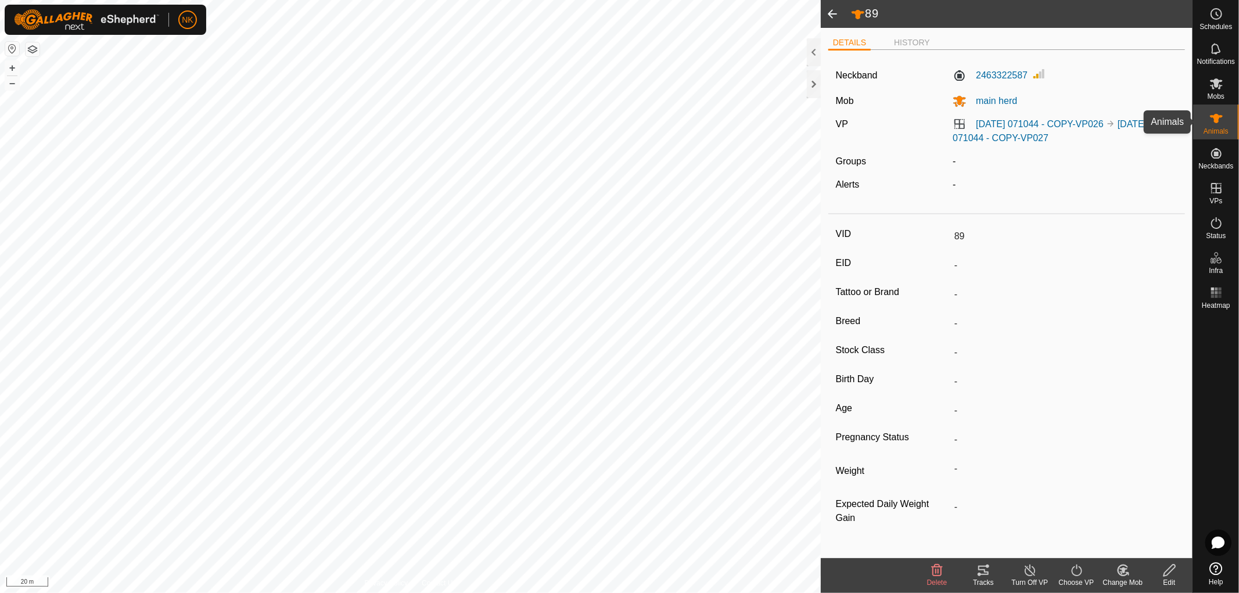
click at [1218, 123] on icon at bounding box center [1216, 119] width 14 height 14
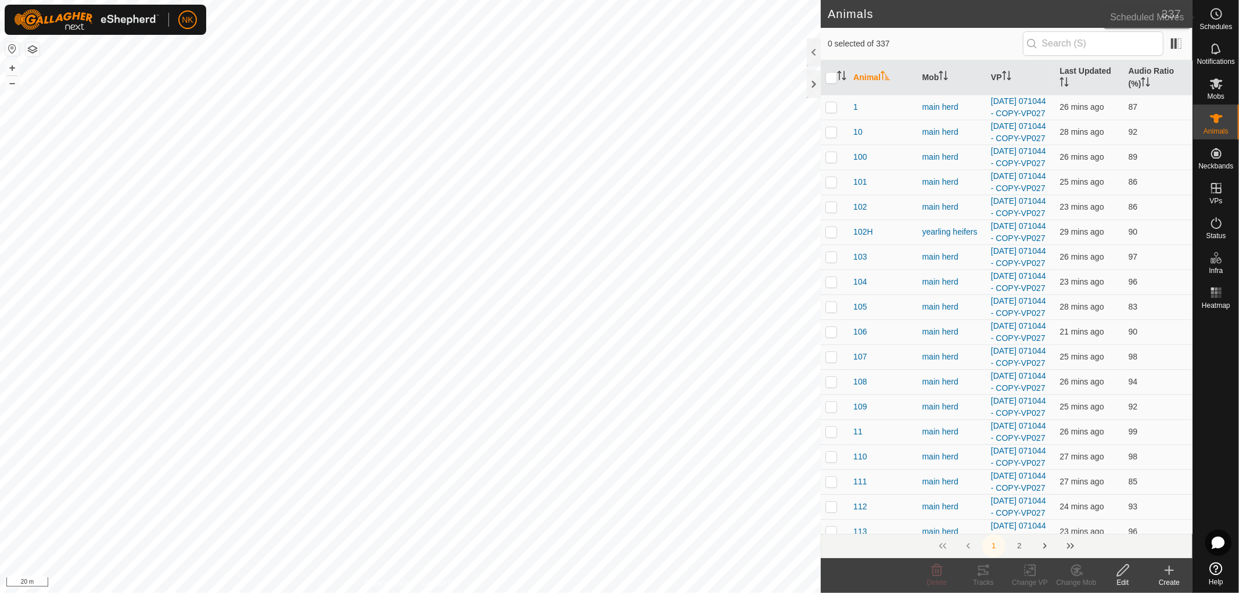
click at [1227, 15] on div "Schedules" at bounding box center [1216, 17] width 46 height 35
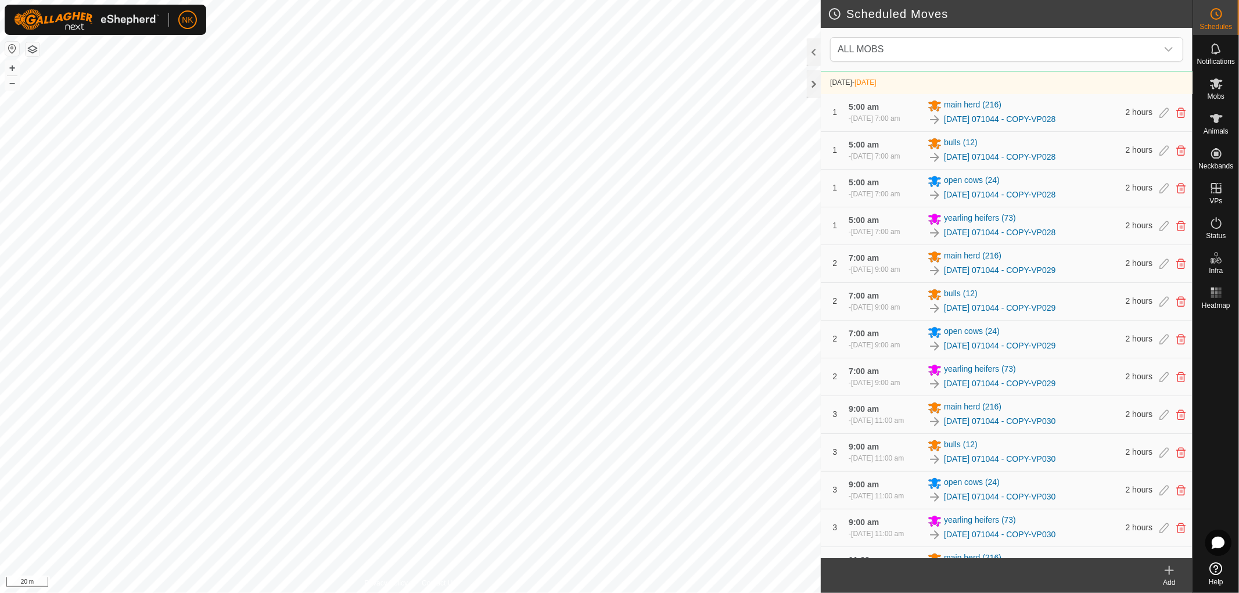
scroll to position [193, 0]
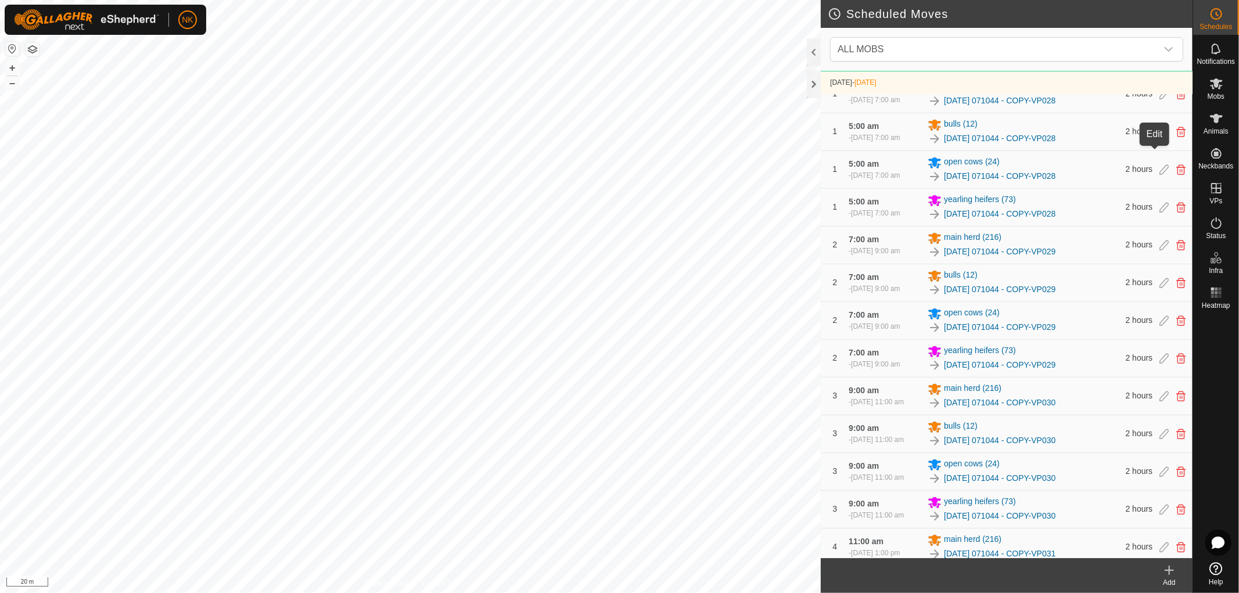
click at [1159, 137] on icon at bounding box center [1163, 132] width 9 height 10
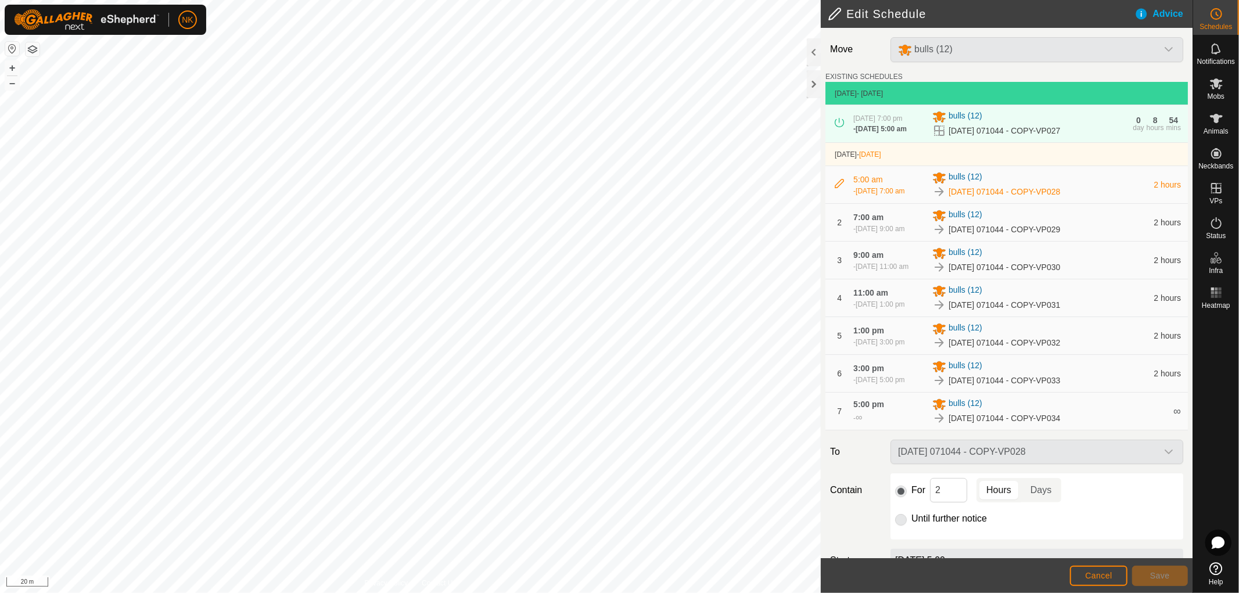
scroll to position [101, 0]
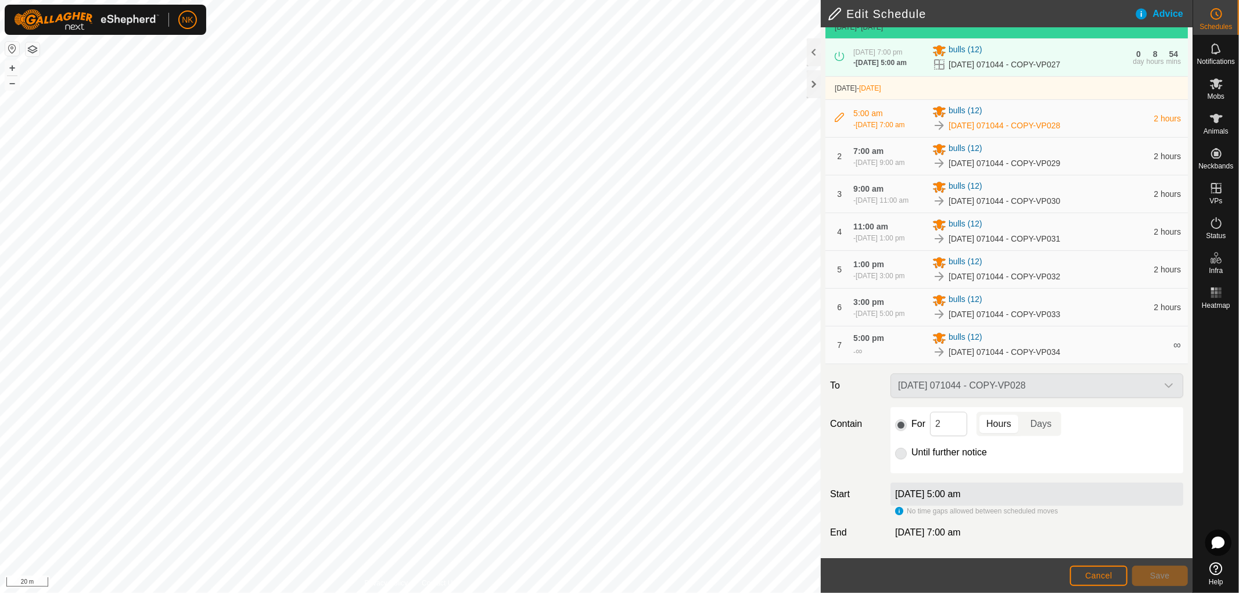
click at [1004, 426] on p-togglebutton "Hours" at bounding box center [998, 424] width 45 height 24
click at [1054, 426] on p-togglebutton "Days" at bounding box center [1041, 424] width 40 height 24
click at [991, 424] on p-togglebutton "Hours" at bounding box center [998, 424] width 45 height 24
click at [957, 419] on input "2" at bounding box center [948, 424] width 37 height 24
drag, startPoint x: 957, startPoint y: 419, endPoint x: 908, endPoint y: 420, distance: 48.8
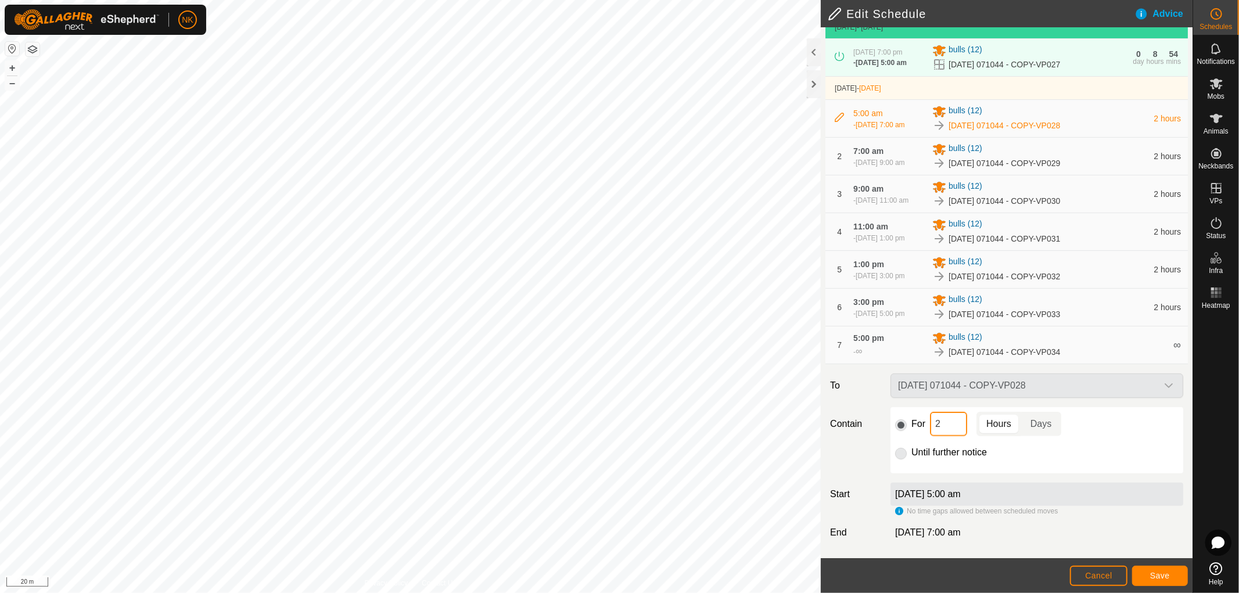
click at [910, 420] on div "For 2 Hours Days" at bounding box center [1036, 424] width 283 height 24
click at [1057, 472] on div "For 2 Hours Days Until further notice" at bounding box center [1036, 440] width 293 height 66
click at [1099, 573] on span "Cancel" at bounding box center [1098, 575] width 27 height 9
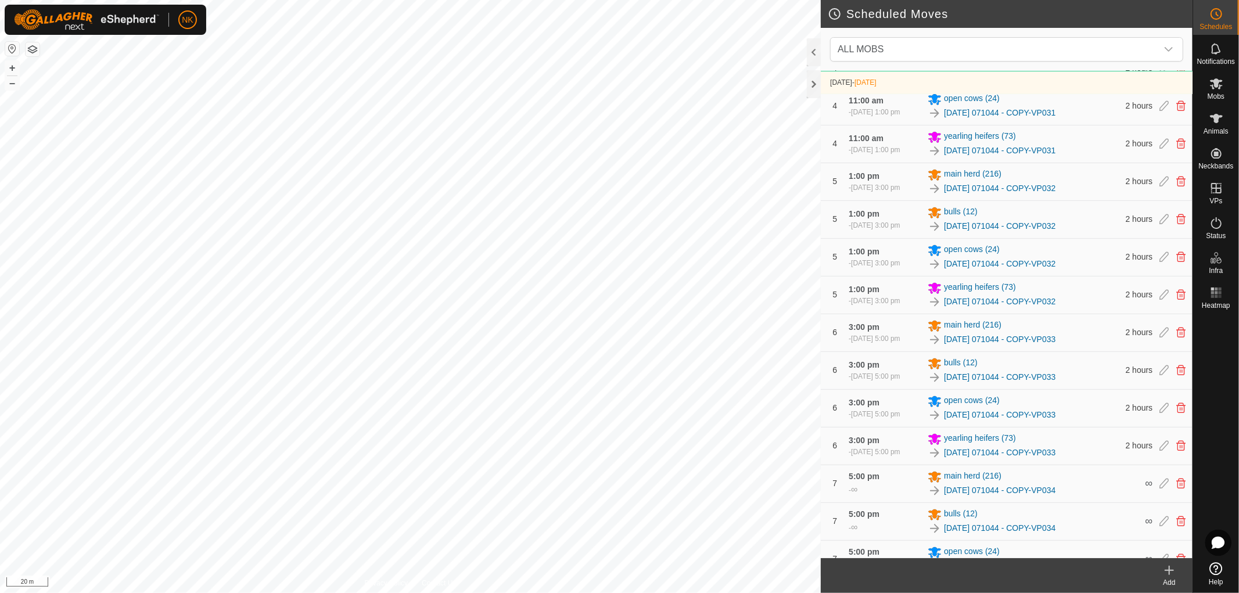
scroll to position [908, 0]
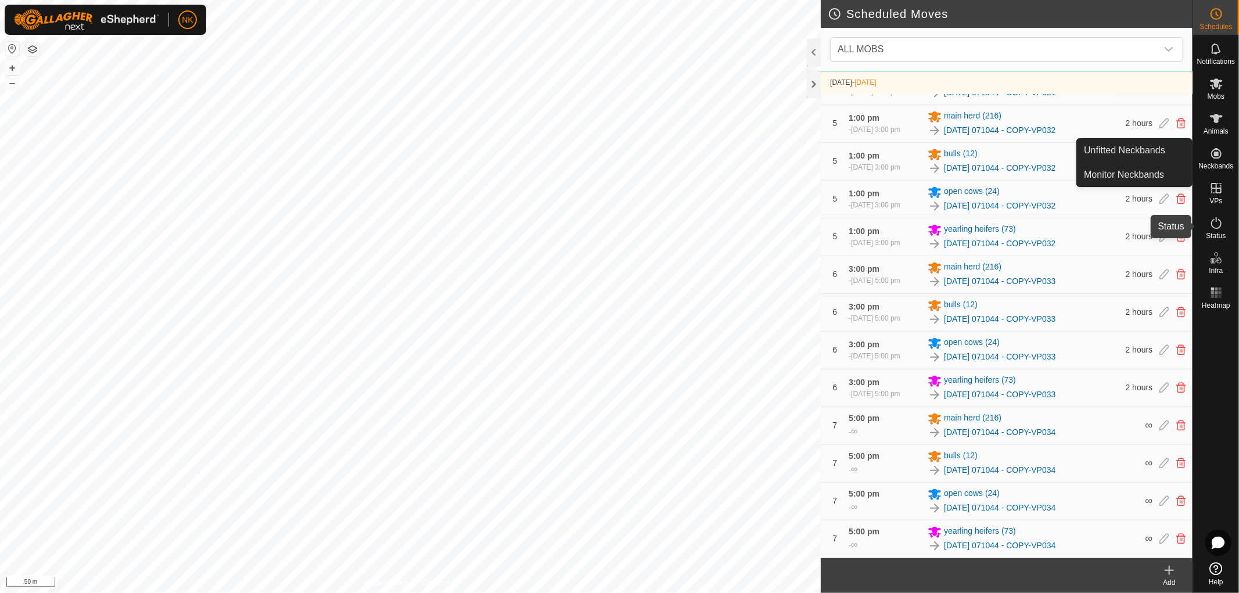
click at [1210, 224] on icon at bounding box center [1216, 223] width 14 height 14
click at [1214, 231] on es-activation-svg-icon at bounding box center [1216, 223] width 21 height 19
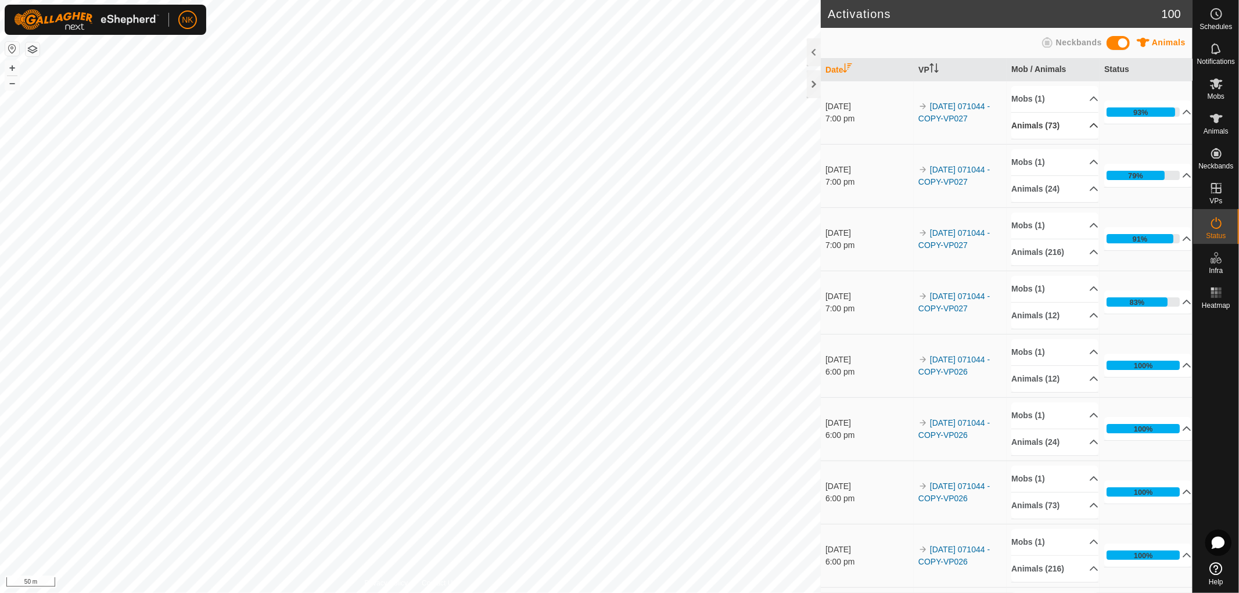
click at [1075, 125] on p-accordion-header "Animals (73)" at bounding box center [1054, 126] width 87 height 26
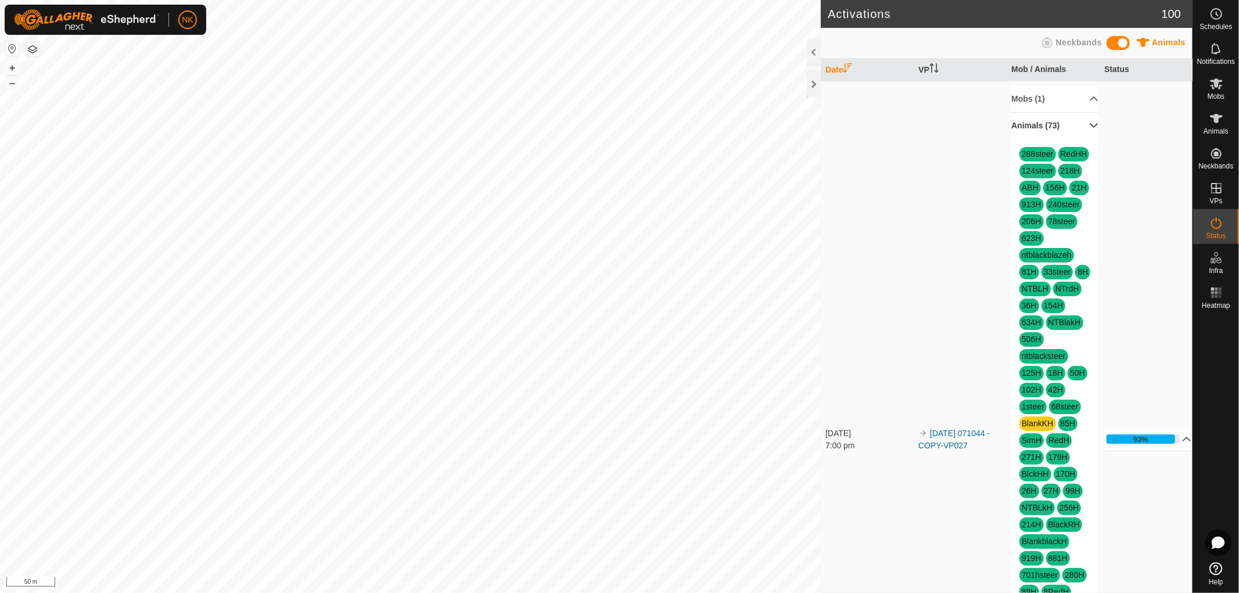
click at [1079, 124] on p-accordion-header "Animals (73)" at bounding box center [1054, 126] width 87 height 26
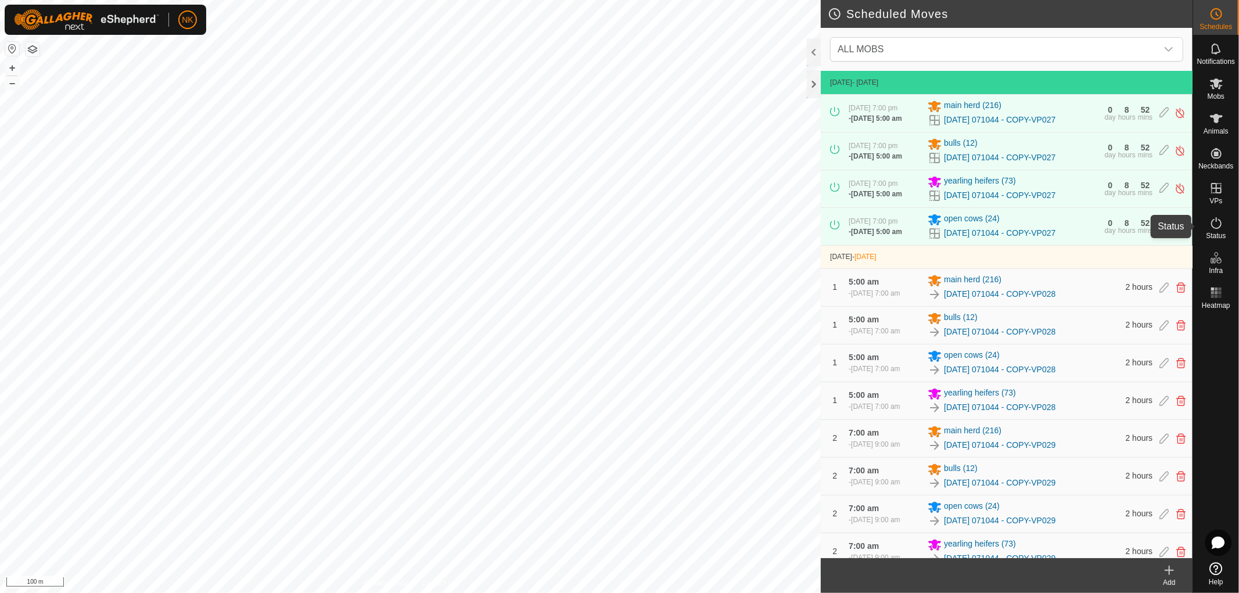
click at [1217, 227] on icon at bounding box center [1216, 223] width 14 height 14
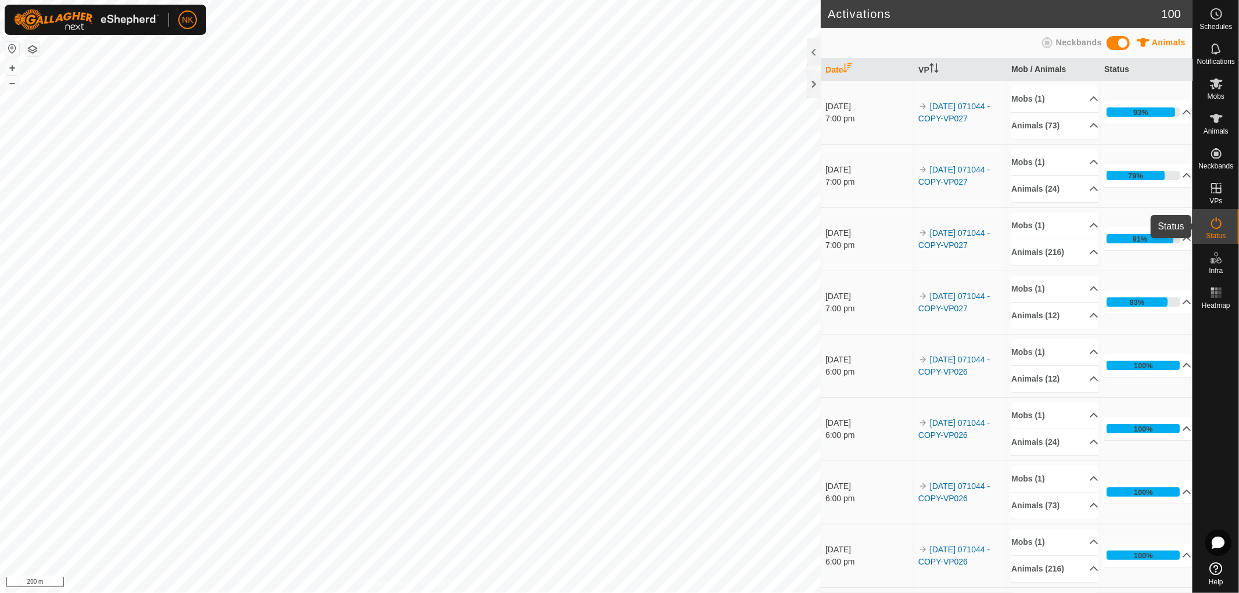
click at [1216, 227] on icon at bounding box center [1216, 223] width 14 height 14
